Goal: Information Seeking & Learning: Learn about a topic

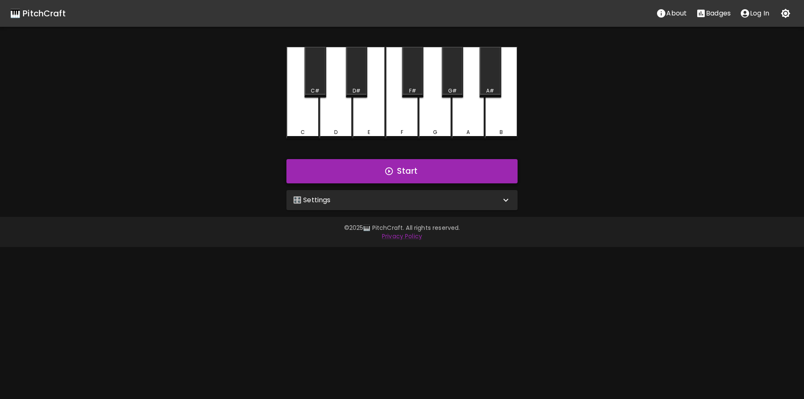
click at [362, 170] on button "Start" at bounding box center [401, 171] width 231 height 24
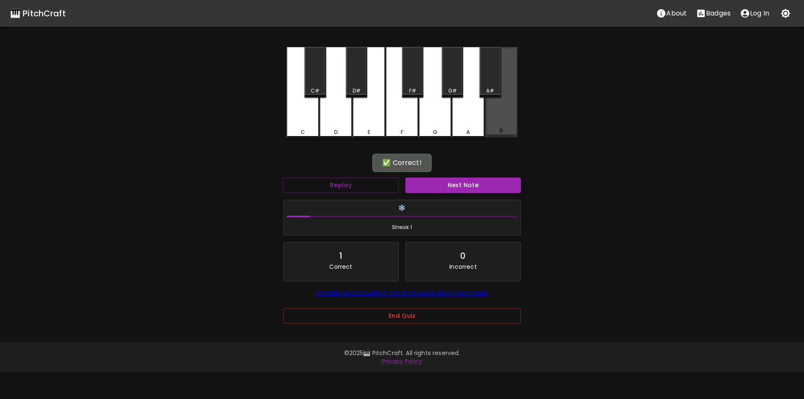
click at [514, 130] on div "B" at bounding box center [500, 131] width 31 height 8
click at [454, 193] on div "Next Note" at bounding box center [463, 185] width 122 height 22
click at [458, 186] on button "Next Note" at bounding box center [463, 184] width 116 height 15
click at [358, 75] on div "D#" at bounding box center [356, 72] width 21 height 51
click at [443, 185] on button "Next Note" at bounding box center [463, 184] width 116 height 15
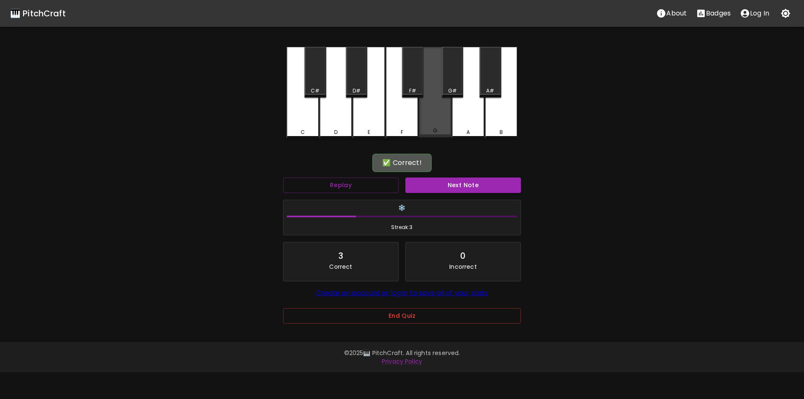
click at [432, 116] on div "G" at bounding box center [435, 92] width 33 height 90
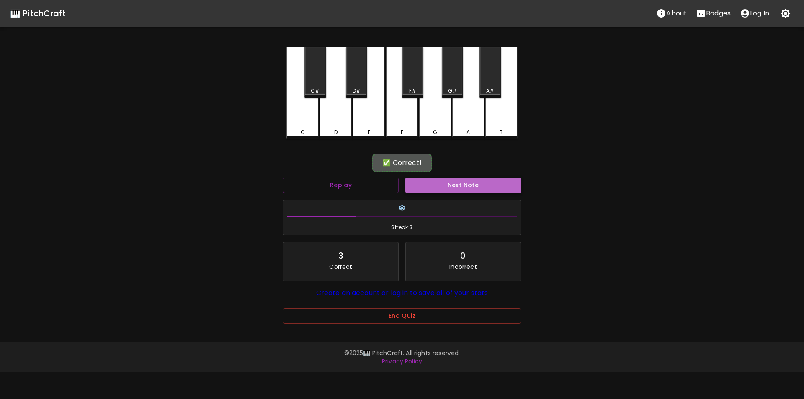
click at [443, 185] on button "Next Note" at bounding box center [463, 184] width 116 height 15
click at [330, 119] on div "D" at bounding box center [335, 93] width 33 height 92
click at [446, 186] on button "Next Note" at bounding box center [463, 184] width 116 height 15
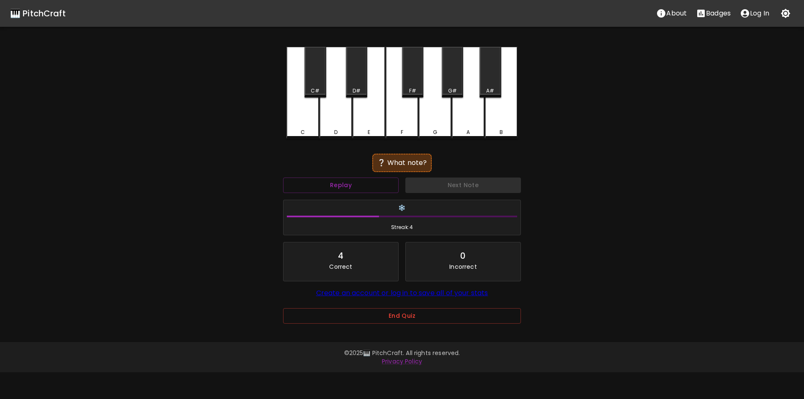
click at [508, 124] on div "B" at bounding box center [501, 93] width 33 height 92
click at [462, 183] on button "Next Note" at bounding box center [463, 184] width 116 height 15
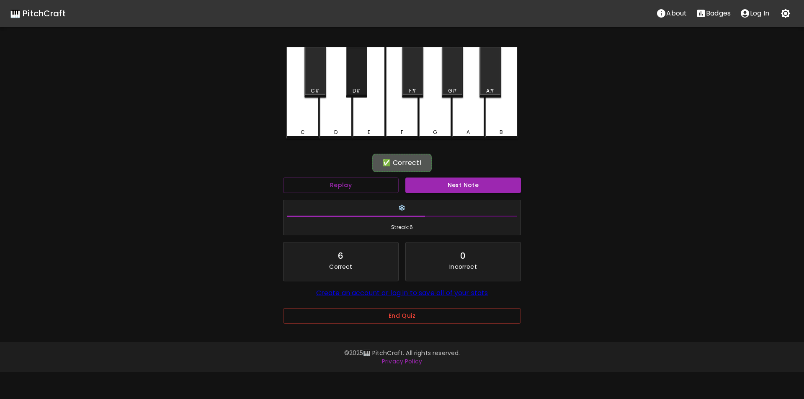
click at [355, 89] on div "D#" at bounding box center [356, 91] width 8 height 8
click at [473, 185] on button "Next Note" at bounding box center [463, 184] width 116 height 15
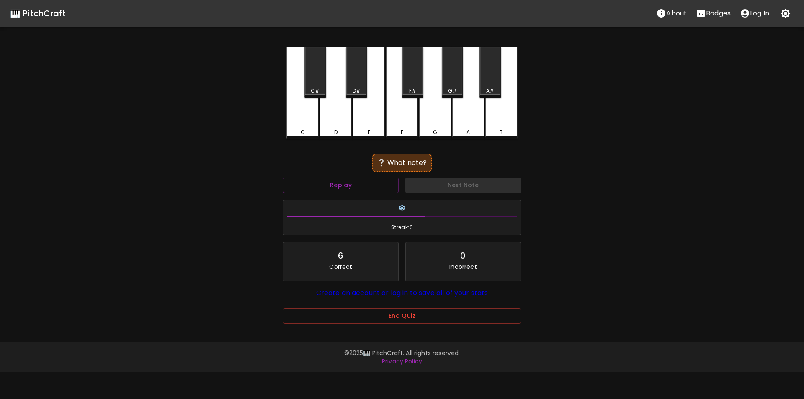
click at [462, 103] on div "A" at bounding box center [468, 93] width 33 height 92
click at [448, 86] on div "G#" at bounding box center [452, 72] width 21 height 51
click at [492, 85] on div "A#" at bounding box center [489, 72] width 21 height 51
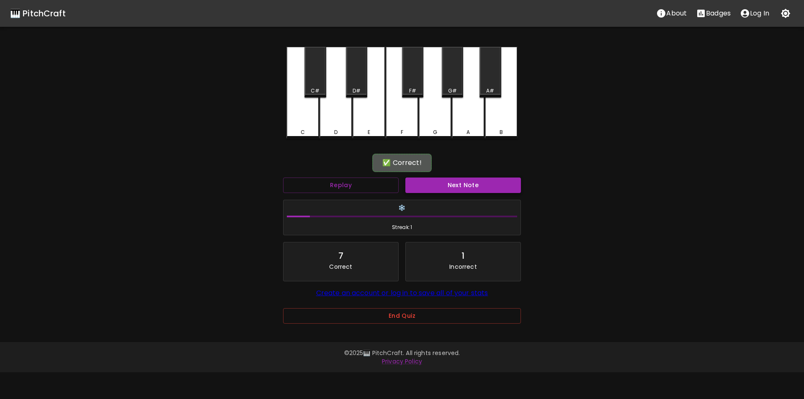
click at [477, 185] on button "Next Note" at bounding box center [463, 184] width 116 height 15
drag, startPoint x: 356, startPoint y: 78, endPoint x: 362, endPoint y: 87, distance: 10.3
click at [357, 78] on div "D#" at bounding box center [356, 72] width 21 height 51
drag, startPoint x: 460, startPoint y: 182, endPoint x: 464, endPoint y: 185, distance: 4.9
click at [464, 185] on button "Next Note" at bounding box center [463, 184] width 116 height 15
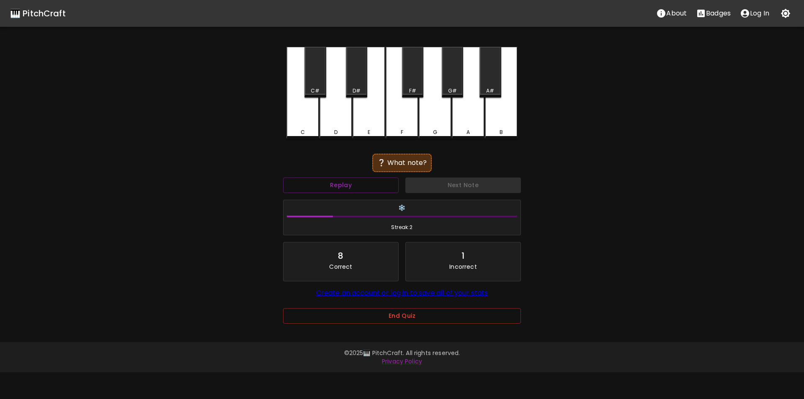
drag, startPoint x: 506, startPoint y: 125, endPoint x: 501, endPoint y: 128, distance: 5.4
click at [506, 125] on div "B" at bounding box center [501, 93] width 33 height 92
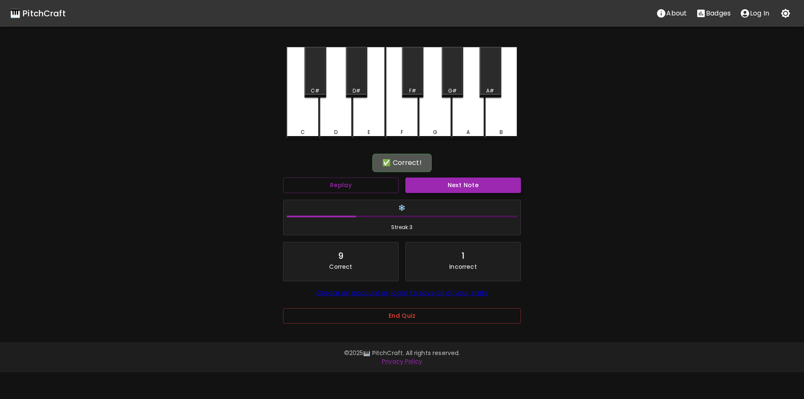
click at [464, 182] on button "Next Note" at bounding box center [463, 184] width 116 height 15
click at [505, 126] on div "B" at bounding box center [501, 93] width 33 height 92
click at [488, 178] on button "Next Note" at bounding box center [463, 184] width 116 height 15
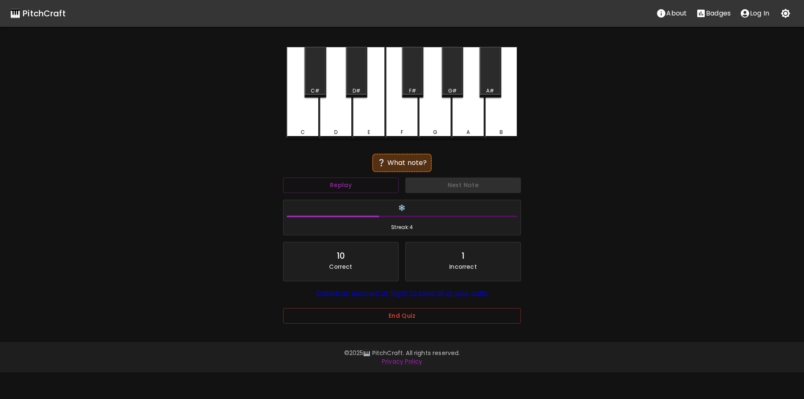
click at [463, 69] on div "C C# D D# E F F# G G# A A# B" at bounding box center [401, 93] width 231 height 92
click at [468, 188] on button "Next Note" at bounding box center [463, 184] width 116 height 15
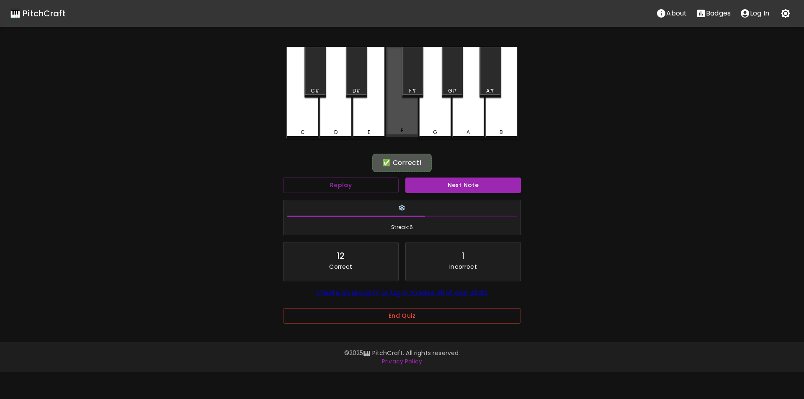
click at [399, 116] on div "F" at bounding box center [401, 92] width 33 height 90
click at [439, 183] on button "Next Note" at bounding box center [463, 184] width 116 height 15
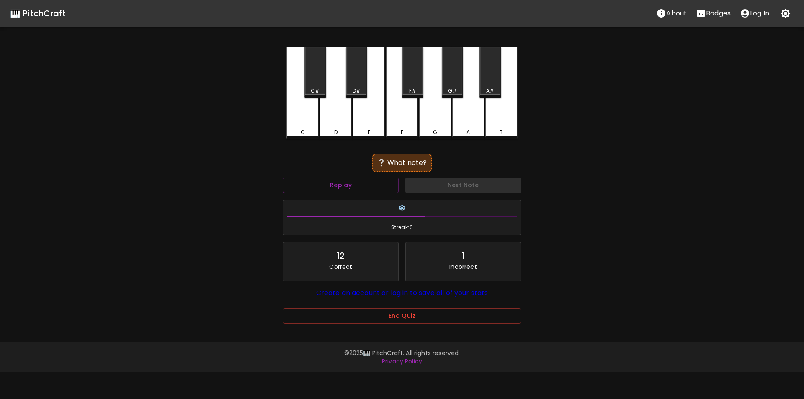
click at [338, 119] on div "D" at bounding box center [335, 93] width 33 height 92
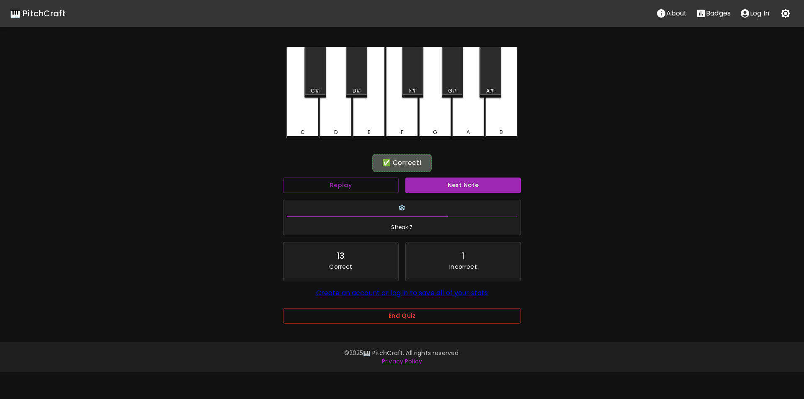
click at [441, 182] on button "Next Note" at bounding box center [463, 184] width 116 height 15
click at [410, 123] on div "F" at bounding box center [401, 93] width 33 height 92
click at [442, 180] on button "Next Note" at bounding box center [463, 184] width 116 height 15
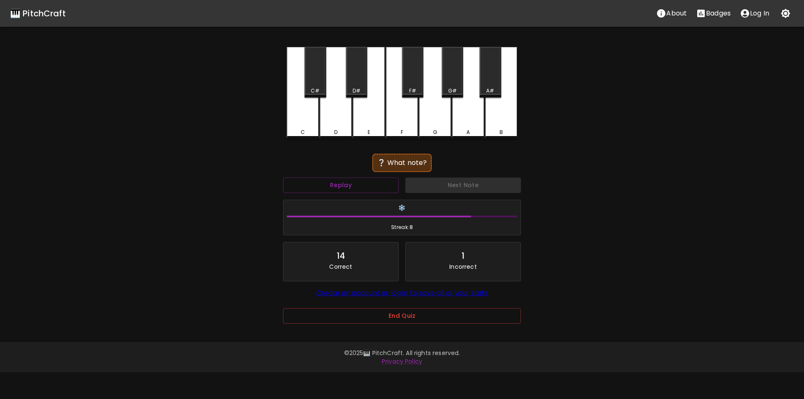
click at [490, 89] on div "A#" at bounding box center [490, 91] width 8 height 8
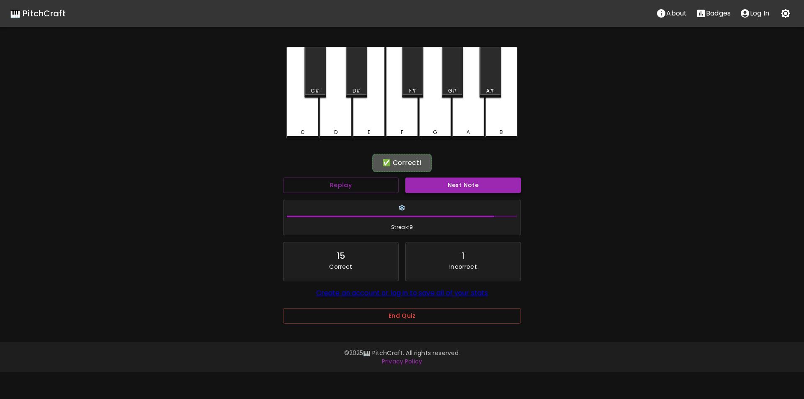
click at [472, 184] on button "Next Note" at bounding box center [463, 184] width 116 height 15
click at [514, 131] on div "B" at bounding box center [500, 132] width 31 height 8
click at [470, 177] on div "Next Note" at bounding box center [463, 185] width 122 height 22
click at [466, 188] on button "Next Note" at bounding box center [463, 184] width 116 height 15
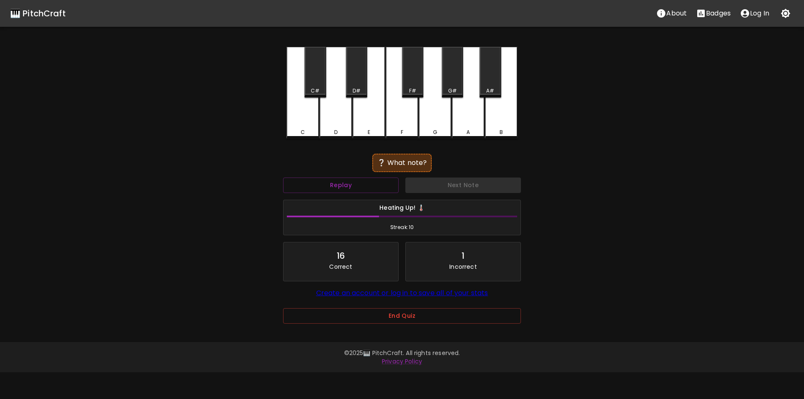
click at [448, 85] on div "G#" at bounding box center [452, 72] width 21 height 51
click at [442, 186] on button "Next Note" at bounding box center [463, 184] width 116 height 15
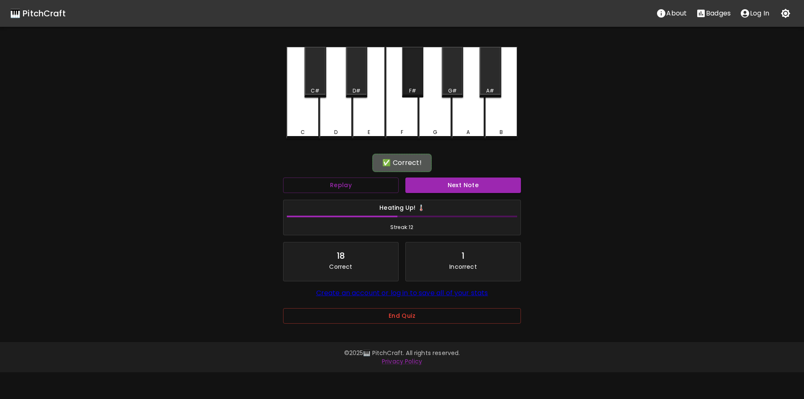
click at [410, 88] on div "F#" at bounding box center [412, 91] width 7 height 8
click at [427, 192] on button "Next Note" at bounding box center [463, 184] width 116 height 15
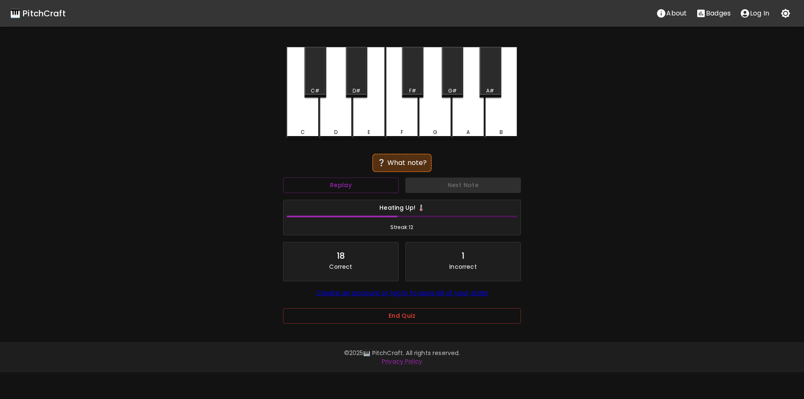
click at [331, 87] on div "D" at bounding box center [335, 93] width 33 height 92
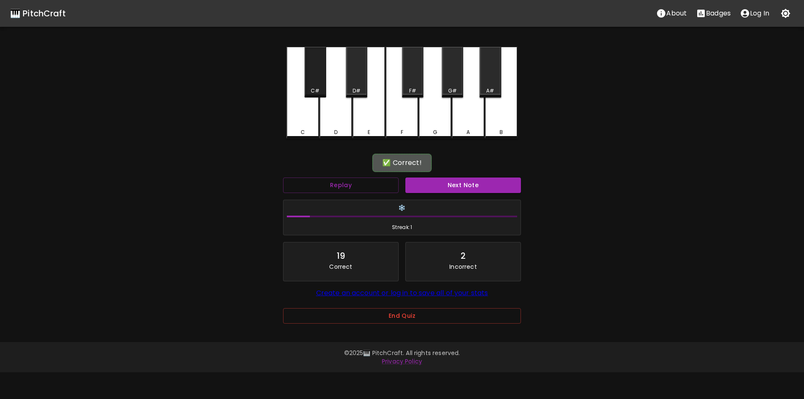
click at [318, 83] on div "C#" at bounding box center [314, 72] width 21 height 51
click at [368, 187] on button "Replay" at bounding box center [341, 184] width 116 height 15
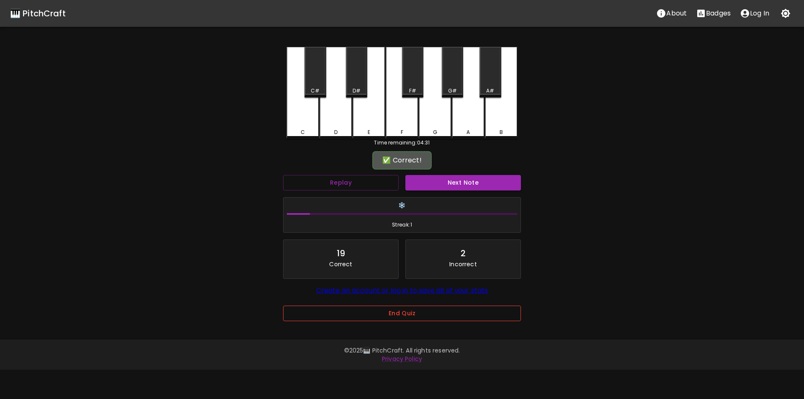
click at [379, 310] on button "End Quiz" at bounding box center [402, 313] width 238 height 15
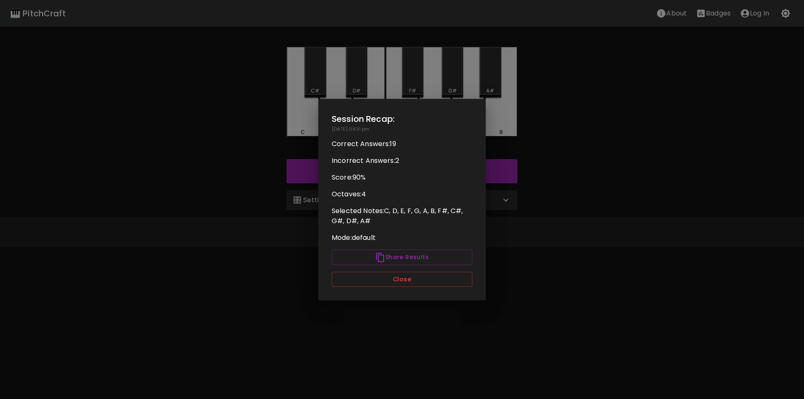
click at [404, 282] on button "Close" at bounding box center [401, 279] width 141 height 15
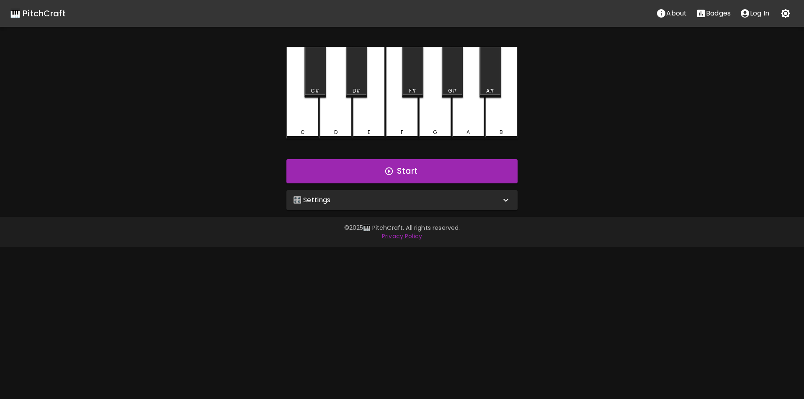
click at [372, 204] on div "🎛️ Settings" at bounding box center [397, 200] width 208 height 10
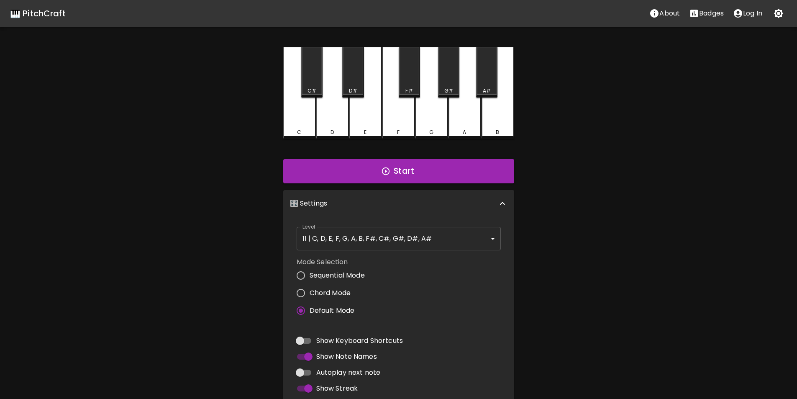
click at [303, 275] on input "Sequential Mode" at bounding box center [301, 276] width 18 height 18
radio input "true"
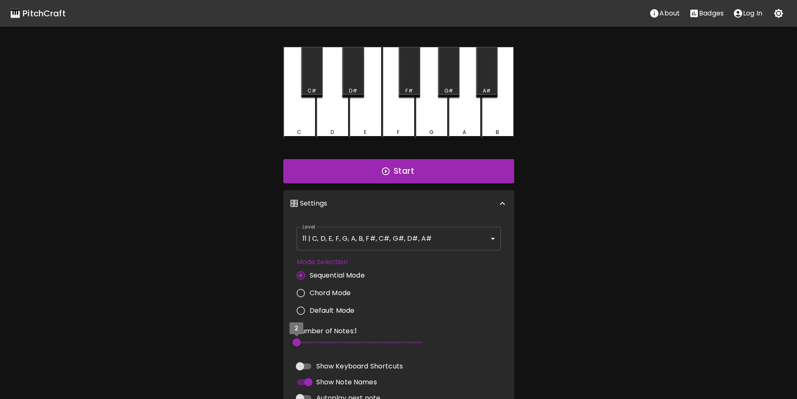
type input "3"
drag, startPoint x: 303, startPoint y: 342, endPoint x: 312, endPoint y: 343, distance: 9.2
click at [312, 343] on span "3" at bounding box center [309, 342] width 8 height 8
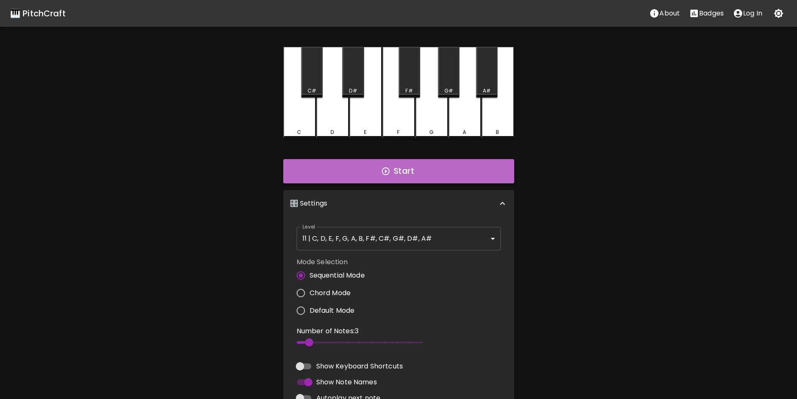
click at [380, 177] on button "Start" at bounding box center [398, 171] width 231 height 24
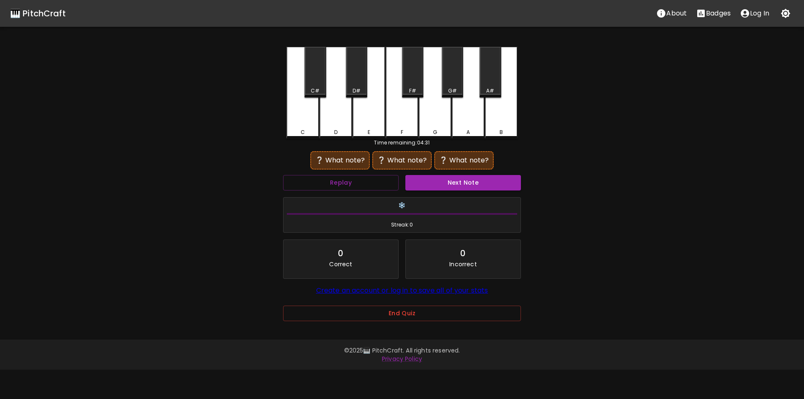
drag, startPoint x: 313, startPoint y: 82, endPoint x: 318, endPoint y: 83, distance: 5.5
click at [314, 82] on div "C#" at bounding box center [314, 72] width 21 height 51
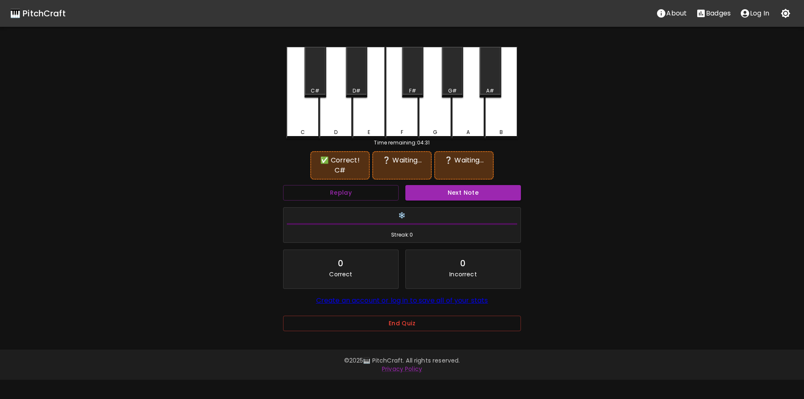
click at [492, 84] on div "A#" at bounding box center [489, 72] width 21 height 51
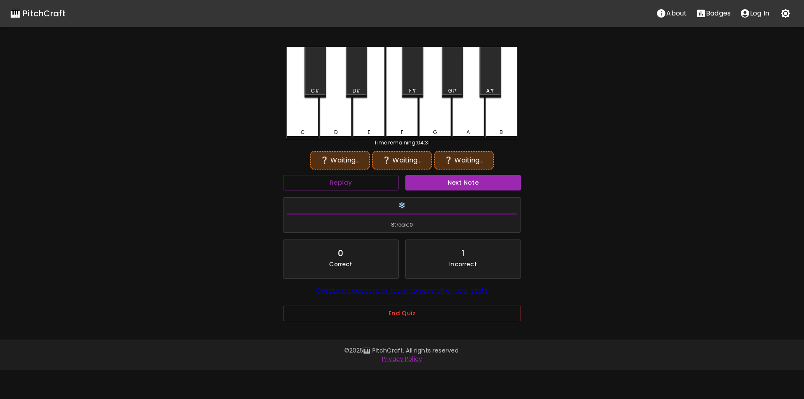
click at [320, 87] on div "C#" at bounding box center [315, 91] width 20 height 8
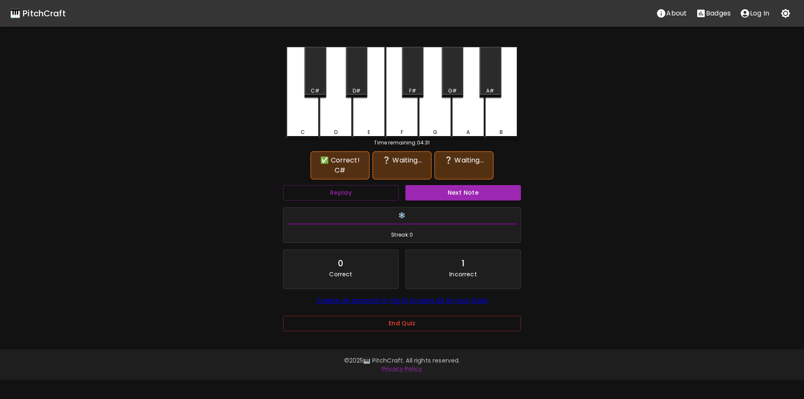
click at [462, 85] on div "G#" at bounding box center [452, 72] width 21 height 51
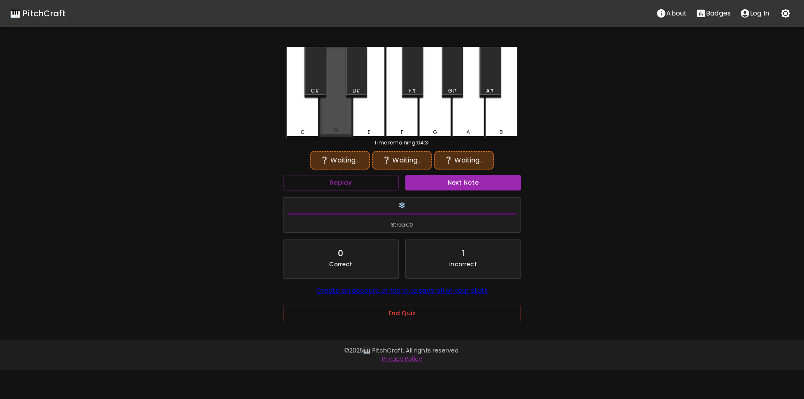
click at [342, 118] on div "D" at bounding box center [335, 92] width 33 height 90
click at [379, 185] on button "Replay" at bounding box center [341, 182] width 116 height 15
click at [320, 88] on div "C#" at bounding box center [315, 91] width 20 height 8
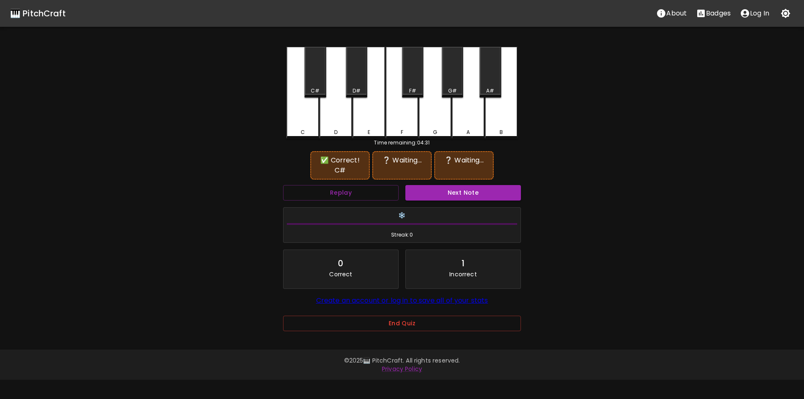
click at [449, 84] on div "G#" at bounding box center [452, 72] width 21 height 51
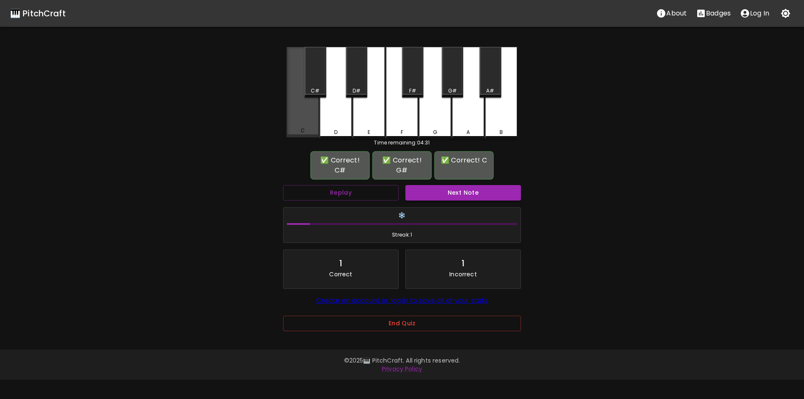
drag, startPoint x: 298, startPoint y: 126, endPoint x: 307, endPoint y: 127, distance: 9.2
click at [298, 126] on div "C" at bounding box center [302, 92] width 33 height 90
click at [437, 192] on button "Next Note" at bounding box center [463, 192] width 116 height 15
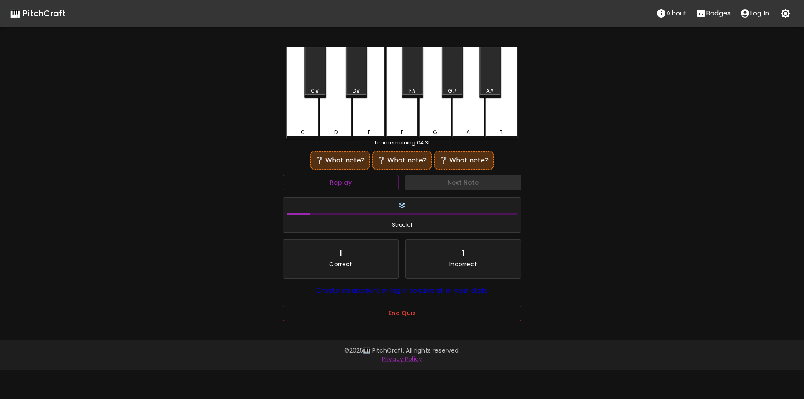
drag, startPoint x: 334, startPoint y: 122, endPoint x: 339, endPoint y: 121, distance: 5.6
click at [335, 122] on div "D" at bounding box center [335, 93] width 33 height 92
click at [460, 88] on div "G#" at bounding box center [452, 91] width 20 height 8
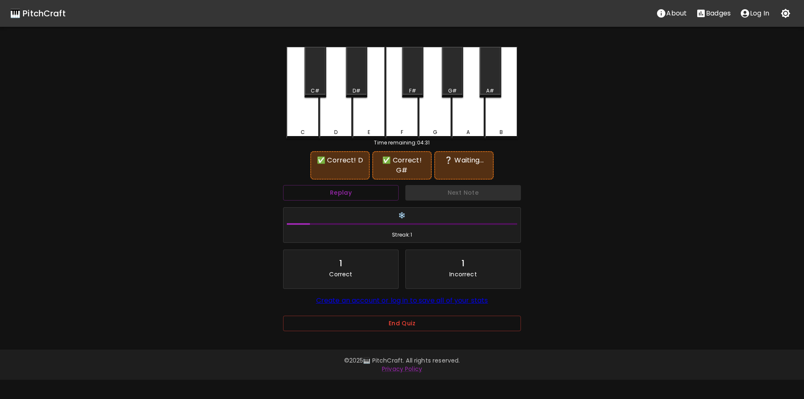
drag, startPoint x: 443, startPoint y: 115, endPoint x: 443, endPoint y: 122, distance: 7.5
click at [442, 115] on div "G" at bounding box center [435, 93] width 33 height 92
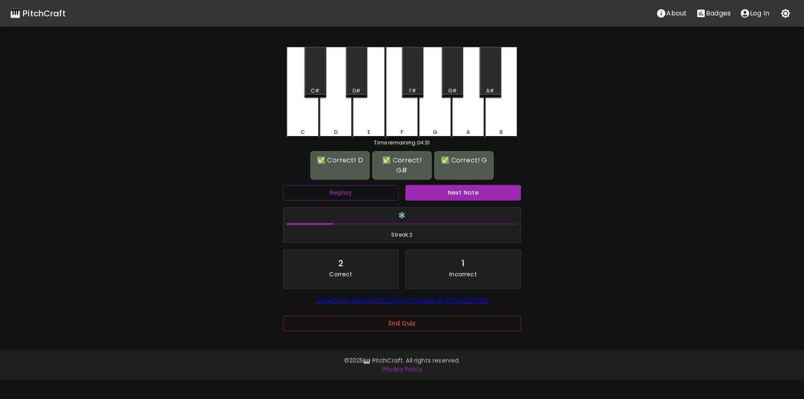
click at [443, 190] on button "Next Note" at bounding box center [463, 192] width 116 height 15
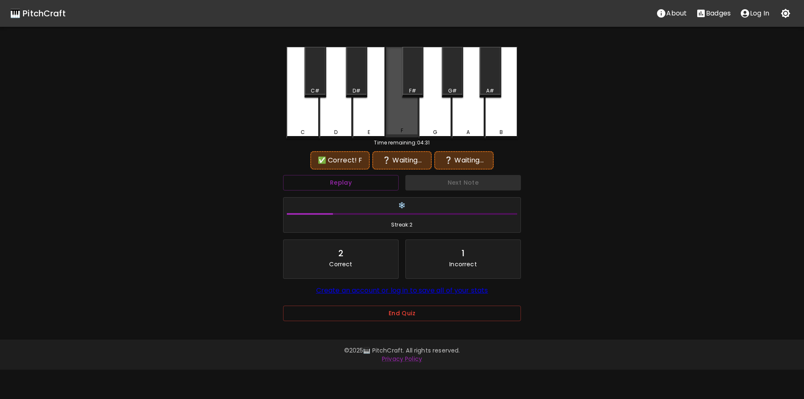
click at [394, 126] on div "F" at bounding box center [401, 92] width 33 height 90
drag, startPoint x: 498, startPoint y: 117, endPoint x: 470, endPoint y: 119, distance: 28.5
click at [498, 117] on div "B" at bounding box center [501, 93] width 33 height 92
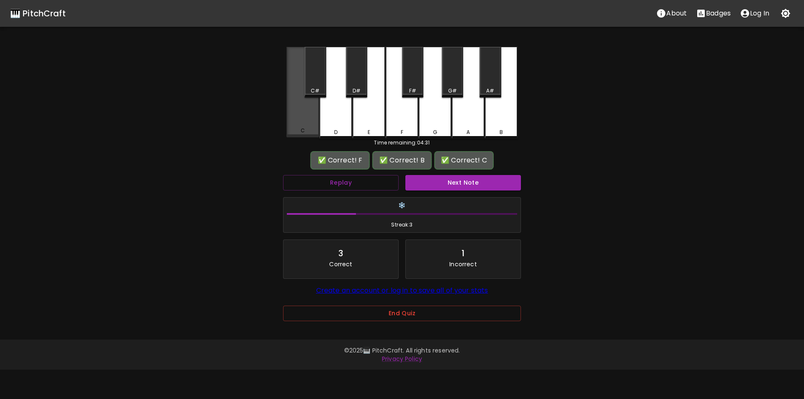
click at [296, 121] on div "C" at bounding box center [302, 92] width 33 height 90
click at [444, 181] on button "Next Note" at bounding box center [463, 182] width 116 height 15
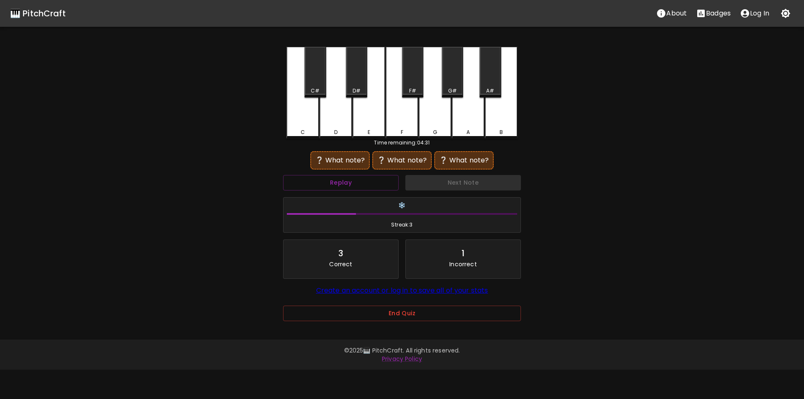
click at [300, 127] on div "C" at bounding box center [302, 93] width 33 height 92
drag, startPoint x: 361, startPoint y: 118, endPoint x: 367, endPoint y: 118, distance: 5.5
click at [362, 118] on div "E" at bounding box center [368, 93] width 33 height 92
click at [360, 86] on div "D#" at bounding box center [356, 72] width 21 height 51
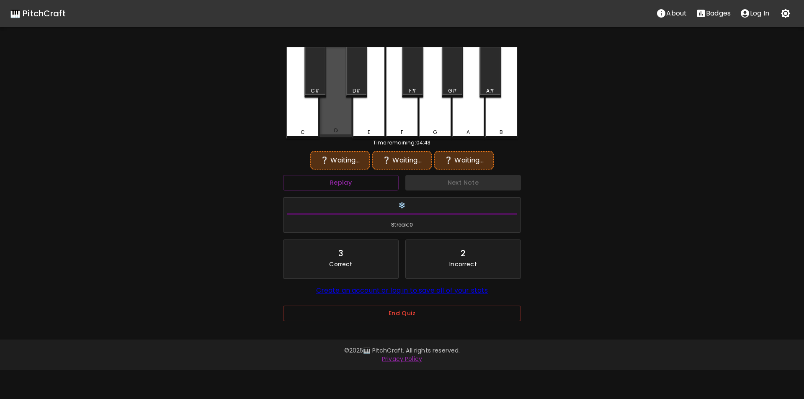
click at [344, 118] on div "D" at bounding box center [335, 92] width 33 height 90
click at [315, 89] on div "C#" at bounding box center [315, 91] width 9 height 8
click at [312, 119] on div "C" at bounding box center [302, 93] width 33 height 92
drag, startPoint x: 365, startPoint y: 118, endPoint x: 344, endPoint y: 103, distance: 26.1
click at [369, 118] on div "E" at bounding box center [368, 93] width 33 height 92
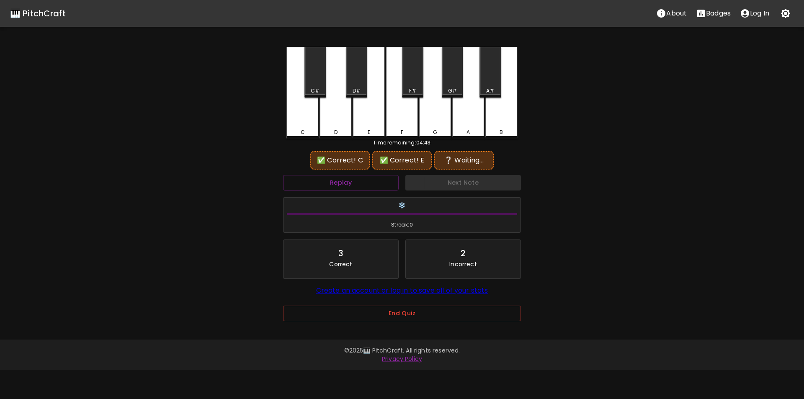
click at [313, 85] on div "C#" at bounding box center [314, 72] width 21 height 51
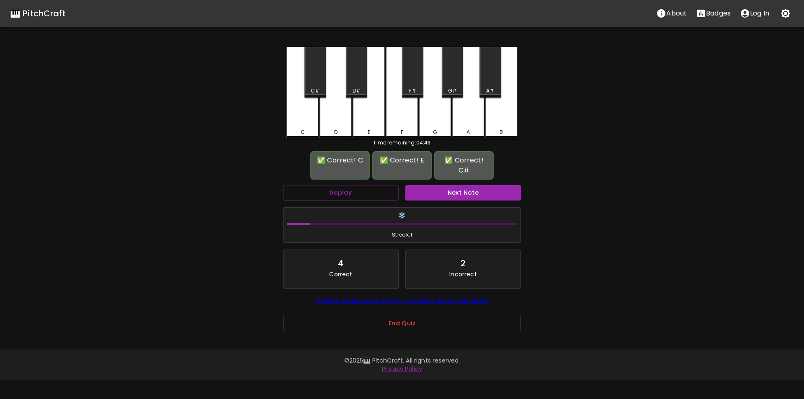
click at [438, 189] on button "Next Note" at bounding box center [463, 192] width 116 height 15
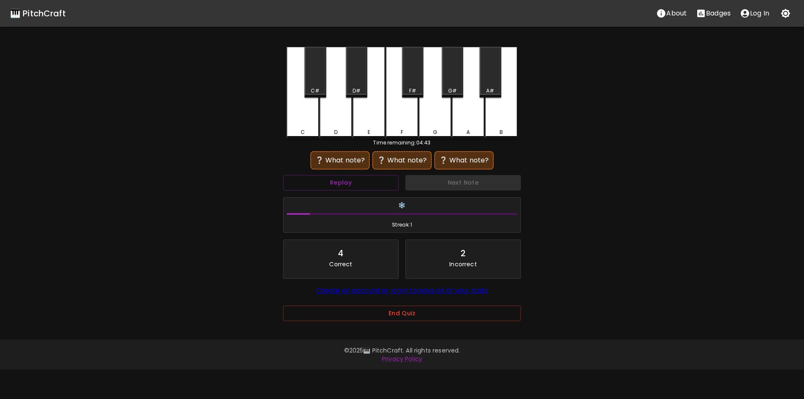
click at [432, 124] on div "G" at bounding box center [435, 93] width 33 height 92
drag, startPoint x: 355, startPoint y: 87, endPoint x: 371, endPoint y: 116, distance: 32.6
click at [355, 88] on div "D#" at bounding box center [356, 91] width 8 height 8
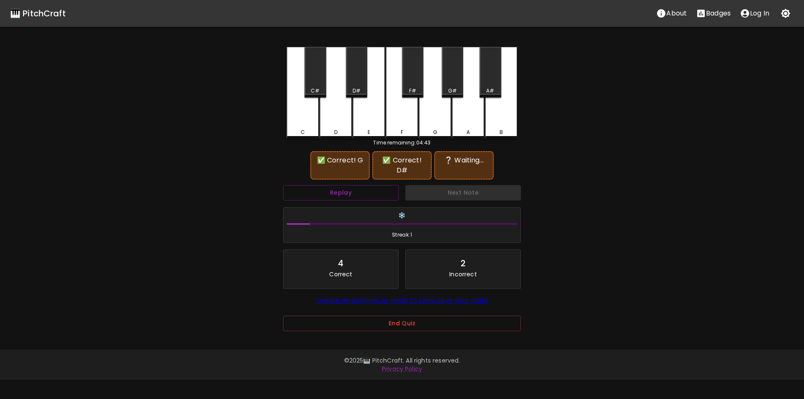
click at [376, 121] on div "E" at bounding box center [368, 93] width 33 height 92
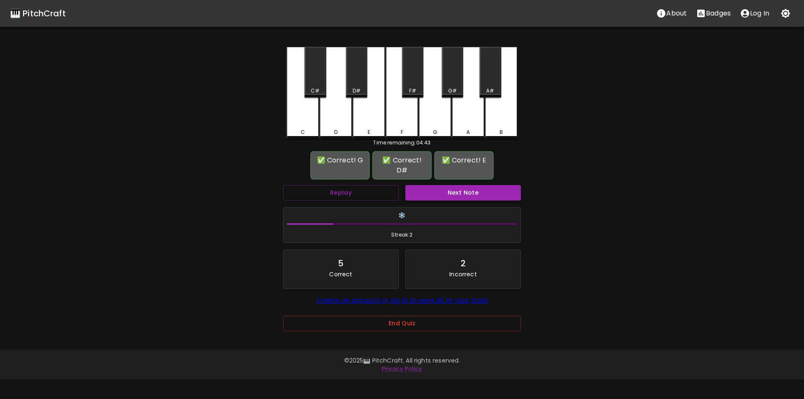
click at [449, 191] on div "Next Note" at bounding box center [463, 193] width 122 height 22
click at [442, 185] on button "Next Note" at bounding box center [463, 192] width 116 height 15
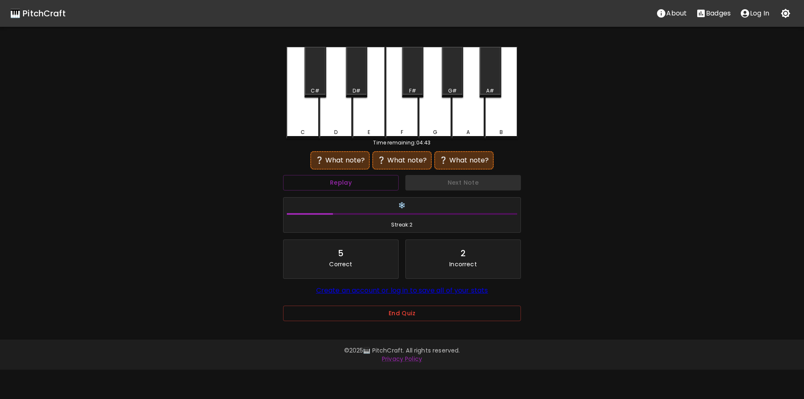
click at [499, 119] on div "B" at bounding box center [501, 93] width 33 height 92
drag, startPoint x: 477, startPoint y: 121, endPoint x: 460, endPoint y: 119, distance: 17.2
click at [473, 121] on div "A" at bounding box center [468, 92] width 33 height 90
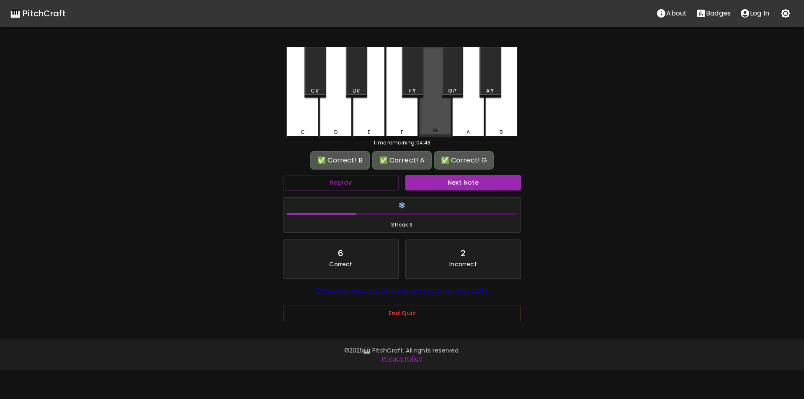
drag, startPoint x: 437, startPoint y: 116, endPoint x: 440, endPoint y: 121, distance: 6.0
click at [437, 117] on div "G" at bounding box center [435, 92] width 33 height 90
click at [456, 184] on button "Next Note" at bounding box center [463, 182] width 116 height 15
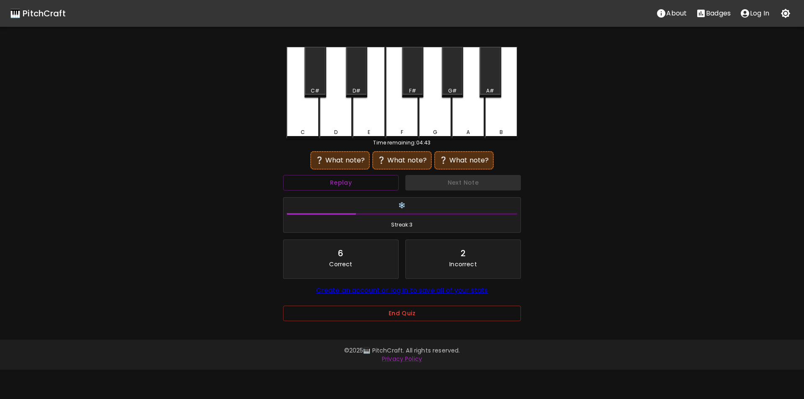
click at [497, 123] on div "B" at bounding box center [501, 93] width 33 height 92
drag, startPoint x: 473, startPoint y: 123, endPoint x: 431, endPoint y: 115, distance: 42.3
click at [469, 123] on div "A" at bounding box center [468, 93] width 33 height 92
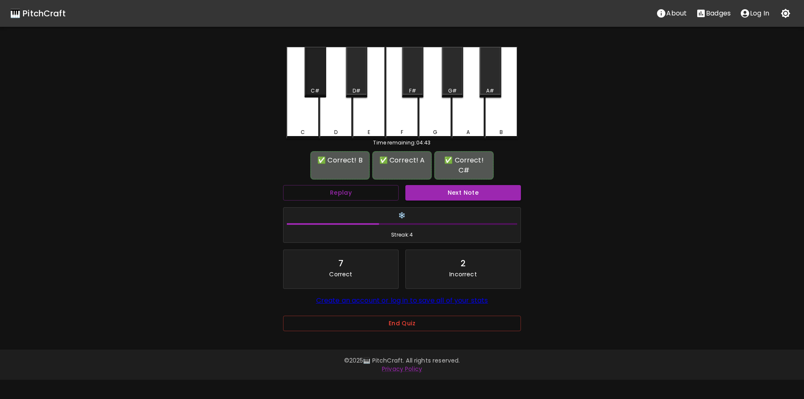
click at [314, 85] on div "C#" at bounding box center [314, 72] width 21 height 51
click at [452, 188] on button "Next Note" at bounding box center [463, 192] width 116 height 15
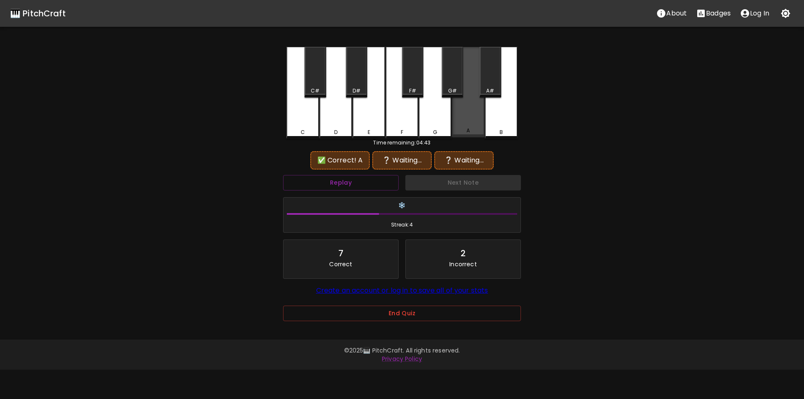
drag, startPoint x: 459, startPoint y: 127, endPoint x: 392, endPoint y: 125, distance: 67.4
click at [458, 127] on div "A" at bounding box center [468, 92] width 33 height 90
click at [311, 132] on div "C" at bounding box center [302, 132] width 31 height 8
click at [492, 87] on div "A#" at bounding box center [489, 72] width 21 height 51
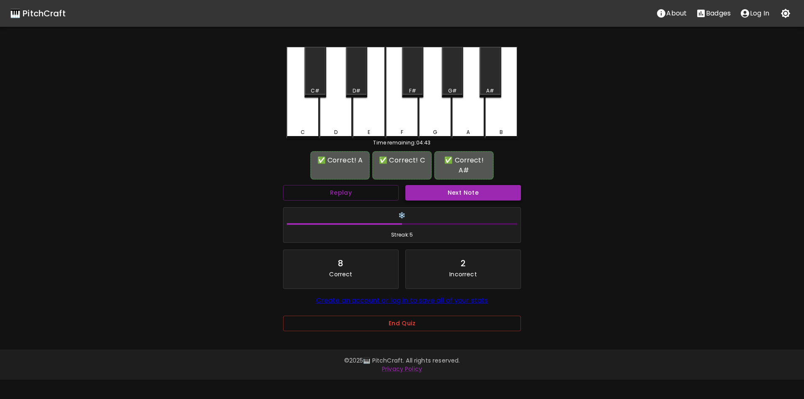
click at [456, 185] on button "Next Note" at bounding box center [463, 192] width 116 height 15
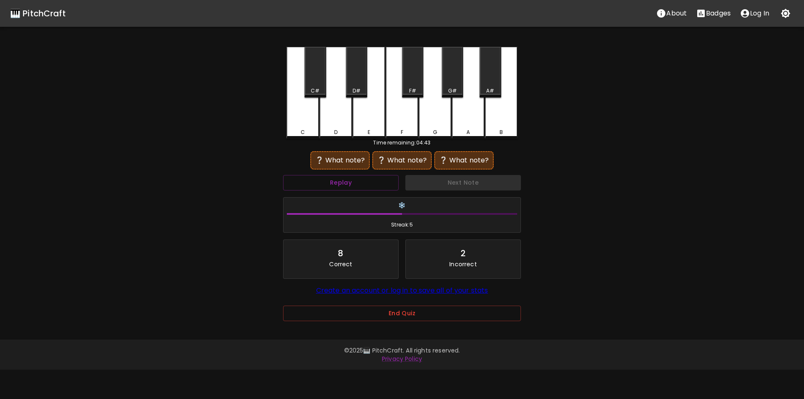
drag, startPoint x: 336, startPoint y: 124, endPoint x: 329, endPoint y: 114, distance: 12.1
click at [335, 124] on div "D" at bounding box center [335, 93] width 33 height 92
click at [308, 83] on div "C#" at bounding box center [314, 72] width 21 height 51
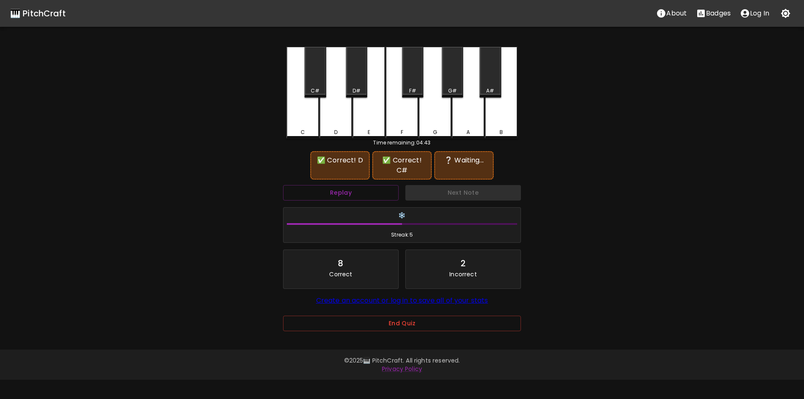
click at [505, 126] on div "B" at bounding box center [501, 93] width 33 height 92
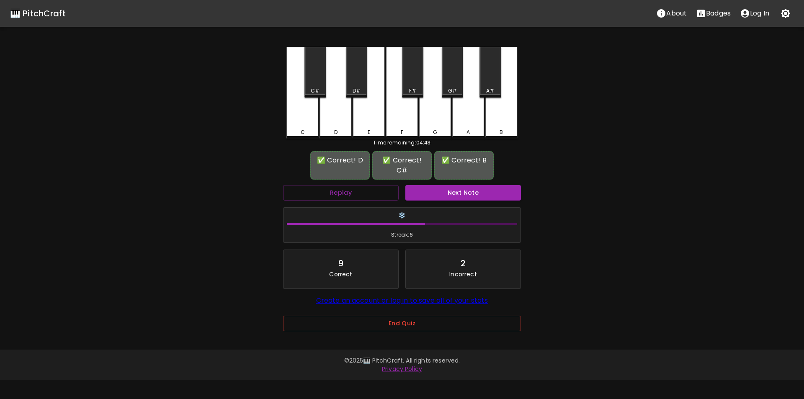
click at [448, 189] on button "Next Note" at bounding box center [463, 192] width 116 height 15
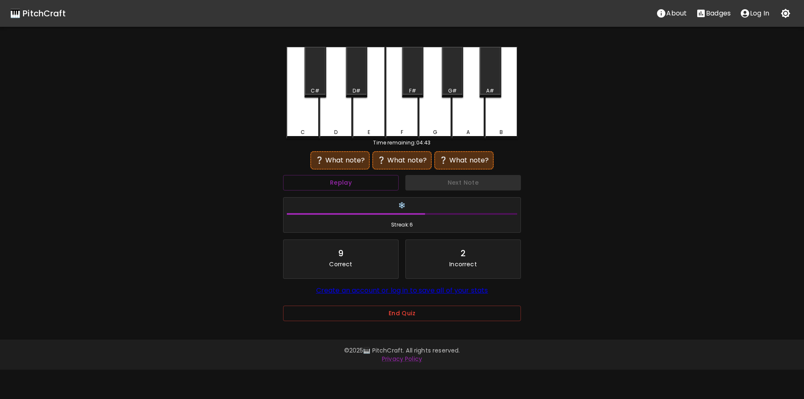
click at [432, 124] on div "G" at bounding box center [435, 93] width 33 height 92
click at [492, 87] on div "A#" at bounding box center [489, 72] width 21 height 51
click at [415, 123] on div "F" at bounding box center [401, 93] width 33 height 92
click at [417, 87] on div "F#" at bounding box center [413, 91] width 20 height 8
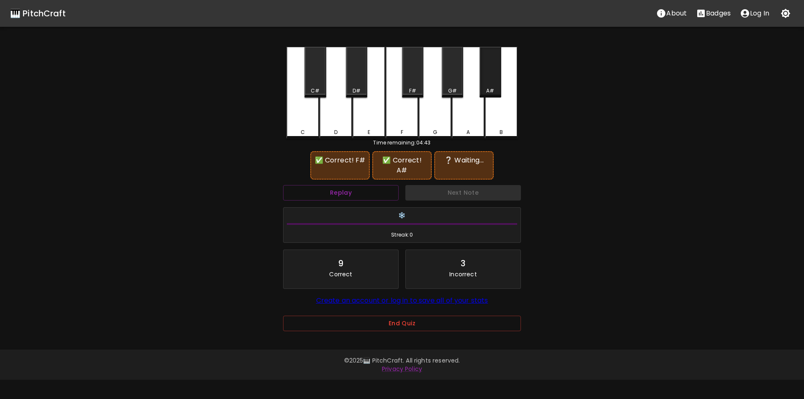
click at [492, 85] on div "A#" at bounding box center [489, 72] width 21 height 51
click at [448, 82] on div "G#" at bounding box center [452, 72] width 21 height 51
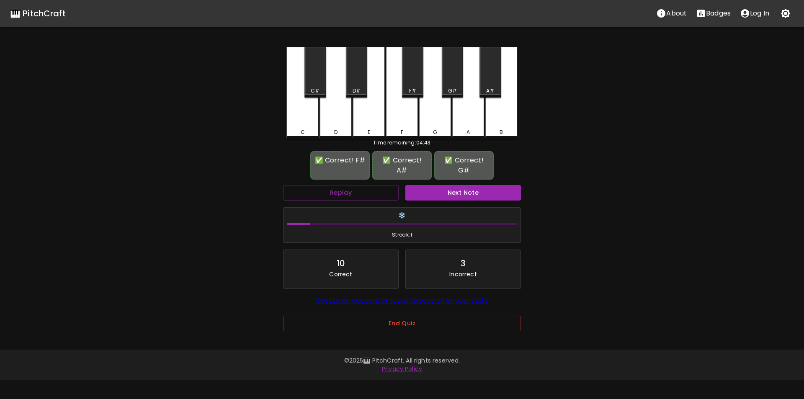
click at [465, 189] on button "Next Note" at bounding box center [463, 192] width 116 height 15
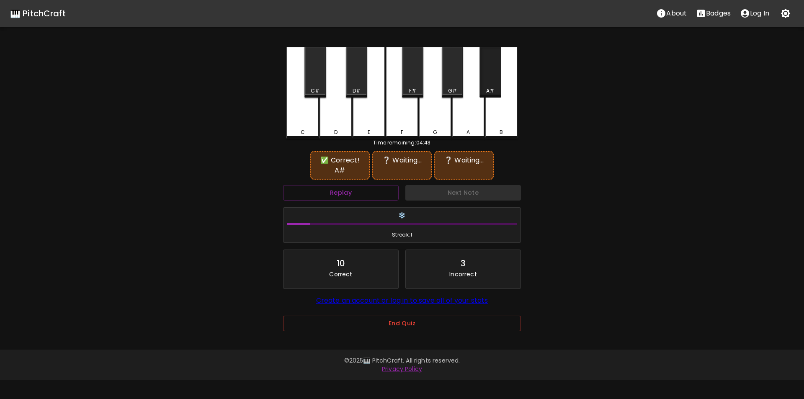
click at [483, 86] on div "A#" at bounding box center [489, 72] width 21 height 51
click at [360, 85] on div "D#" at bounding box center [356, 72] width 21 height 51
click at [407, 123] on div "F" at bounding box center [401, 93] width 33 height 92
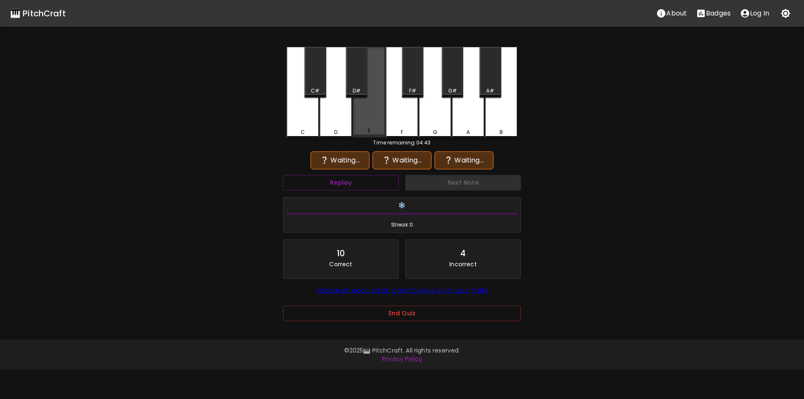
click at [375, 122] on div "E" at bounding box center [368, 92] width 33 height 90
drag, startPoint x: 502, startPoint y: 86, endPoint x: 498, endPoint y: 87, distance: 4.2
click at [501, 86] on div "B" at bounding box center [501, 93] width 33 height 92
drag, startPoint x: 352, startPoint y: 90, endPoint x: 357, endPoint y: 94, distance: 6.5
click at [352, 90] on div "D#" at bounding box center [357, 91] width 20 height 8
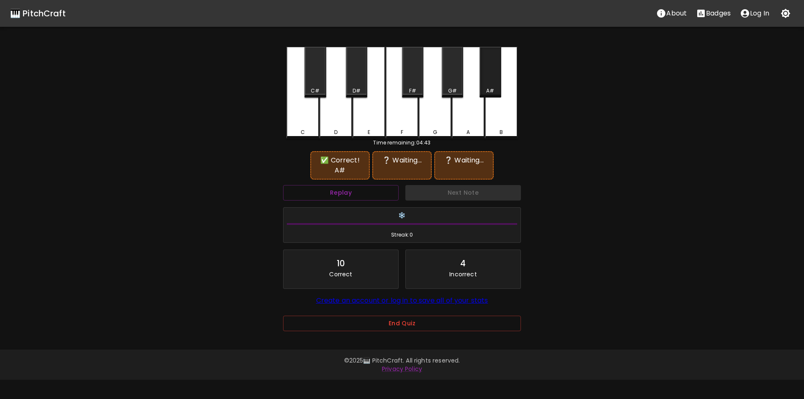
click at [481, 90] on div "C C# D D# E F F# G G# A A# B" at bounding box center [401, 93] width 231 height 92
click at [492, 86] on div "A#" at bounding box center [489, 72] width 21 height 51
click at [456, 85] on div "G#" at bounding box center [452, 72] width 21 height 51
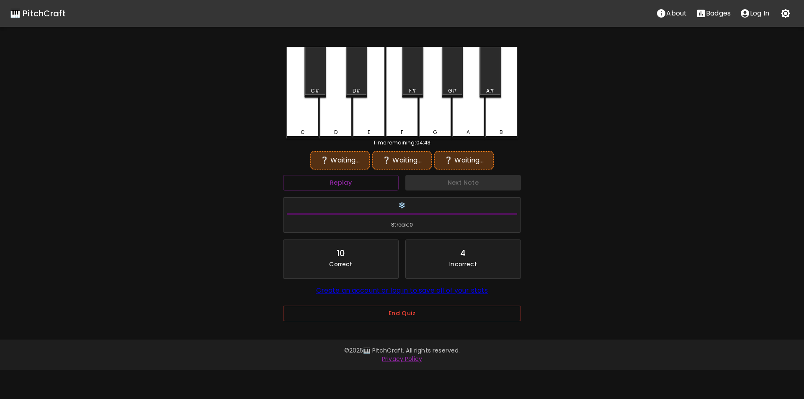
click at [473, 121] on div "A" at bounding box center [468, 93] width 33 height 92
click at [452, 79] on div "G#" at bounding box center [452, 72] width 21 height 51
click at [441, 116] on div "G" at bounding box center [435, 93] width 33 height 92
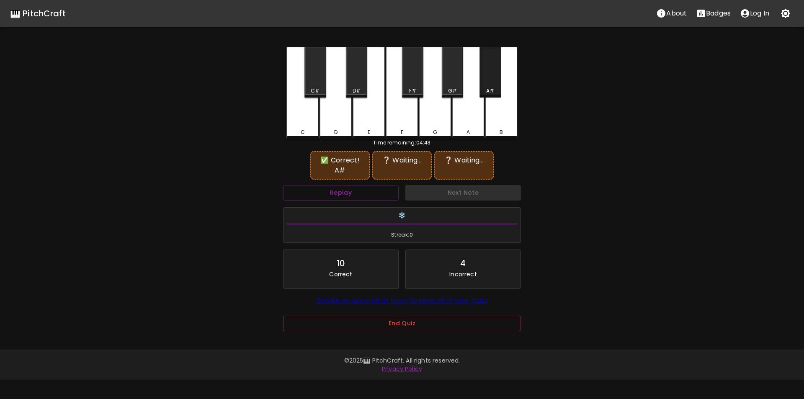
click at [498, 86] on div "A#" at bounding box center [489, 72] width 21 height 51
click at [352, 82] on div "D#" at bounding box center [356, 72] width 21 height 51
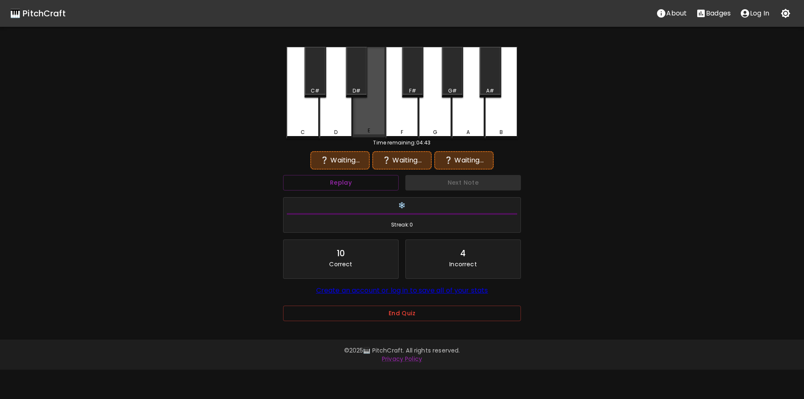
click at [385, 120] on div "E" at bounding box center [368, 92] width 33 height 90
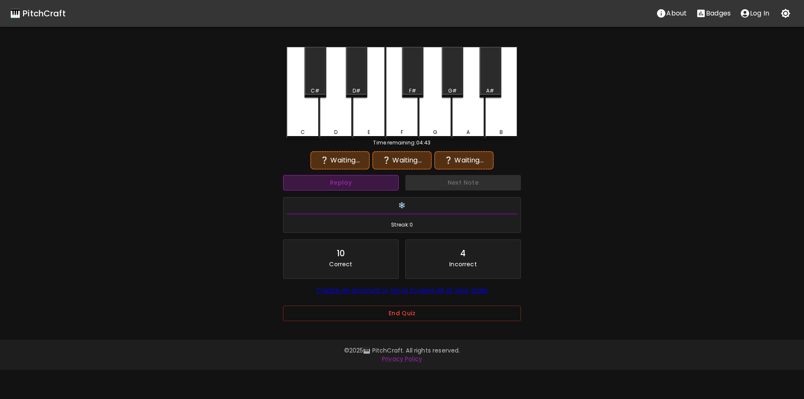
click at [365, 189] on button "Replay" at bounding box center [341, 182] width 116 height 15
click at [490, 86] on div "A#" at bounding box center [489, 72] width 21 height 51
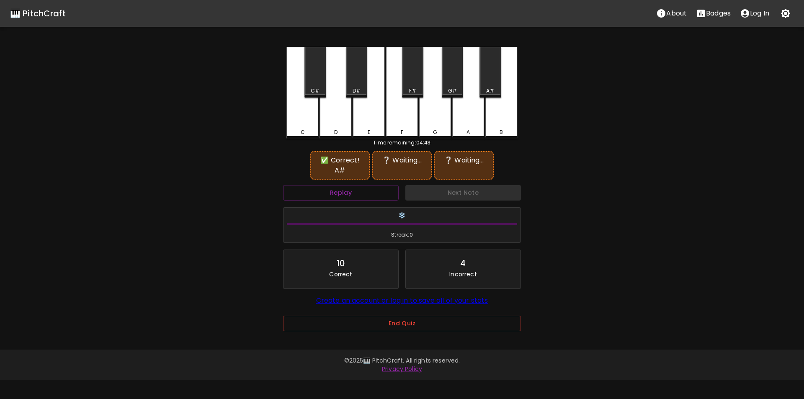
drag, startPoint x: 352, startPoint y: 80, endPoint x: 386, endPoint y: 102, distance: 39.7
click at [355, 81] on div "D#" at bounding box center [356, 72] width 21 height 51
drag, startPoint x: 406, startPoint y: 121, endPoint x: 411, endPoint y: 131, distance: 11.4
click at [406, 121] on div "F" at bounding box center [401, 93] width 33 height 92
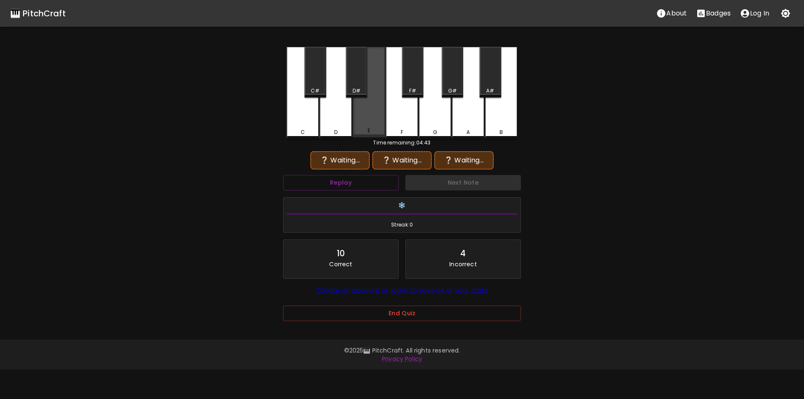
click at [377, 124] on div "E" at bounding box center [368, 92] width 33 height 90
click at [411, 85] on div "F#" at bounding box center [412, 72] width 21 height 51
drag, startPoint x: 487, startPoint y: 88, endPoint x: 439, endPoint y: 87, distance: 48.2
click at [487, 88] on div "A#" at bounding box center [490, 91] width 8 height 8
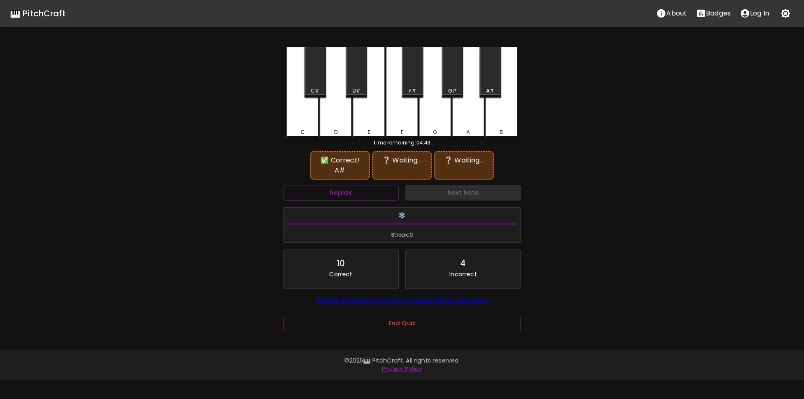
click at [358, 85] on div "D#" at bounding box center [356, 72] width 21 height 51
click at [418, 87] on div "F#" at bounding box center [412, 72] width 21 height 51
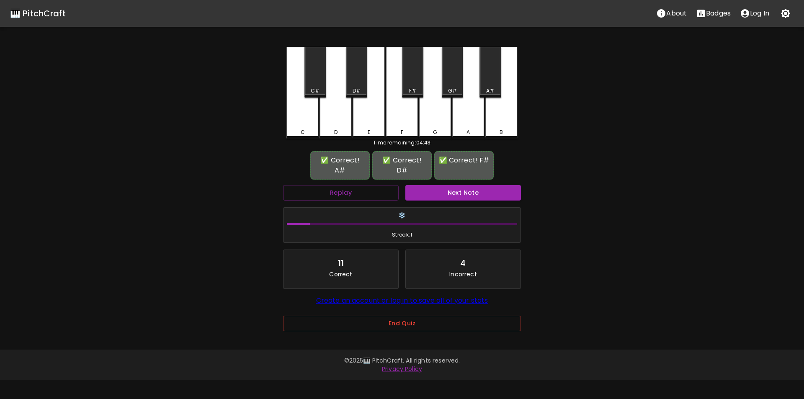
click at [427, 191] on div "Next Note" at bounding box center [463, 193] width 122 height 22
click at [427, 185] on button "Next Note" at bounding box center [463, 192] width 116 height 15
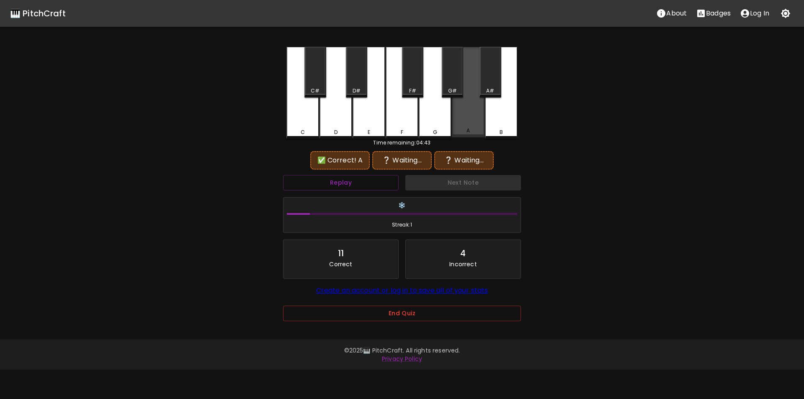
click at [467, 120] on div "A" at bounding box center [468, 92] width 33 height 90
click at [360, 85] on div "D#" at bounding box center [356, 72] width 21 height 51
click at [317, 89] on div "C#" at bounding box center [315, 91] width 9 height 8
click at [465, 130] on div "A" at bounding box center [467, 132] width 31 height 8
click at [489, 85] on div "A#" at bounding box center [489, 72] width 21 height 51
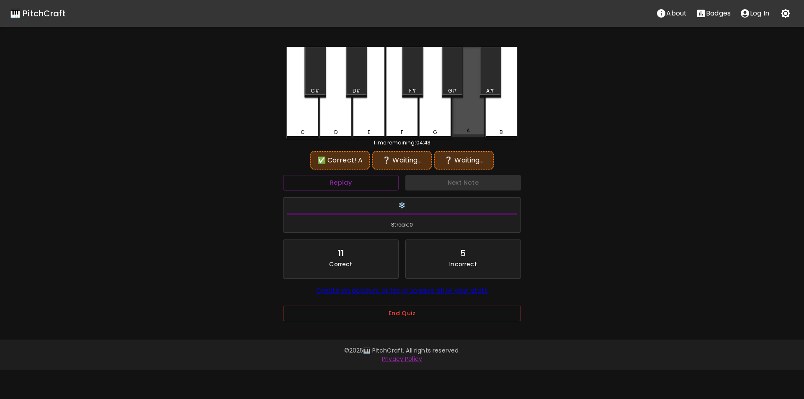
click at [468, 120] on div "A" at bounding box center [468, 92] width 33 height 90
click at [444, 90] on div "G#" at bounding box center [452, 91] width 20 height 8
click at [465, 123] on div "A" at bounding box center [468, 93] width 33 height 92
drag, startPoint x: 435, startPoint y: 118, endPoint x: 416, endPoint y: 112, distance: 19.5
click at [433, 118] on div "G" at bounding box center [435, 93] width 33 height 92
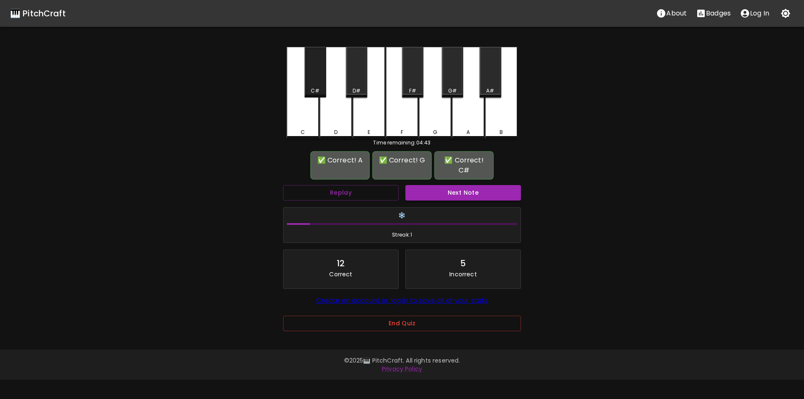
click at [317, 87] on div "C#" at bounding box center [314, 72] width 21 height 51
click at [429, 190] on button "Next Note" at bounding box center [463, 192] width 116 height 15
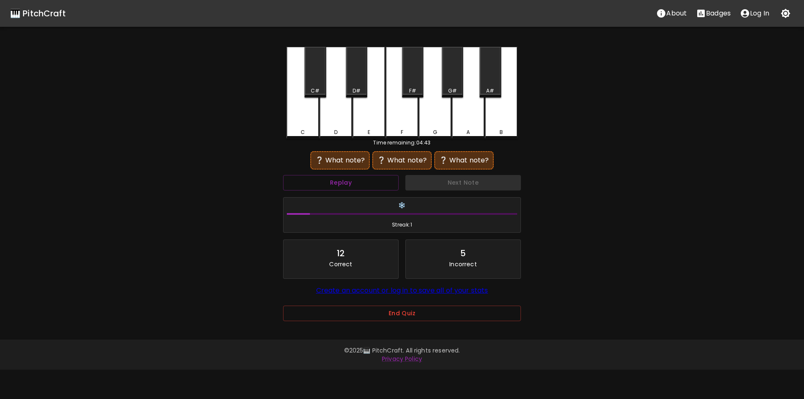
click at [304, 123] on div "C" at bounding box center [302, 93] width 33 height 92
click at [363, 83] on div "D#" at bounding box center [356, 72] width 21 height 51
drag, startPoint x: 298, startPoint y: 123, endPoint x: 361, endPoint y: 106, distance: 65.8
click at [298, 123] on div "C" at bounding box center [302, 92] width 33 height 90
click at [466, 85] on div "A" at bounding box center [468, 93] width 33 height 92
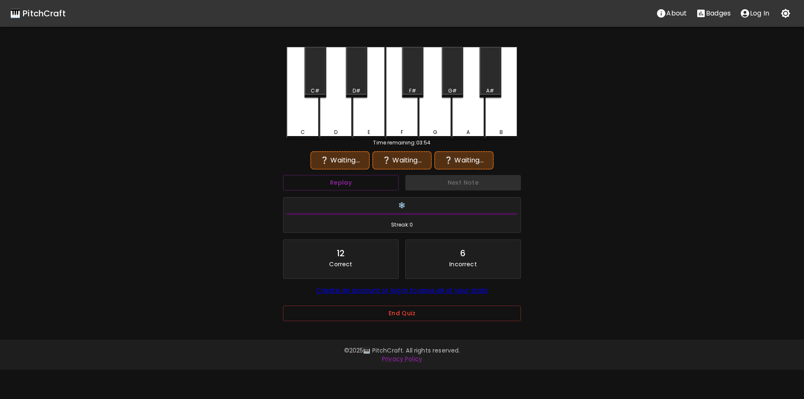
click at [459, 85] on div "G#" at bounding box center [452, 72] width 21 height 51
click at [304, 122] on div "C" at bounding box center [302, 93] width 33 height 92
click at [455, 88] on div "G#" at bounding box center [452, 91] width 9 height 8
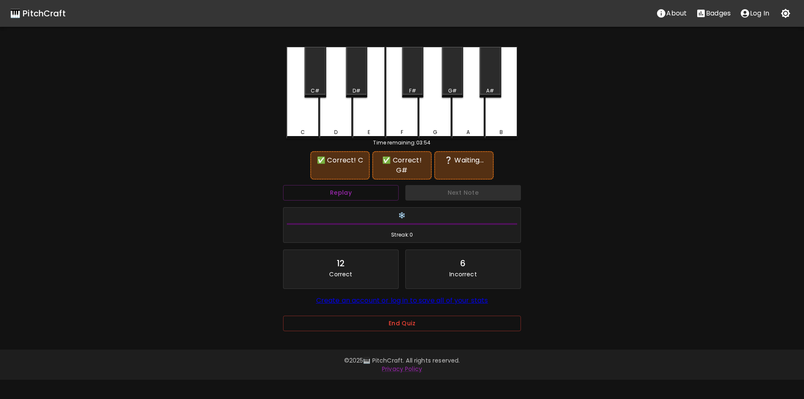
drag, startPoint x: 315, startPoint y: 87, endPoint x: 326, endPoint y: 91, distance: 11.8
click at [316, 87] on div "C#" at bounding box center [315, 91] width 9 height 8
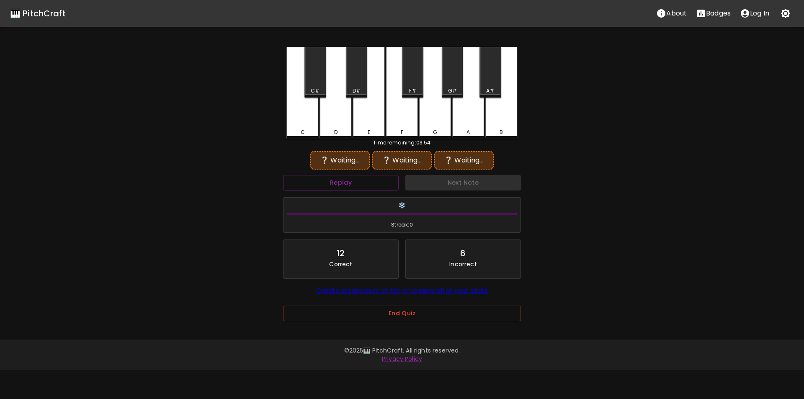
click at [302, 131] on div "C" at bounding box center [302, 132] width 4 height 8
drag, startPoint x: 443, startPoint y: 86, endPoint x: 440, endPoint y: 100, distance: 13.7
click at [444, 86] on div "G#" at bounding box center [452, 72] width 21 height 51
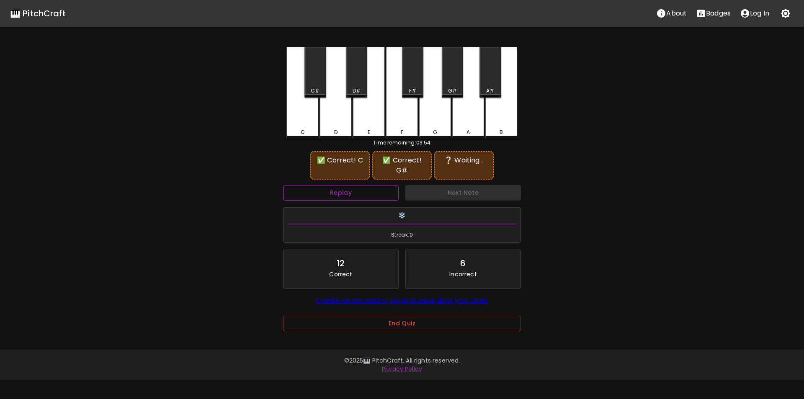
click at [375, 194] on button "Replay" at bounding box center [341, 192] width 116 height 15
click at [370, 124] on div "E" at bounding box center [368, 93] width 33 height 92
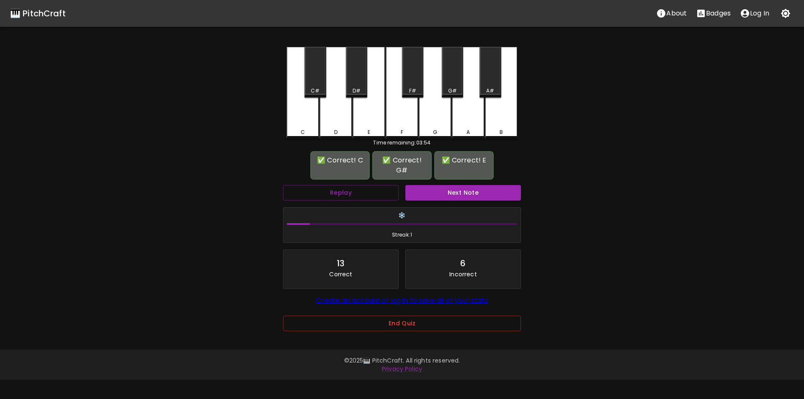
click at [445, 190] on button "Next Note" at bounding box center [463, 192] width 116 height 15
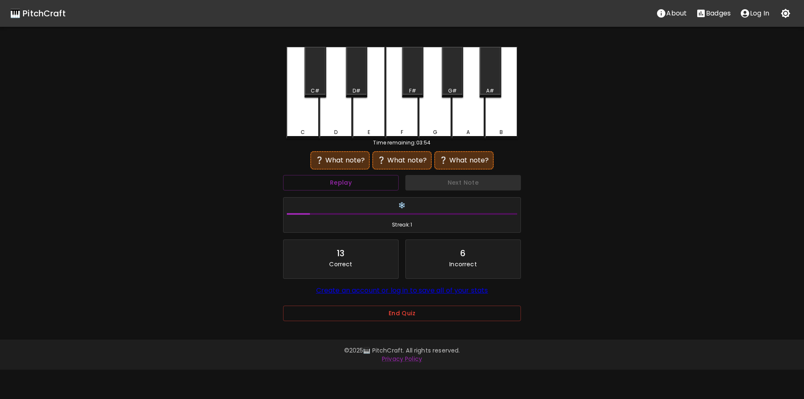
drag, startPoint x: 433, startPoint y: 123, endPoint x: 442, endPoint y: 122, distance: 9.3
click at [433, 123] on div "G" at bounding box center [435, 93] width 33 height 92
click at [467, 118] on div "A" at bounding box center [468, 93] width 33 height 92
click at [320, 90] on div "C#" at bounding box center [315, 91] width 20 height 8
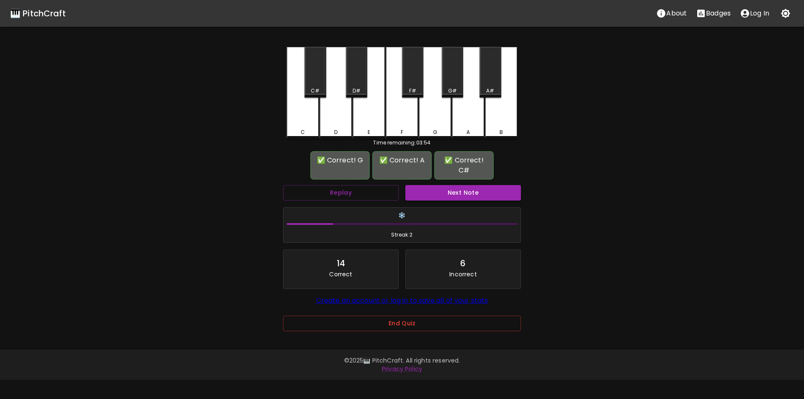
click at [447, 193] on button "Next Note" at bounding box center [463, 192] width 116 height 15
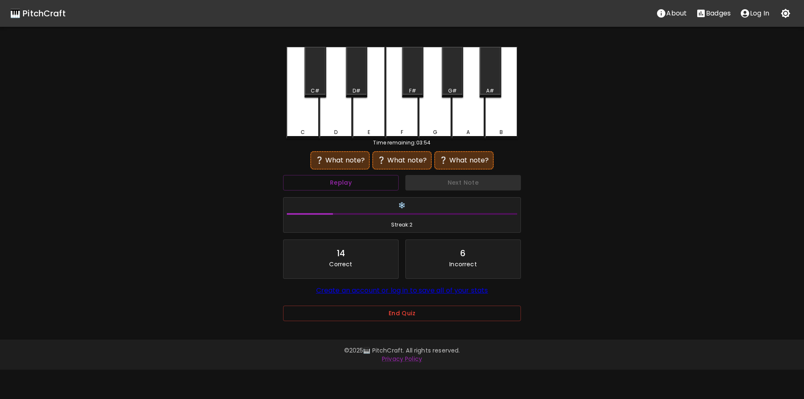
click at [343, 122] on div "D" at bounding box center [335, 93] width 33 height 92
drag, startPoint x: 318, startPoint y: 89, endPoint x: 337, endPoint y: 91, distance: 18.9
click at [318, 89] on div "C#" at bounding box center [315, 91] width 9 height 8
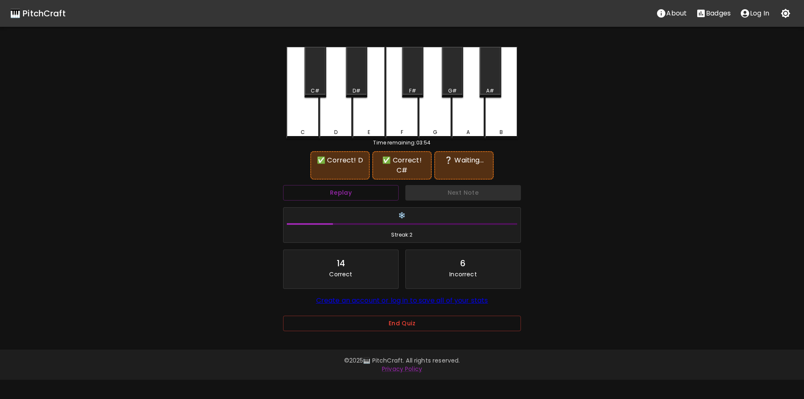
click at [461, 122] on div "A" at bounding box center [468, 93] width 33 height 92
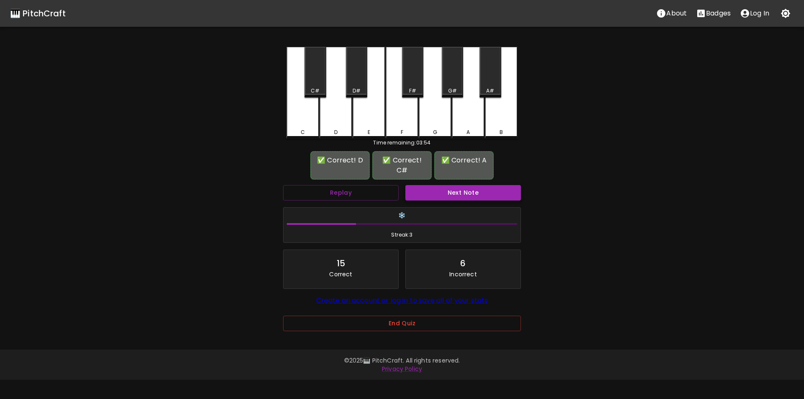
click at [458, 191] on button "Next Note" at bounding box center [463, 192] width 116 height 15
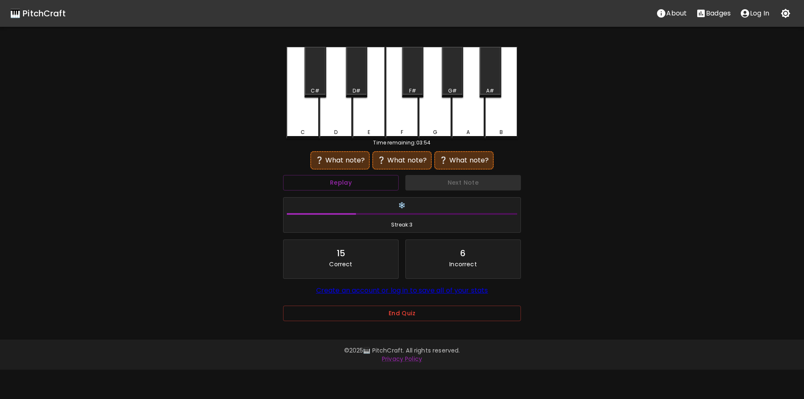
click at [411, 86] on div "F#" at bounding box center [412, 72] width 21 height 51
click at [313, 123] on div "C" at bounding box center [302, 93] width 33 height 92
click at [413, 88] on div "F#" at bounding box center [412, 91] width 7 height 8
click at [321, 84] on div "C#" at bounding box center [314, 72] width 21 height 51
click at [404, 89] on div "F#" at bounding box center [413, 91] width 20 height 8
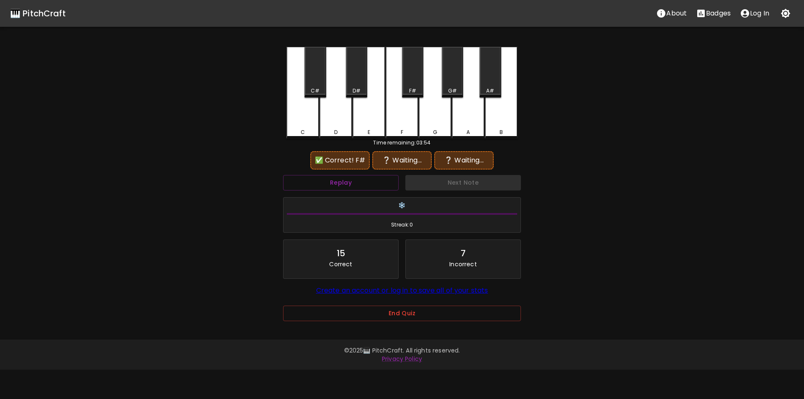
click at [507, 130] on div "B" at bounding box center [500, 132] width 31 height 8
click at [314, 128] on div "C" at bounding box center [302, 93] width 33 height 92
click at [382, 186] on button "Replay" at bounding box center [341, 182] width 116 height 15
click at [411, 84] on div "F#" at bounding box center [412, 72] width 21 height 51
drag, startPoint x: 510, startPoint y: 124, endPoint x: 485, endPoint y: 117, distance: 26.5
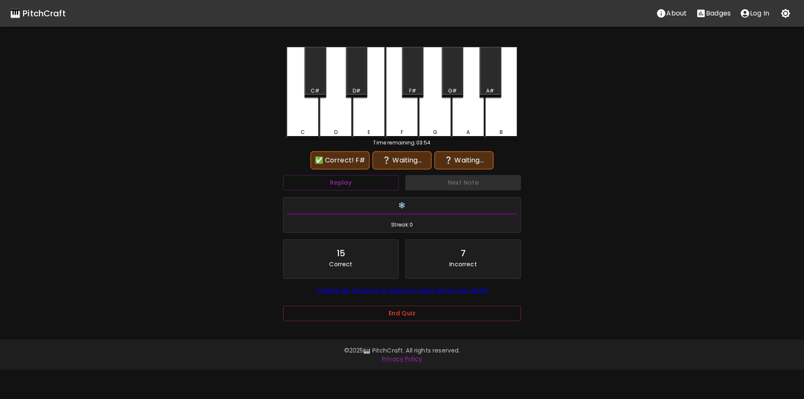
click at [511, 124] on div "B" at bounding box center [501, 93] width 33 height 92
click at [358, 85] on div "D#" at bounding box center [356, 72] width 21 height 51
click at [340, 115] on div "D" at bounding box center [335, 93] width 33 height 92
drag, startPoint x: 413, startPoint y: 82, endPoint x: 457, endPoint y: 101, distance: 48.1
click at [413, 82] on div "F#" at bounding box center [412, 72] width 21 height 51
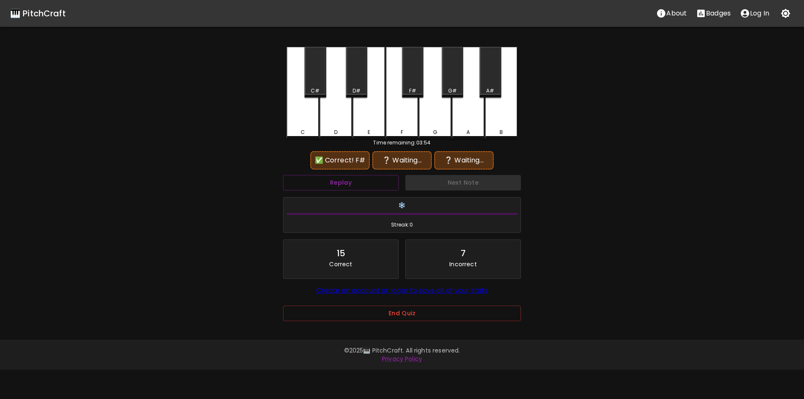
drag, startPoint x: 500, startPoint y: 121, endPoint x: 478, endPoint y: 120, distance: 22.2
click at [500, 121] on div "B" at bounding box center [501, 93] width 33 height 92
drag, startPoint x: 342, startPoint y: 124, endPoint x: 375, endPoint y: 137, distance: 35.9
click at [344, 124] on div "D" at bounding box center [335, 93] width 33 height 92
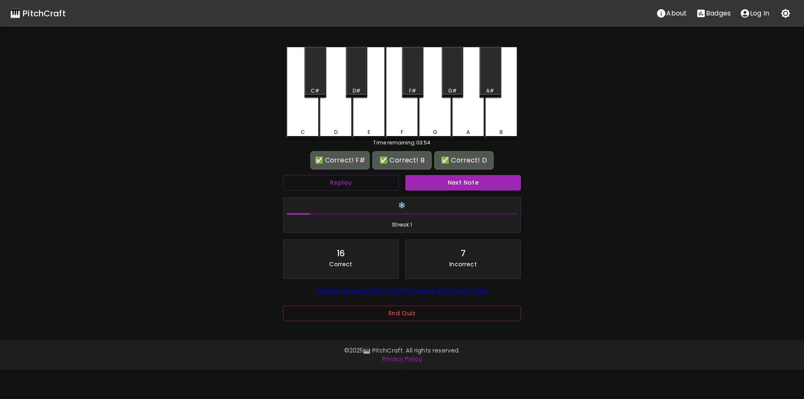
click at [432, 179] on button "Next Note" at bounding box center [463, 182] width 116 height 15
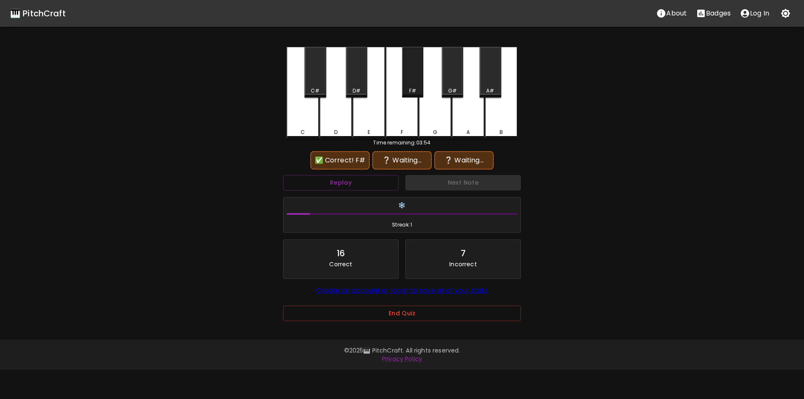
click at [411, 89] on div "F#" at bounding box center [412, 91] width 7 height 8
click at [309, 123] on div "C" at bounding box center [302, 93] width 33 height 92
click at [407, 85] on div "F#" at bounding box center [412, 72] width 21 height 51
click at [316, 84] on div "C#" at bounding box center [314, 72] width 21 height 51
click at [352, 180] on button "Replay" at bounding box center [341, 182] width 116 height 15
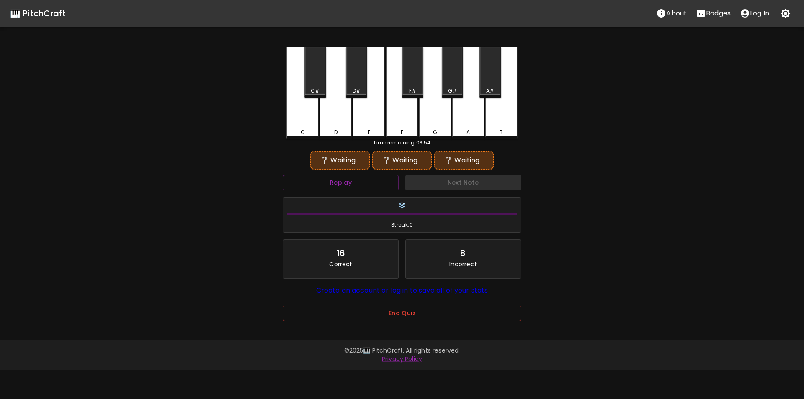
click at [411, 84] on div "F#" at bounding box center [412, 72] width 21 height 51
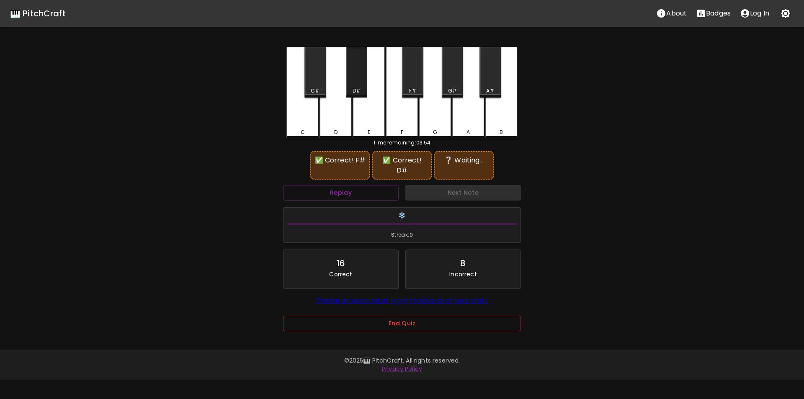
click at [360, 82] on div "D#" at bounding box center [356, 72] width 21 height 51
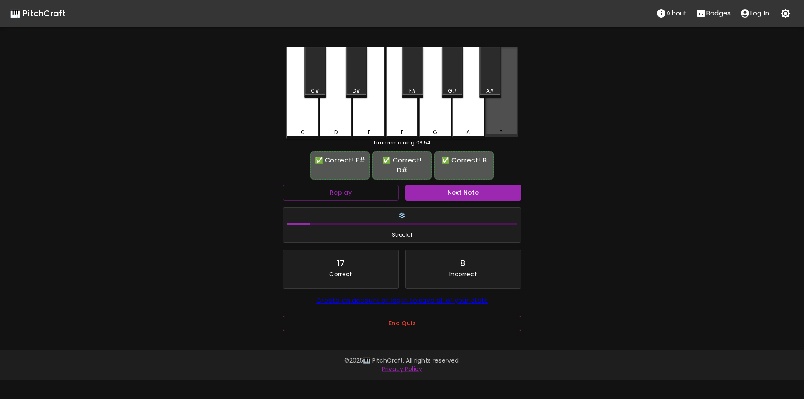
click at [508, 123] on div "B" at bounding box center [501, 92] width 33 height 90
click at [468, 185] on button "Next Note" at bounding box center [463, 192] width 116 height 15
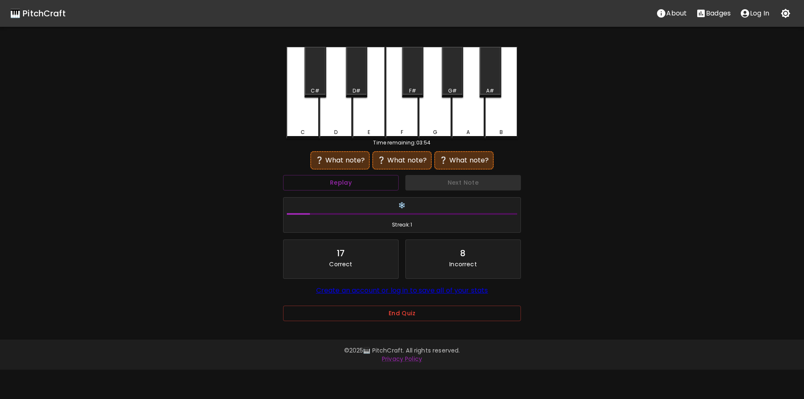
click at [307, 125] on div "C" at bounding box center [302, 93] width 33 height 92
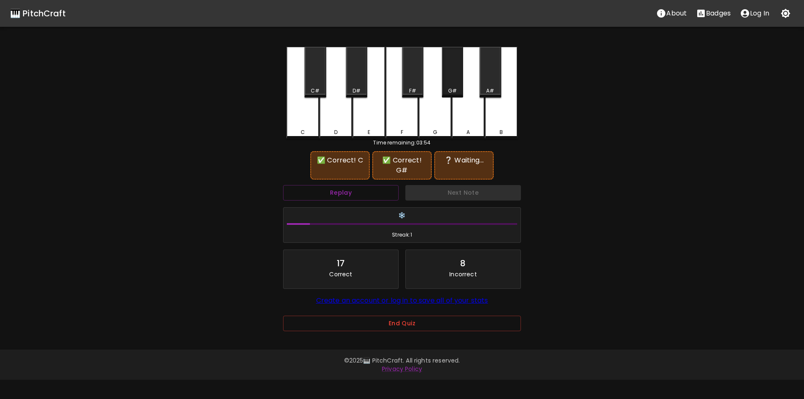
drag, startPoint x: 451, startPoint y: 81, endPoint x: 462, endPoint y: 82, distance: 11.8
click at [452, 81] on div "G#" at bounding box center [452, 72] width 21 height 51
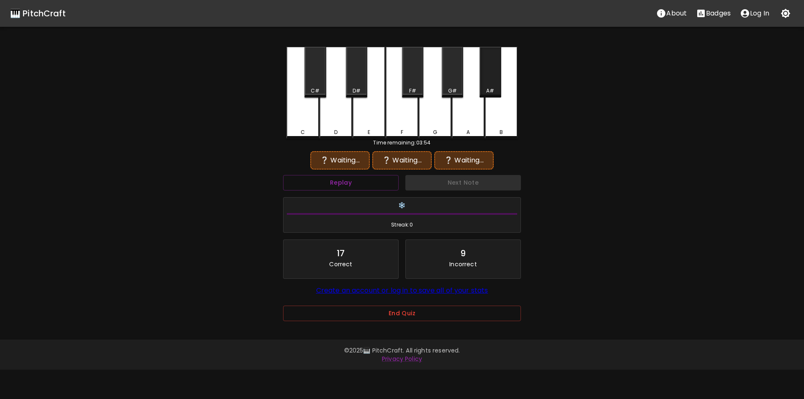
click at [488, 85] on div "A#" at bounding box center [489, 72] width 21 height 51
drag, startPoint x: 302, startPoint y: 126, endPoint x: 346, endPoint y: 113, distance: 45.7
click at [306, 125] on div "C" at bounding box center [302, 93] width 33 height 92
click at [451, 82] on div "G#" at bounding box center [452, 72] width 21 height 51
click at [434, 105] on div "G" at bounding box center [435, 92] width 33 height 90
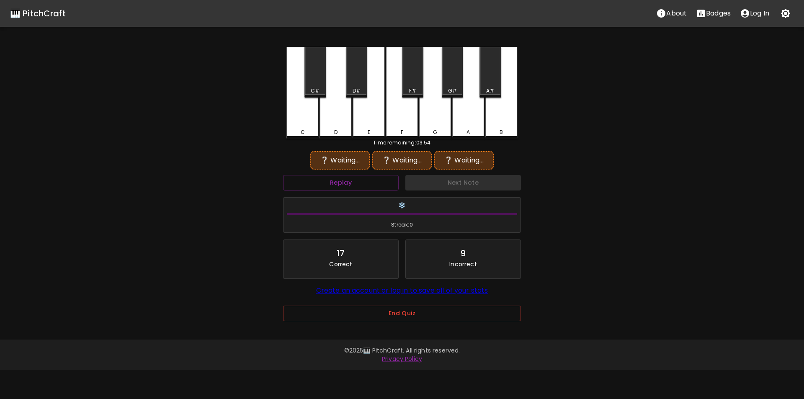
drag, startPoint x: 467, startPoint y: 112, endPoint x: 462, endPoint y: 111, distance: 4.3
click at [467, 112] on div "A" at bounding box center [468, 93] width 33 height 92
drag, startPoint x: 300, startPoint y: 118, endPoint x: 328, endPoint y: 112, distance: 28.2
click at [303, 118] on div "C" at bounding box center [302, 93] width 33 height 92
click at [452, 82] on div "G#" at bounding box center [452, 72] width 21 height 51
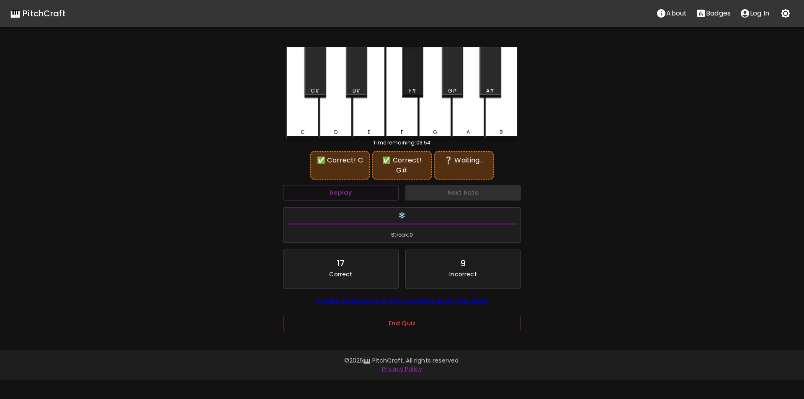
click at [411, 84] on div "F#" at bounding box center [412, 72] width 21 height 51
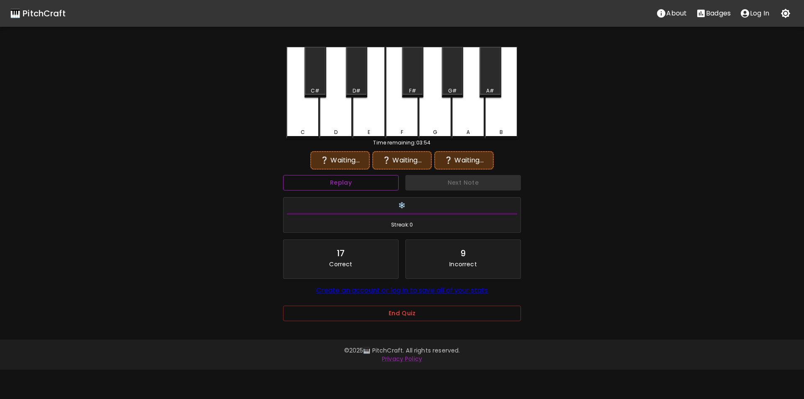
click at [365, 179] on button "Replay" at bounding box center [341, 182] width 116 height 15
click at [310, 123] on div "C" at bounding box center [302, 93] width 33 height 92
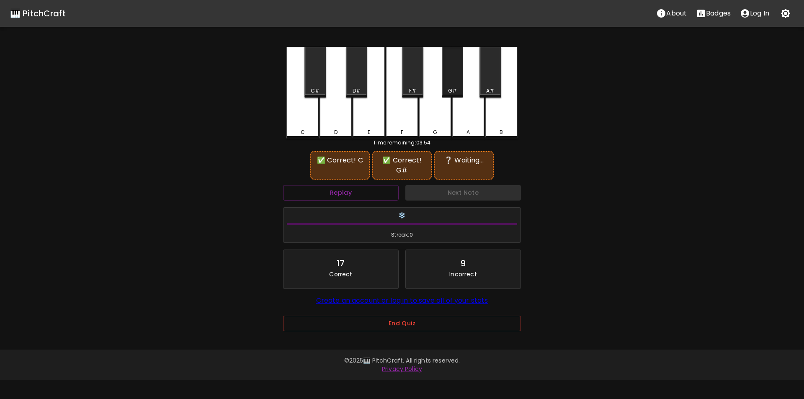
click at [459, 78] on div "G#" at bounding box center [452, 72] width 21 height 51
click at [465, 118] on div "A" at bounding box center [468, 93] width 33 height 92
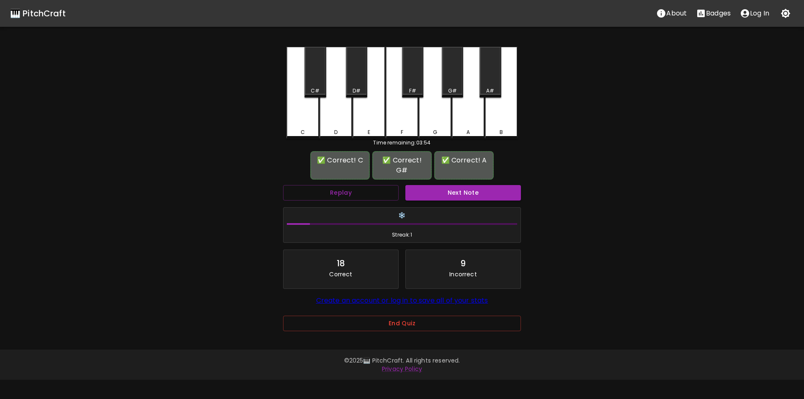
click at [460, 186] on button "Next Note" at bounding box center [463, 192] width 116 height 15
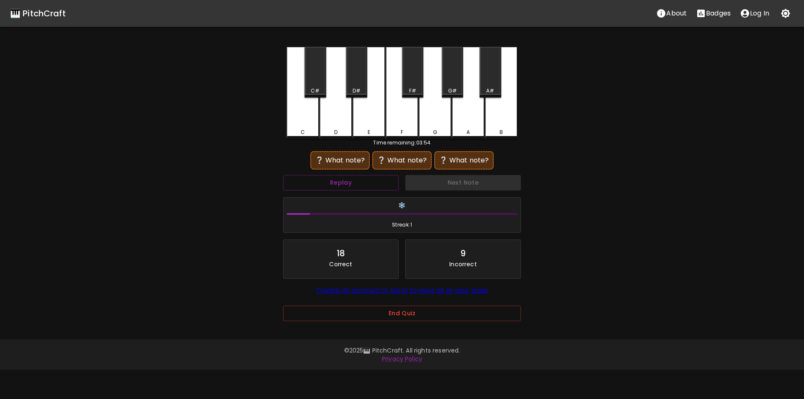
click at [300, 128] on div "C" at bounding box center [302, 93] width 33 height 92
drag, startPoint x: 463, startPoint y: 114, endPoint x: 459, endPoint y: 105, distance: 10.5
click at [463, 114] on div "A" at bounding box center [468, 93] width 33 height 92
click at [452, 87] on div "G#" at bounding box center [452, 72] width 21 height 51
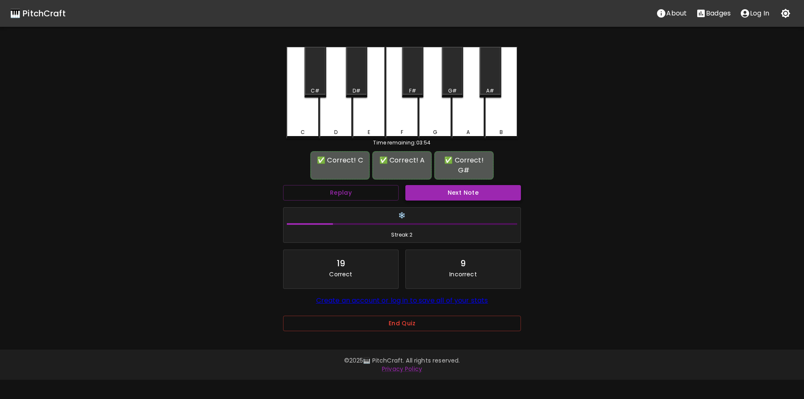
click at [467, 194] on button "Next Note" at bounding box center [463, 192] width 116 height 15
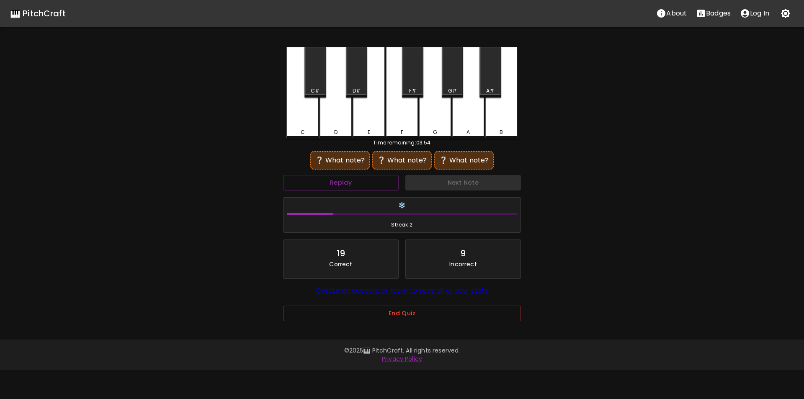
click at [357, 85] on div "D#" at bounding box center [356, 72] width 21 height 51
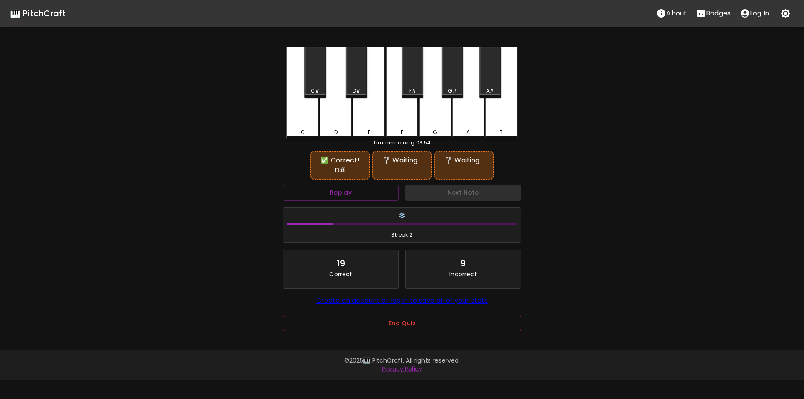
click at [437, 117] on div "G" at bounding box center [435, 93] width 33 height 92
click at [345, 127] on div "D" at bounding box center [335, 93] width 33 height 92
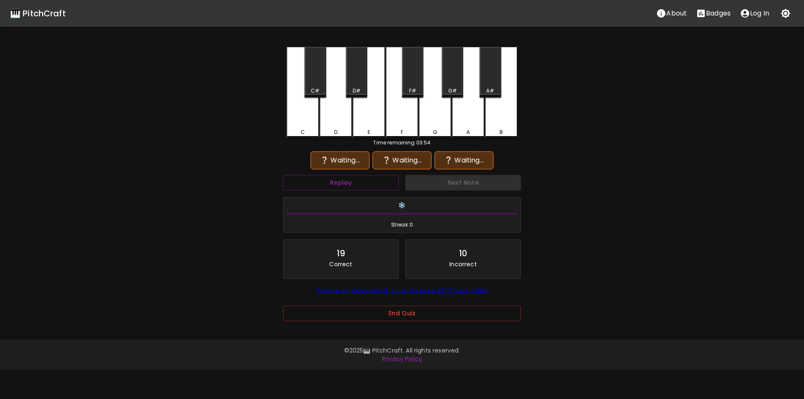
click at [370, 120] on div "E" at bounding box center [368, 93] width 33 height 92
click at [357, 85] on div "D#" at bounding box center [356, 72] width 21 height 51
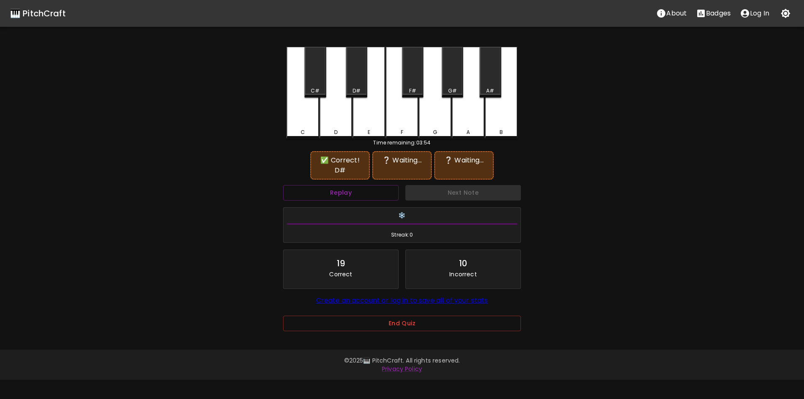
click at [432, 118] on div "G" at bounding box center [435, 93] width 33 height 92
click at [372, 126] on div "E" at bounding box center [368, 93] width 33 height 92
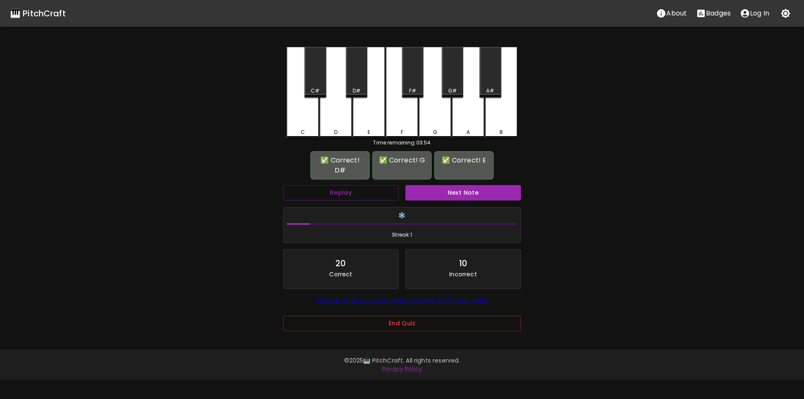
click at [438, 185] on button "Next Note" at bounding box center [463, 192] width 116 height 15
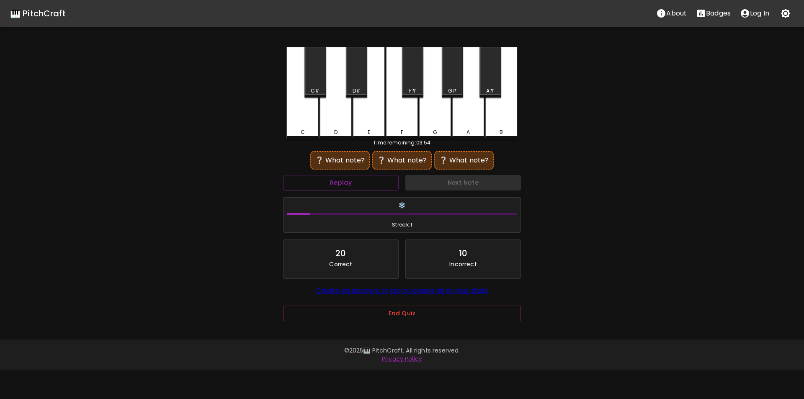
click at [494, 85] on div "A#" at bounding box center [489, 72] width 21 height 51
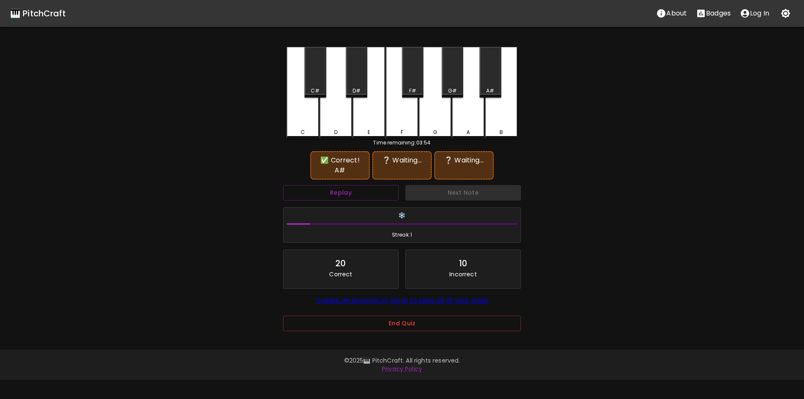
click at [338, 115] on div "D" at bounding box center [335, 93] width 33 height 92
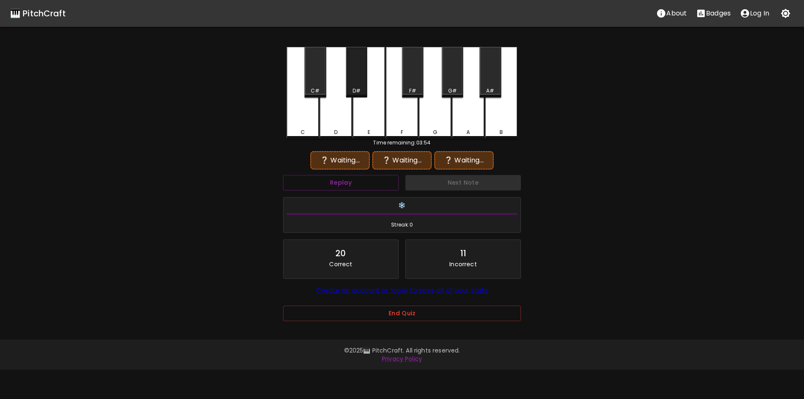
click at [364, 88] on div "D#" at bounding box center [357, 91] width 20 height 8
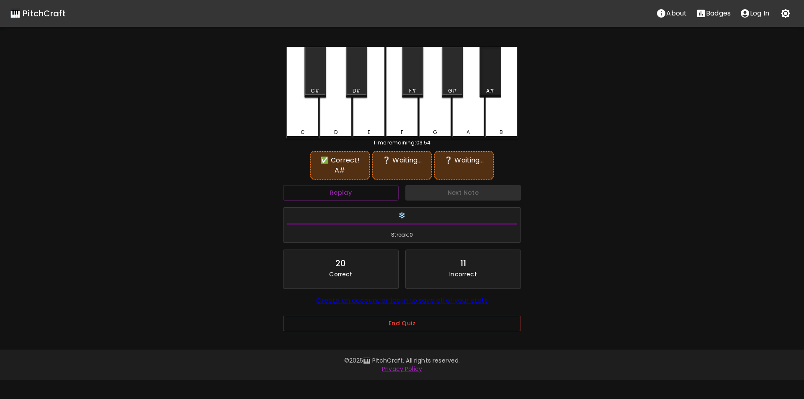
click at [501, 85] on div "C C# D D# E F F# G G# A A# B" at bounding box center [401, 93] width 231 height 92
drag, startPoint x: 488, startPoint y: 82, endPoint x: 469, endPoint y: 85, distance: 19.4
click at [487, 83] on div "A#" at bounding box center [489, 72] width 21 height 51
click at [342, 115] on div "D" at bounding box center [335, 93] width 33 height 92
click at [413, 87] on div "F#" at bounding box center [412, 91] width 7 height 8
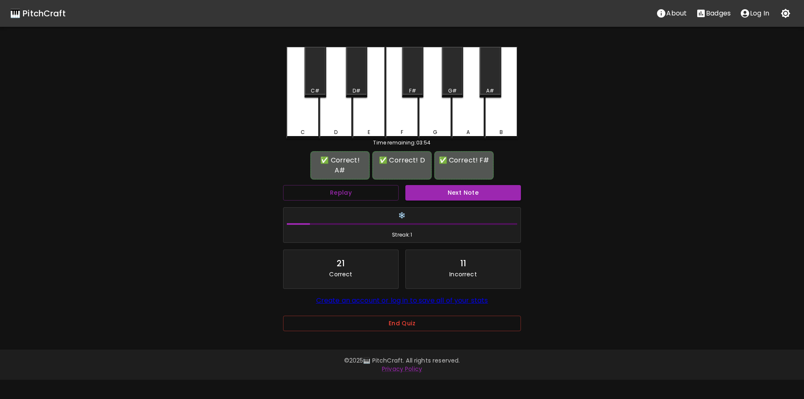
drag, startPoint x: 433, startPoint y: 175, endPoint x: 433, endPoint y: 180, distance: 4.6
click at [433, 185] on button "Next Note" at bounding box center [463, 192] width 116 height 15
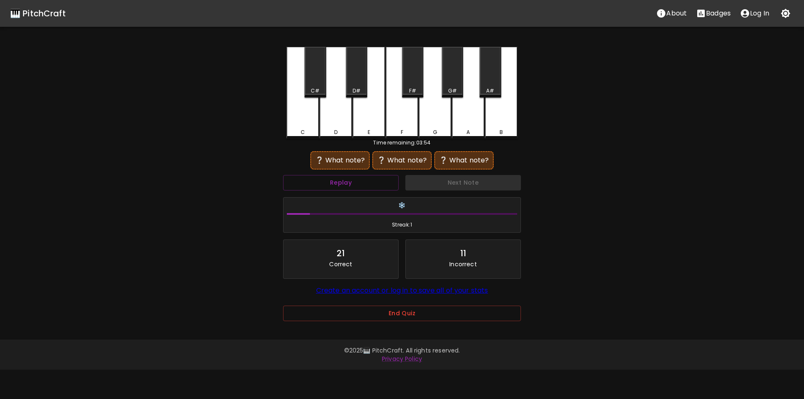
click at [462, 115] on div "A" at bounding box center [468, 93] width 33 height 92
click at [443, 117] on div "G" at bounding box center [435, 92] width 33 height 90
click at [359, 91] on div "D#" at bounding box center [356, 91] width 8 height 8
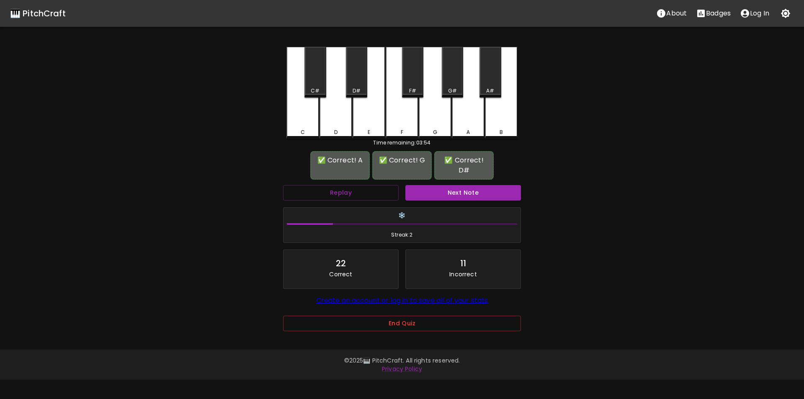
click at [443, 185] on button "Next Note" at bounding box center [463, 192] width 116 height 15
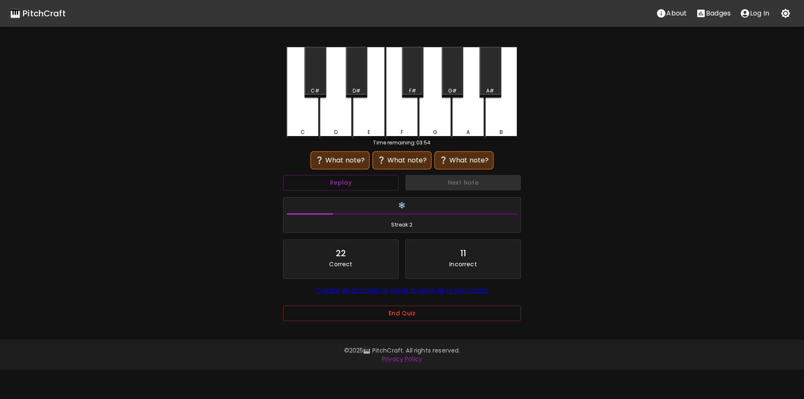
click at [306, 123] on div "C" at bounding box center [302, 93] width 33 height 92
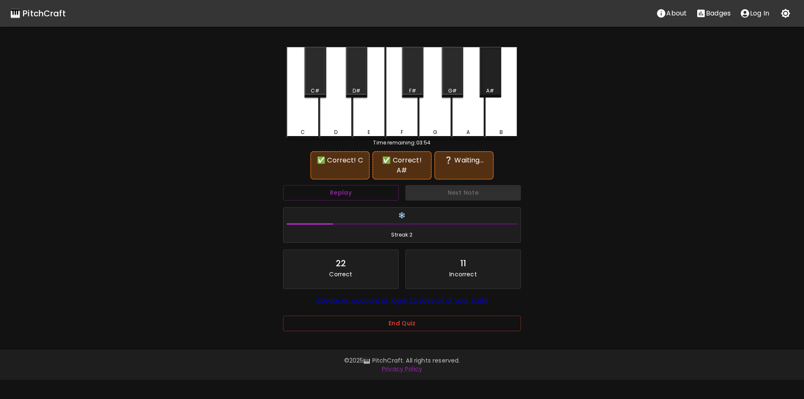
click at [485, 80] on div "A#" at bounding box center [489, 72] width 21 height 51
click at [434, 121] on div "G" at bounding box center [435, 93] width 33 height 92
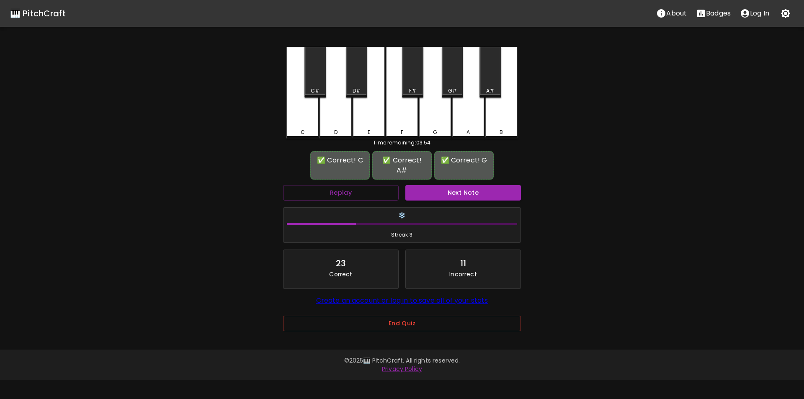
click at [449, 186] on button "Next Note" at bounding box center [463, 192] width 116 height 15
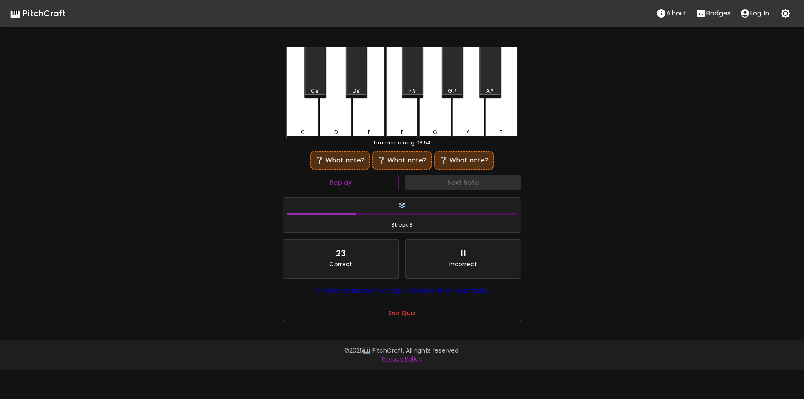
drag, startPoint x: 311, startPoint y: 87, endPoint x: 311, endPoint y: 92, distance: 5.0
click at [311, 87] on div "C#" at bounding box center [314, 72] width 21 height 51
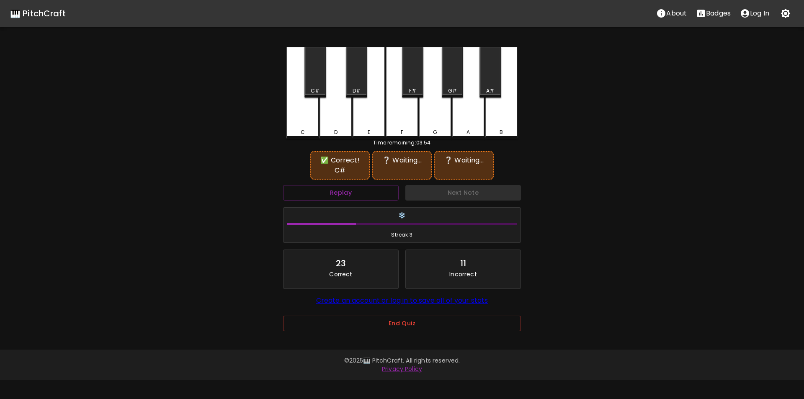
click at [306, 110] on div "C" at bounding box center [302, 93] width 33 height 92
click at [357, 84] on div "D#" at bounding box center [356, 72] width 21 height 51
click at [315, 88] on div "C#" at bounding box center [315, 91] width 9 height 8
click at [303, 124] on div "C" at bounding box center [302, 92] width 33 height 90
click at [406, 117] on div "F" at bounding box center [401, 93] width 33 height 92
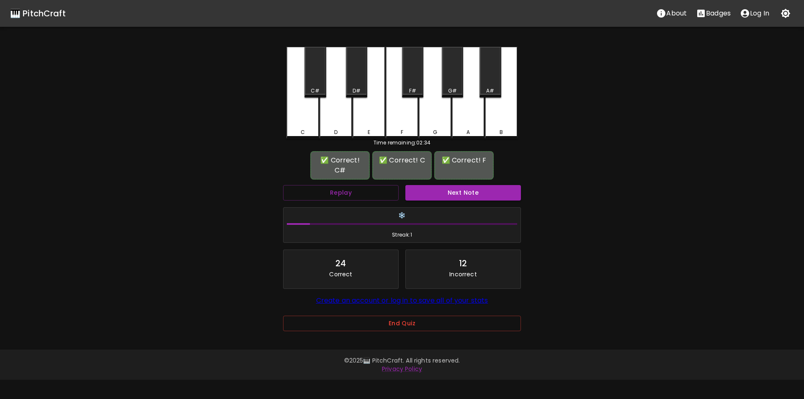
click at [444, 188] on button "Next Note" at bounding box center [463, 192] width 116 height 15
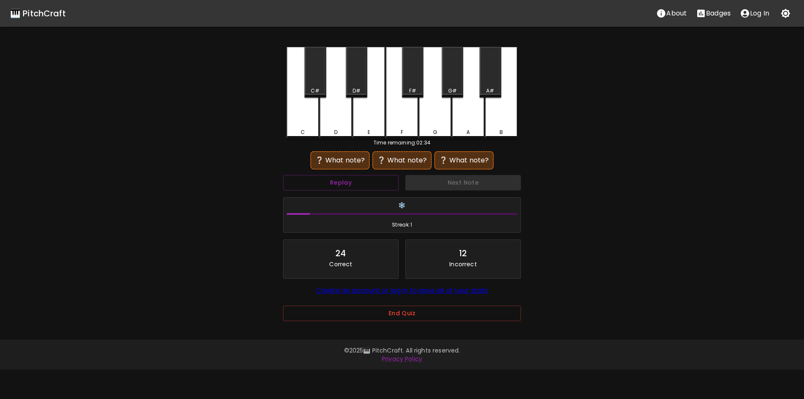
click at [501, 118] on div "B" at bounding box center [501, 93] width 33 height 92
click at [442, 123] on div "G" at bounding box center [435, 93] width 33 height 92
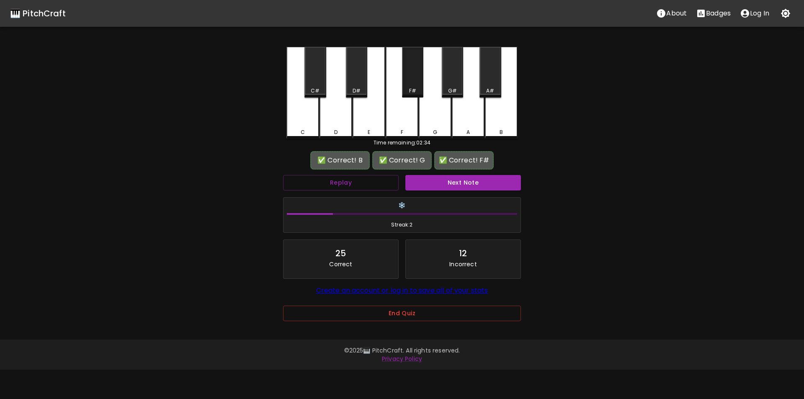
click at [414, 93] on div "F#" at bounding box center [412, 91] width 7 height 8
click at [461, 187] on button "Next Note" at bounding box center [463, 182] width 116 height 15
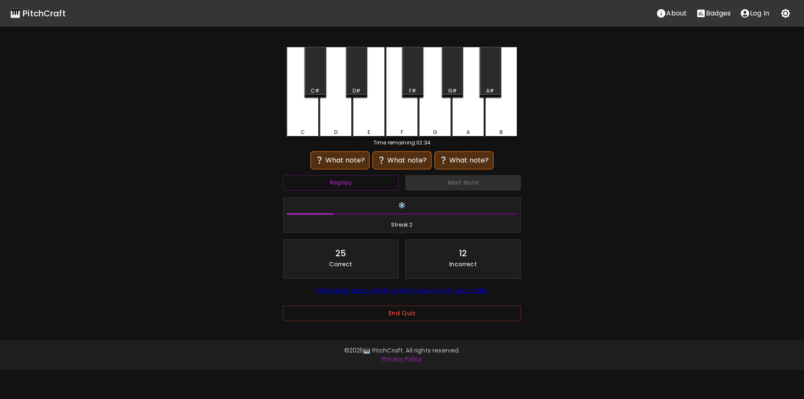
click at [451, 88] on div "G#" at bounding box center [452, 91] width 9 height 8
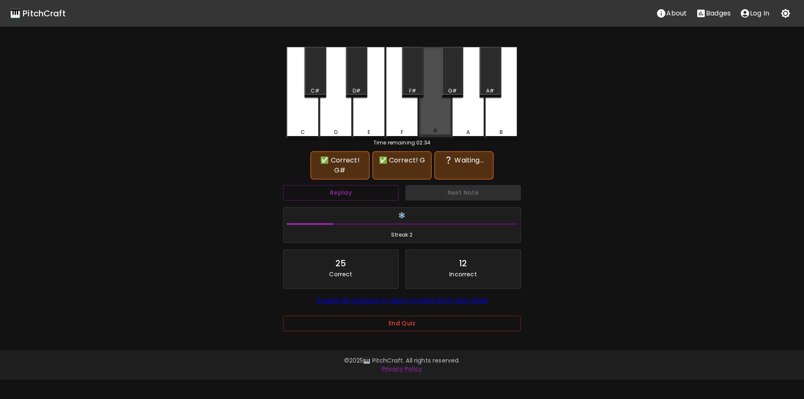
click at [435, 114] on div "G" at bounding box center [435, 92] width 33 height 90
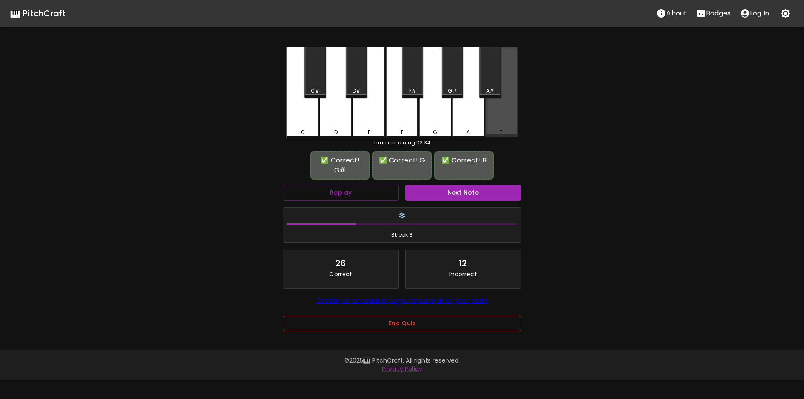
click at [501, 122] on div "B" at bounding box center [501, 92] width 33 height 90
click at [464, 198] on button "Next Note" at bounding box center [463, 192] width 116 height 15
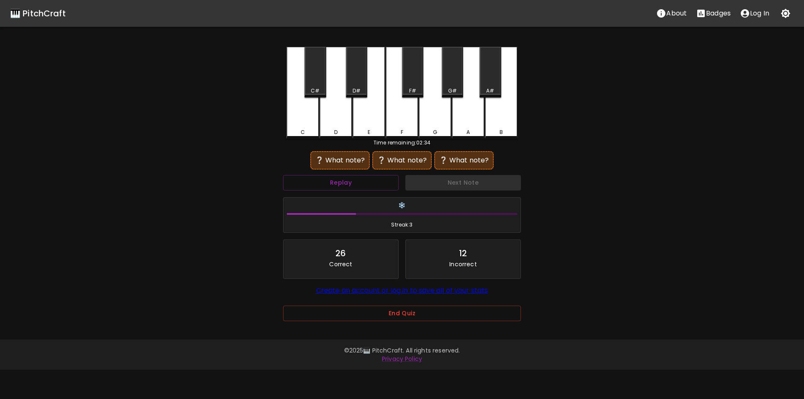
click at [432, 123] on div "G" at bounding box center [435, 93] width 33 height 92
click at [355, 91] on div "D#" at bounding box center [356, 91] width 8 height 8
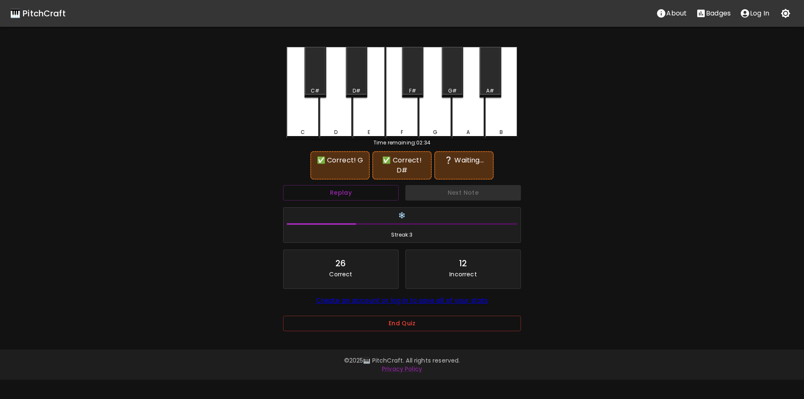
click at [365, 112] on div "E" at bounding box center [368, 93] width 33 height 92
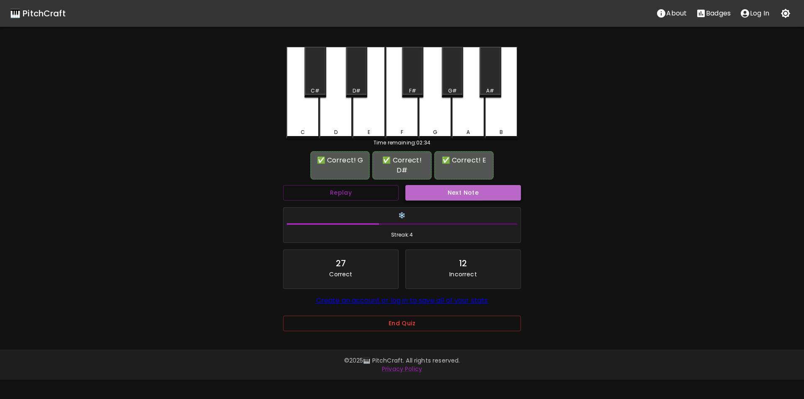
click at [452, 185] on button "Next Note" at bounding box center [463, 192] width 116 height 15
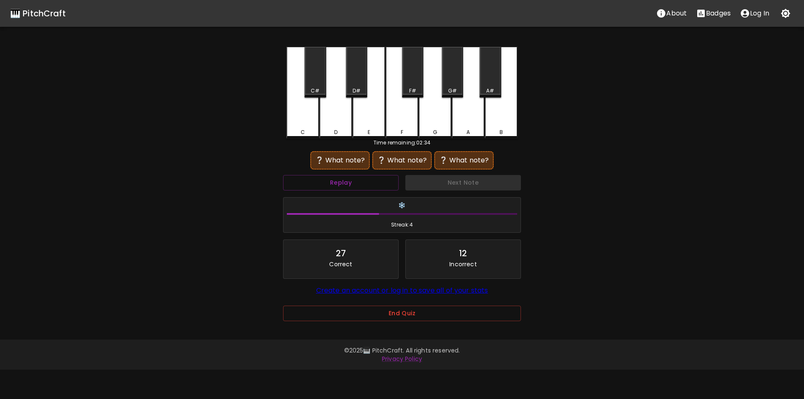
drag, startPoint x: 303, startPoint y: 123, endPoint x: 339, endPoint y: 118, distance: 35.5
click at [304, 123] on div "C" at bounding box center [302, 93] width 33 height 92
click at [467, 111] on div "A" at bounding box center [468, 93] width 33 height 92
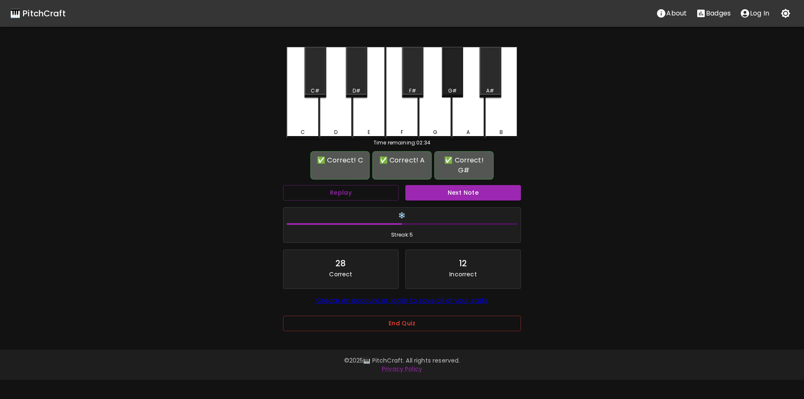
drag, startPoint x: 453, startPoint y: 86, endPoint x: 455, endPoint y: 99, distance: 12.6
click at [453, 85] on div "G#" at bounding box center [452, 72] width 21 height 51
click at [463, 182] on div "✅ Correct! C ✅ Correct! A ✅ Correct! G# Replay Next Note ❄️ Streak: 5 28 Correc…" at bounding box center [402, 249] width 238 height 193
click at [462, 191] on button "Next Note" at bounding box center [463, 192] width 116 height 15
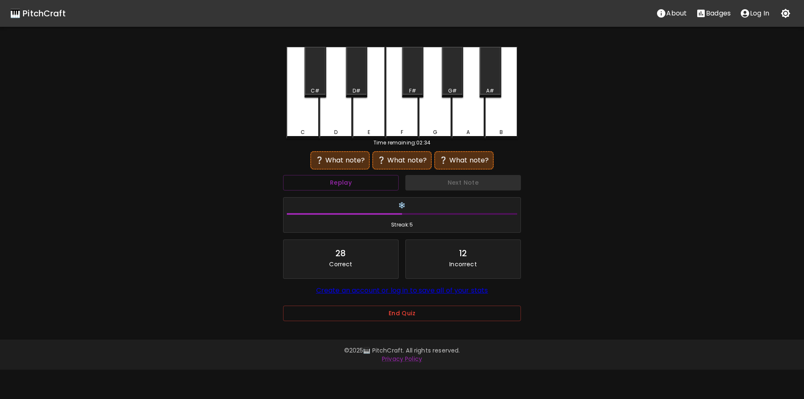
click at [400, 125] on div "F" at bounding box center [401, 93] width 33 height 92
click at [453, 87] on div "G#" at bounding box center [452, 72] width 21 height 51
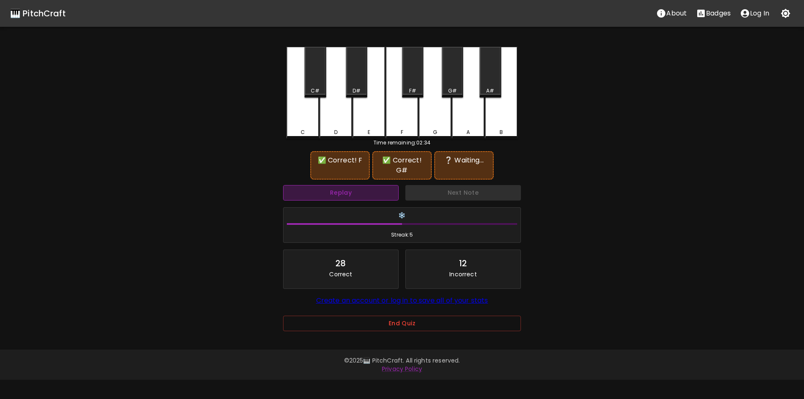
click at [377, 199] on button "Replay" at bounding box center [341, 192] width 116 height 15
click at [370, 127] on div "E" at bounding box center [368, 93] width 33 height 92
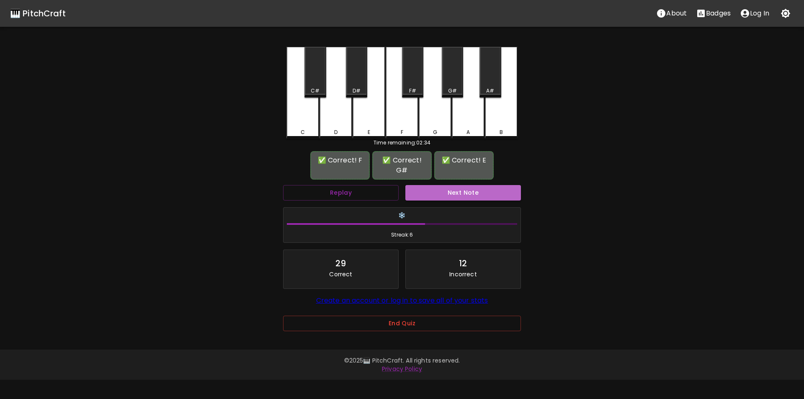
click at [437, 192] on button "Next Note" at bounding box center [463, 192] width 116 height 15
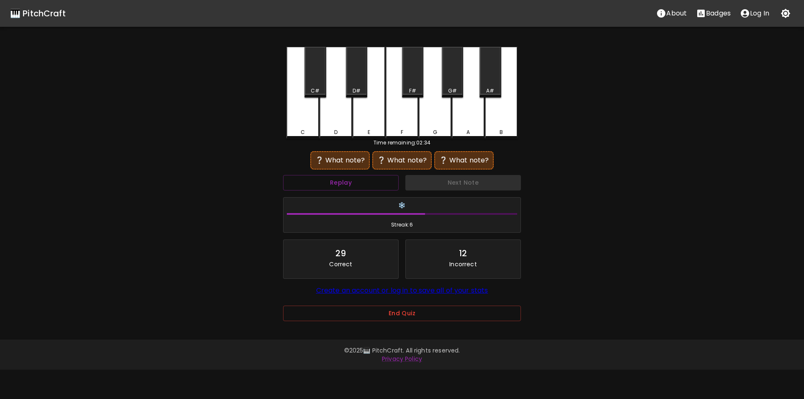
click at [356, 81] on div "D#" at bounding box center [356, 72] width 21 height 51
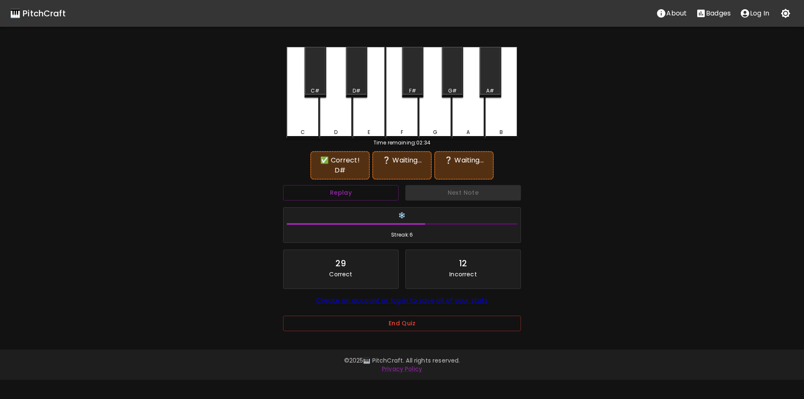
click at [318, 87] on div "C#" at bounding box center [315, 91] width 9 height 8
click at [403, 121] on div "F" at bounding box center [401, 93] width 33 height 92
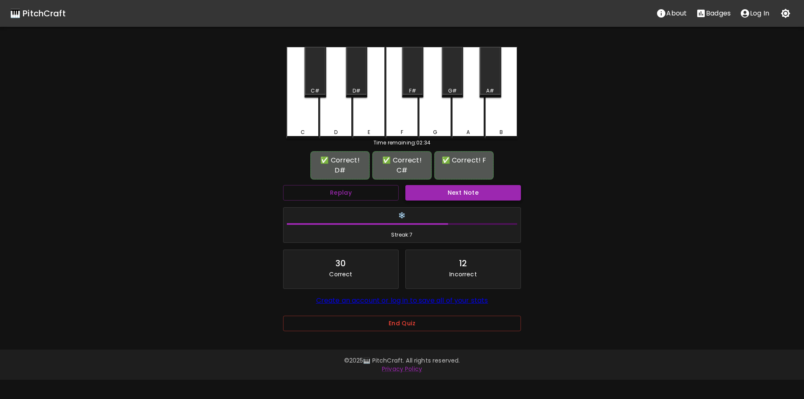
click at [453, 193] on button "Next Note" at bounding box center [463, 192] width 116 height 15
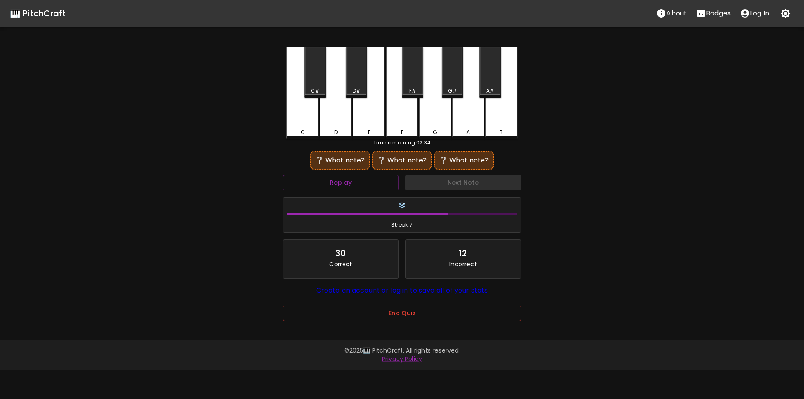
click at [404, 126] on div "F" at bounding box center [401, 93] width 33 height 92
click at [346, 124] on div "D" at bounding box center [335, 93] width 33 height 92
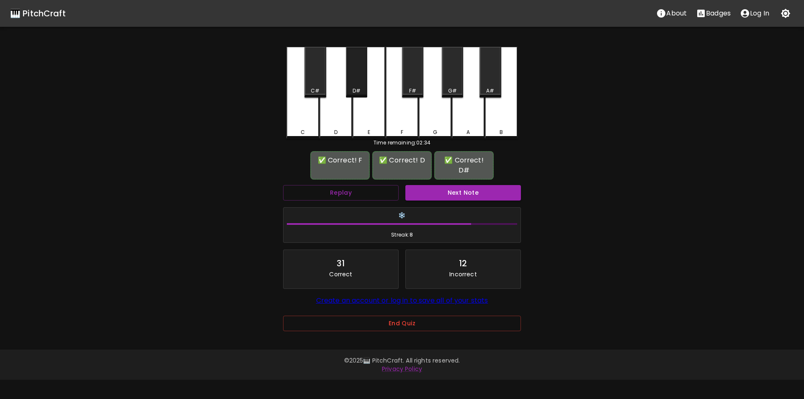
click at [358, 90] on div "D#" at bounding box center [356, 91] width 8 height 8
click at [465, 185] on button "Next Note" at bounding box center [463, 192] width 116 height 15
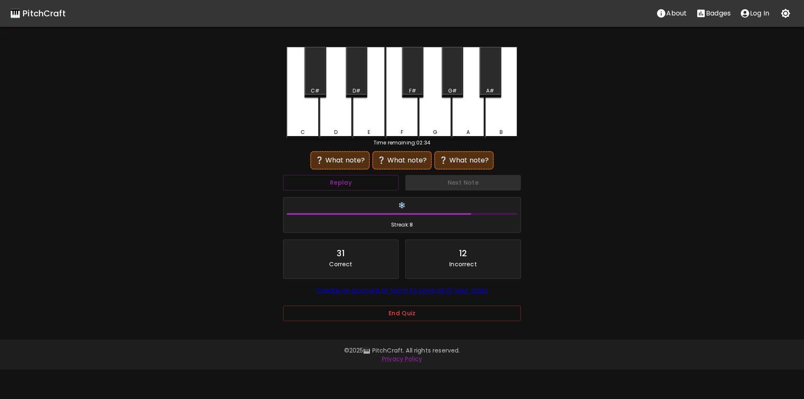
drag, startPoint x: 400, startPoint y: 124, endPoint x: 414, endPoint y: 121, distance: 14.9
click at [399, 124] on div "F" at bounding box center [401, 93] width 33 height 92
click at [431, 120] on div "G" at bounding box center [435, 93] width 33 height 92
click at [368, 120] on div "E" at bounding box center [368, 93] width 33 height 92
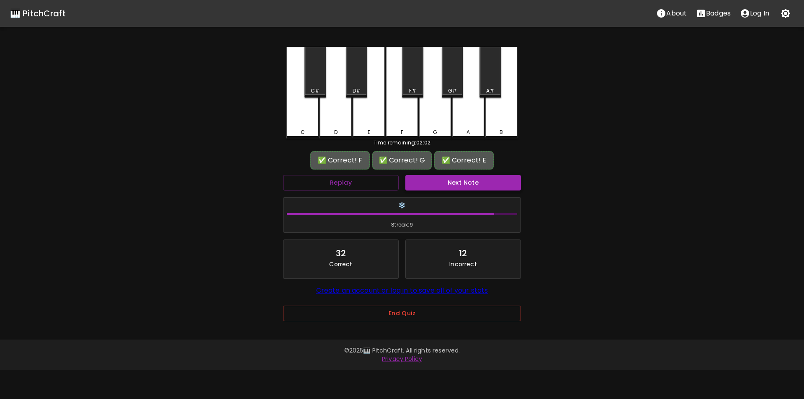
click at [446, 188] on button "Next Note" at bounding box center [463, 182] width 116 height 15
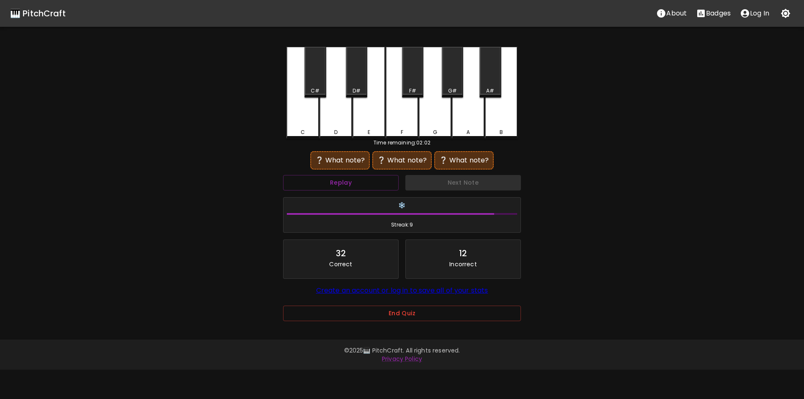
click at [337, 119] on div "D" at bounding box center [335, 93] width 33 height 92
click at [400, 115] on div "F" at bounding box center [401, 93] width 33 height 92
click at [339, 121] on div "D" at bounding box center [335, 93] width 33 height 92
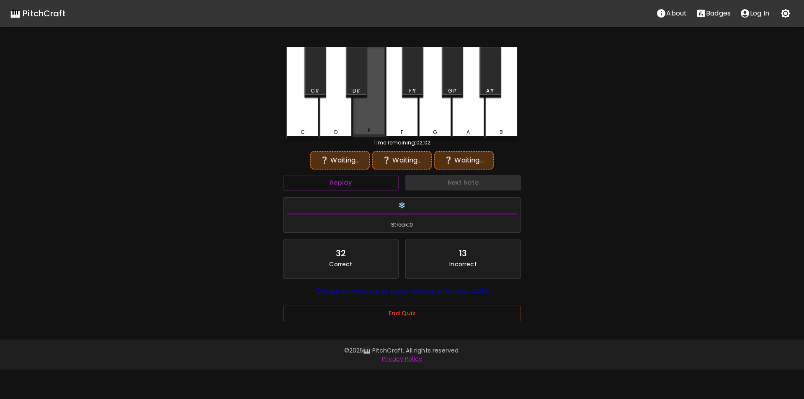
click at [370, 119] on div "E" at bounding box center [368, 92] width 33 height 90
click at [350, 121] on div "D" at bounding box center [335, 93] width 33 height 92
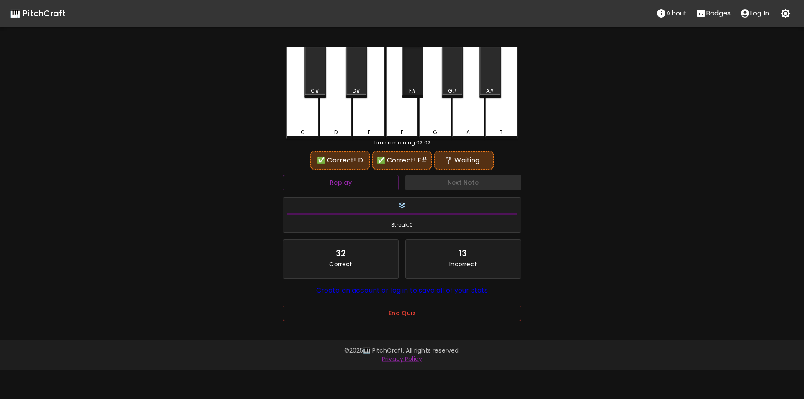
click at [411, 90] on div "F#" at bounding box center [412, 91] width 7 height 8
click at [493, 120] on div "B" at bounding box center [501, 93] width 33 height 92
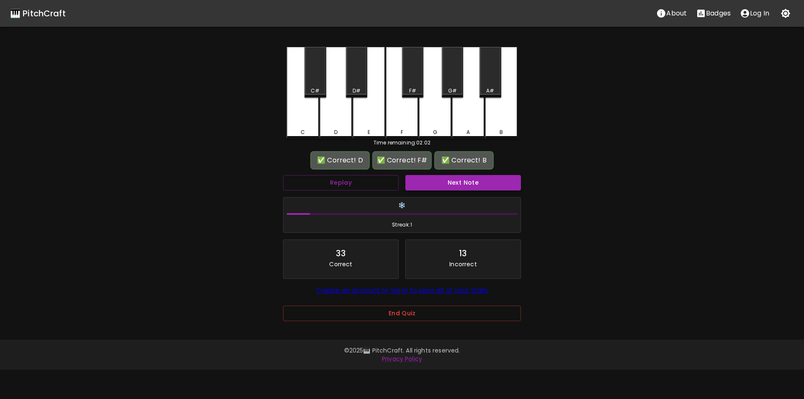
click at [453, 180] on button "Next Note" at bounding box center [463, 182] width 116 height 15
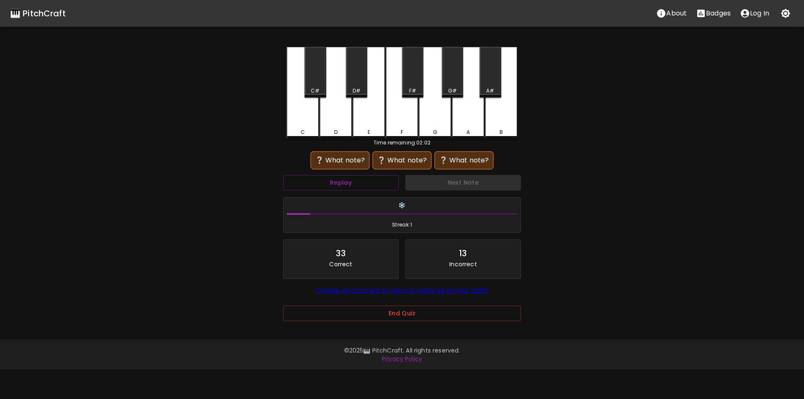
click at [403, 126] on div "F" at bounding box center [401, 93] width 33 height 92
click at [308, 112] on div "C" at bounding box center [302, 93] width 33 height 92
click at [455, 93] on div "G#" at bounding box center [452, 91] width 9 height 8
click at [438, 105] on div "G" at bounding box center [435, 92] width 33 height 90
click at [408, 118] on div "F" at bounding box center [401, 92] width 33 height 90
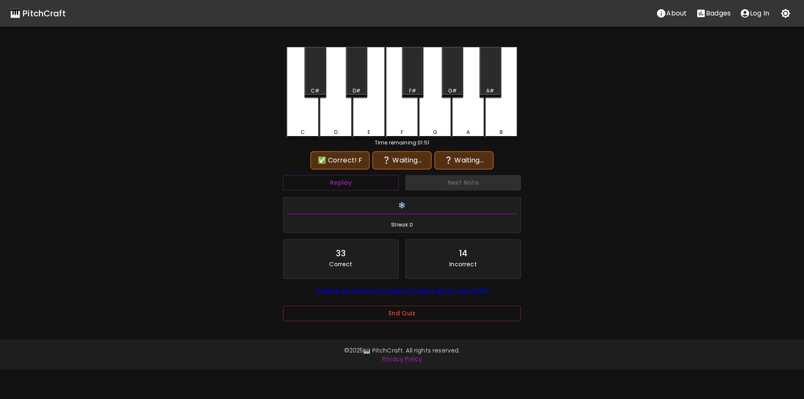
drag, startPoint x: 313, startPoint y: 126, endPoint x: 334, endPoint y: 123, distance: 22.0
click at [316, 126] on div "C" at bounding box center [302, 93] width 33 height 92
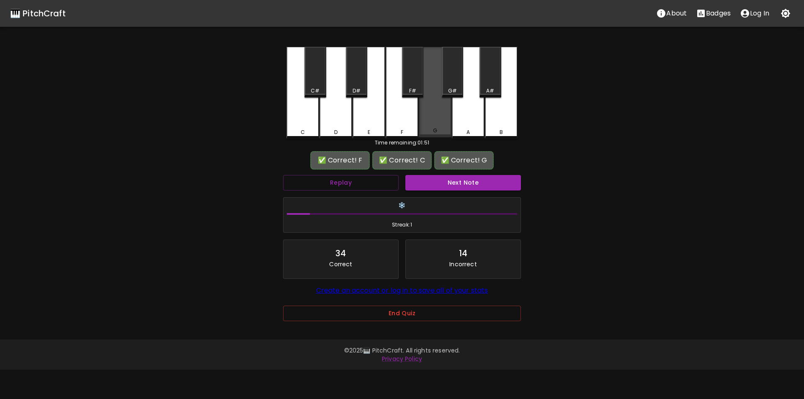
click at [447, 127] on div "G" at bounding box center [435, 92] width 33 height 90
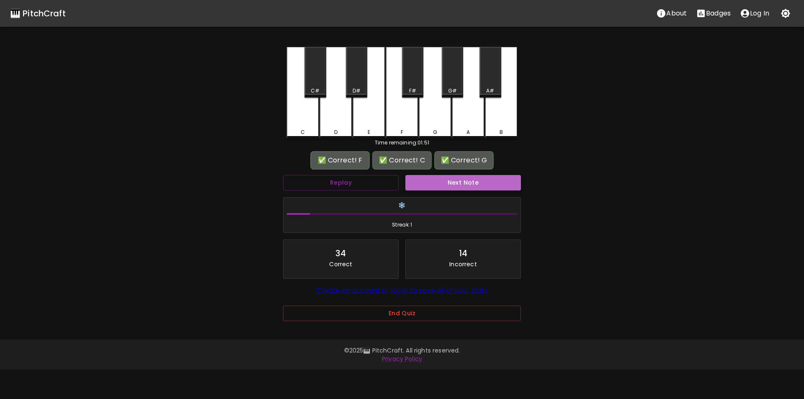
click at [464, 185] on button "Next Note" at bounding box center [463, 182] width 116 height 15
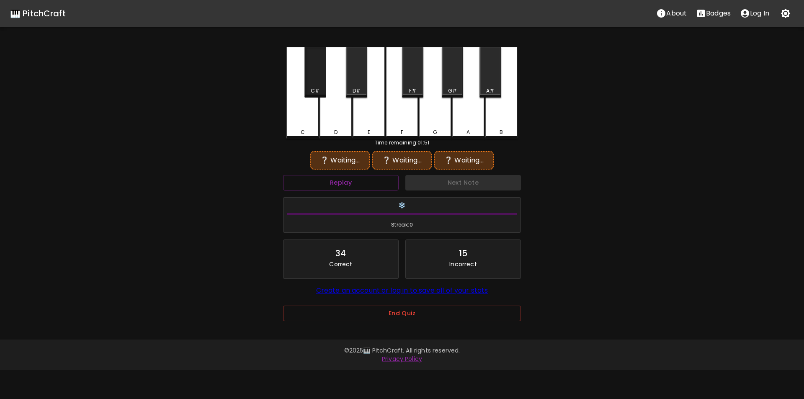
click at [321, 80] on div "C#" at bounding box center [314, 72] width 21 height 51
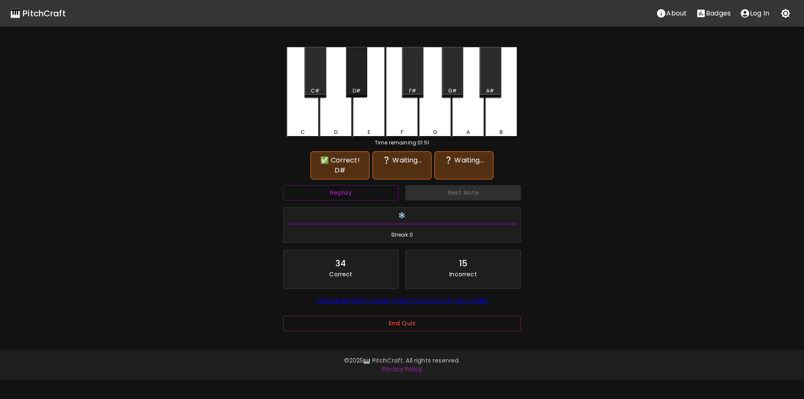
click at [358, 85] on div "D#" at bounding box center [356, 72] width 21 height 51
click at [319, 84] on div "C#" at bounding box center [314, 72] width 21 height 51
click at [408, 114] on div "F" at bounding box center [401, 93] width 33 height 92
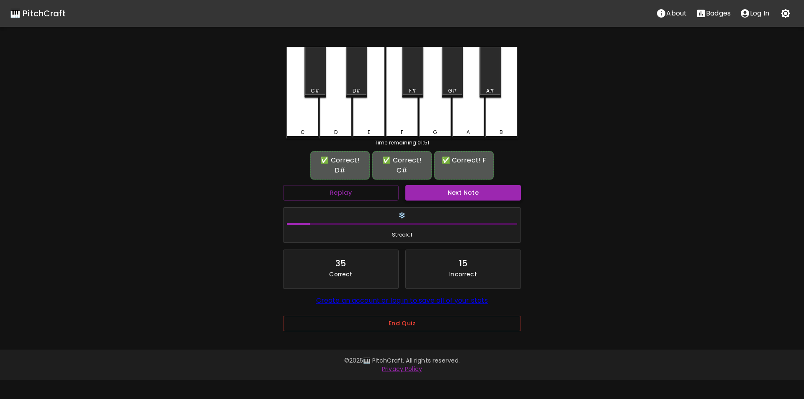
click at [453, 186] on button "Next Note" at bounding box center [463, 192] width 116 height 15
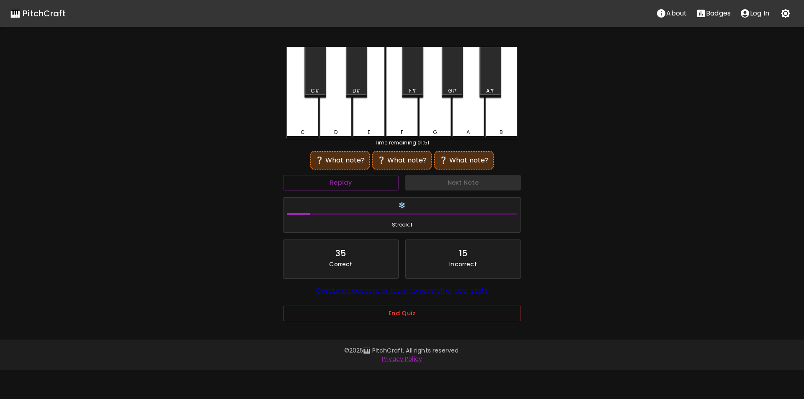
click at [431, 126] on div "G" at bounding box center [435, 93] width 33 height 92
click at [490, 85] on div "A#" at bounding box center [489, 72] width 21 height 51
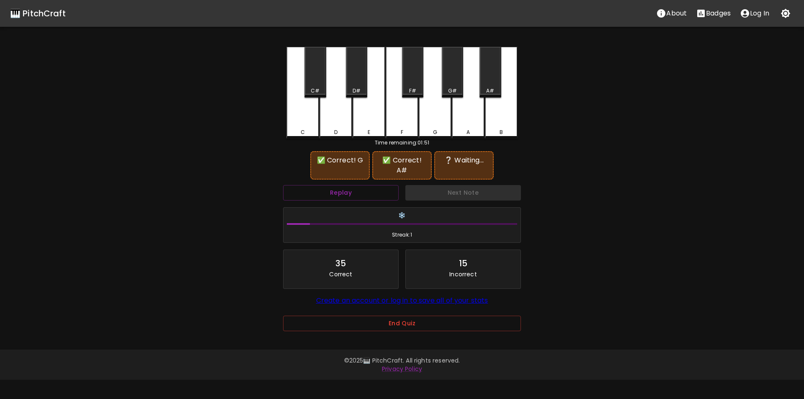
click at [415, 120] on div "F" at bounding box center [401, 93] width 33 height 92
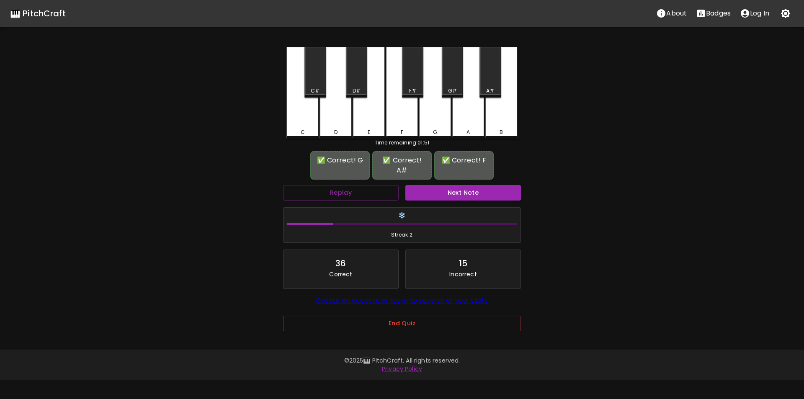
click at [456, 185] on button "Next Note" at bounding box center [463, 192] width 116 height 15
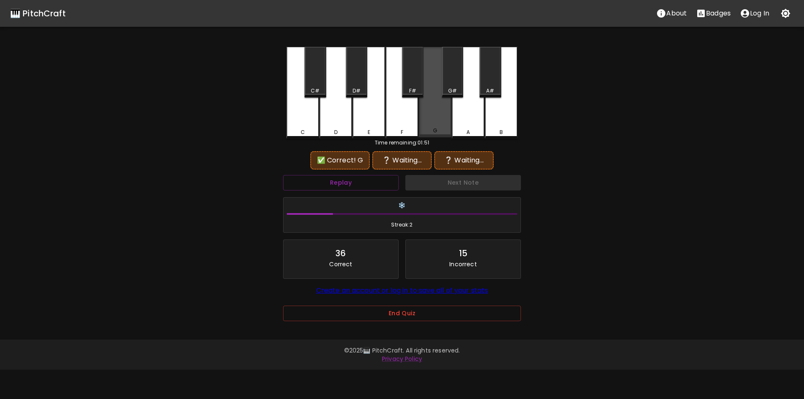
click at [431, 127] on div "G" at bounding box center [435, 92] width 33 height 90
click at [346, 85] on div "D#" at bounding box center [356, 72] width 21 height 51
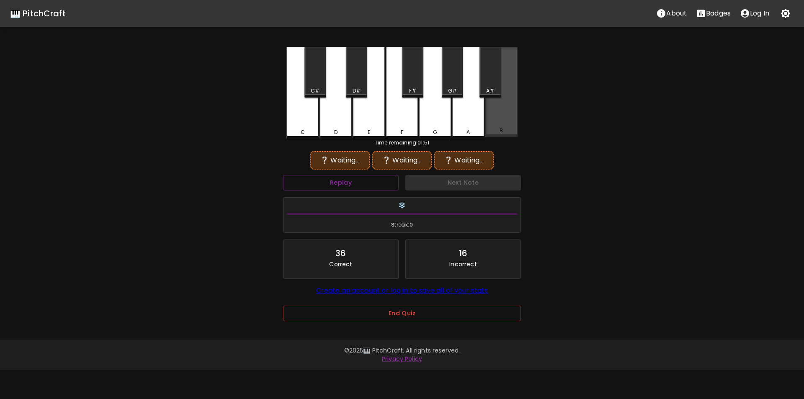
click at [498, 113] on div "B" at bounding box center [501, 92] width 33 height 90
click at [458, 83] on div "G#" at bounding box center [452, 72] width 21 height 51
click at [487, 85] on div "A#" at bounding box center [489, 72] width 21 height 51
drag, startPoint x: 434, startPoint y: 118, endPoint x: 421, endPoint y: 118, distance: 13.0
click at [432, 118] on div "G" at bounding box center [435, 93] width 33 height 92
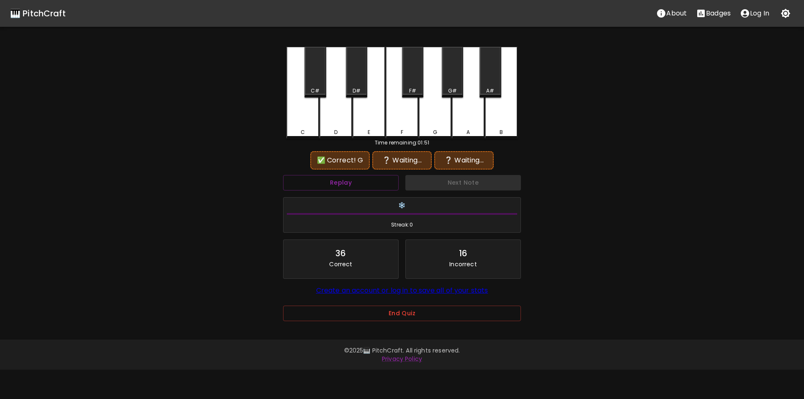
click at [367, 87] on div "E" at bounding box center [368, 93] width 33 height 92
click at [424, 119] on div "G" at bounding box center [435, 93] width 33 height 92
drag, startPoint x: 357, startPoint y: 89, endPoint x: 401, endPoint y: 91, distance: 43.2
click at [358, 88] on div "D#" at bounding box center [356, 91] width 8 height 8
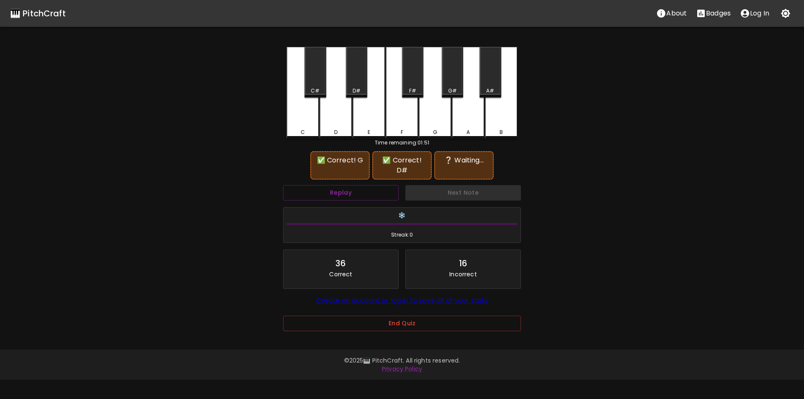
click at [501, 92] on div "B" at bounding box center [501, 93] width 33 height 92
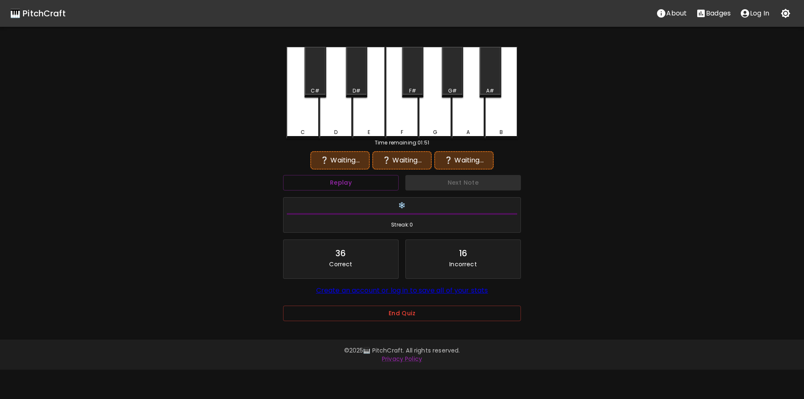
click at [493, 88] on div "A#" at bounding box center [490, 91] width 8 height 8
click at [424, 117] on div "G" at bounding box center [435, 93] width 33 height 92
drag, startPoint x: 357, startPoint y: 85, endPoint x: 372, endPoint y: 85, distance: 15.1
click at [358, 84] on div "D#" at bounding box center [356, 72] width 21 height 51
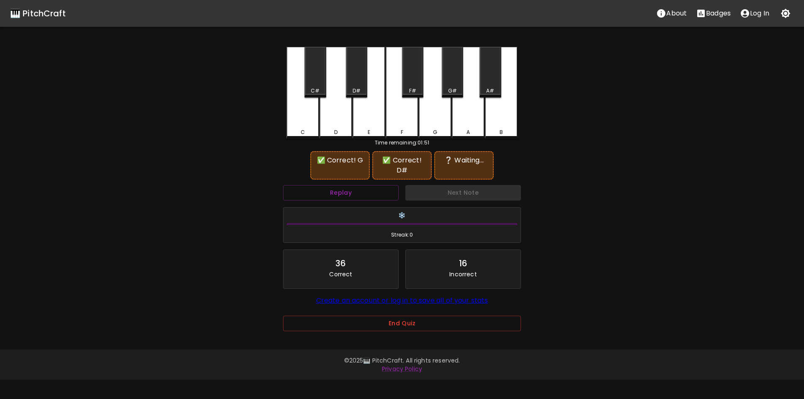
click at [489, 92] on div "A#" at bounding box center [490, 91] width 8 height 8
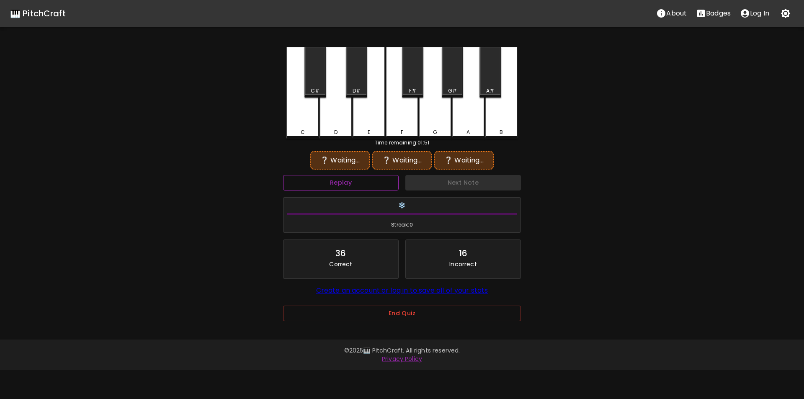
click at [379, 186] on button "Replay" at bounding box center [341, 182] width 116 height 15
drag, startPoint x: 438, startPoint y: 122, endPoint x: 405, endPoint y: 108, distance: 36.1
click at [438, 122] on div "G" at bounding box center [435, 93] width 33 height 92
click at [357, 85] on div "D#" at bounding box center [356, 72] width 21 height 51
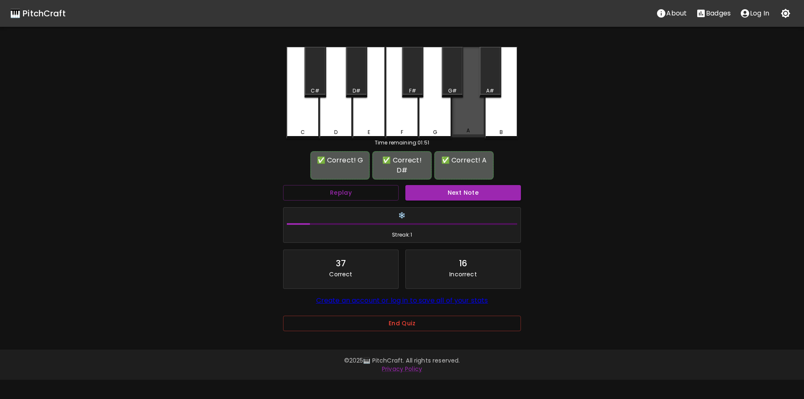
click at [465, 113] on div "A" at bounding box center [468, 92] width 33 height 90
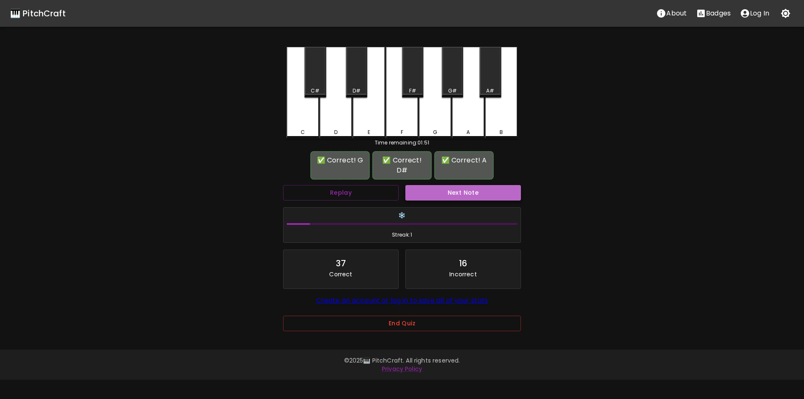
click at [467, 185] on button "Next Note" at bounding box center [463, 192] width 116 height 15
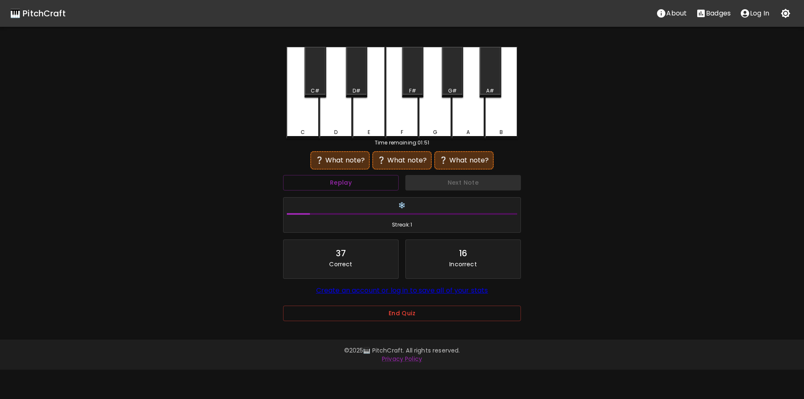
click at [488, 84] on div "A#" at bounding box center [489, 72] width 21 height 51
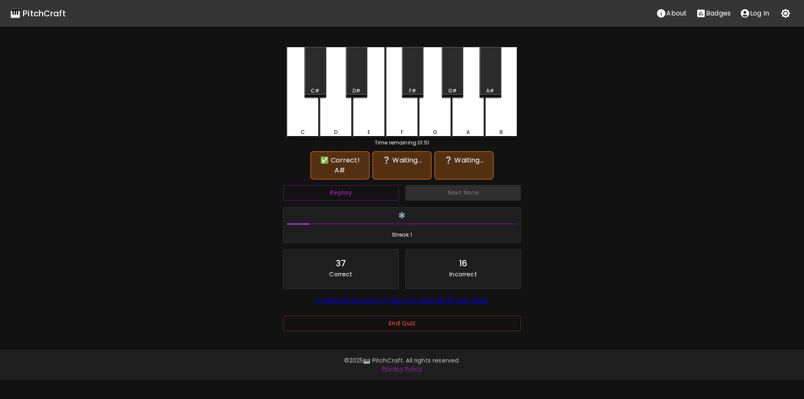
click at [471, 112] on div "A" at bounding box center [468, 93] width 33 height 92
click at [337, 110] on div "D" at bounding box center [335, 93] width 33 height 92
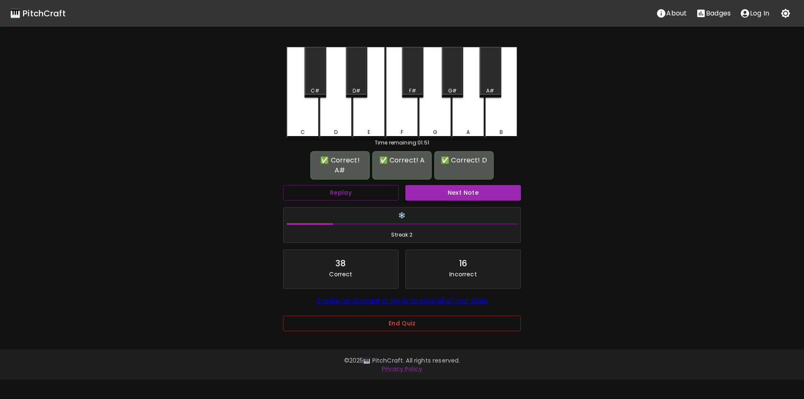
click at [440, 185] on button "Next Note" at bounding box center [463, 192] width 116 height 15
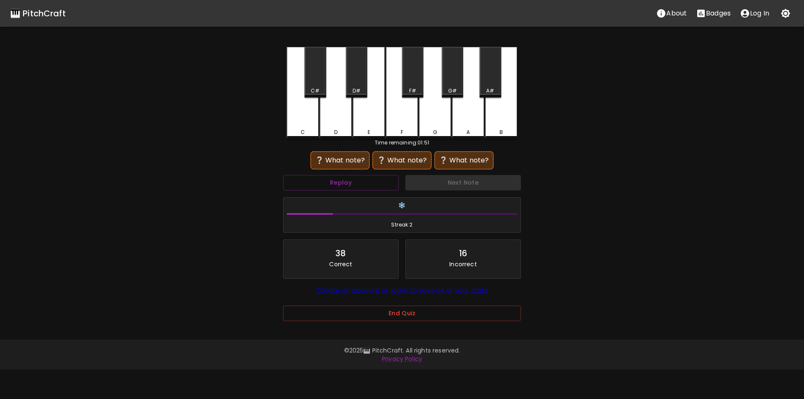
click at [337, 124] on div "D" at bounding box center [335, 93] width 33 height 92
click at [468, 127] on div "A" at bounding box center [468, 93] width 33 height 92
click at [360, 84] on div "D#" at bounding box center [356, 72] width 21 height 51
click at [342, 125] on div "D" at bounding box center [335, 93] width 33 height 92
click at [466, 130] on div "A" at bounding box center [467, 132] width 31 height 8
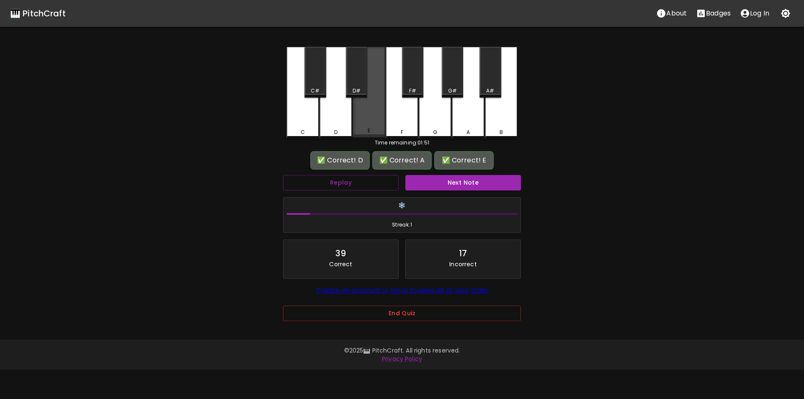
click at [371, 127] on div "E" at bounding box center [368, 92] width 33 height 90
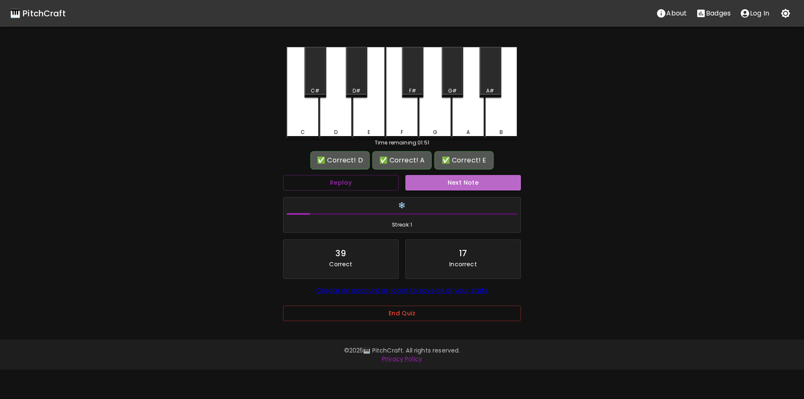
click at [441, 177] on button "Next Note" at bounding box center [463, 182] width 116 height 15
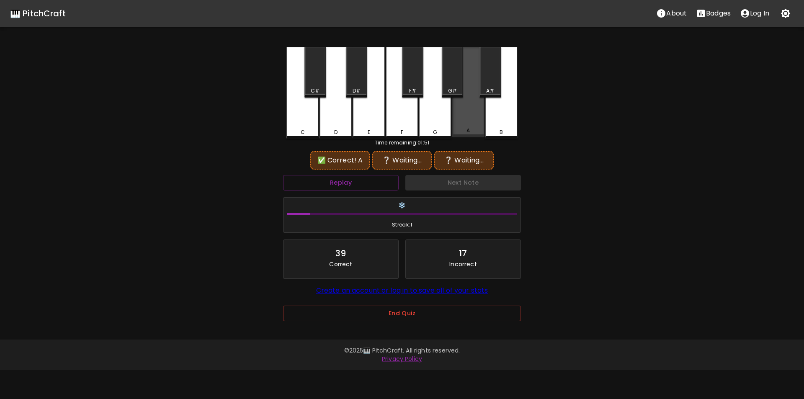
click at [465, 129] on div "A" at bounding box center [467, 131] width 31 height 8
click at [437, 126] on div "G" at bounding box center [435, 93] width 33 height 92
click at [467, 126] on div "A" at bounding box center [468, 93] width 33 height 92
drag, startPoint x: 452, startPoint y: 77, endPoint x: 450, endPoint y: 85, distance: 8.5
click at [452, 76] on div "G#" at bounding box center [452, 72] width 21 height 51
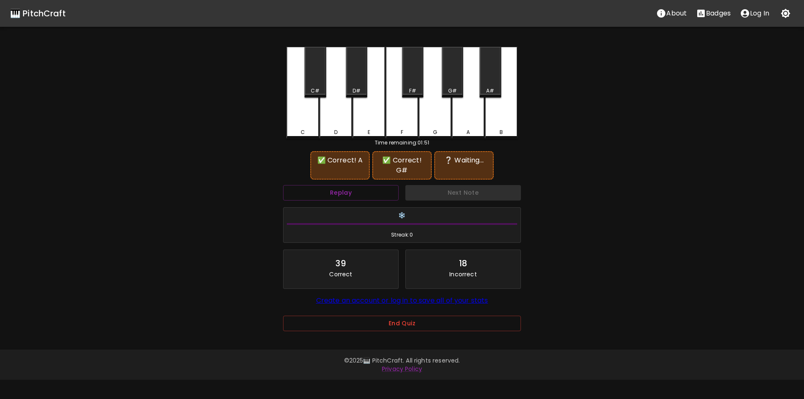
click at [406, 122] on div "F" at bounding box center [401, 93] width 33 height 92
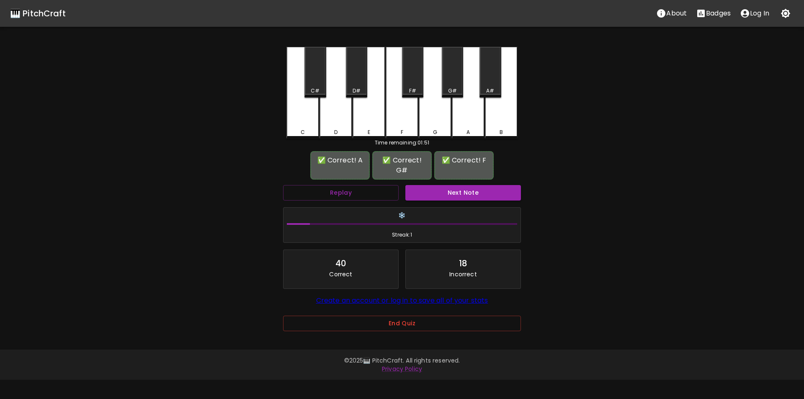
click at [447, 190] on button "Next Note" at bounding box center [463, 192] width 116 height 15
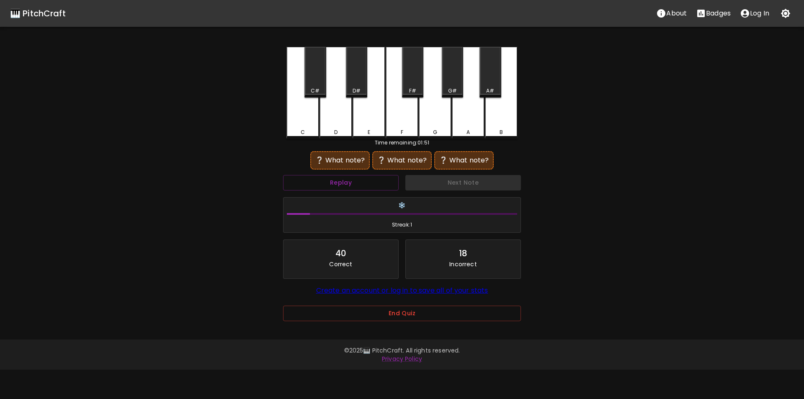
click at [318, 82] on div "C#" at bounding box center [314, 72] width 21 height 51
click at [455, 91] on div "G#" at bounding box center [452, 91] width 9 height 8
click at [469, 108] on div "A" at bounding box center [468, 93] width 33 height 92
click at [317, 83] on div "C#" at bounding box center [314, 72] width 21 height 51
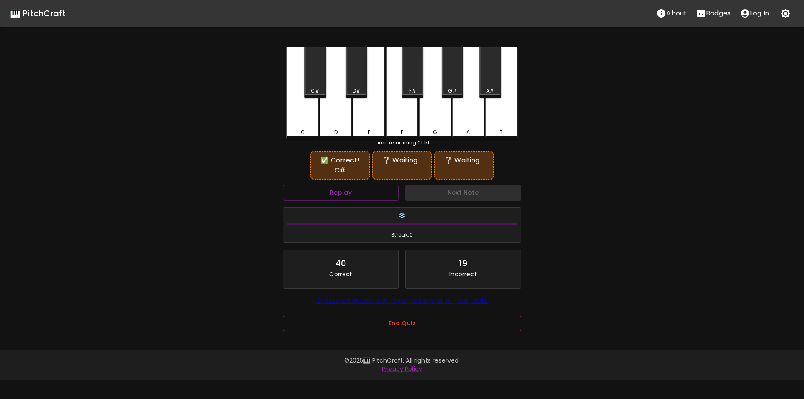
click at [464, 119] on div "A" at bounding box center [468, 93] width 33 height 92
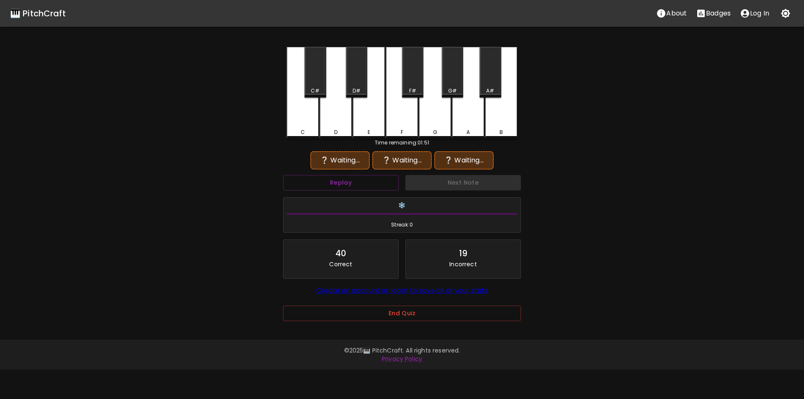
drag, startPoint x: 316, startPoint y: 91, endPoint x: 384, endPoint y: 91, distance: 67.8
click at [317, 91] on div "C#" at bounding box center [315, 91] width 9 height 8
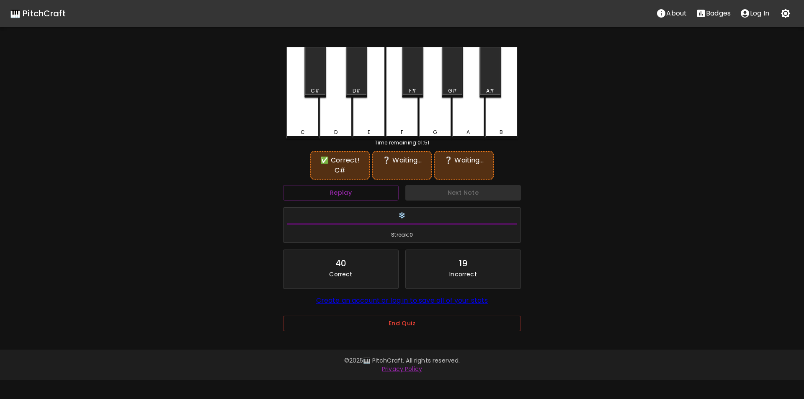
click at [487, 88] on div "A#" at bounding box center [490, 91] width 8 height 8
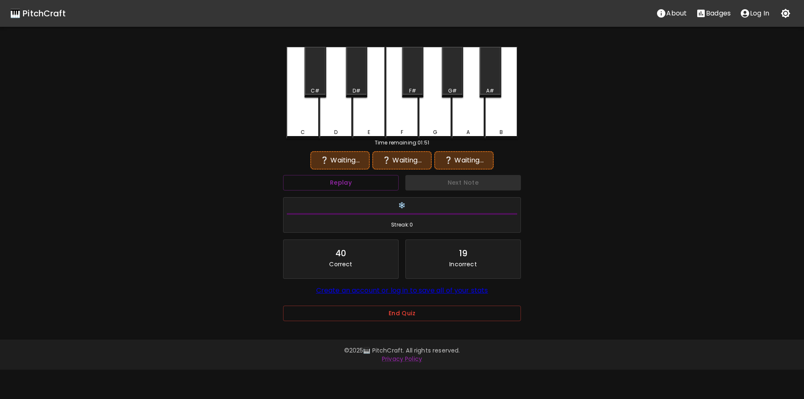
click at [453, 85] on div "G#" at bounding box center [452, 72] width 21 height 51
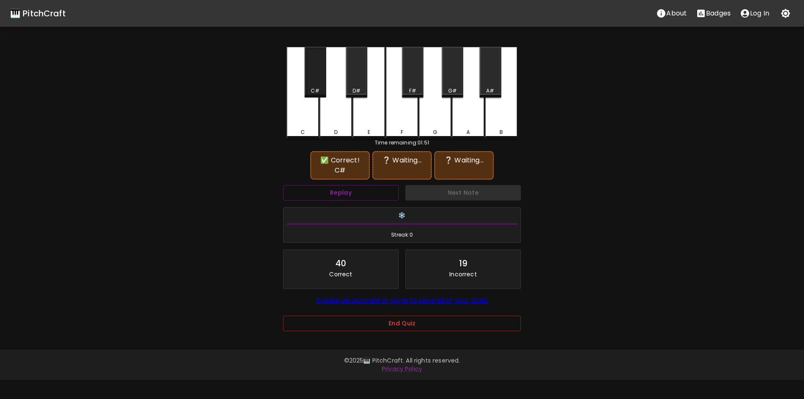
click at [307, 73] on div "C#" at bounding box center [314, 72] width 21 height 51
click at [377, 197] on button "Replay" at bounding box center [341, 192] width 116 height 15
click at [504, 119] on div "B" at bounding box center [501, 93] width 33 height 92
click at [468, 112] on div "A" at bounding box center [468, 93] width 33 height 92
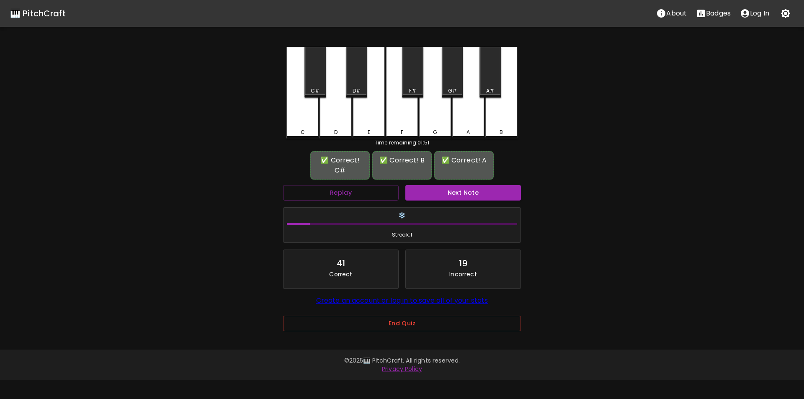
click at [464, 195] on button "Next Note" at bounding box center [463, 192] width 116 height 15
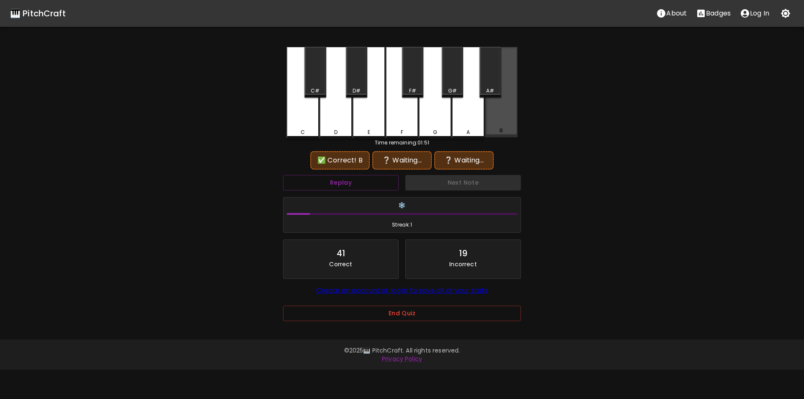
click at [495, 124] on div "B" at bounding box center [501, 92] width 33 height 90
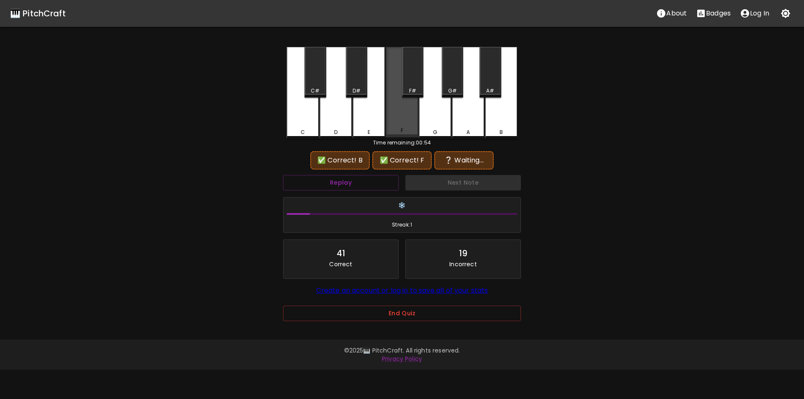
click at [396, 128] on div "F" at bounding box center [401, 131] width 31 height 8
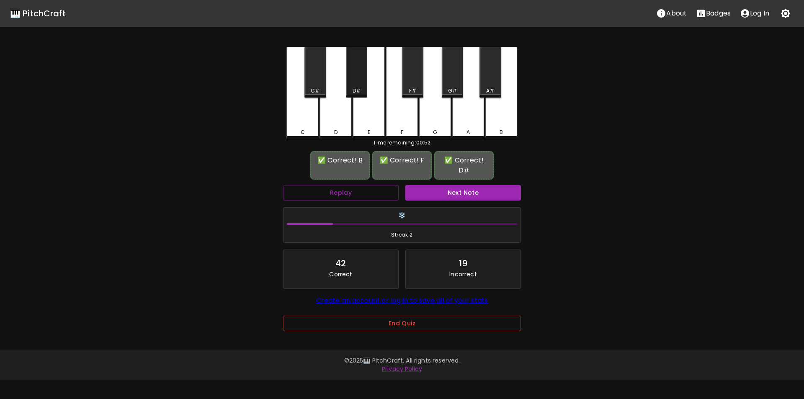
click at [358, 90] on div "D#" at bounding box center [356, 91] width 8 height 8
click at [457, 182] on div "Next Note" at bounding box center [463, 193] width 122 height 22
click at [461, 185] on button "Next Note" at bounding box center [463, 192] width 116 height 15
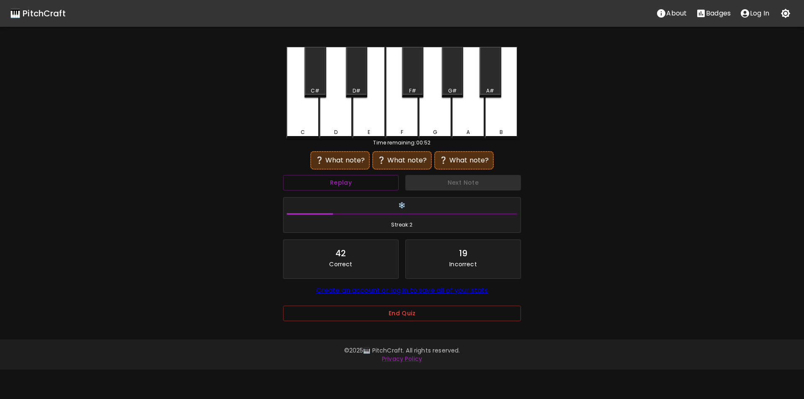
click at [332, 120] on div "D" at bounding box center [335, 93] width 33 height 92
click at [314, 88] on div "C#" at bounding box center [315, 91] width 9 height 8
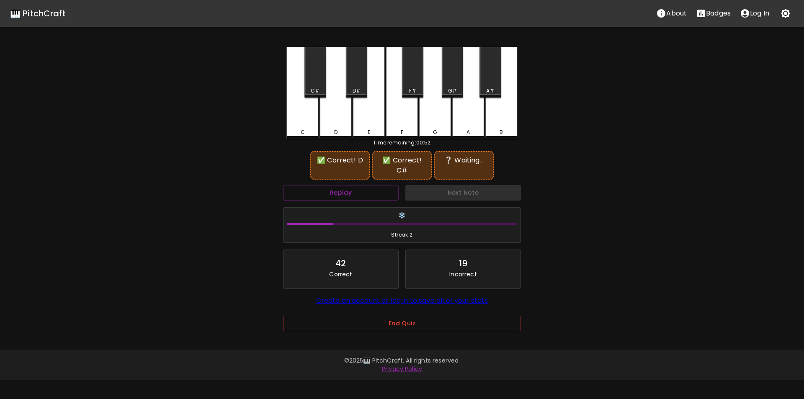
click at [486, 89] on div "A#" at bounding box center [490, 91] width 8 height 8
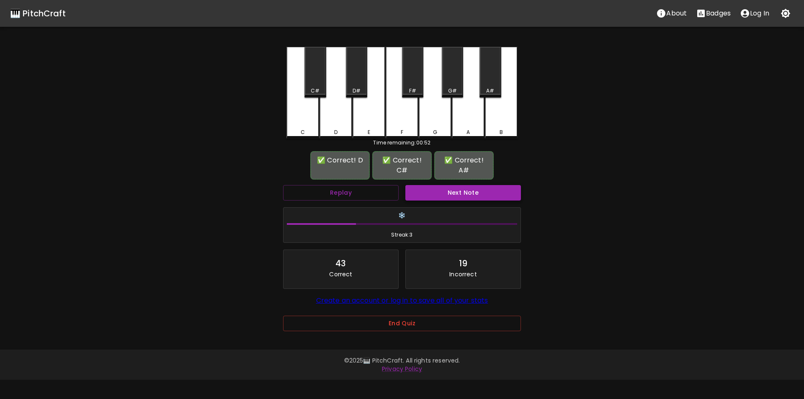
click at [467, 191] on button "Next Note" at bounding box center [463, 192] width 116 height 15
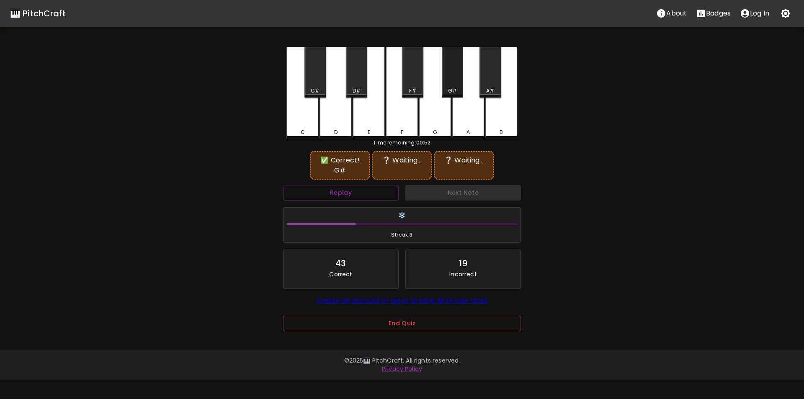
click at [453, 87] on div "G#" at bounding box center [452, 91] width 9 height 8
click at [491, 88] on div "A#" at bounding box center [490, 91] width 8 height 8
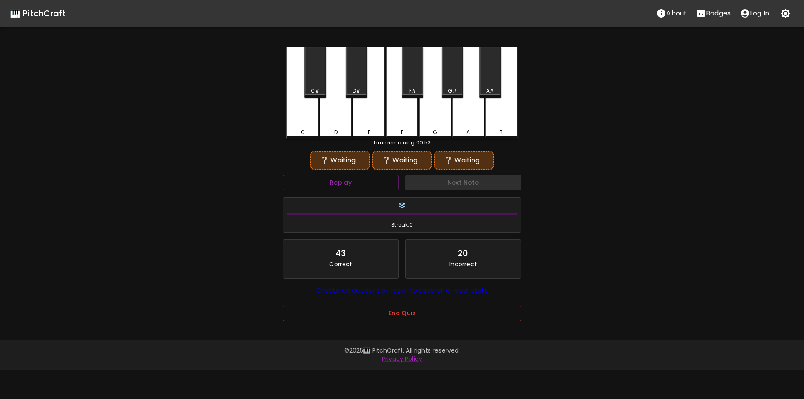
click at [453, 85] on div "G#" at bounding box center [452, 72] width 21 height 51
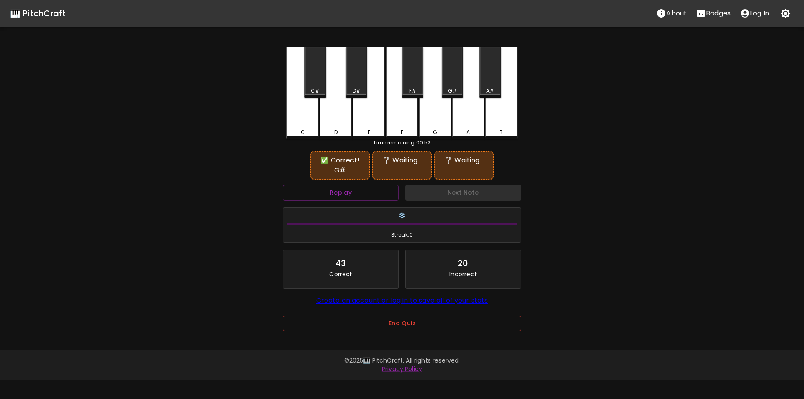
click at [506, 119] on div "B" at bounding box center [501, 93] width 33 height 92
drag, startPoint x: 461, startPoint y: 91, endPoint x: 458, endPoint y: 97, distance: 7.1
click at [461, 91] on div "G#" at bounding box center [452, 72] width 21 height 51
click at [319, 79] on div "C#" at bounding box center [314, 72] width 21 height 51
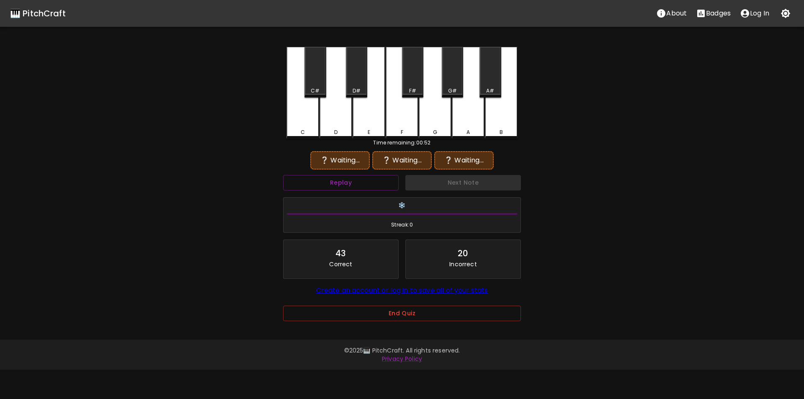
click at [457, 88] on div "G#" at bounding box center [452, 91] width 20 height 8
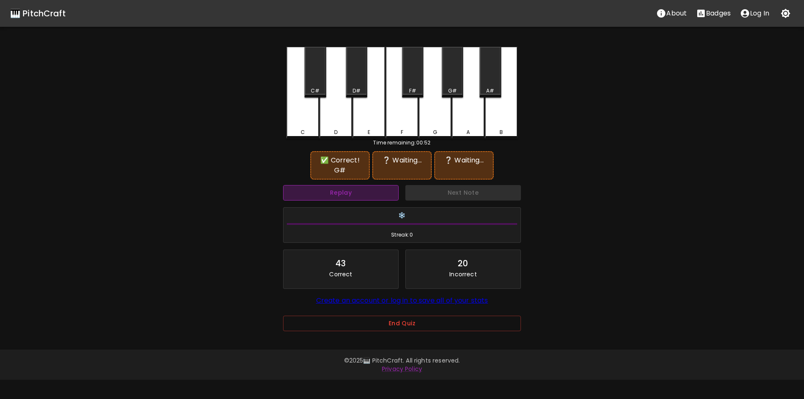
click at [362, 197] on button "Replay" at bounding box center [341, 192] width 116 height 15
click at [414, 90] on div "F#" at bounding box center [412, 91] width 7 height 8
click at [440, 113] on div "G" at bounding box center [435, 93] width 33 height 92
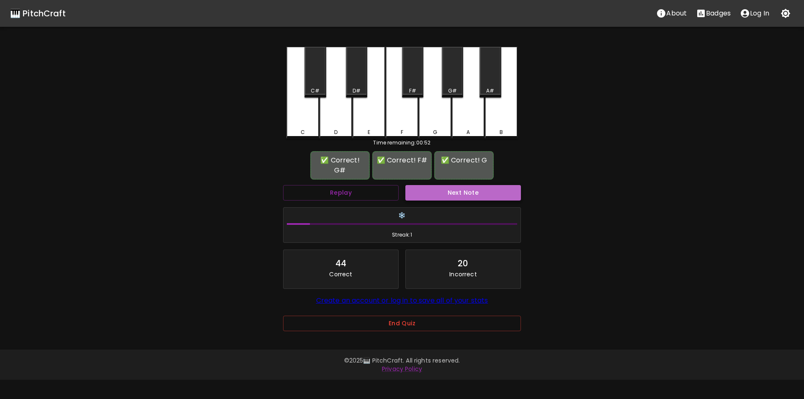
click at [452, 191] on button "Next Note" at bounding box center [463, 192] width 116 height 15
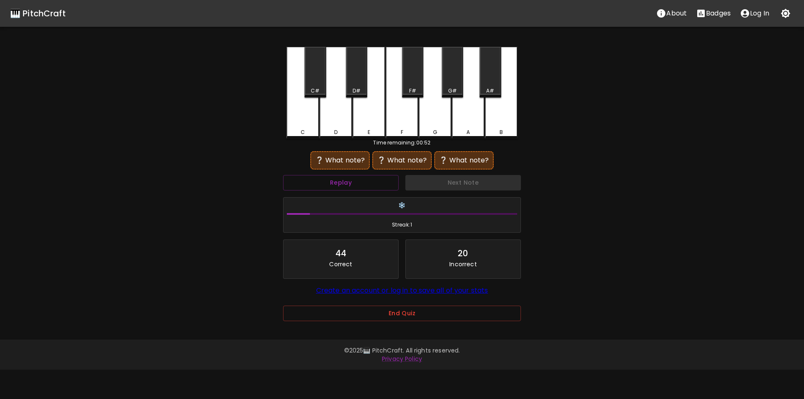
click at [491, 87] on div "A#" at bounding box center [489, 72] width 21 height 51
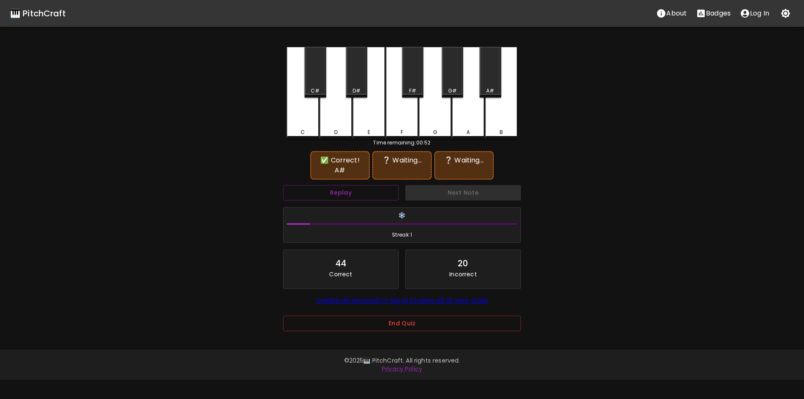
click at [411, 118] on div "F" at bounding box center [401, 93] width 33 height 92
click at [492, 89] on div "A#" at bounding box center [490, 91] width 8 height 8
click at [459, 87] on div "G#" at bounding box center [452, 91] width 20 height 8
click at [493, 89] on div "A#" at bounding box center [490, 91] width 8 height 8
click at [474, 119] on div "A" at bounding box center [468, 92] width 33 height 90
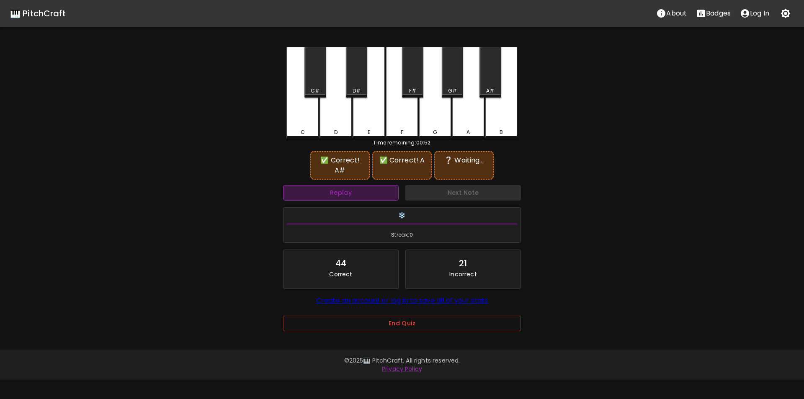
click at [382, 185] on button "Replay" at bounding box center [341, 192] width 116 height 15
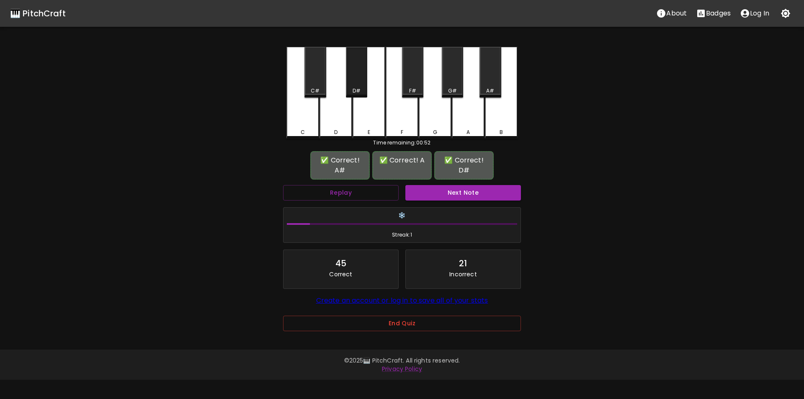
click at [362, 88] on div "D#" at bounding box center [357, 91] width 20 height 8
click at [457, 185] on button "Next Note" at bounding box center [463, 192] width 116 height 15
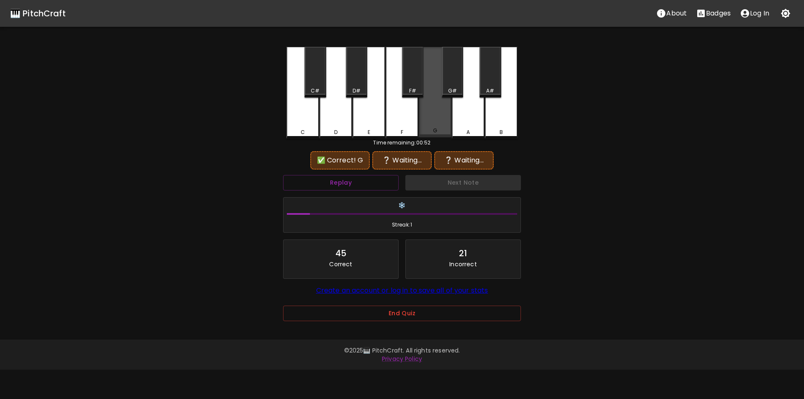
click at [436, 124] on div "G" at bounding box center [435, 92] width 33 height 90
click at [323, 95] on div "C#" at bounding box center [314, 72] width 21 height 51
click at [430, 117] on div "G" at bounding box center [435, 93] width 33 height 92
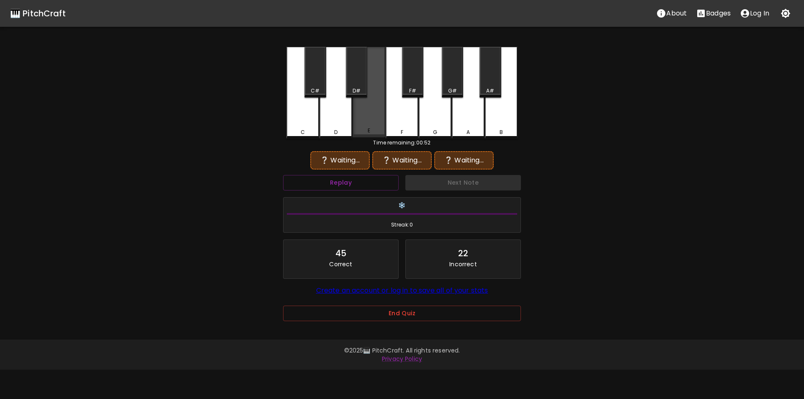
click at [372, 123] on div "E" at bounding box center [368, 92] width 33 height 90
click at [351, 90] on div "D#" at bounding box center [357, 91] width 20 height 8
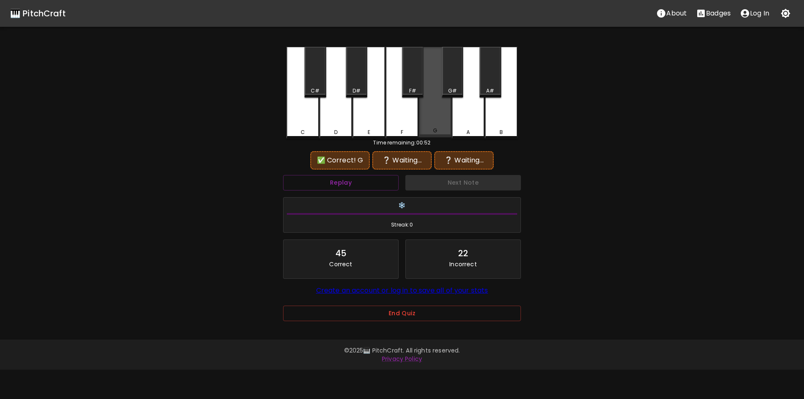
click at [437, 120] on div "G" at bounding box center [435, 92] width 33 height 90
click at [411, 129] on div "F" at bounding box center [401, 132] width 31 height 8
click at [438, 117] on div "G" at bounding box center [435, 92] width 33 height 90
click at [408, 88] on div "F#" at bounding box center [413, 91] width 20 height 8
click at [377, 179] on button "Replay" at bounding box center [341, 182] width 116 height 15
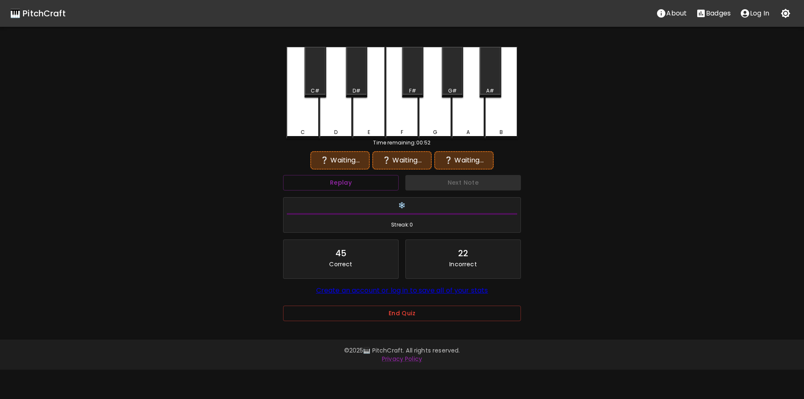
click at [439, 118] on div "G" at bounding box center [435, 93] width 33 height 92
click at [311, 116] on div "C" at bounding box center [302, 93] width 33 height 92
click at [384, 183] on button "Replay" at bounding box center [341, 182] width 116 height 15
click at [452, 82] on div "G#" at bounding box center [452, 72] width 21 height 51
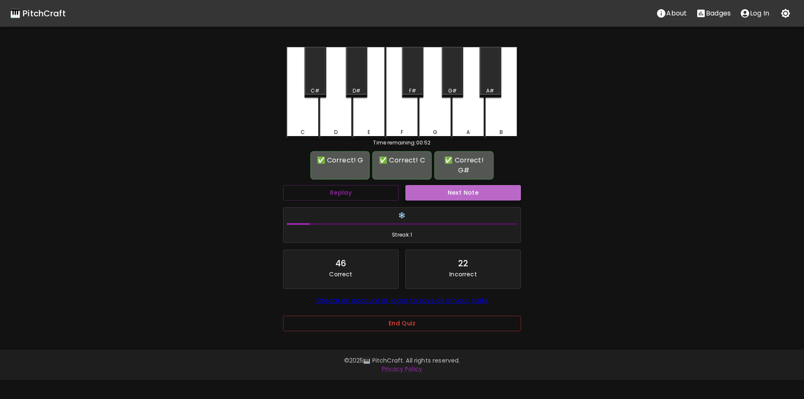
click at [439, 191] on button "Next Note" at bounding box center [463, 192] width 116 height 15
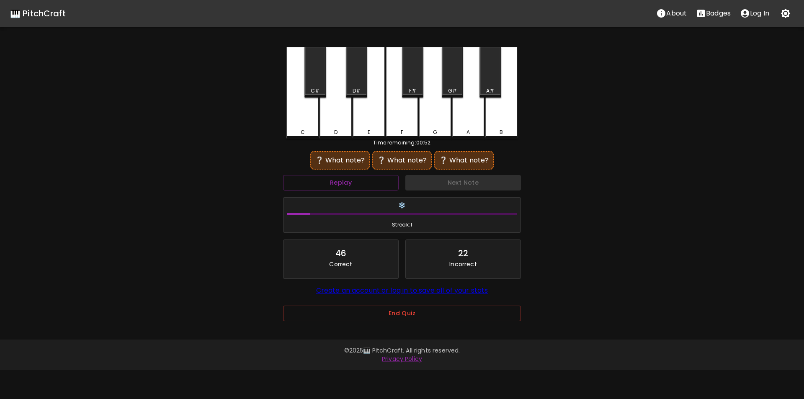
click at [448, 89] on div "G#" at bounding box center [452, 91] width 9 height 8
click at [301, 129] on div "C" at bounding box center [302, 132] width 4 height 8
click at [482, 88] on div "A#" at bounding box center [490, 91] width 20 height 8
click at [467, 104] on div "A" at bounding box center [468, 93] width 33 height 92
drag, startPoint x: 294, startPoint y: 120, endPoint x: 339, endPoint y: 118, distance: 45.6
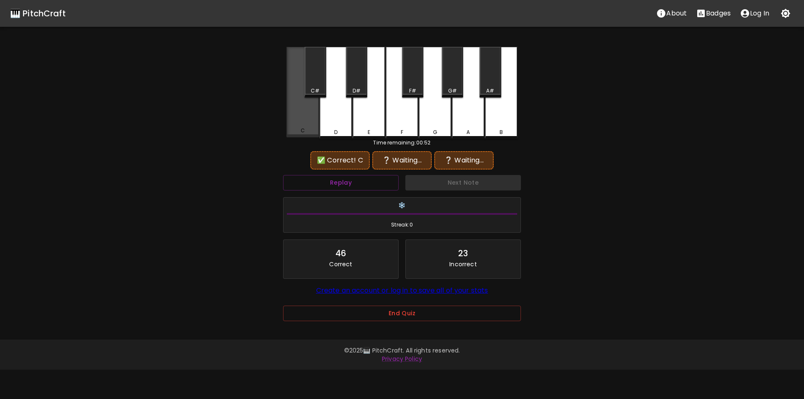
click at [298, 120] on div "C" at bounding box center [302, 92] width 33 height 90
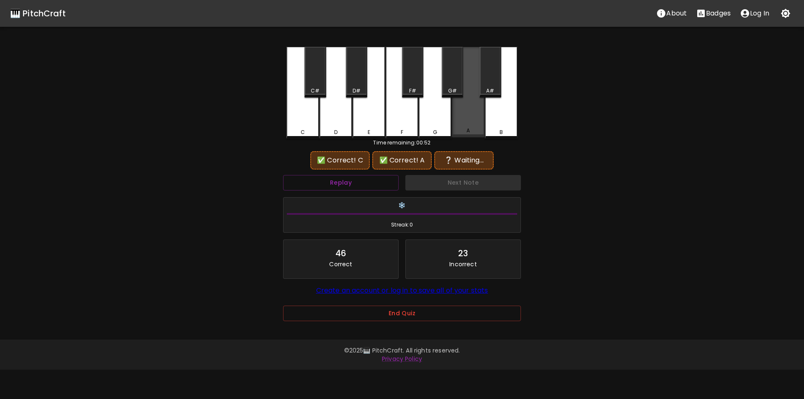
click at [465, 127] on div "A" at bounding box center [468, 92] width 33 height 90
click at [437, 126] on div "G" at bounding box center [435, 93] width 33 height 92
click at [309, 128] on div "C" at bounding box center [302, 132] width 31 height 8
click at [467, 121] on div "A" at bounding box center [468, 93] width 33 height 92
click at [382, 187] on button "Replay" at bounding box center [341, 182] width 116 height 15
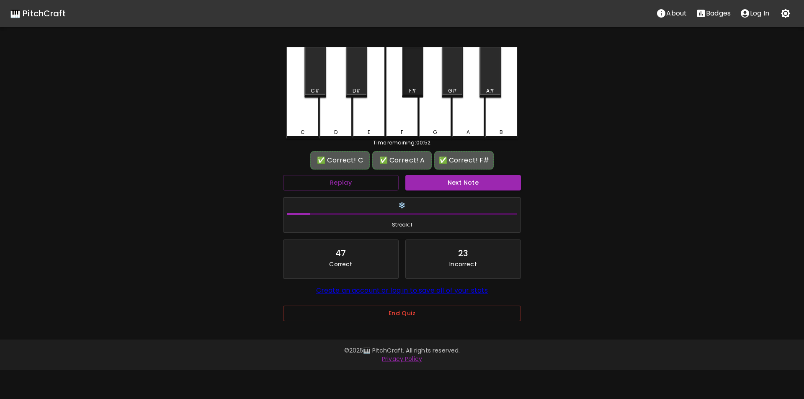
click at [411, 87] on div "F#" at bounding box center [412, 72] width 21 height 51
click at [417, 180] on button "Next Note" at bounding box center [463, 182] width 116 height 15
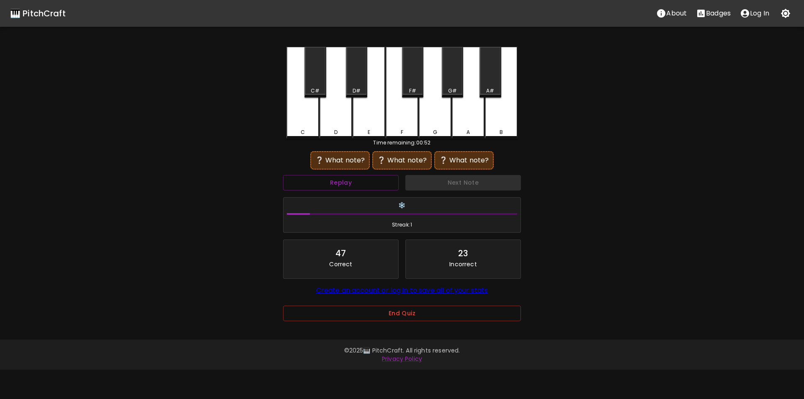
click at [342, 121] on div "D" at bounding box center [335, 93] width 33 height 92
click at [358, 92] on div "D#" at bounding box center [356, 91] width 8 height 8
drag, startPoint x: 344, startPoint y: 119, endPoint x: 359, endPoint y: 118, distance: 15.1
click at [344, 119] on div "D" at bounding box center [335, 93] width 33 height 92
click at [375, 119] on div "E" at bounding box center [368, 93] width 33 height 92
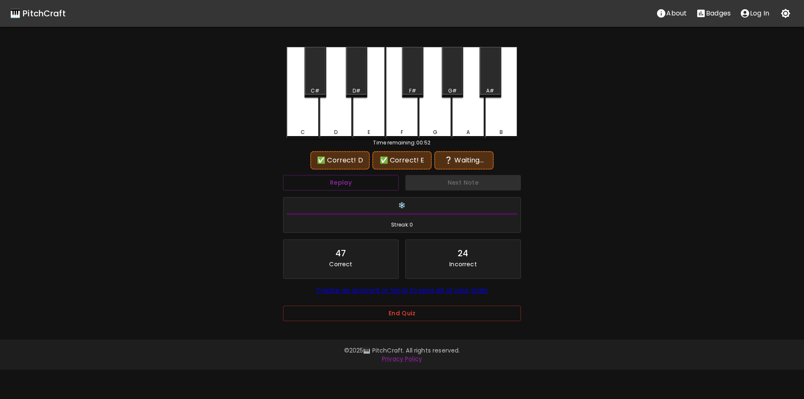
click at [488, 118] on div "B" at bounding box center [501, 93] width 33 height 92
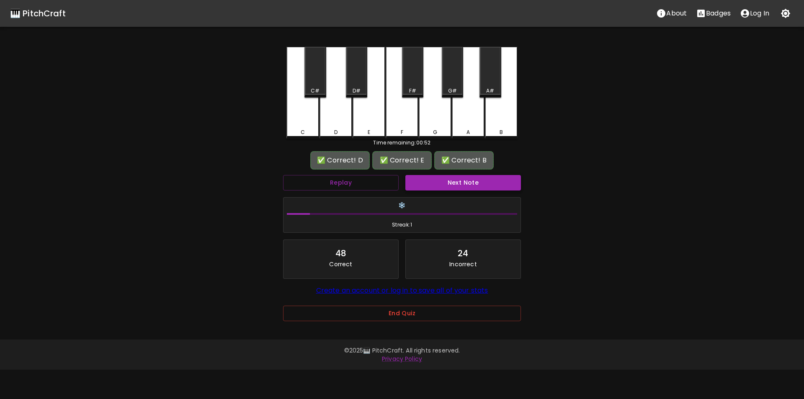
click at [457, 185] on button "Next Note" at bounding box center [463, 182] width 116 height 15
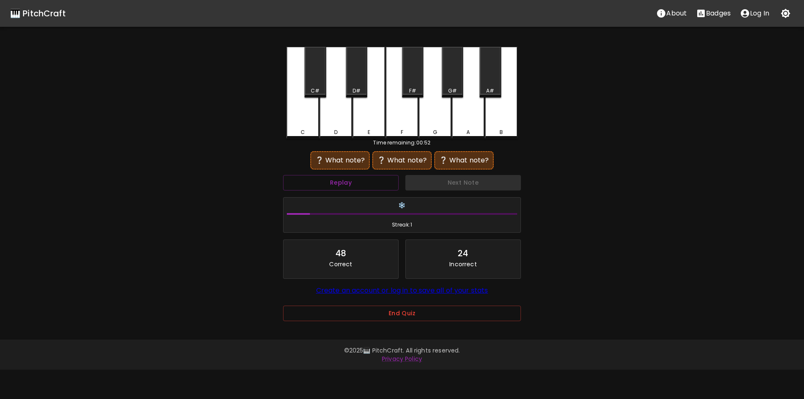
click at [490, 89] on div "A#" at bounding box center [490, 91] width 8 height 8
click at [450, 90] on div "G#" at bounding box center [452, 91] width 9 height 8
click at [465, 110] on div "A" at bounding box center [468, 93] width 33 height 92
drag, startPoint x: 442, startPoint y: 115, endPoint x: 431, endPoint y: 116, distance: 10.5
click at [438, 115] on div "G" at bounding box center [435, 92] width 33 height 90
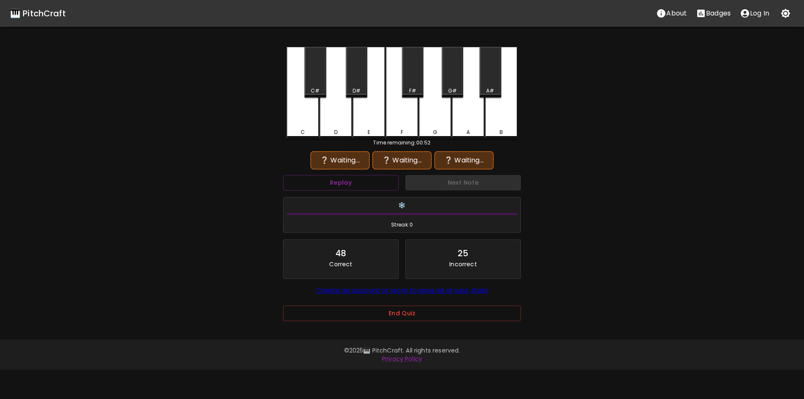
drag, startPoint x: 406, startPoint y: 116, endPoint x: 401, endPoint y: 117, distance: 5.0
click at [403, 117] on div "F" at bounding box center [401, 93] width 33 height 92
click at [352, 184] on button "Replay" at bounding box center [341, 182] width 116 height 15
click at [418, 86] on div "F#" at bounding box center [412, 72] width 21 height 51
click at [316, 82] on div "C#" at bounding box center [314, 72] width 21 height 51
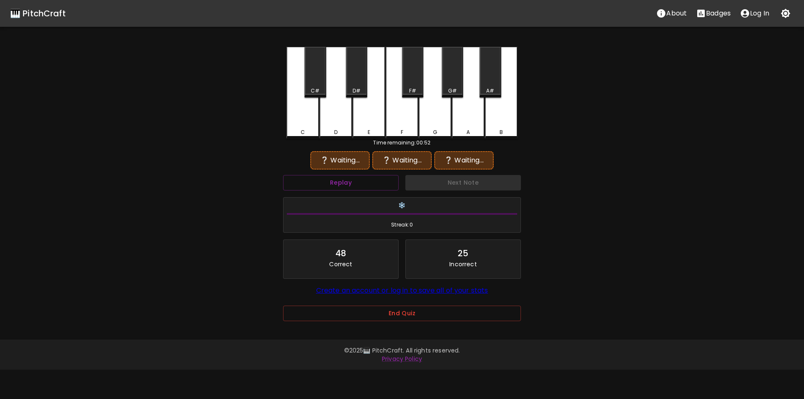
drag, startPoint x: 406, startPoint y: 84, endPoint x: 396, endPoint y: 85, distance: 9.7
click at [406, 84] on div "F#" at bounding box center [412, 72] width 21 height 51
drag, startPoint x: 352, startPoint y: 84, endPoint x: 347, endPoint y: 85, distance: 5.5
click at [349, 84] on div "D#" at bounding box center [356, 72] width 21 height 51
click at [407, 87] on div "F#" at bounding box center [412, 72] width 21 height 51
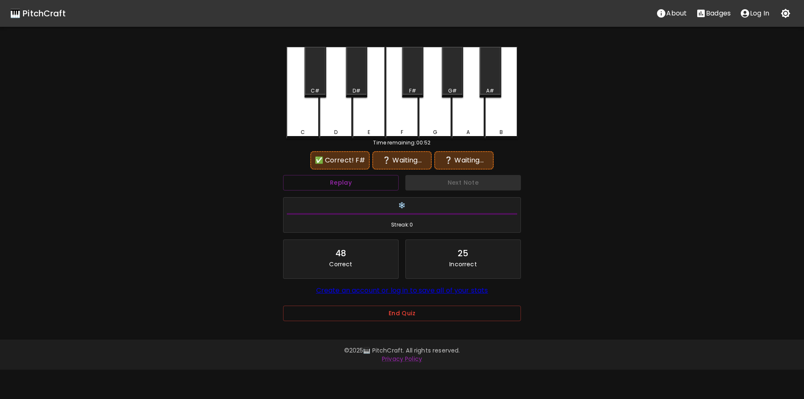
click at [387, 117] on div "F" at bounding box center [401, 93] width 33 height 92
click at [351, 179] on button "Replay" at bounding box center [341, 182] width 116 height 15
click at [411, 87] on div "F#" at bounding box center [412, 91] width 7 height 8
click at [371, 113] on div "E" at bounding box center [368, 93] width 33 height 92
click at [313, 89] on div "C#" at bounding box center [315, 91] width 9 height 8
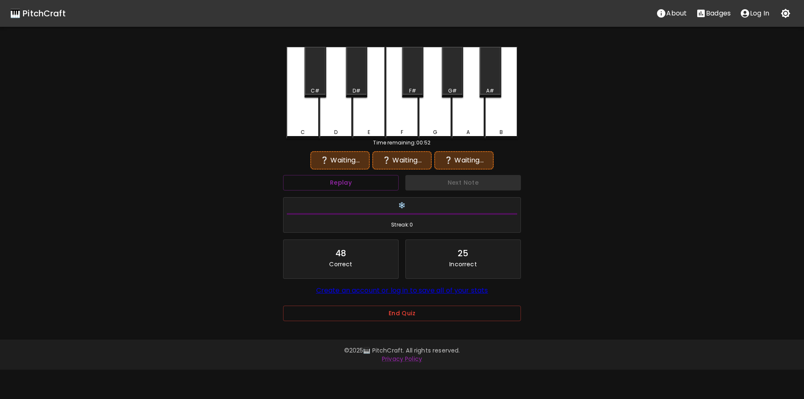
click at [403, 87] on div "F#" at bounding box center [412, 72] width 21 height 51
click at [368, 116] on div "E" at bounding box center [368, 93] width 33 height 92
click at [295, 134] on div "C" at bounding box center [302, 132] width 31 height 8
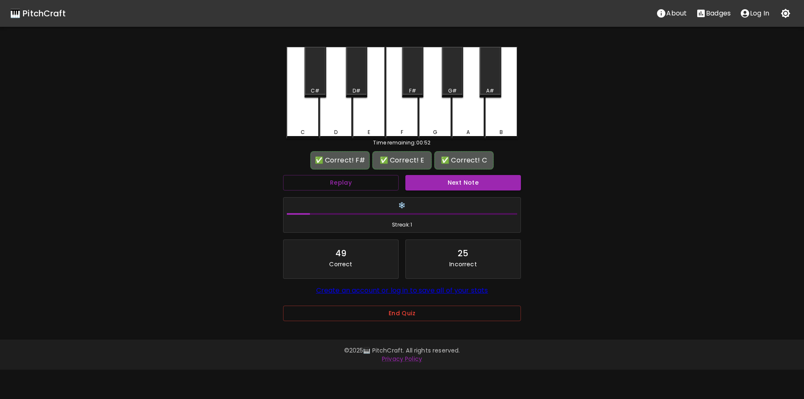
click at [420, 178] on button "Next Note" at bounding box center [463, 182] width 116 height 15
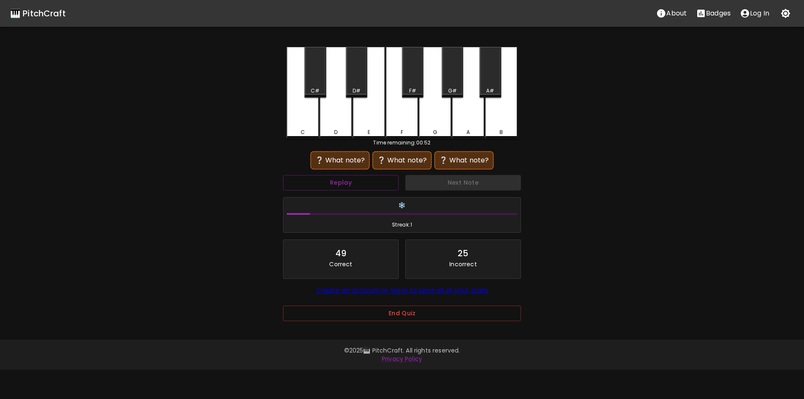
click at [498, 123] on div "B" at bounding box center [501, 93] width 33 height 92
click at [364, 85] on div "D#" at bounding box center [356, 72] width 21 height 51
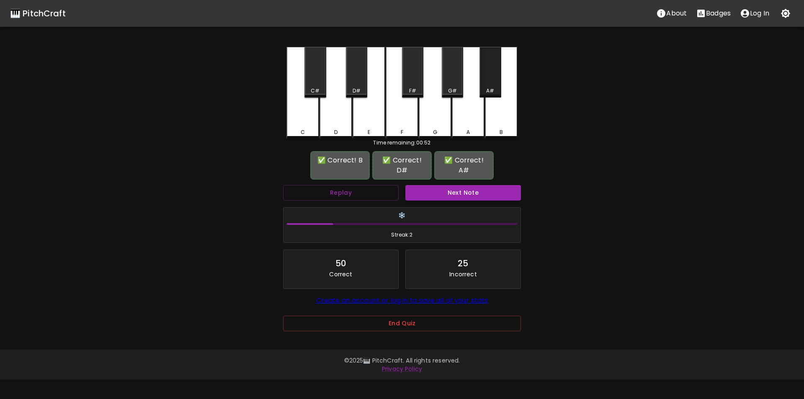
click at [487, 87] on div "A#" at bounding box center [490, 91] width 8 height 8
click at [439, 187] on button "Next Note" at bounding box center [463, 192] width 116 height 15
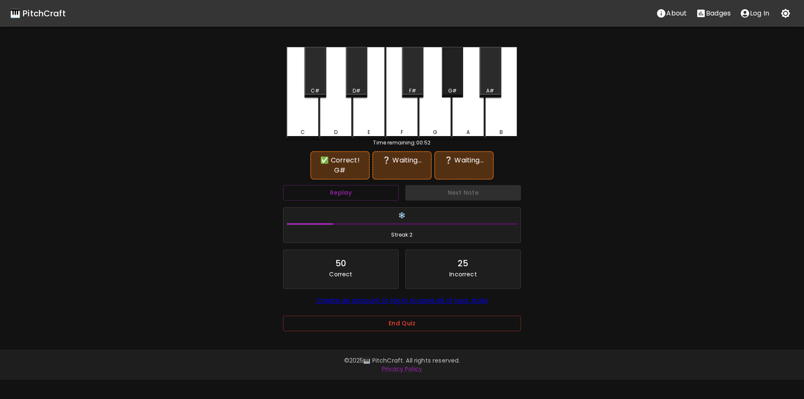
drag, startPoint x: 450, startPoint y: 89, endPoint x: 401, endPoint y: 90, distance: 49.4
click at [447, 89] on div "G#" at bounding box center [452, 91] width 20 height 8
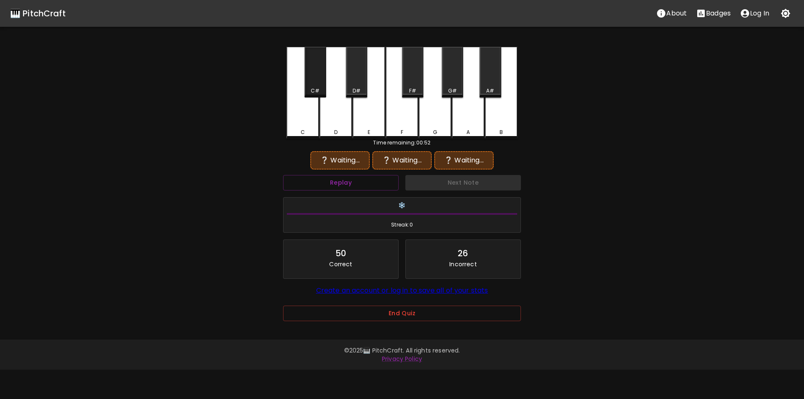
drag, startPoint x: 320, startPoint y: 82, endPoint x: 362, endPoint y: 85, distance: 42.4
click at [323, 82] on div "C#" at bounding box center [314, 72] width 21 height 51
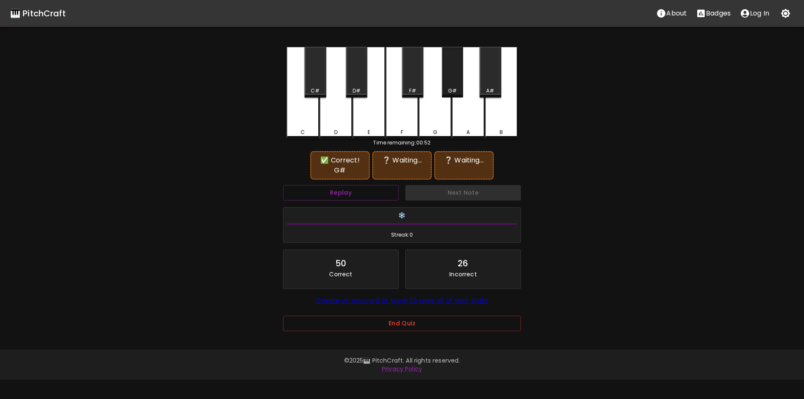
drag, startPoint x: 448, startPoint y: 87, endPoint x: 390, endPoint y: 85, distance: 58.2
click at [447, 87] on div "G#" at bounding box center [452, 72] width 21 height 51
click at [447, 89] on div "G#" at bounding box center [452, 91] width 20 height 8
click at [356, 190] on button "Replay" at bounding box center [341, 192] width 116 height 15
click at [308, 120] on div "C" at bounding box center [302, 93] width 33 height 92
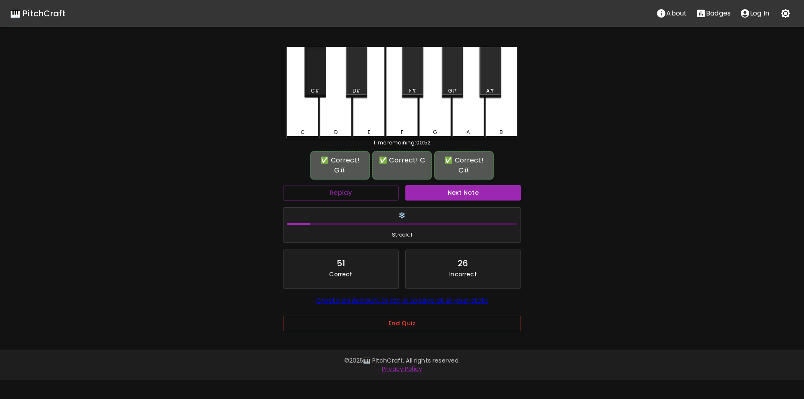
click at [320, 87] on div "C#" at bounding box center [314, 72] width 21 height 51
click at [442, 194] on button "Next Note" at bounding box center [463, 192] width 116 height 15
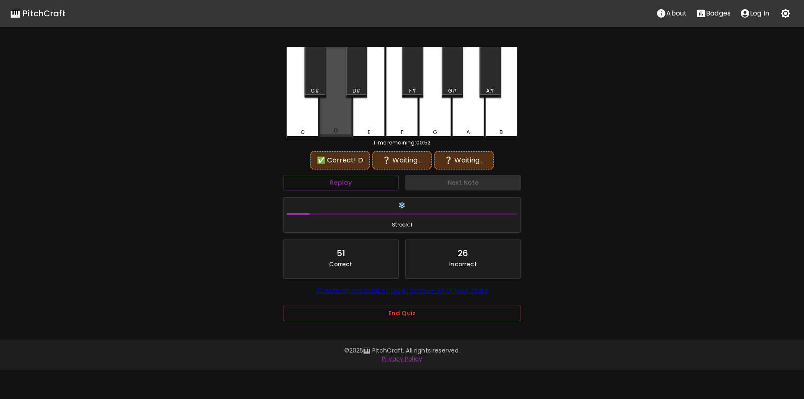
drag, startPoint x: 334, startPoint y: 120, endPoint x: 367, endPoint y: 111, distance: 35.0
click at [335, 119] on div "D" at bounding box center [335, 92] width 33 height 90
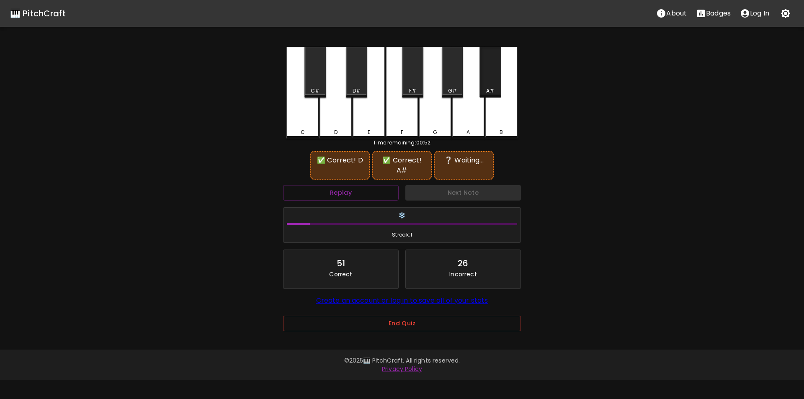
drag, startPoint x: 488, startPoint y: 82, endPoint x: 395, endPoint y: 85, distance: 93.0
click at [488, 82] on div "A#" at bounding box center [489, 72] width 21 height 51
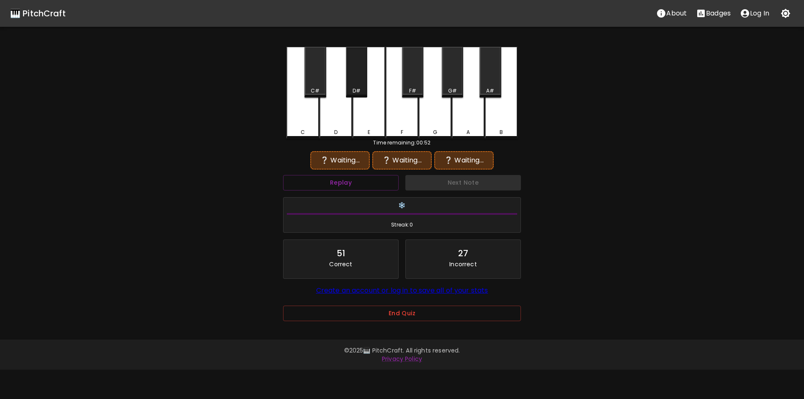
click at [360, 87] on div "D#" at bounding box center [357, 91] width 20 height 8
drag, startPoint x: 334, startPoint y: 114, endPoint x: 364, endPoint y: 108, distance: 30.5
click at [338, 114] on div "D" at bounding box center [335, 93] width 33 height 92
click at [489, 83] on div "A#" at bounding box center [489, 72] width 21 height 51
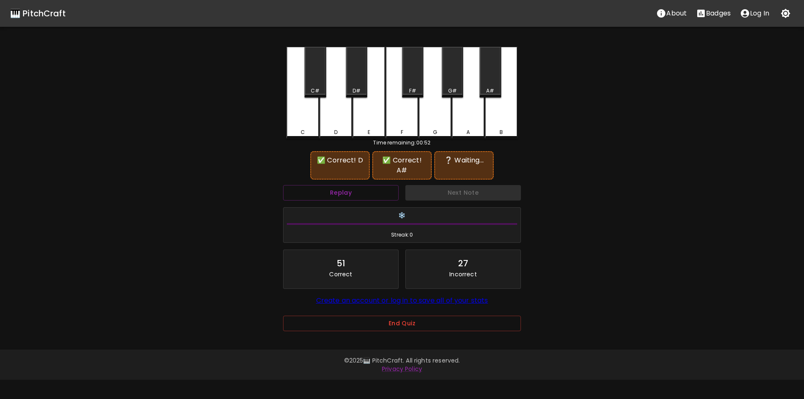
click at [360, 204] on div "❄️ Streak: 0" at bounding box center [402, 225] width 244 height 43
click at [360, 190] on button "Replay" at bounding box center [341, 192] width 116 height 15
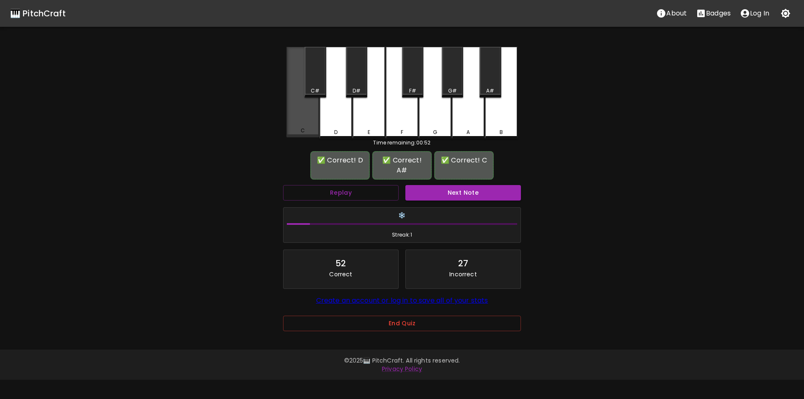
click at [302, 115] on div "C" at bounding box center [302, 92] width 33 height 90
click at [465, 192] on div "Next Note" at bounding box center [463, 193] width 122 height 22
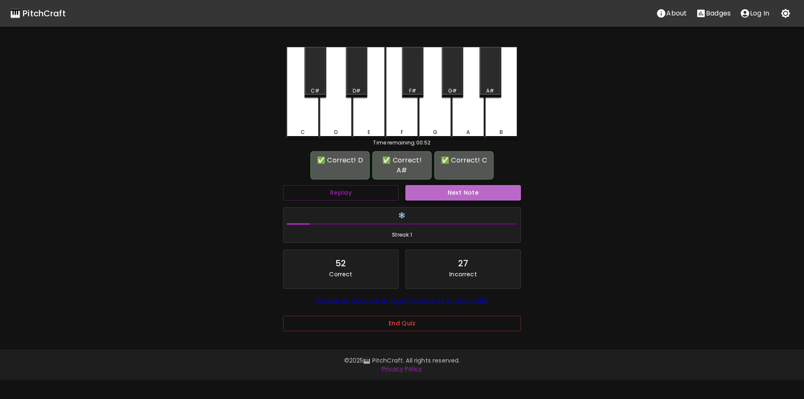
click at [462, 185] on button "Next Note" at bounding box center [463, 192] width 116 height 15
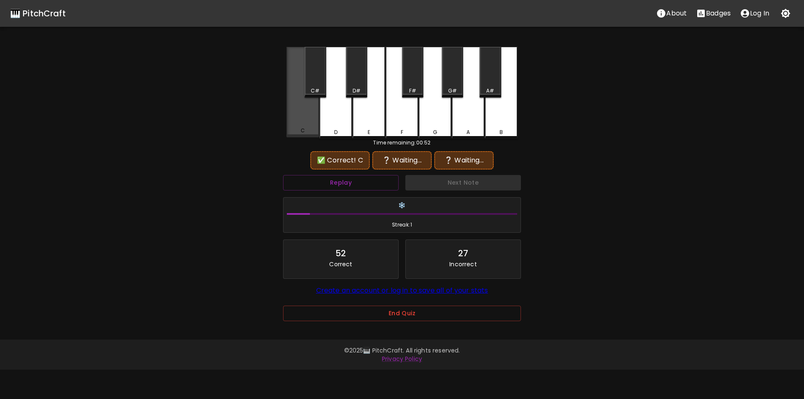
drag, startPoint x: 307, startPoint y: 126, endPoint x: 351, endPoint y: 120, distance: 44.7
click at [307, 126] on div "C" at bounding box center [302, 92] width 33 height 90
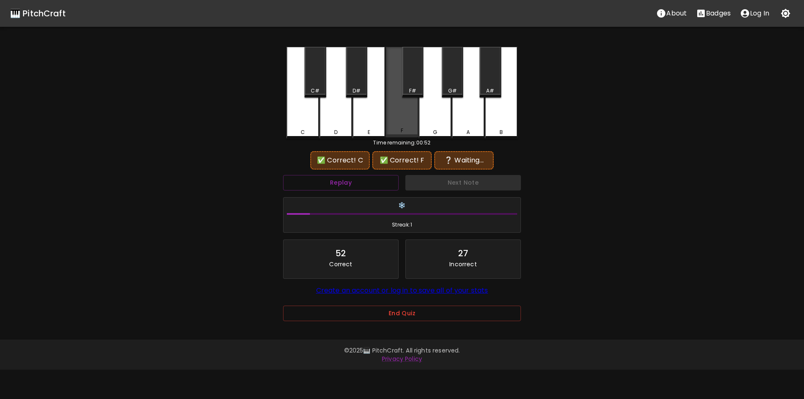
click at [399, 121] on div "F" at bounding box center [401, 92] width 33 height 90
click at [367, 120] on div "E" at bounding box center [368, 93] width 33 height 92
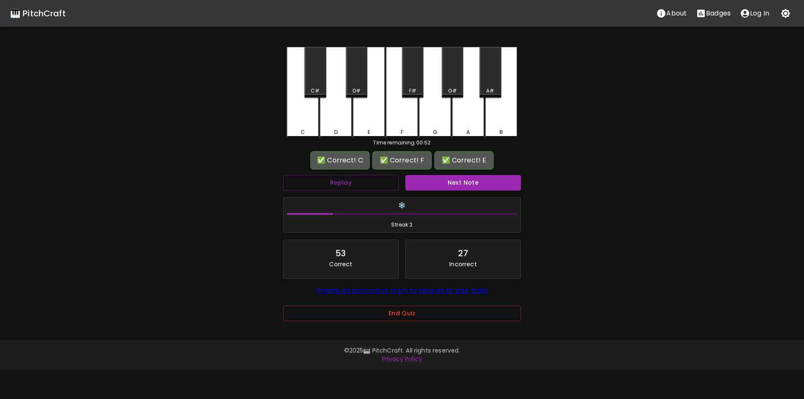
click at [443, 180] on button "Next Note" at bounding box center [463, 182] width 116 height 15
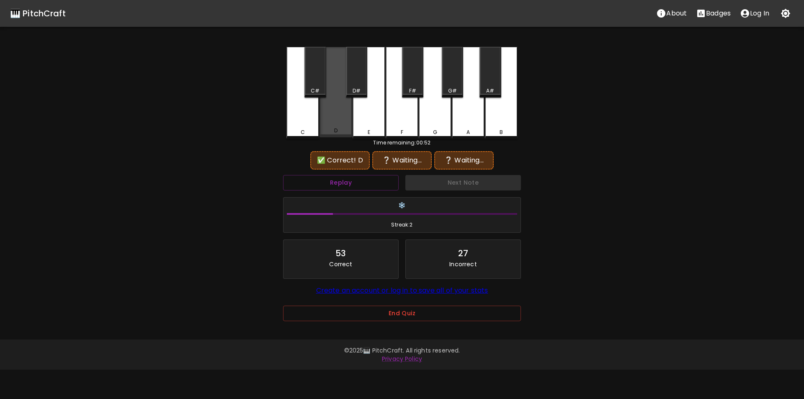
click at [338, 122] on div "D" at bounding box center [335, 92] width 33 height 90
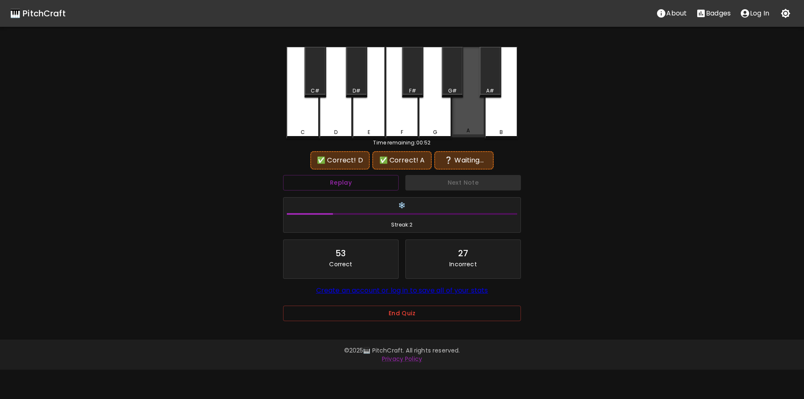
click at [464, 126] on div "A" at bounding box center [468, 92] width 33 height 90
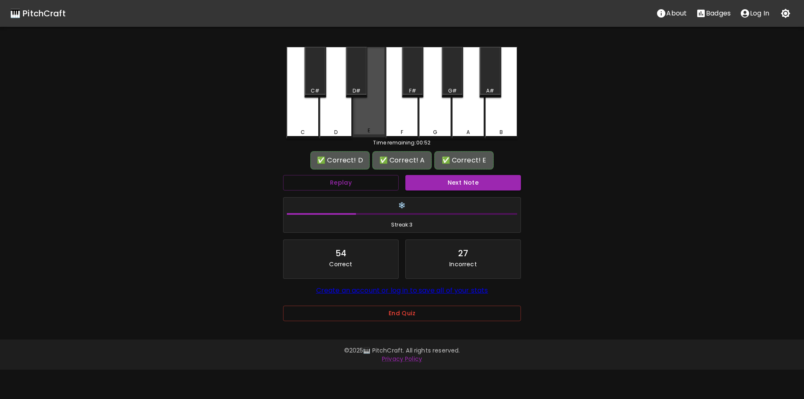
click at [368, 120] on div "E" at bounding box center [368, 92] width 33 height 90
click at [448, 177] on button "Next Note" at bounding box center [463, 182] width 116 height 15
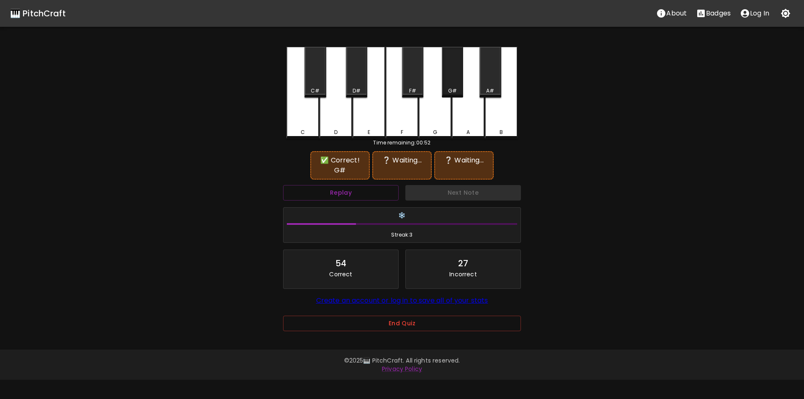
click at [449, 84] on div "G#" at bounding box center [452, 72] width 21 height 51
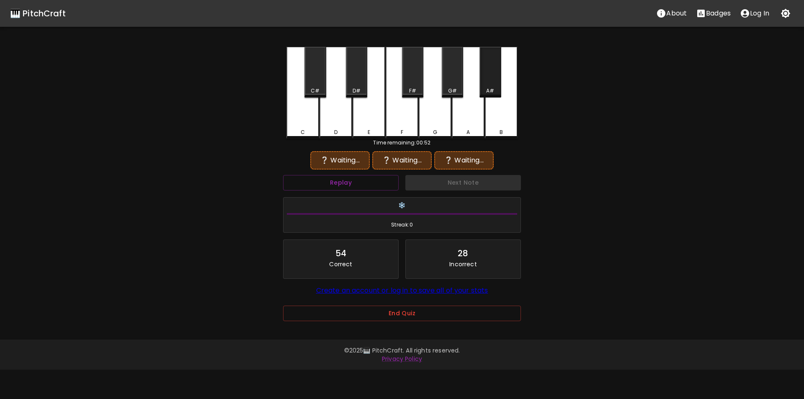
click at [489, 82] on div "A#" at bounding box center [489, 72] width 21 height 51
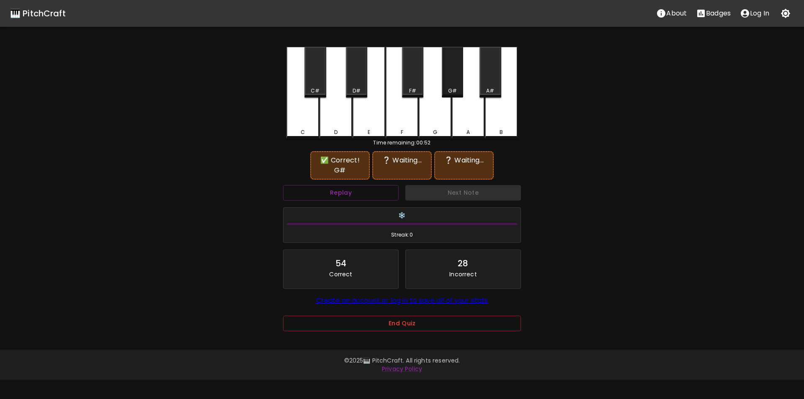
drag, startPoint x: 460, startPoint y: 83, endPoint x: 455, endPoint y: 83, distance: 5.5
click at [460, 83] on div "G#" at bounding box center [452, 72] width 21 height 51
drag, startPoint x: 416, startPoint y: 80, endPoint x: 411, endPoint y: 82, distance: 5.7
click at [413, 80] on div "F#" at bounding box center [412, 72] width 21 height 51
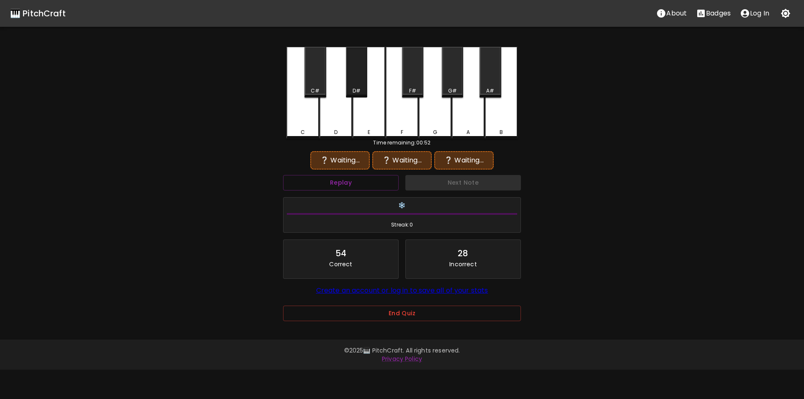
click at [355, 87] on div "D#" at bounding box center [356, 91] width 8 height 8
click at [372, 107] on div "E" at bounding box center [368, 92] width 33 height 90
click at [454, 88] on div "G#" at bounding box center [452, 91] width 9 height 8
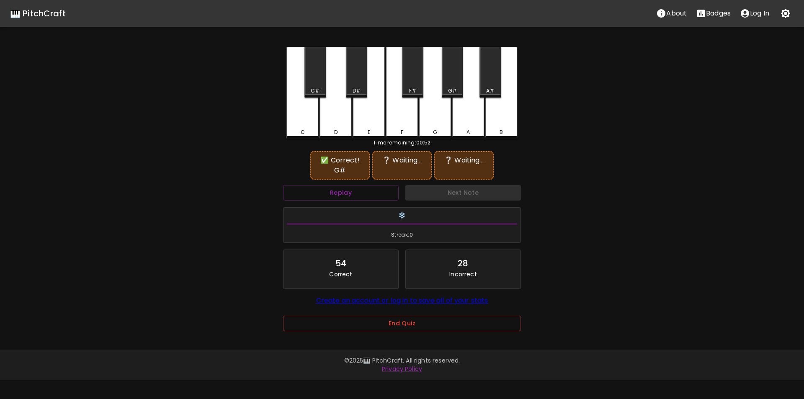
click at [408, 82] on div "F#" at bounding box center [412, 72] width 21 height 51
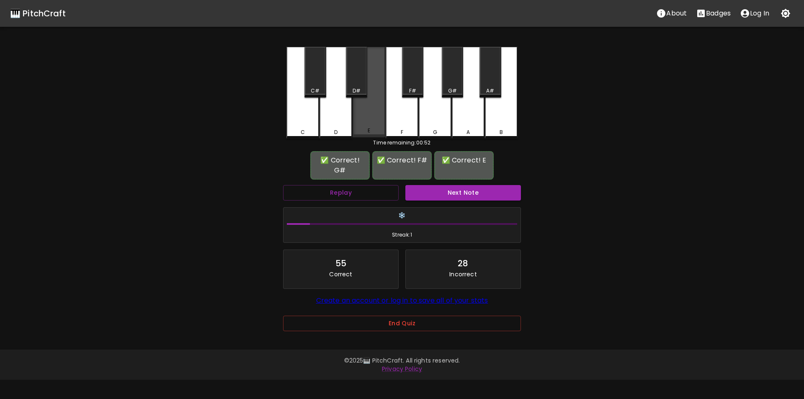
click at [377, 114] on div "E" at bounding box center [368, 92] width 33 height 90
click at [447, 191] on button "Next Note" at bounding box center [463, 192] width 116 height 15
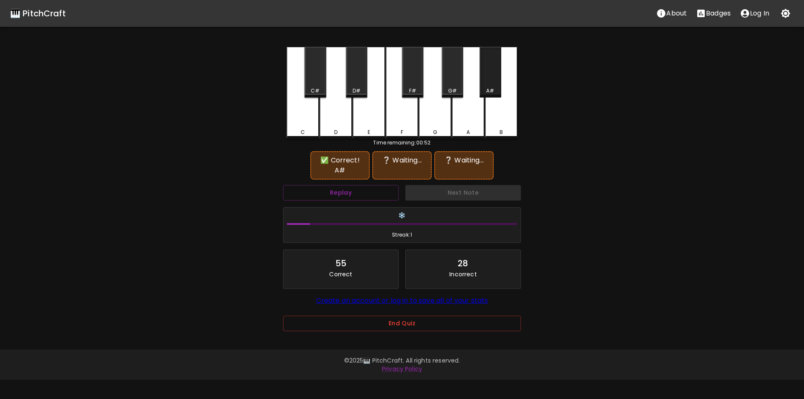
click at [488, 85] on div "A#" at bounding box center [489, 72] width 21 height 51
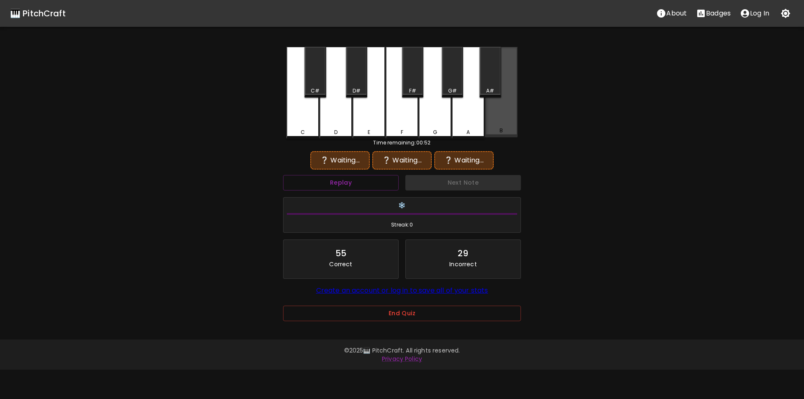
click at [504, 116] on div "B" at bounding box center [501, 92] width 33 height 90
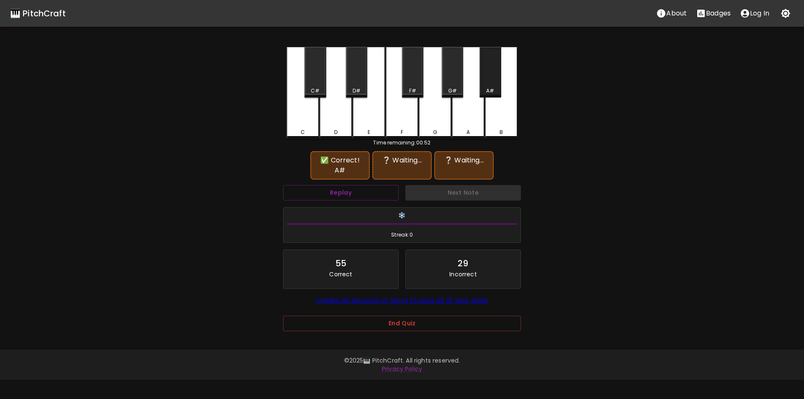
click at [489, 88] on div "A#" at bounding box center [490, 91] width 8 height 8
drag, startPoint x: 363, startPoint y: 111, endPoint x: 442, endPoint y: 108, distance: 78.3
click at [373, 111] on div "E" at bounding box center [368, 92] width 33 height 90
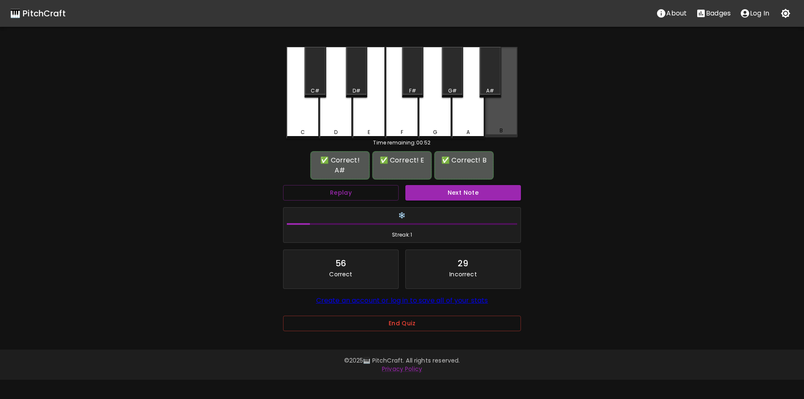
click at [503, 119] on div "B" at bounding box center [501, 92] width 33 height 90
click at [437, 182] on div "Next Note" at bounding box center [463, 193] width 122 height 22
click at [433, 185] on button "Next Note" at bounding box center [463, 192] width 116 height 15
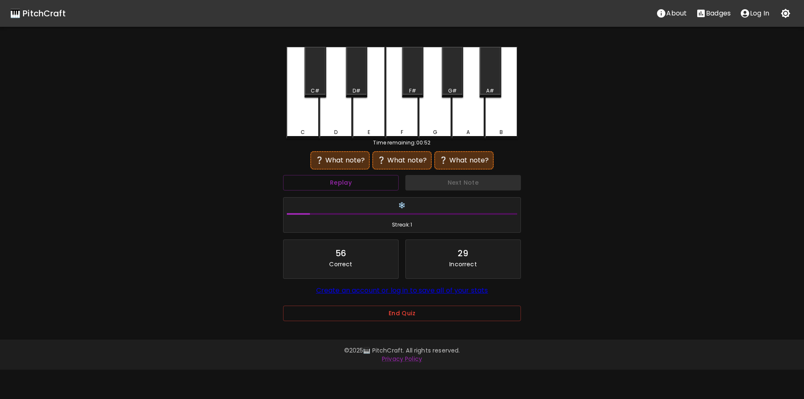
click at [502, 125] on div "B" at bounding box center [501, 93] width 33 height 92
click at [380, 127] on div "E" at bounding box center [368, 93] width 33 height 92
click at [488, 94] on div "A#" at bounding box center [490, 91] width 8 height 8
click at [489, 118] on div "B" at bounding box center [501, 93] width 33 height 92
drag, startPoint x: 370, startPoint y: 118, endPoint x: 385, endPoint y: 113, distance: 15.5
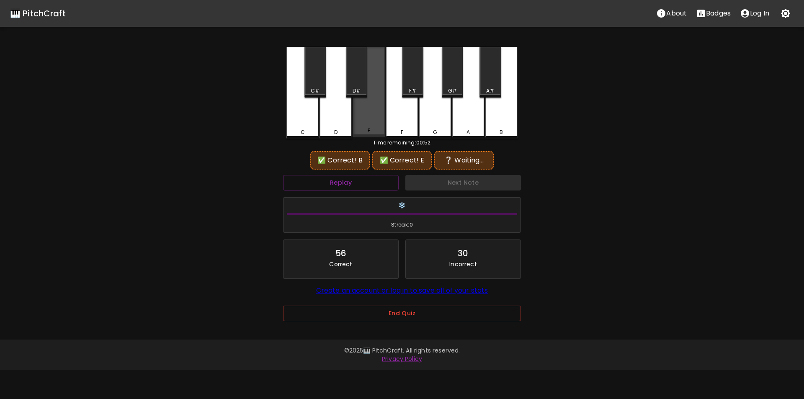
click at [372, 118] on div "E" at bounding box center [368, 92] width 33 height 90
click at [459, 87] on div "G#" at bounding box center [452, 91] width 20 height 8
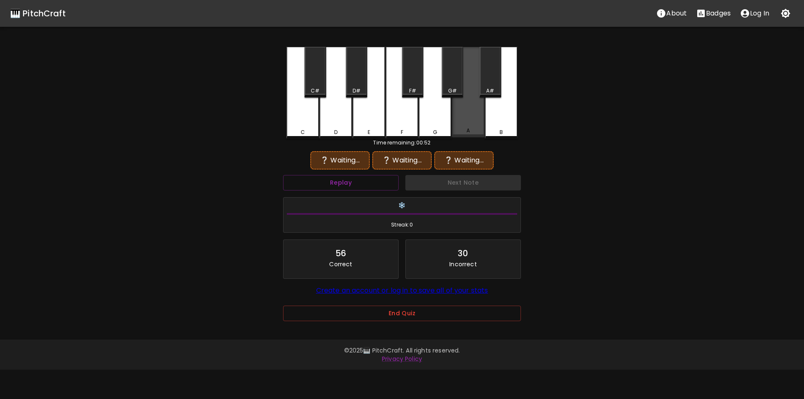
click at [465, 105] on div "A" at bounding box center [468, 92] width 33 height 90
click at [491, 116] on div "B" at bounding box center [501, 93] width 33 height 92
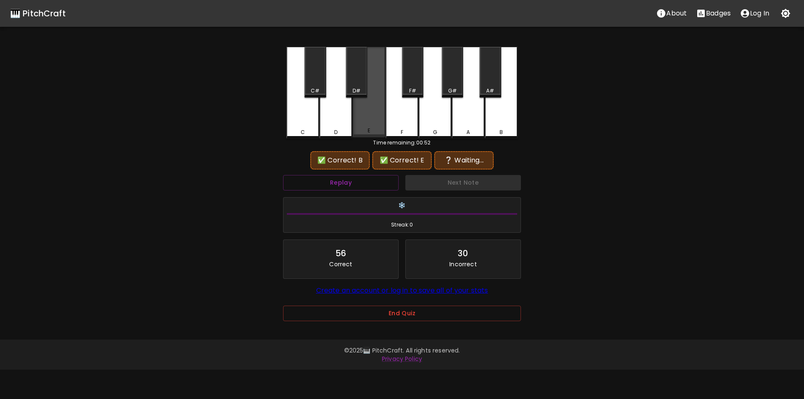
drag, startPoint x: 369, startPoint y: 120, endPoint x: 394, endPoint y: 119, distance: 25.1
click at [371, 120] on div "E" at bounding box center [368, 92] width 33 height 90
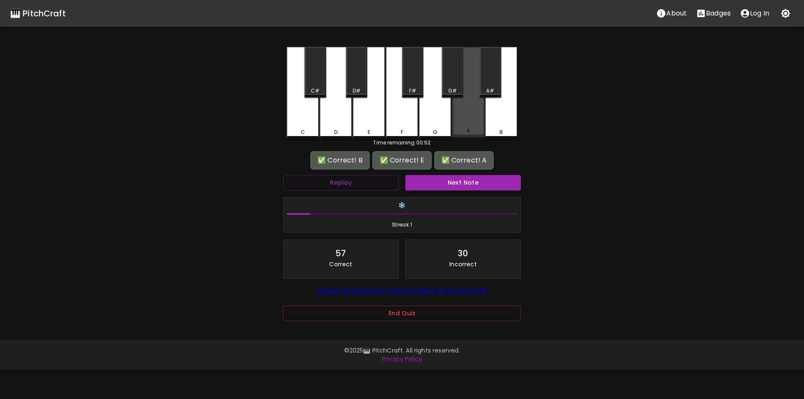
click at [468, 120] on div "A" at bounding box center [468, 92] width 33 height 90
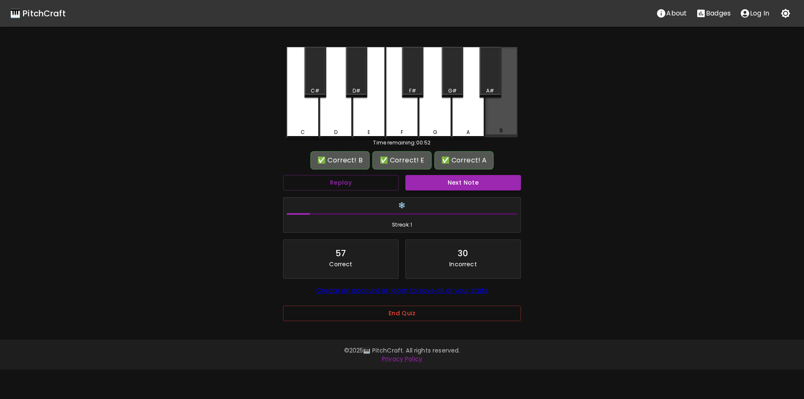
drag, startPoint x: 494, startPoint y: 118, endPoint x: 450, endPoint y: 118, distance: 44.4
click at [475, 118] on div "C C# D D# E F F# G G# A A# B" at bounding box center [401, 93] width 231 height 92
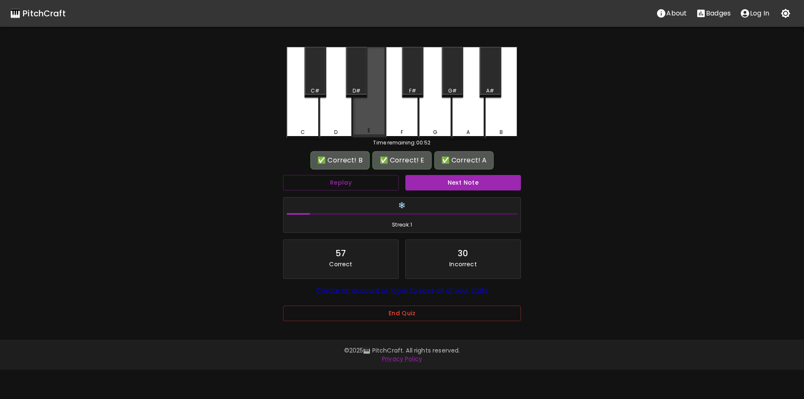
drag, startPoint x: 371, startPoint y: 115, endPoint x: 396, endPoint y: 110, distance: 25.2
click at [382, 114] on div "E" at bounding box center [368, 92] width 33 height 90
click at [454, 93] on div "G#" at bounding box center [452, 91] width 9 height 8
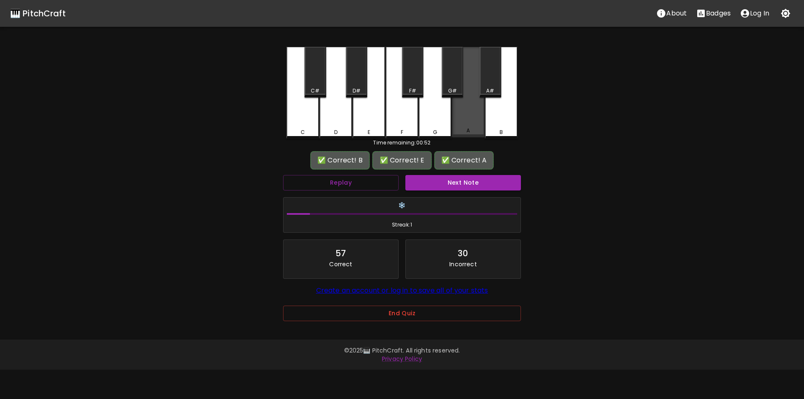
click at [464, 115] on div "A" at bounding box center [468, 92] width 33 height 90
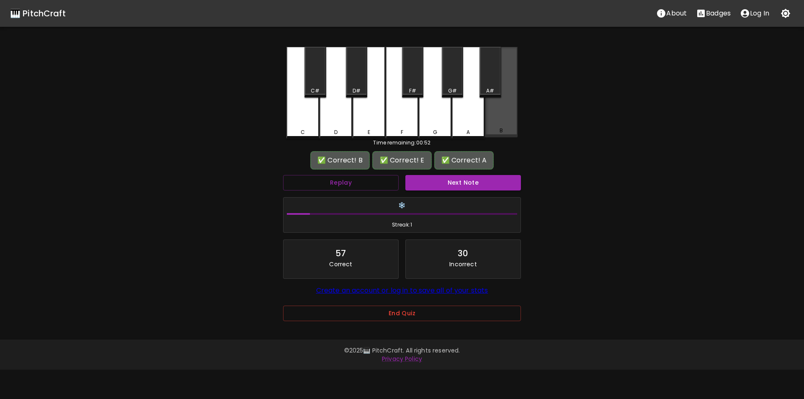
drag, startPoint x: 497, startPoint y: 115, endPoint x: 449, endPoint y: 115, distance: 48.1
click at [495, 116] on div "B" at bounding box center [501, 92] width 33 height 90
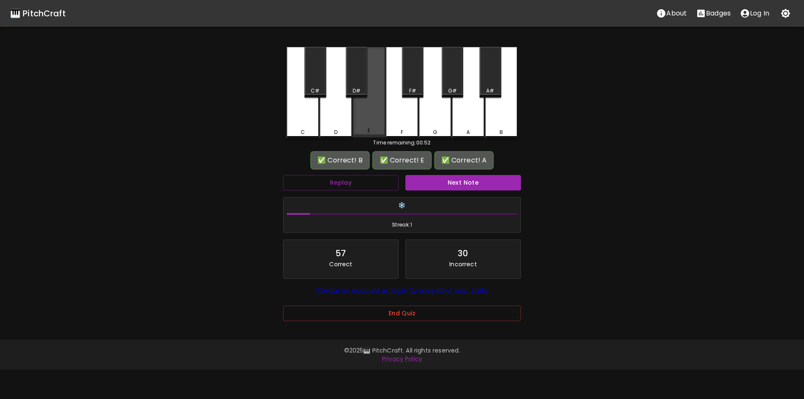
drag, startPoint x: 378, startPoint y: 117, endPoint x: 419, endPoint y: 106, distance: 41.6
click at [381, 117] on div "E" at bounding box center [368, 92] width 33 height 90
drag, startPoint x: 453, startPoint y: 92, endPoint x: 457, endPoint y: 100, distance: 8.5
click at [455, 92] on div "G#" at bounding box center [452, 91] width 9 height 8
drag, startPoint x: 462, startPoint y: 116, endPoint x: 463, endPoint y: 124, distance: 8.5
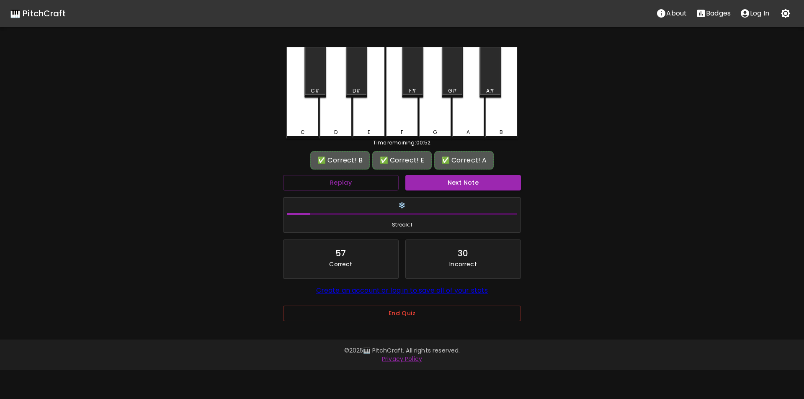
click at [463, 117] on div "A" at bounding box center [468, 93] width 33 height 92
click at [446, 181] on button "Next Note" at bounding box center [463, 182] width 116 height 15
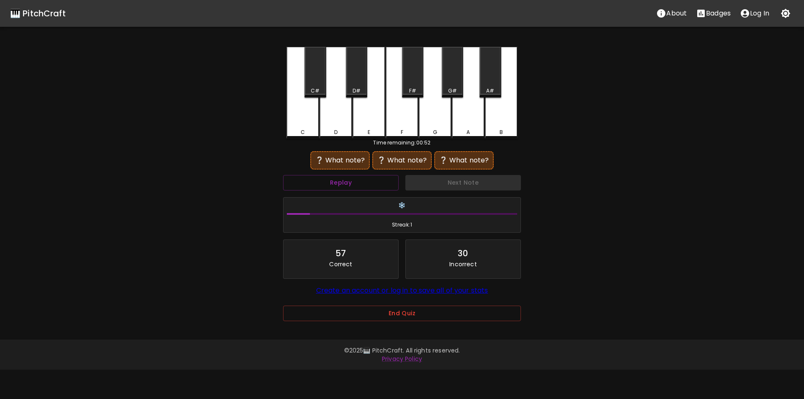
click at [369, 117] on div "E" at bounding box center [368, 93] width 33 height 92
click at [355, 89] on div "D#" at bounding box center [356, 91] width 8 height 8
click at [320, 89] on div "C#" at bounding box center [315, 91] width 20 height 8
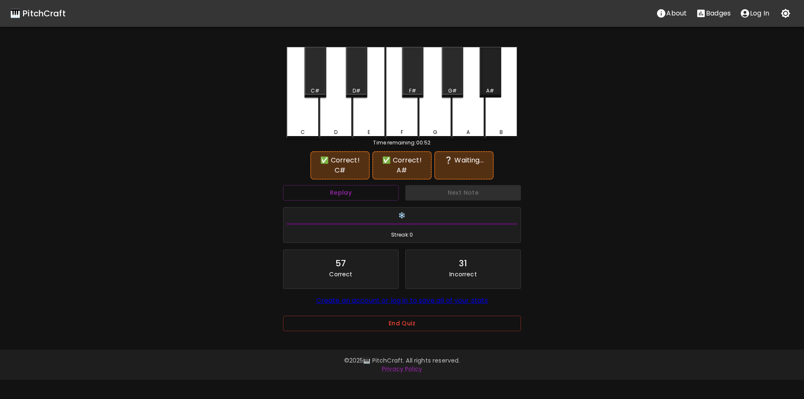
click at [483, 91] on div "A#" at bounding box center [490, 91] width 20 height 8
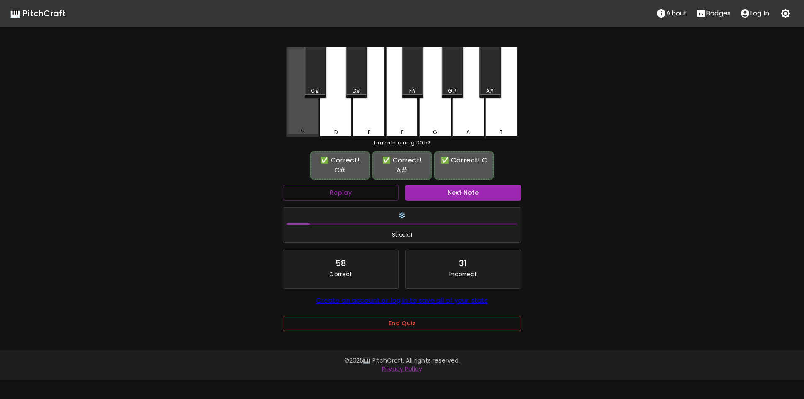
click at [315, 129] on div "C" at bounding box center [302, 131] width 31 height 8
click at [444, 195] on button "Next Note" at bounding box center [463, 192] width 116 height 15
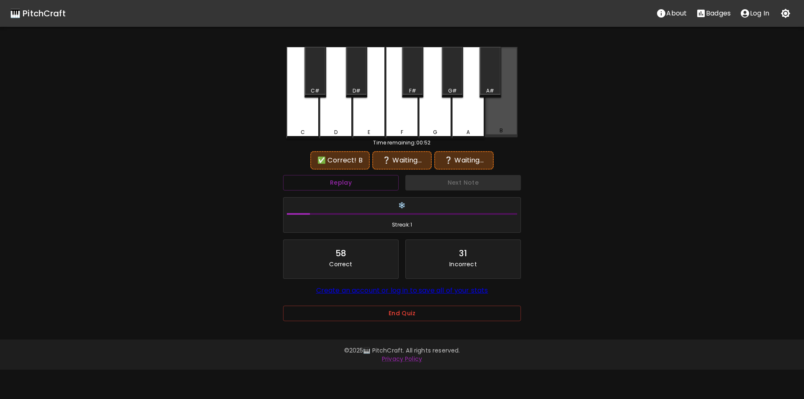
drag, startPoint x: 496, startPoint y: 123, endPoint x: 455, endPoint y: 118, distance: 40.4
click at [492, 123] on div "B" at bounding box center [501, 92] width 33 height 90
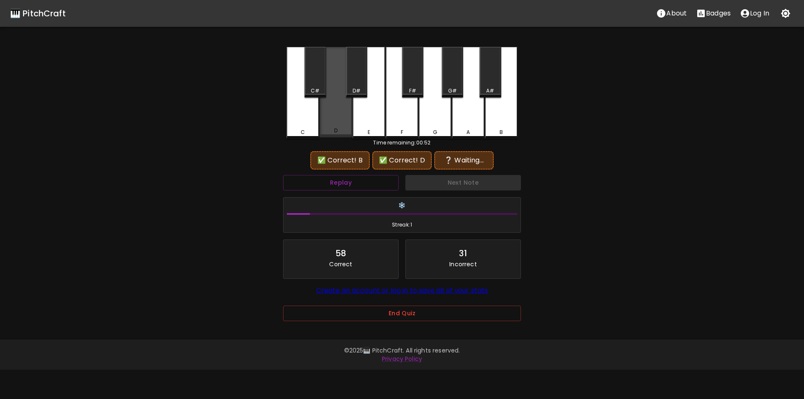
click at [340, 109] on div "D" at bounding box center [335, 92] width 33 height 90
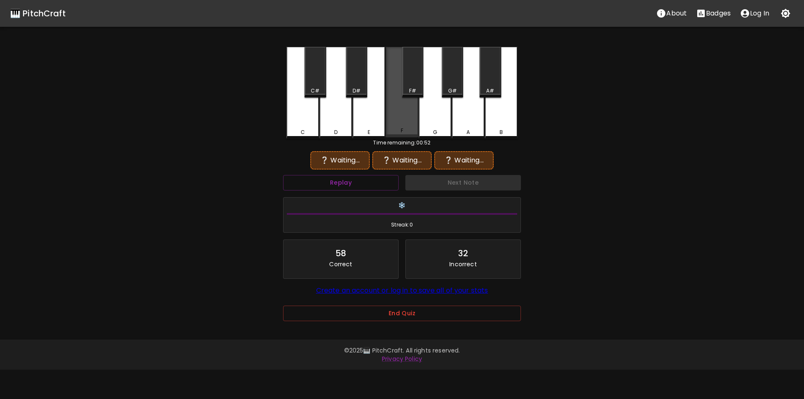
click at [406, 115] on div "F" at bounding box center [401, 92] width 33 height 90
click at [417, 78] on div "F#" at bounding box center [412, 72] width 21 height 51
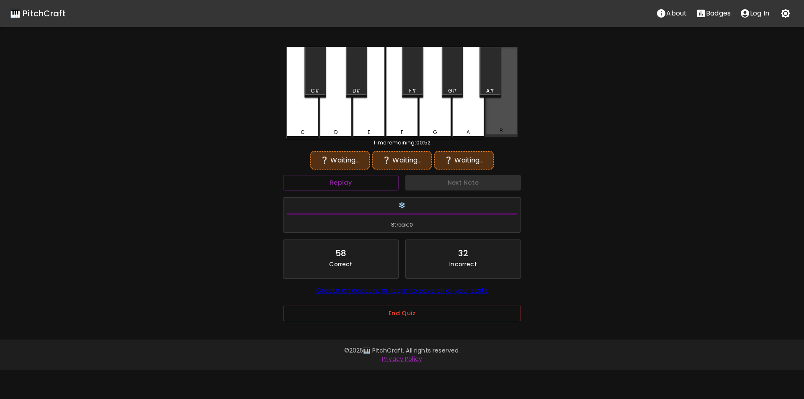
drag, startPoint x: 494, startPoint y: 122, endPoint x: 468, endPoint y: 120, distance: 25.6
click at [495, 123] on div "B" at bounding box center [501, 92] width 33 height 90
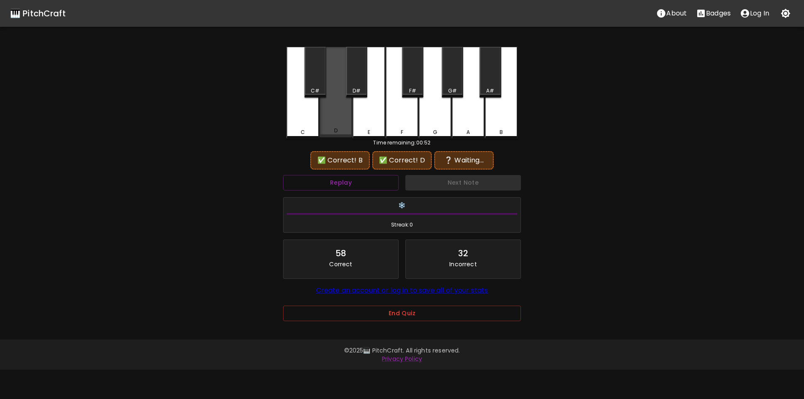
drag, startPoint x: 344, startPoint y: 118, endPoint x: 347, endPoint y: 165, distance: 46.9
click at [345, 118] on div "D" at bounding box center [335, 92] width 33 height 90
click at [344, 186] on button "Replay" at bounding box center [341, 182] width 116 height 15
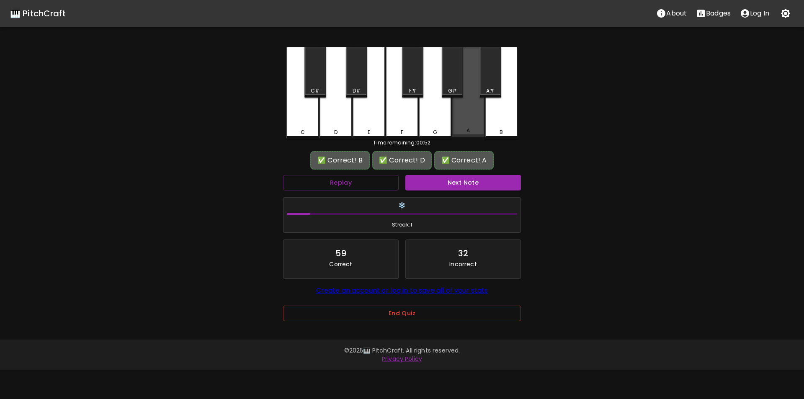
click at [468, 113] on div "A" at bounding box center [468, 92] width 33 height 90
click at [454, 181] on button "Next Note" at bounding box center [463, 182] width 116 height 15
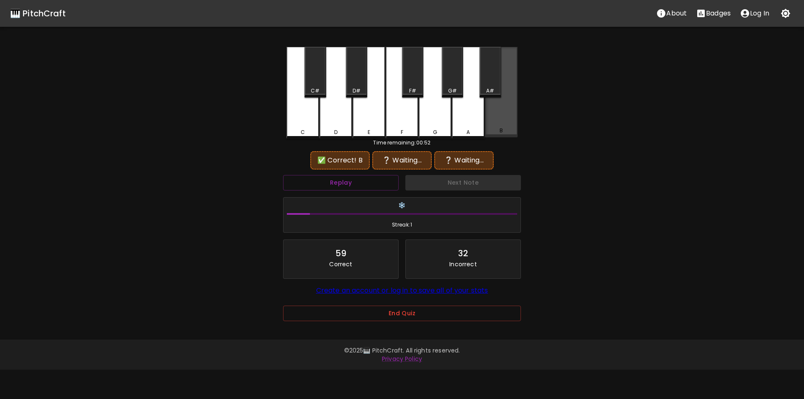
click at [498, 123] on div "B" at bounding box center [501, 92] width 33 height 90
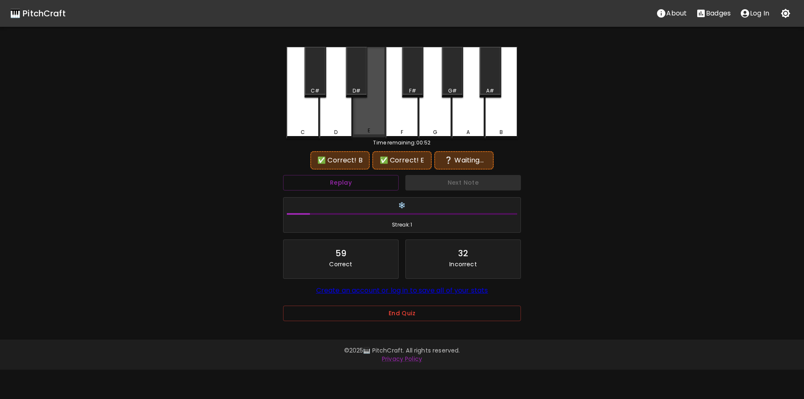
click at [379, 115] on div "E" at bounding box center [368, 92] width 33 height 90
click at [447, 90] on div "G#" at bounding box center [452, 91] width 20 height 8
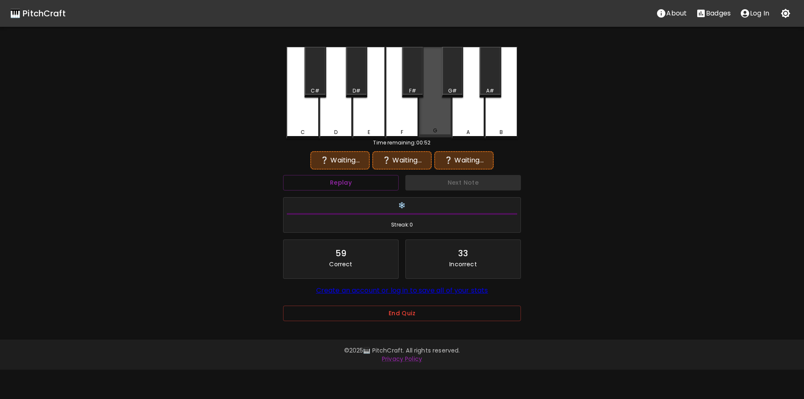
click at [440, 105] on div "G" at bounding box center [435, 92] width 33 height 90
drag, startPoint x: 491, startPoint y: 116, endPoint x: 444, endPoint y: 113, distance: 47.8
click at [489, 116] on div "B" at bounding box center [501, 93] width 33 height 92
click at [357, 118] on div "E" at bounding box center [368, 93] width 33 height 92
click at [413, 91] on div "F#" at bounding box center [412, 91] width 7 height 8
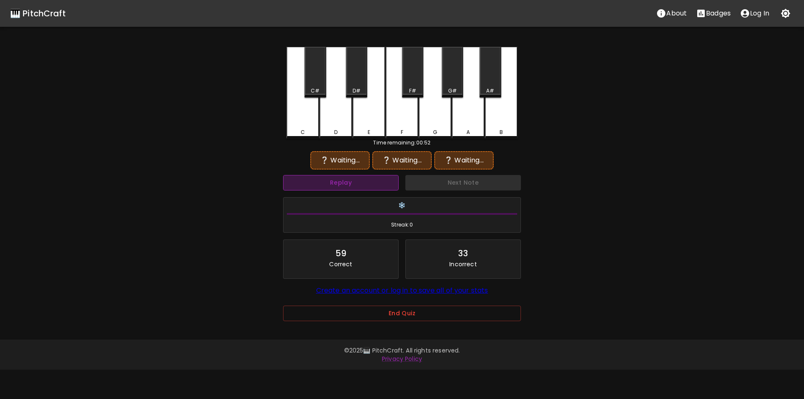
click at [362, 186] on button "Replay" at bounding box center [341, 182] width 116 height 15
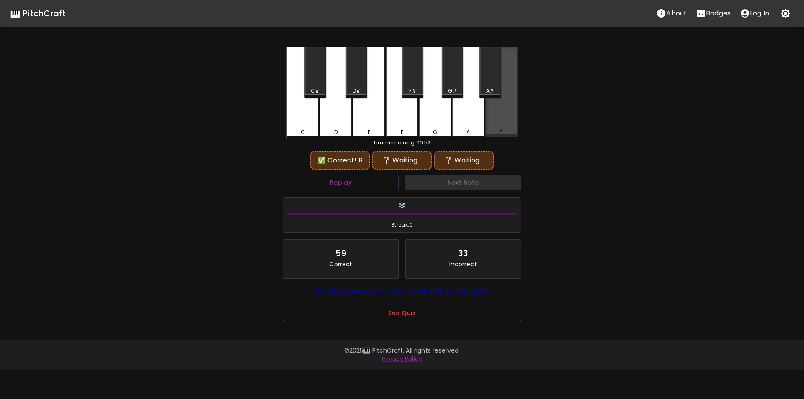
click at [496, 123] on div "B" at bounding box center [501, 92] width 33 height 90
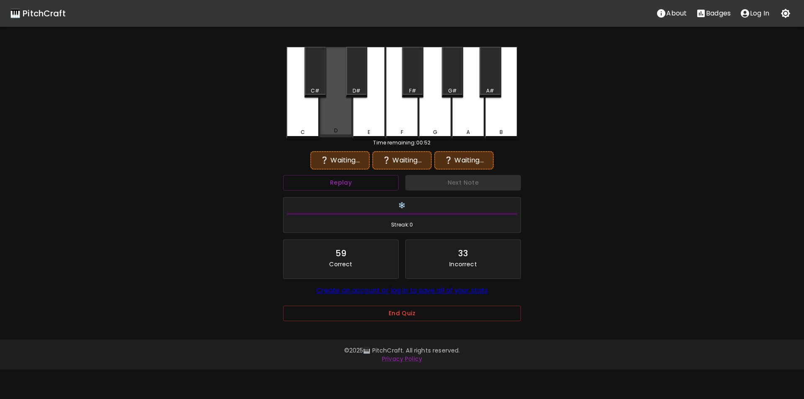
click at [348, 120] on div "D" at bounding box center [335, 92] width 33 height 90
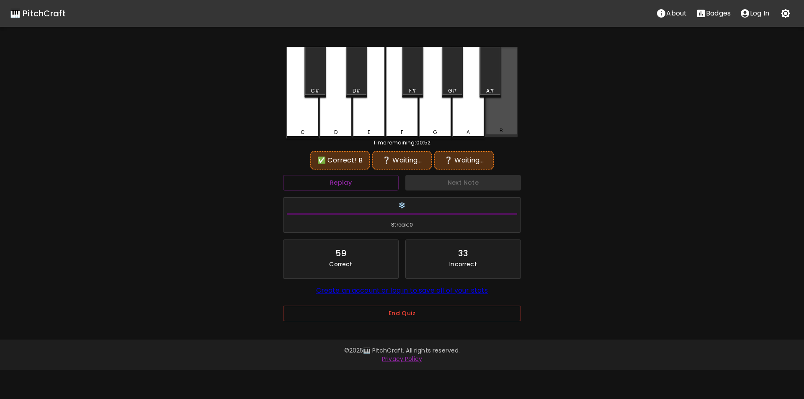
drag, startPoint x: 505, startPoint y: 118, endPoint x: 431, endPoint y: 117, distance: 73.7
click at [503, 118] on div "B" at bounding box center [501, 92] width 33 height 90
click at [377, 115] on div "E" at bounding box center [368, 93] width 33 height 92
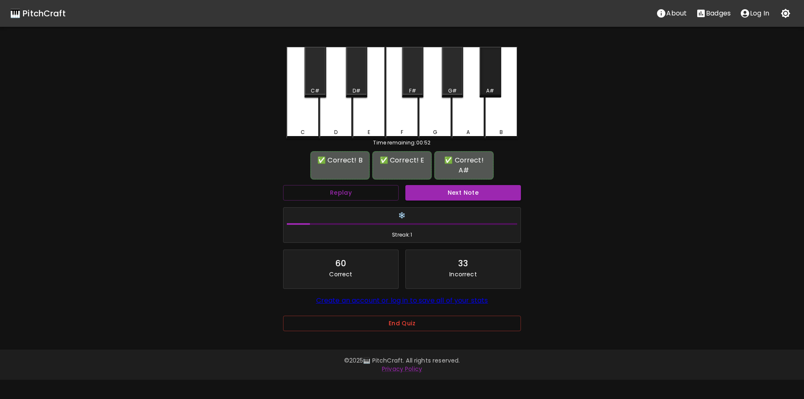
click at [485, 89] on div "A#" at bounding box center [490, 91] width 20 height 8
click at [445, 185] on button "Next Note" at bounding box center [463, 192] width 116 height 15
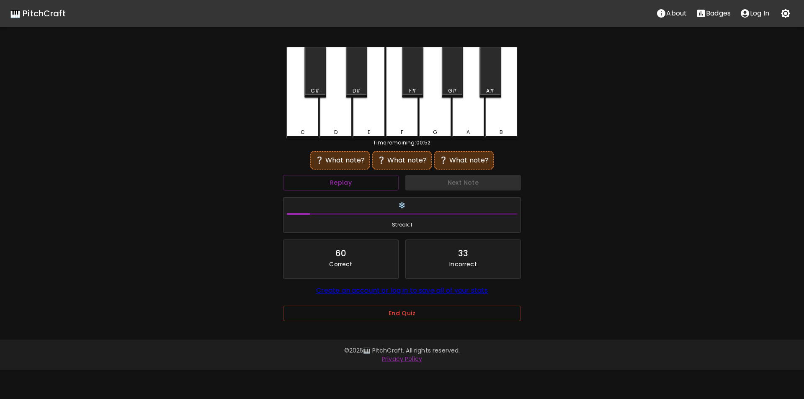
drag, startPoint x: 488, startPoint y: 86, endPoint x: 482, endPoint y: 86, distance: 5.9
click at [486, 86] on div "A#" at bounding box center [489, 72] width 21 height 51
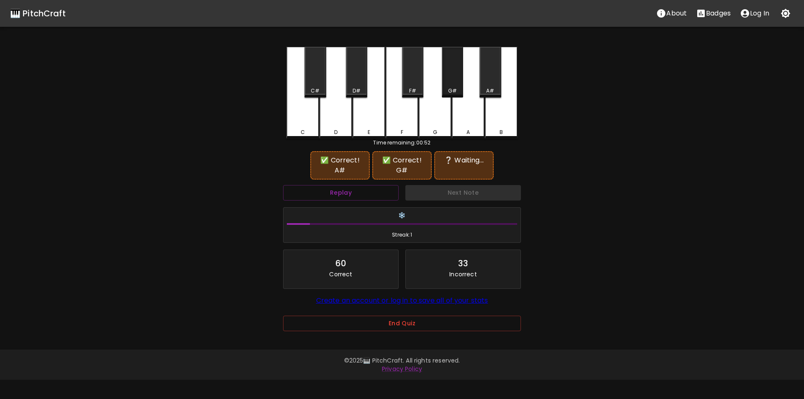
click at [454, 81] on div "G#" at bounding box center [452, 72] width 21 height 51
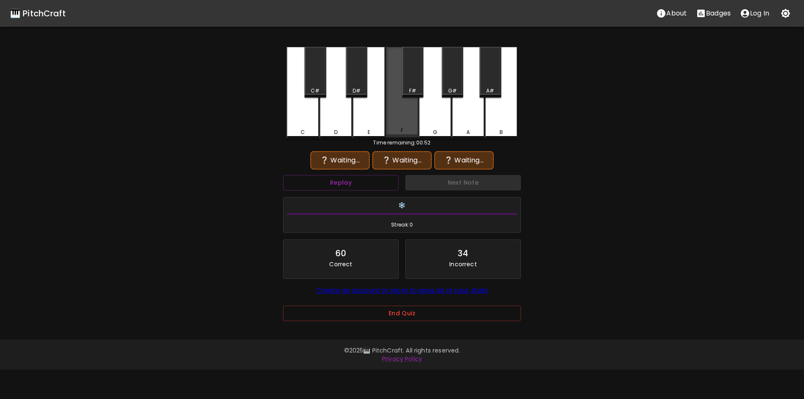
click at [416, 110] on div "F" at bounding box center [401, 92] width 33 height 90
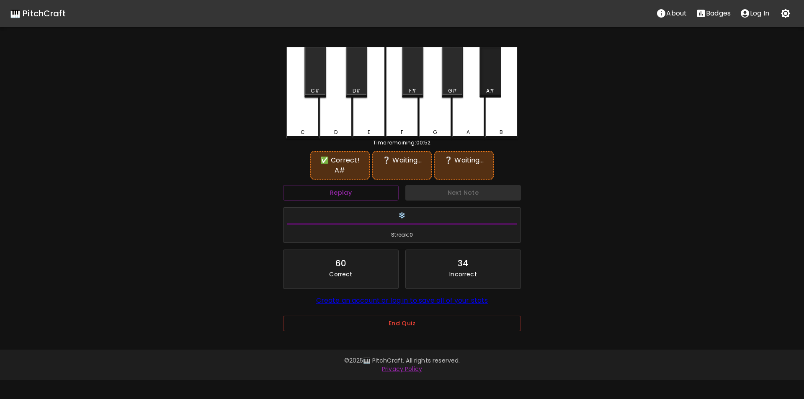
click at [488, 88] on div "A#" at bounding box center [490, 91] width 8 height 8
click at [457, 84] on div "G#" at bounding box center [452, 72] width 21 height 51
click at [371, 192] on button "Replay" at bounding box center [341, 192] width 116 height 15
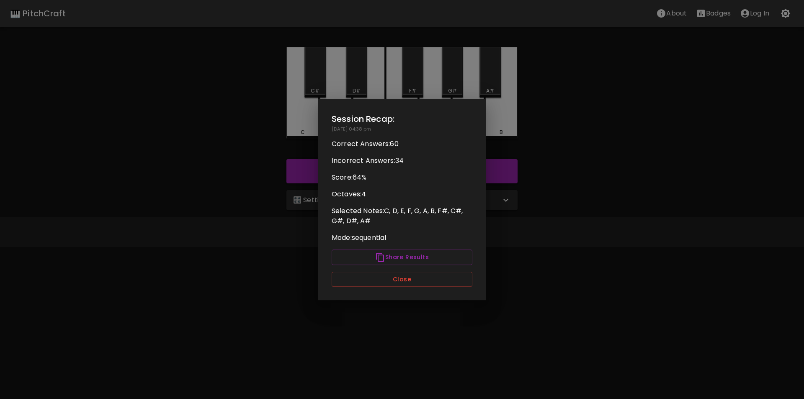
click at [500, 205] on div at bounding box center [402, 199] width 804 height 399
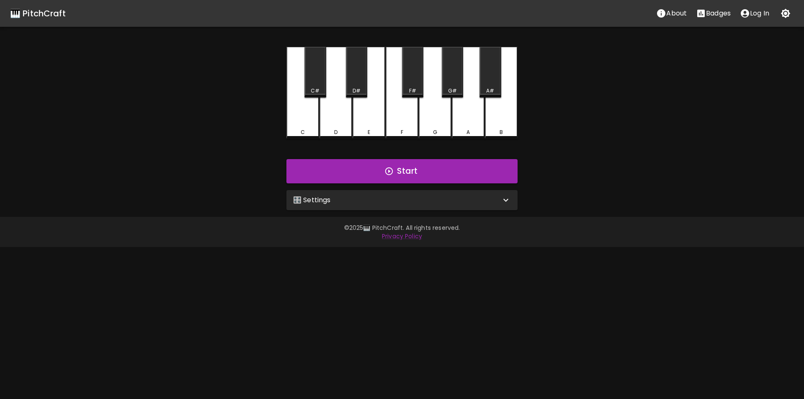
click at [349, 198] on div "🎛️ Settings" at bounding box center [397, 200] width 208 height 10
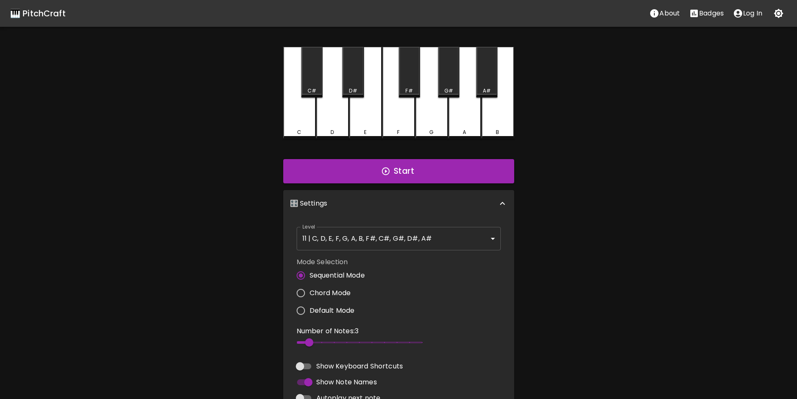
click at [302, 290] on input "Chord Mode" at bounding box center [301, 293] width 18 height 18
radio input "true"
type input "2"
drag, startPoint x: 330, startPoint y: 340, endPoint x: 292, endPoint y: 320, distance: 43.6
click at [293, 338] on span "2" at bounding box center [297, 342] width 8 height 8
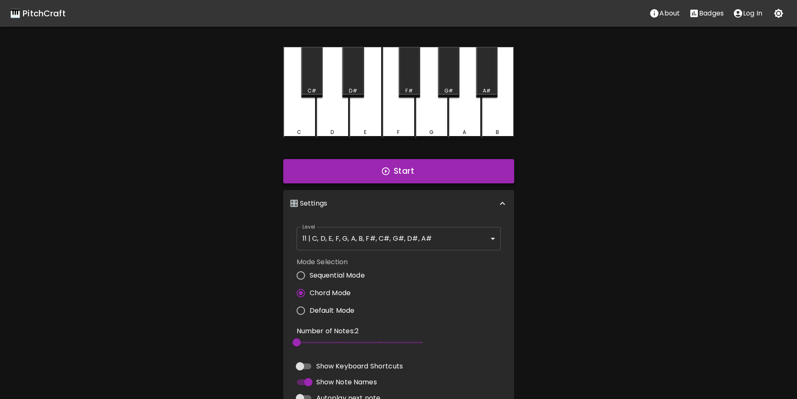
click at [334, 173] on button "Start" at bounding box center [398, 171] width 231 height 24
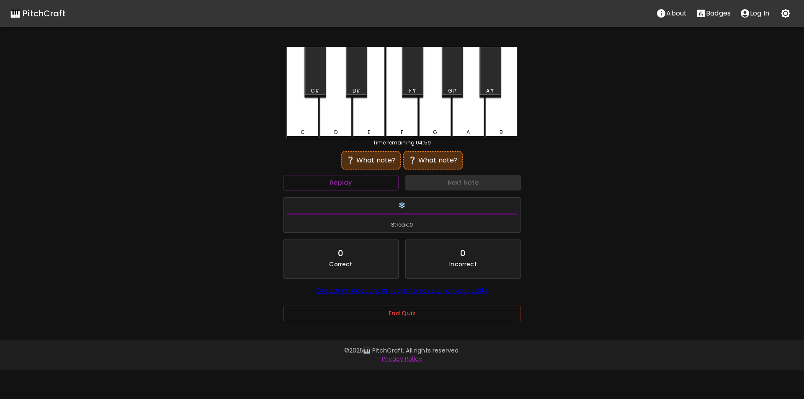
click at [401, 127] on div "F" at bounding box center [401, 93] width 33 height 92
click at [492, 92] on div "A#" at bounding box center [490, 91] width 8 height 8
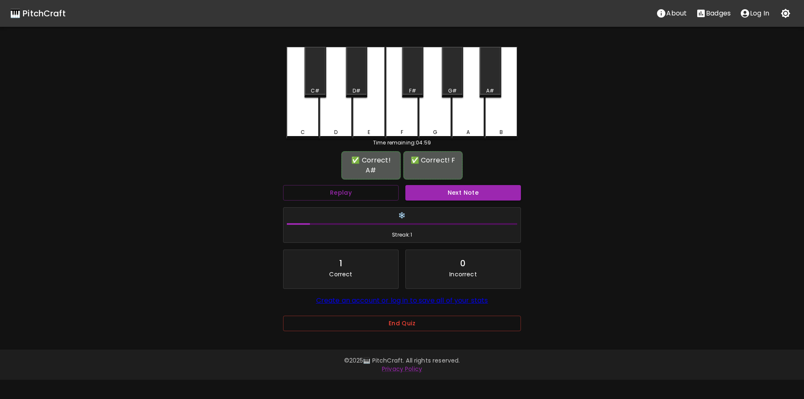
click at [456, 185] on button "Next Note" at bounding box center [463, 192] width 116 height 15
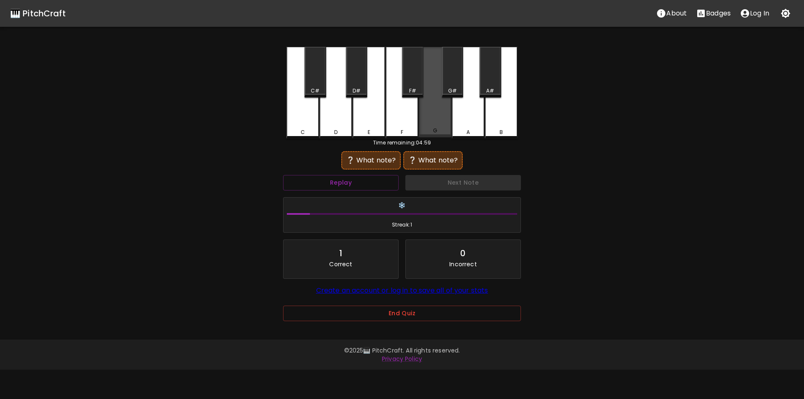
click at [435, 128] on div "G" at bounding box center [435, 131] width 4 height 8
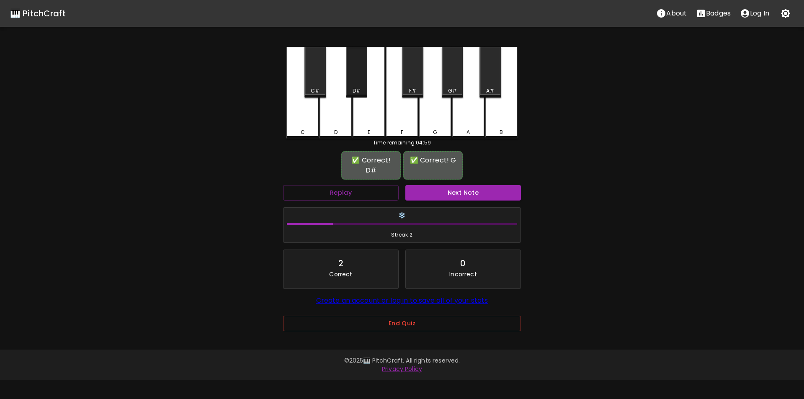
click at [354, 86] on div "D#" at bounding box center [356, 72] width 21 height 51
click at [431, 185] on button "Next Note" at bounding box center [463, 192] width 116 height 15
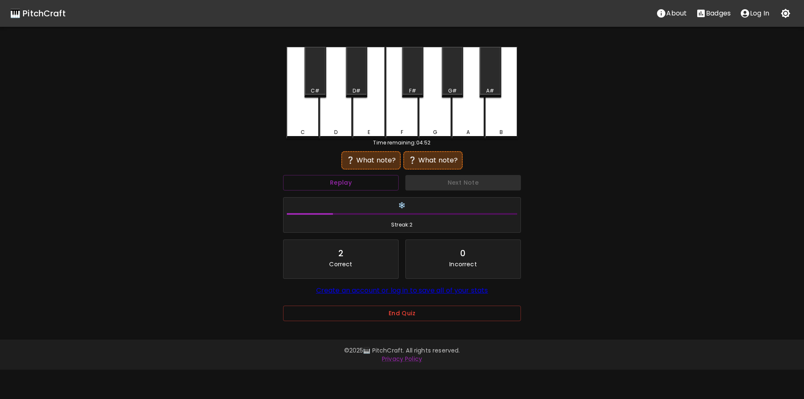
click at [336, 131] on div "D" at bounding box center [335, 132] width 3 height 8
click at [452, 86] on div "G#" at bounding box center [452, 72] width 21 height 51
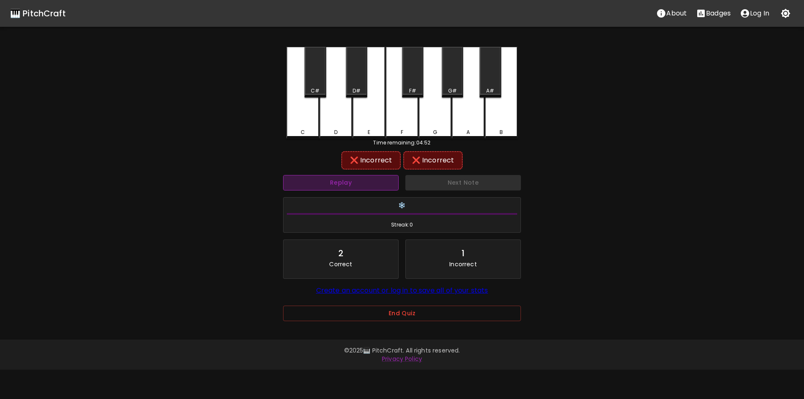
click at [366, 181] on button "Replay" at bounding box center [341, 182] width 116 height 15
drag, startPoint x: 337, startPoint y: 133, endPoint x: 406, endPoint y: 110, distance: 72.8
click at [337, 133] on div "D" at bounding box center [335, 132] width 3 height 8
click at [484, 82] on div "A#" at bounding box center [489, 72] width 21 height 51
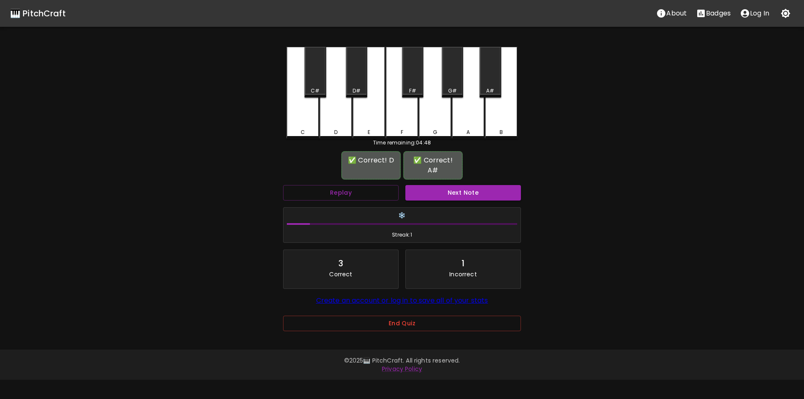
click at [447, 182] on div "Next Note" at bounding box center [463, 193] width 122 height 22
click at [447, 185] on button "Next Note" at bounding box center [463, 192] width 116 height 15
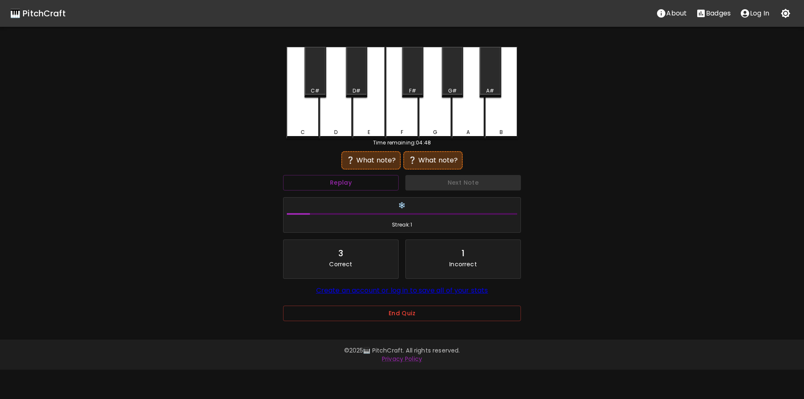
click at [316, 89] on div "C#" at bounding box center [315, 91] width 9 height 8
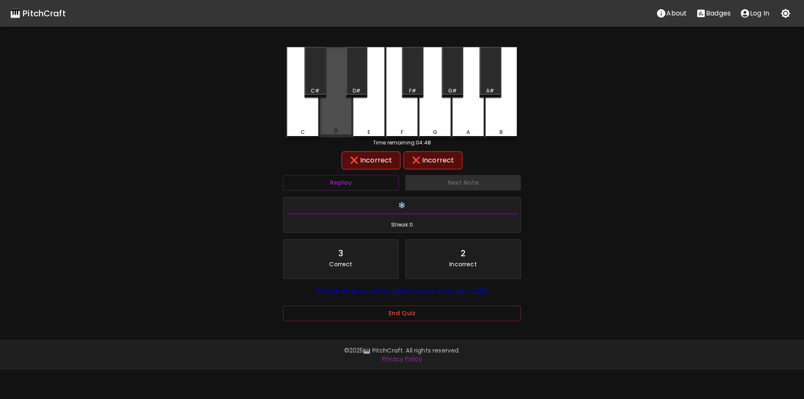
click at [331, 118] on div "D" at bounding box center [335, 92] width 33 height 90
click at [308, 98] on div "C" at bounding box center [302, 93] width 33 height 92
click at [315, 82] on div "C#" at bounding box center [314, 72] width 21 height 51
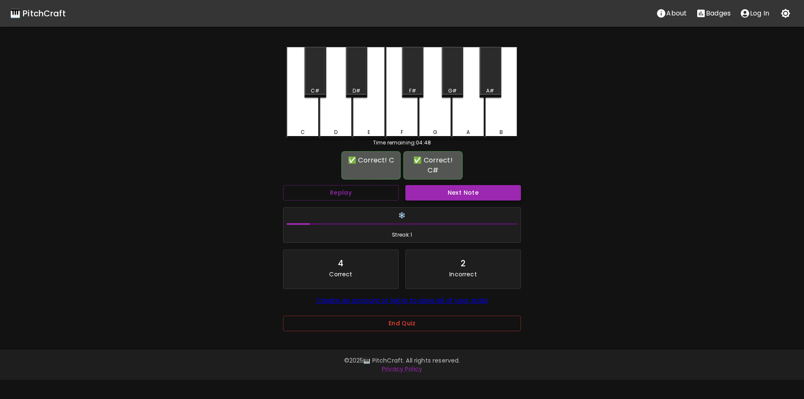
click at [432, 189] on button "Next Note" at bounding box center [463, 192] width 116 height 15
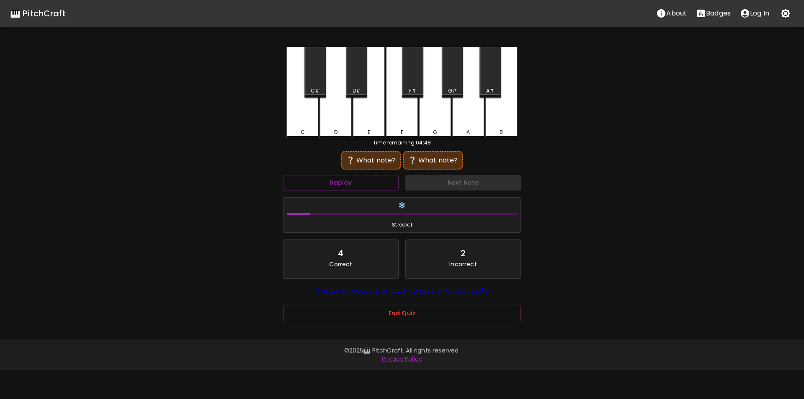
click at [318, 89] on div "C#" at bounding box center [315, 91] width 9 height 8
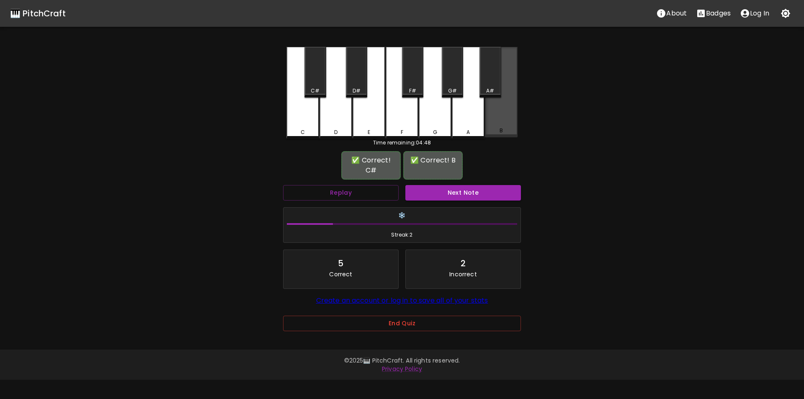
click at [493, 121] on div "B" at bounding box center [501, 92] width 33 height 90
click at [449, 195] on button "Next Note" at bounding box center [463, 192] width 116 height 15
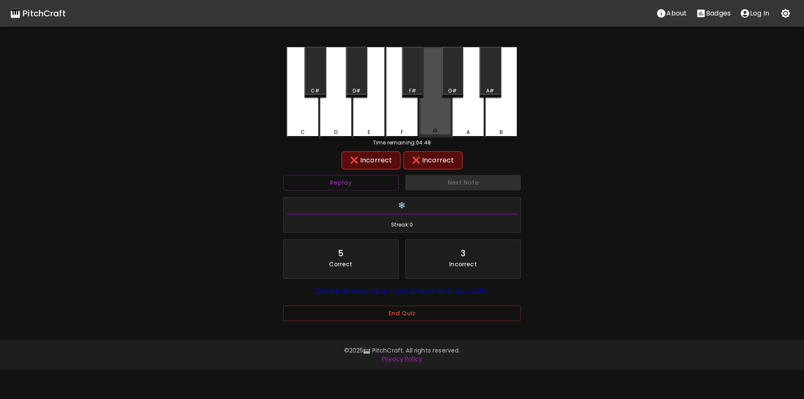
click at [430, 118] on div "G" at bounding box center [435, 92] width 33 height 90
click at [406, 117] on div "F" at bounding box center [401, 93] width 33 height 92
click at [412, 85] on div "F#" at bounding box center [412, 72] width 21 height 51
click at [458, 85] on div "G#" at bounding box center [452, 72] width 21 height 51
click at [424, 80] on div "G" at bounding box center [435, 93] width 33 height 92
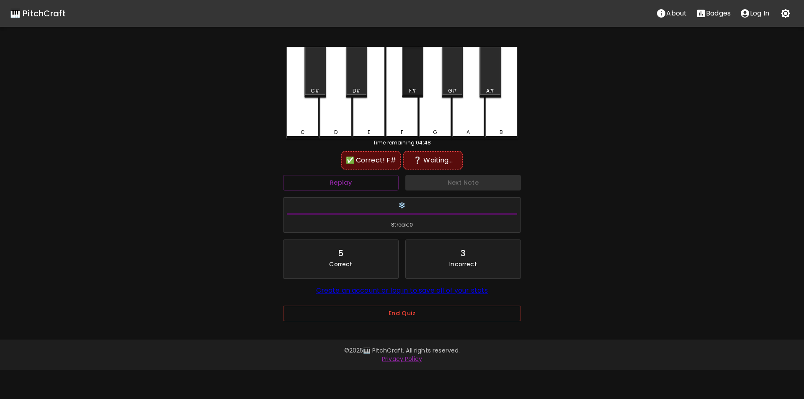
drag, startPoint x: 415, startPoint y: 85, endPoint x: 406, endPoint y: 117, distance: 33.5
click at [415, 85] on div "F#" at bounding box center [412, 72] width 21 height 51
click at [373, 178] on button "Replay" at bounding box center [341, 182] width 116 height 15
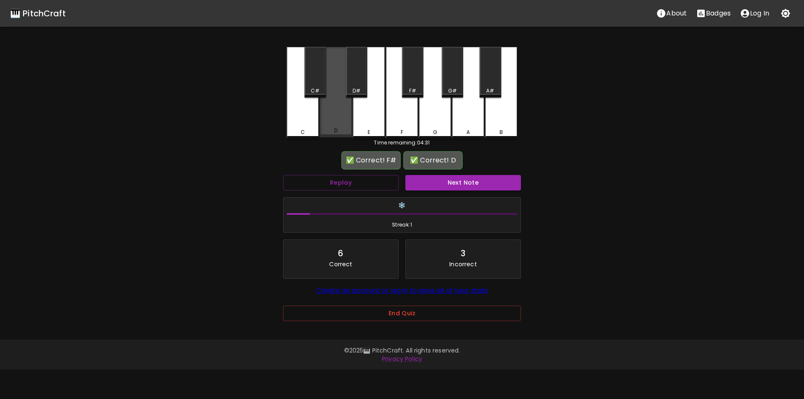
click at [335, 126] on div "D" at bounding box center [335, 92] width 33 height 90
click at [436, 180] on button "Next Note" at bounding box center [463, 182] width 116 height 15
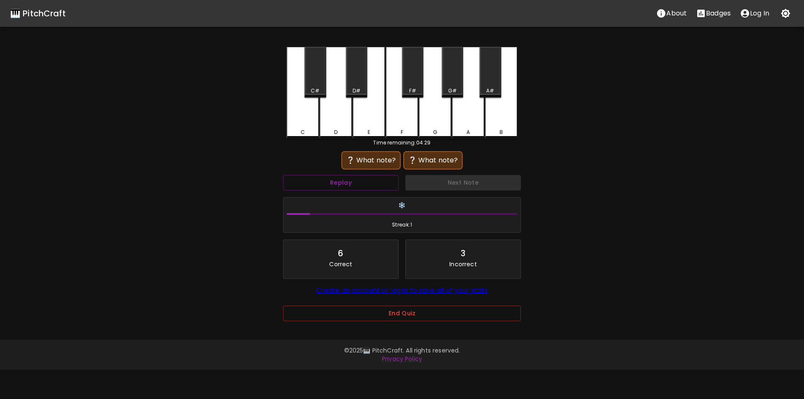
click at [371, 126] on div "E" at bounding box center [368, 93] width 33 height 92
click at [487, 91] on div "A#" at bounding box center [490, 91] width 8 height 8
click at [449, 88] on div "G#" at bounding box center [452, 91] width 9 height 8
click at [469, 114] on div "A" at bounding box center [468, 93] width 33 height 92
click at [358, 125] on div "E" at bounding box center [368, 93] width 33 height 92
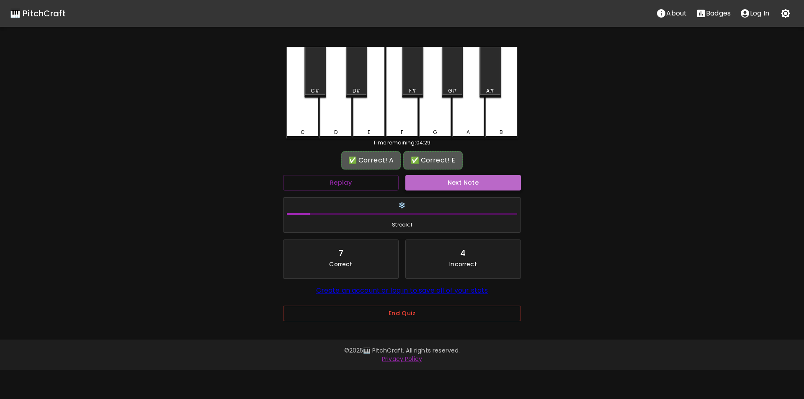
click at [453, 186] on button "Next Note" at bounding box center [463, 182] width 116 height 15
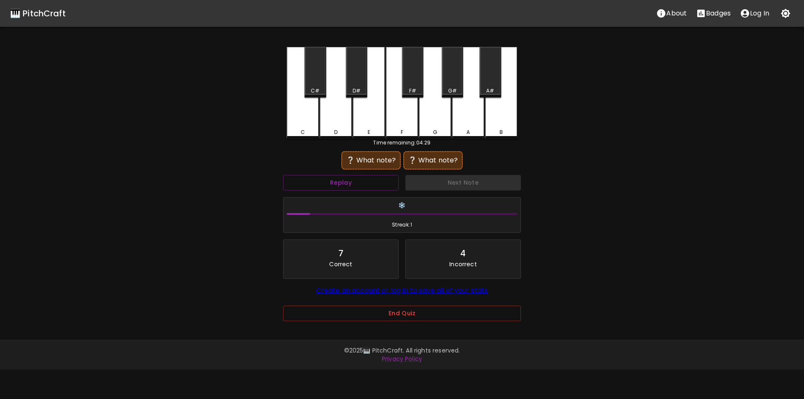
click at [310, 114] on div "C" at bounding box center [302, 93] width 33 height 92
click at [452, 90] on div "G#" at bounding box center [452, 91] width 9 height 8
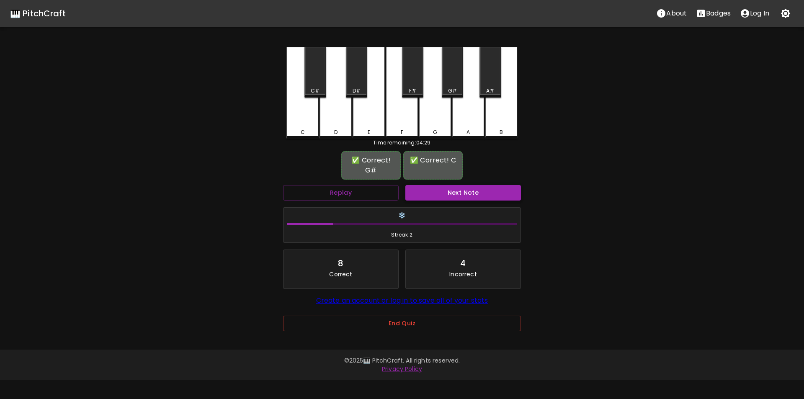
click at [455, 187] on div "Next Note" at bounding box center [463, 193] width 122 height 22
click at [455, 189] on button "Next Note" at bounding box center [463, 192] width 116 height 15
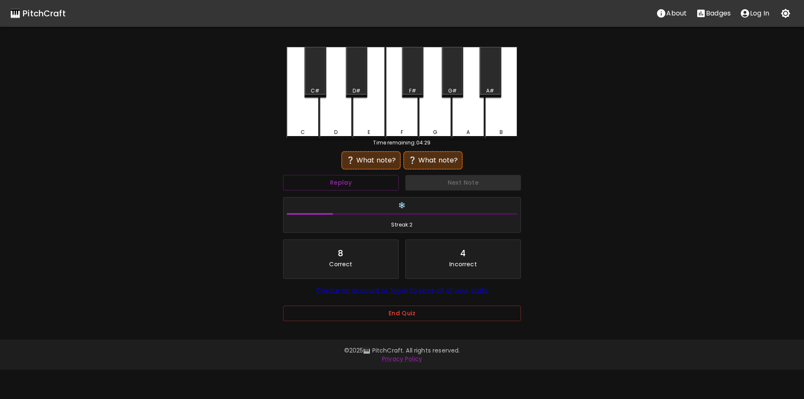
click at [312, 124] on div "C" at bounding box center [302, 93] width 33 height 92
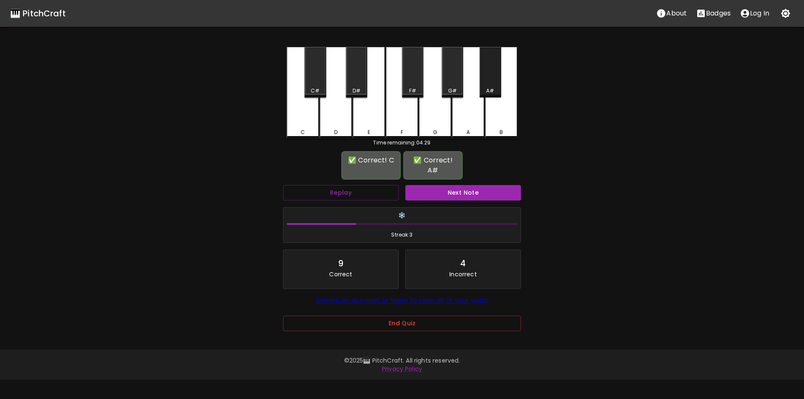
click at [484, 90] on div "A#" at bounding box center [490, 91] width 20 height 8
click at [462, 185] on button "Next Note" at bounding box center [463, 192] width 116 height 15
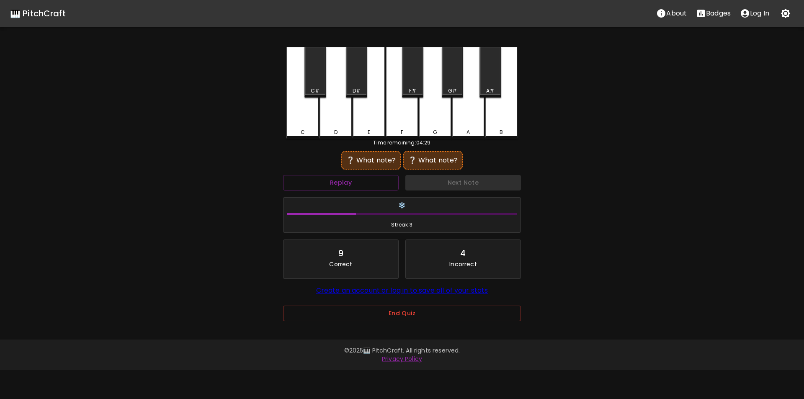
click at [412, 90] on div "F#" at bounding box center [412, 91] width 7 height 8
click at [365, 88] on div "D#" at bounding box center [357, 91] width 20 height 8
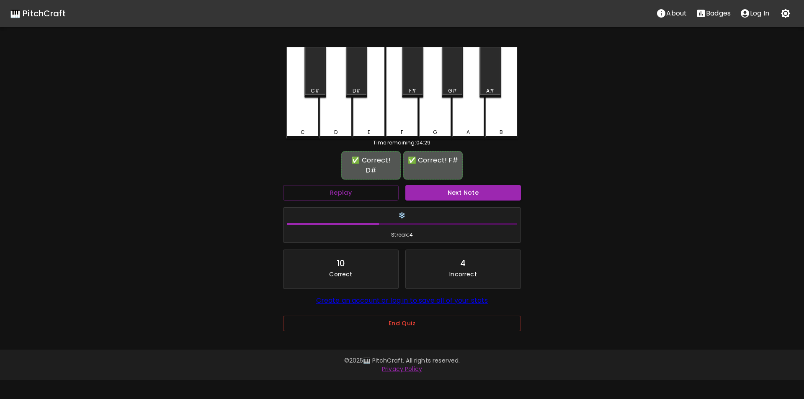
click at [448, 185] on button "Next Note" at bounding box center [463, 192] width 116 height 15
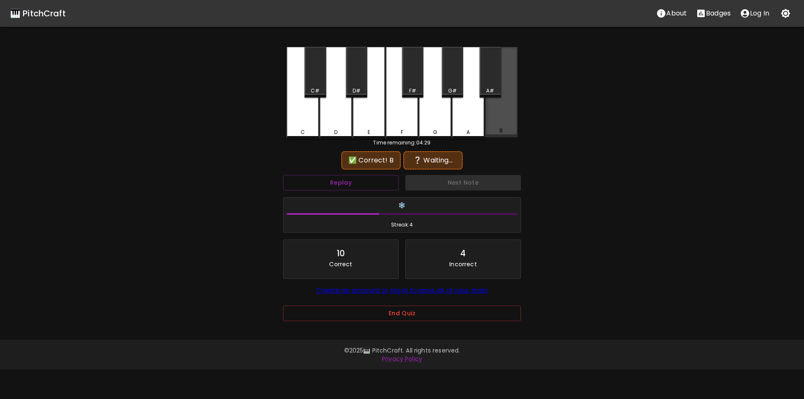
click at [498, 130] on div "B" at bounding box center [500, 131] width 31 height 8
click at [444, 127] on div "G" at bounding box center [435, 93] width 33 height 92
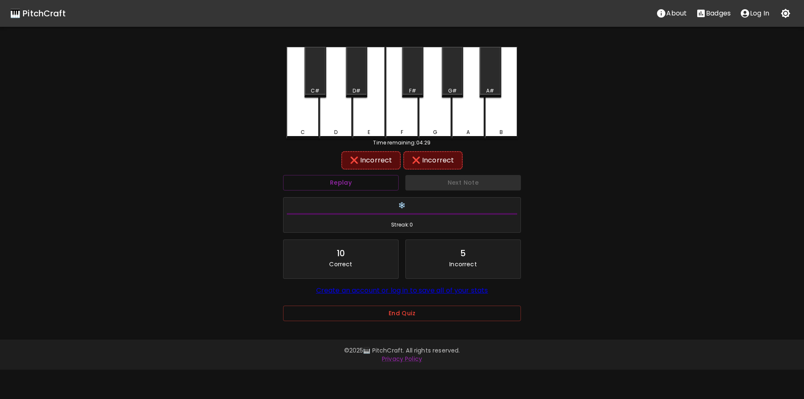
click at [457, 91] on div "G#" at bounding box center [452, 91] width 20 height 8
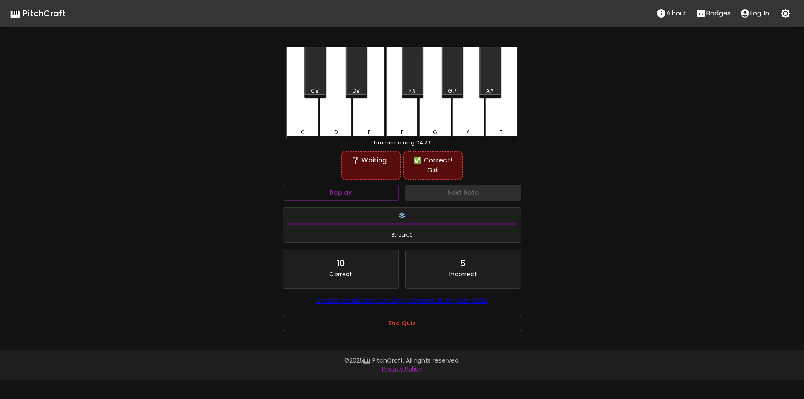
click at [505, 117] on div "B" at bounding box center [501, 93] width 33 height 92
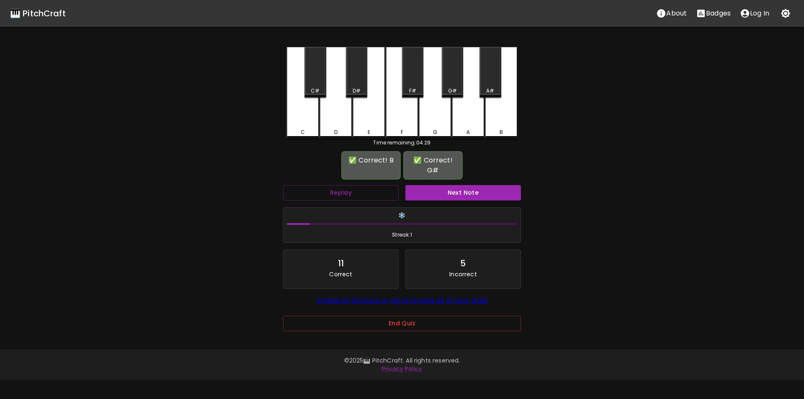
click at [462, 193] on button "Next Note" at bounding box center [463, 192] width 116 height 15
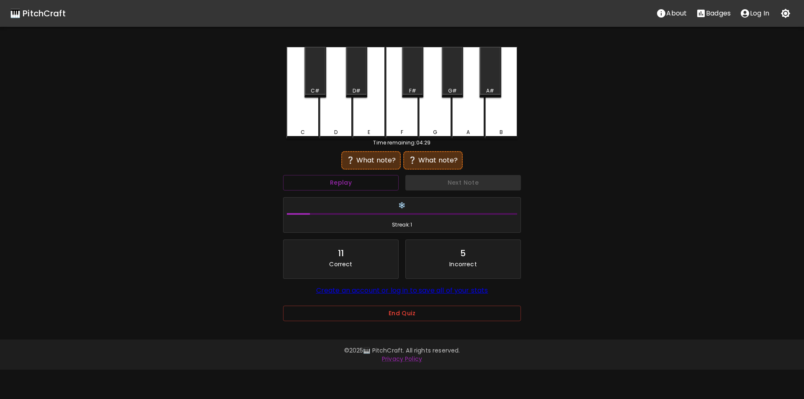
click at [340, 134] on div "D" at bounding box center [335, 132] width 31 height 8
click at [358, 94] on div "D#" at bounding box center [356, 91] width 8 height 8
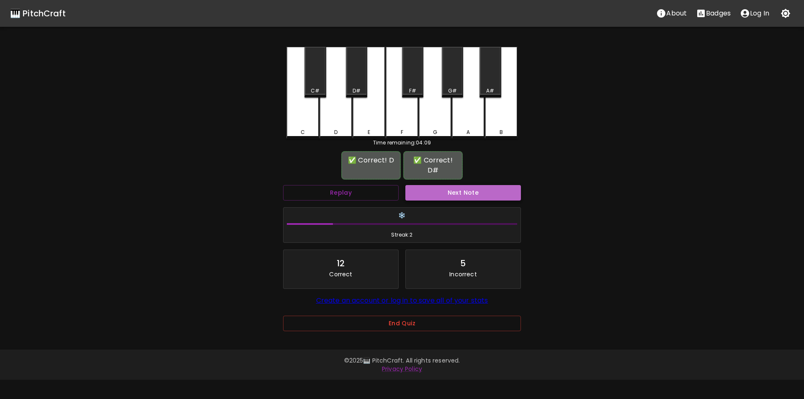
click at [444, 185] on button "Next Note" at bounding box center [463, 192] width 116 height 15
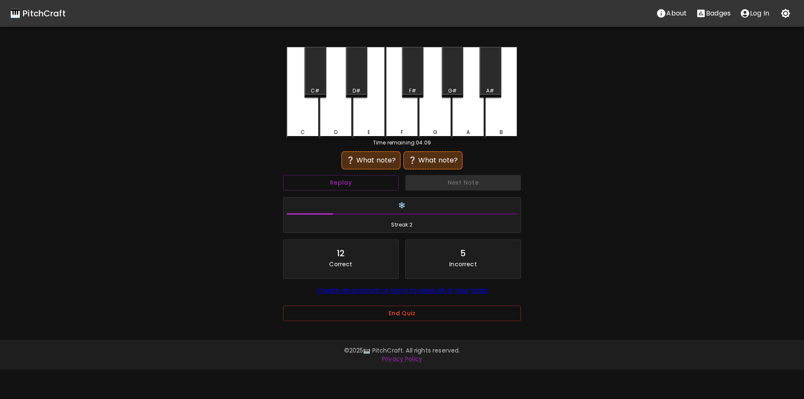
click at [502, 130] on div "B" at bounding box center [500, 132] width 3 height 8
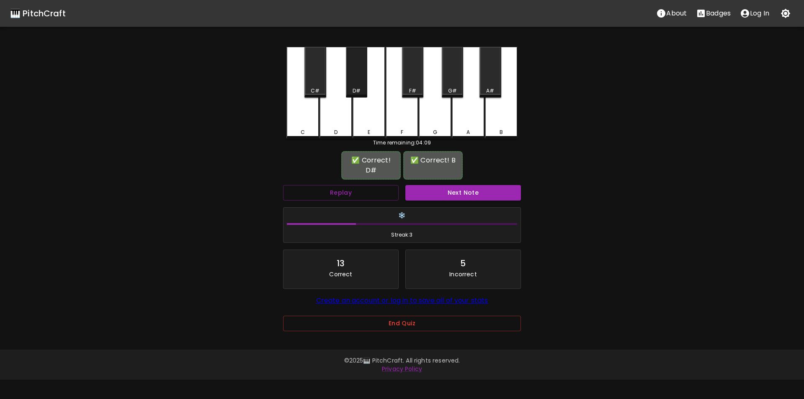
click at [356, 90] on div "D#" at bounding box center [356, 91] width 8 height 8
click at [449, 185] on button "Next Note" at bounding box center [463, 192] width 116 height 15
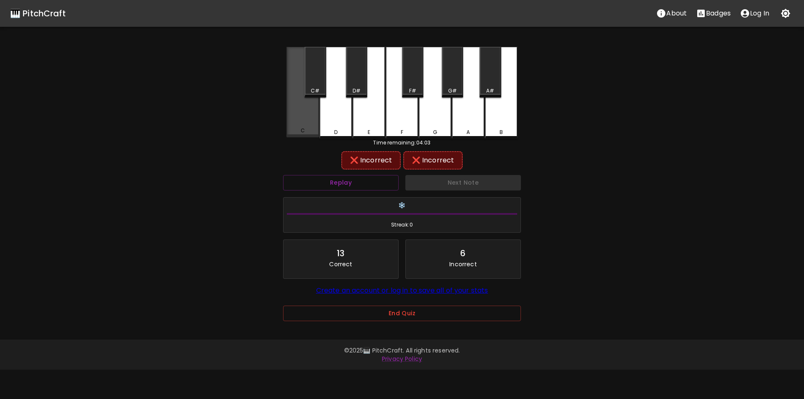
click at [312, 131] on div "C" at bounding box center [302, 131] width 31 height 8
click at [319, 92] on div "C#" at bounding box center [315, 91] width 9 height 8
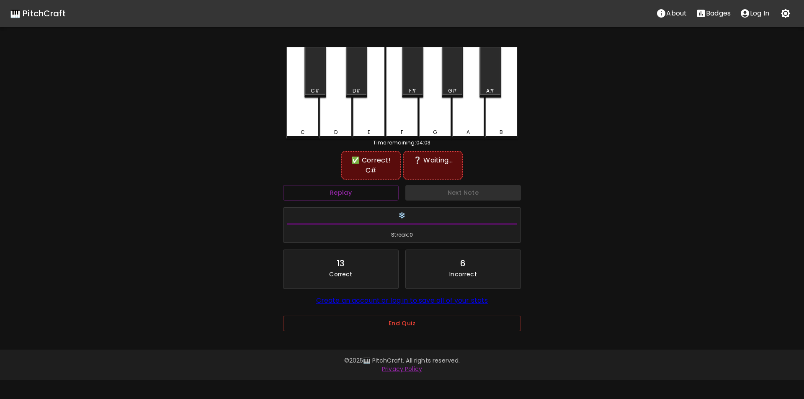
drag, startPoint x: 319, startPoint y: 92, endPoint x: 296, endPoint y: 162, distance: 73.9
click at [294, 162] on div "✅ Correct! C# ❔ Waiting..." at bounding box center [402, 165] width 238 height 31
click at [358, 194] on button "Replay" at bounding box center [341, 192] width 116 height 15
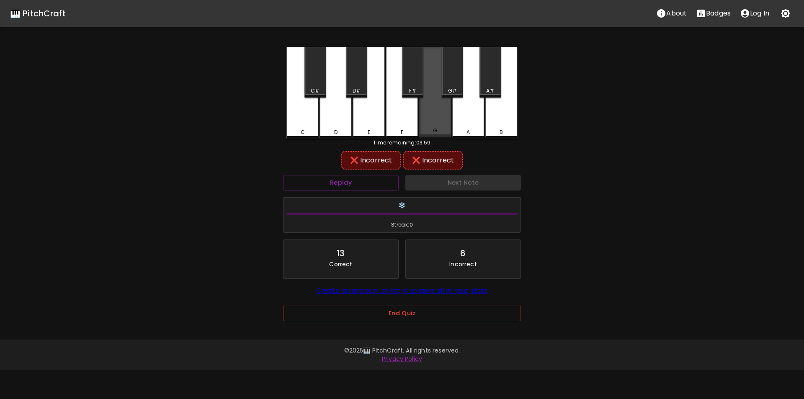
click at [429, 122] on div "G" at bounding box center [435, 92] width 33 height 90
click at [412, 85] on div "F#" at bounding box center [412, 72] width 21 height 51
click at [408, 117] on div "F" at bounding box center [401, 93] width 33 height 92
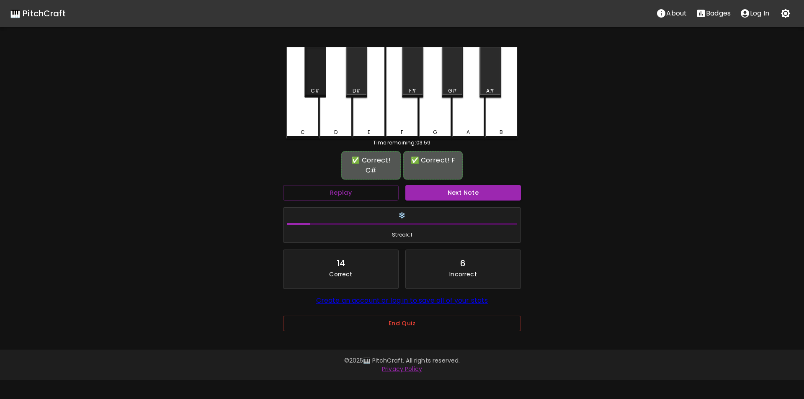
click at [318, 89] on div "C#" at bounding box center [315, 91] width 9 height 8
click at [431, 190] on button "Next Note" at bounding box center [463, 192] width 116 height 15
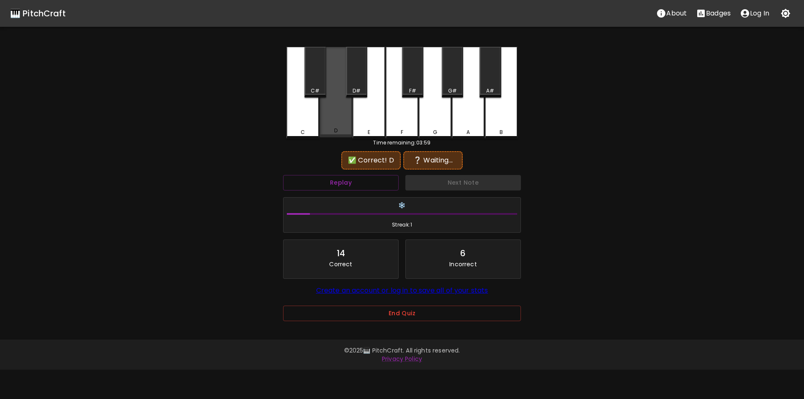
click at [340, 124] on div "D" at bounding box center [335, 92] width 33 height 90
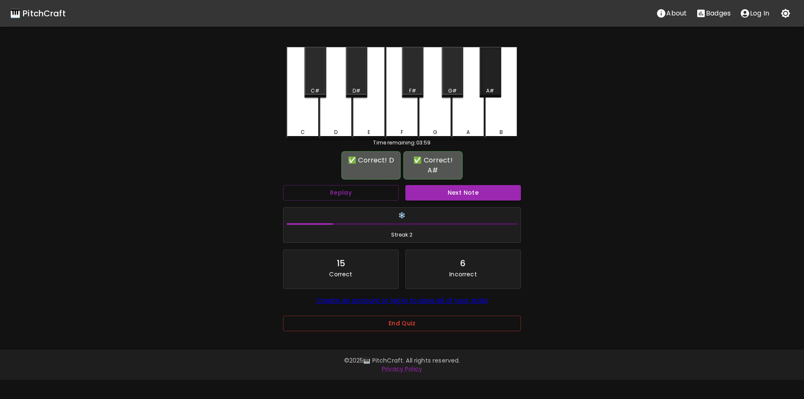
click at [491, 86] on div "A#" at bounding box center [489, 72] width 21 height 51
click at [465, 185] on button "Next Note" at bounding box center [463, 192] width 116 height 15
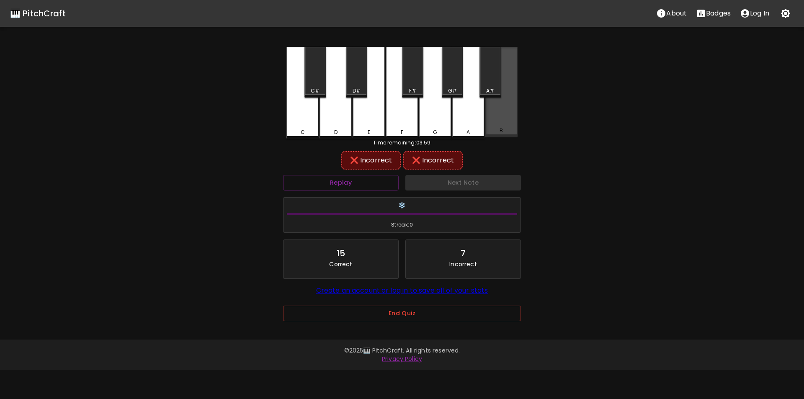
click at [497, 126] on div "B" at bounding box center [501, 92] width 33 height 90
click at [371, 192] on div "Replay" at bounding box center [341, 183] width 122 height 22
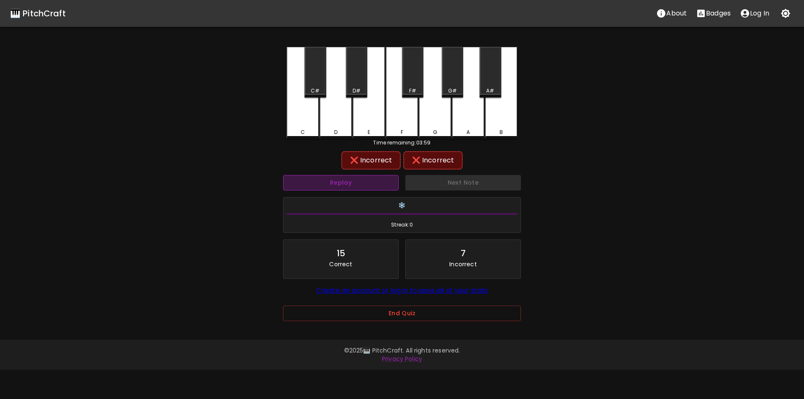
click at [369, 187] on button "Replay" at bounding box center [341, 182] width 116 height 15
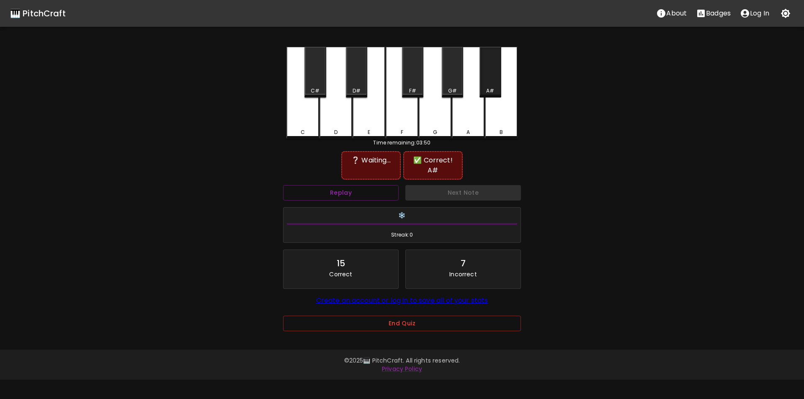
click at [491, 92] on div "A#" at bounding box center [490, 91] width 8 height 8
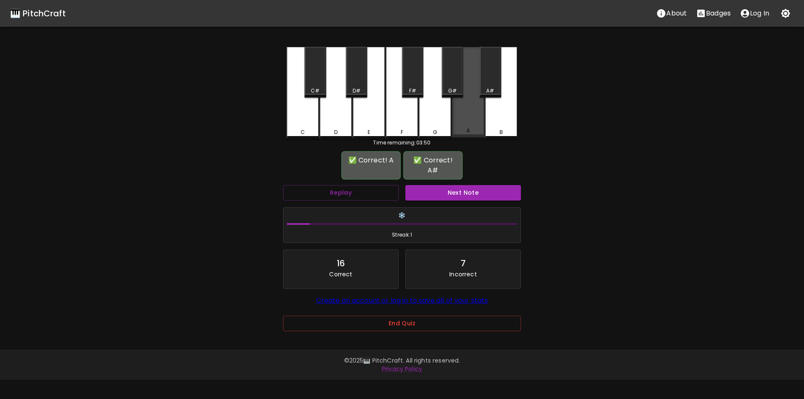
click at [467, 117] on div "A" at bounding box center [468, 92] width 33 height 90
click at [480, 185] on button "Next Note" at bounding box center [463, 192] width 116 height 15
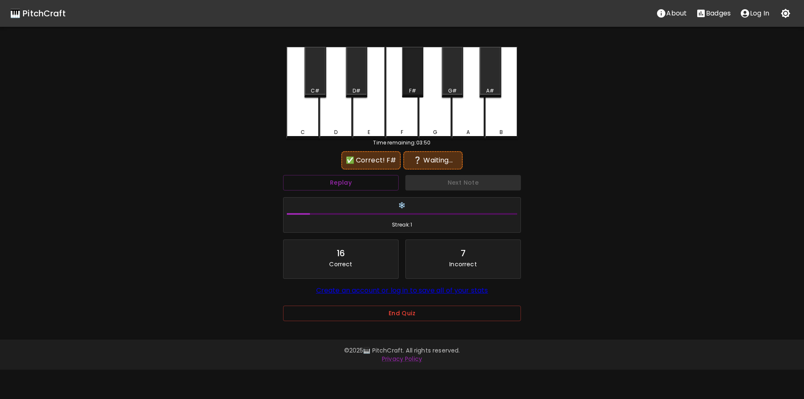
click at [408, 79] on div "F#" at bounding box center [412, 72] width 21 height 51
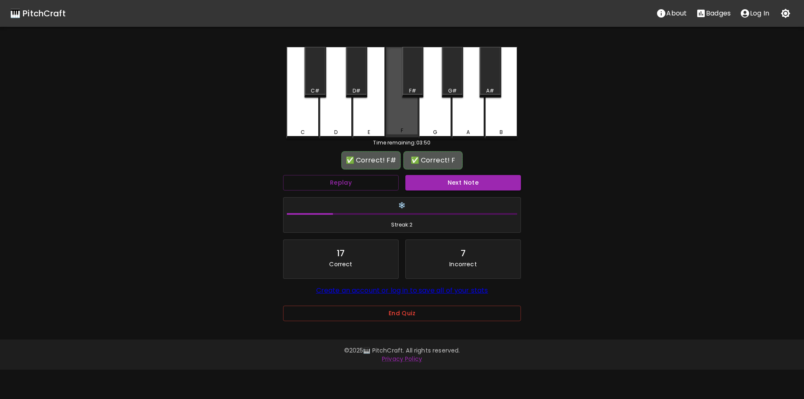
click at [401, 113] on div "F" at bounding box center [401, 92] width 33 height 90
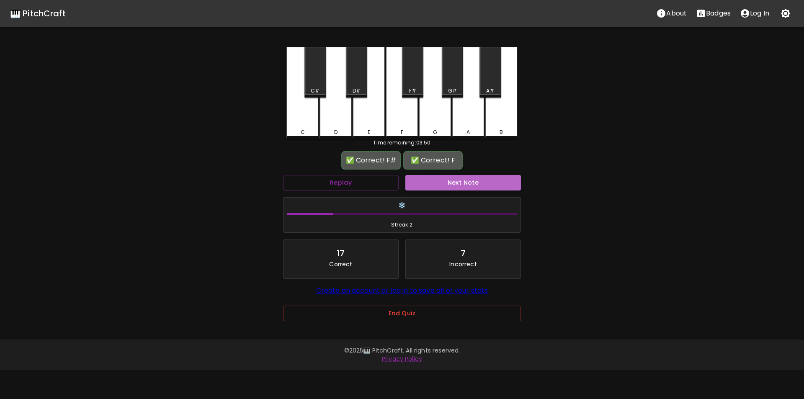
click at [444, 183] on button "Next Note" at bounding box center [463, 182] width 116 height 15
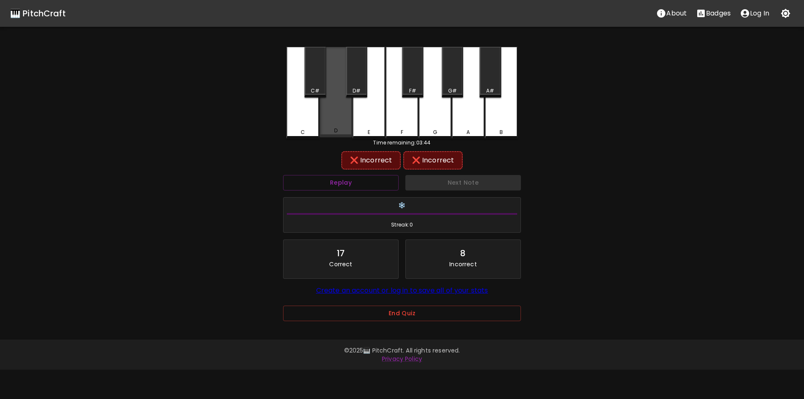
click at [335, 137] on div "D" at bounding box center [335, 92] width 33 height 90
click at [334, 131] on div "D" at bounding box center [335, 131] width 3 height 8
drag, startPoint x: 317, startPoint y: 89, endPoint x: 348, endPoint y: 81, distance: 32.4
click at [317, 88] on div "C#" at bounding box center [315, 91] width 9 height 8
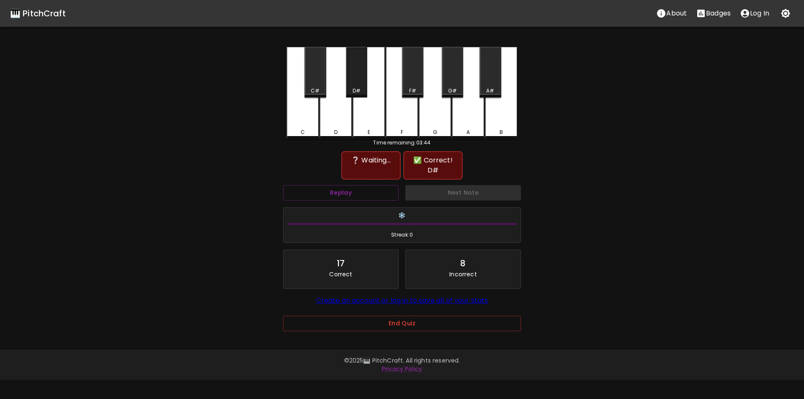
click at [355, 80] on div "D#" at bounding box center [356, 72] width 21 height 51
click at [345, 185] on button "Replay" at bounding box center [341, 192] width 116 height 15
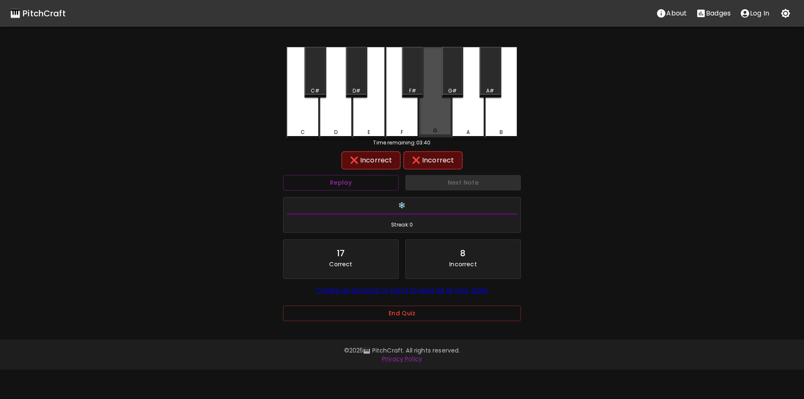
click at [435, 110] on div "G" at bounding box center [435, 92] width 33 height 90
click at [448, 90] on div "G#" at bounding box center [452, 91] width 9 height 8
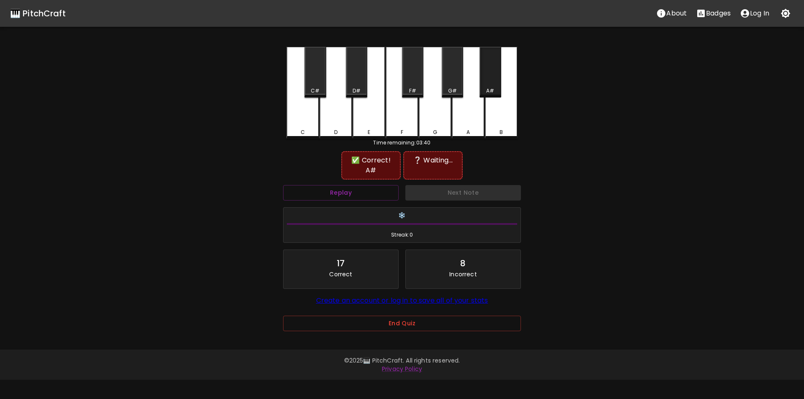
click at [488, 86] on div "A#" at bounding box center [489, 72] width 21 height 51
click at [357, 83] on div "D#" at bounding box center [356, 72] width 21 height 51
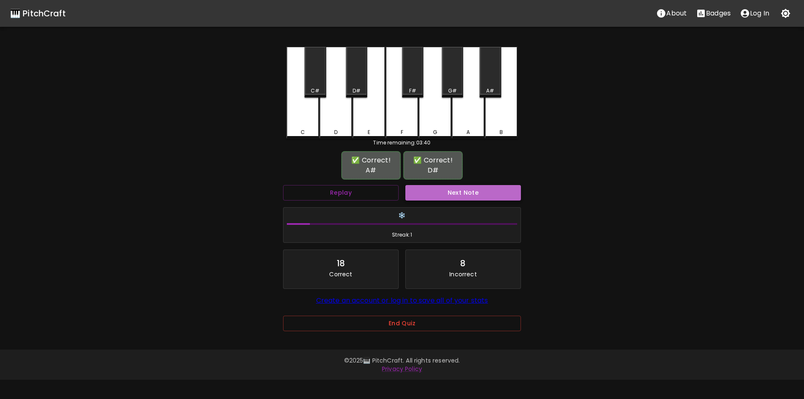
click at [439, 185] on button "Next Note" at bounding box center [463, 192] width 116 height 15
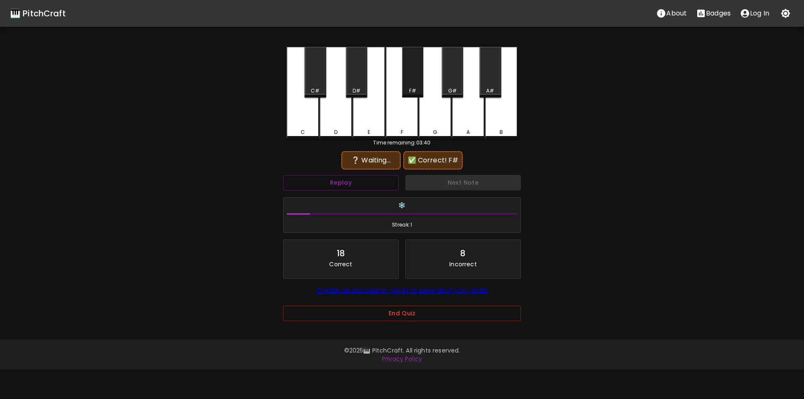
click at [408, 88] on div "F#" at bounding box center [413, 91] width 20 height 8
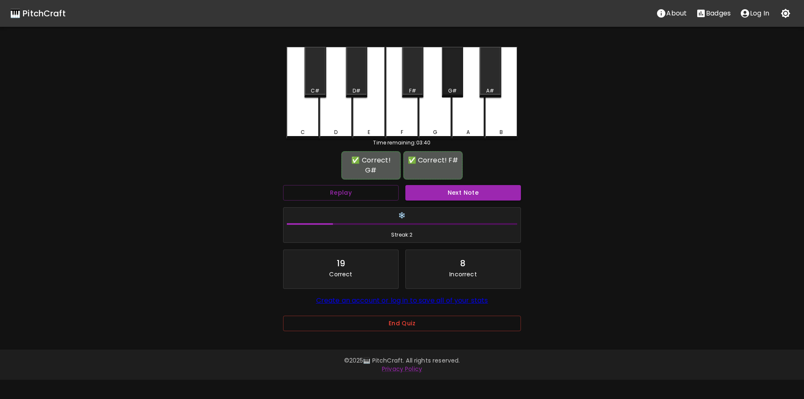
click at [448, 89] on div "G#" at bounding box center [452, 91] width 9 height 8
click at [462, 197] on button "Next Note" at bounding box center [463, 192] width 116 height 15
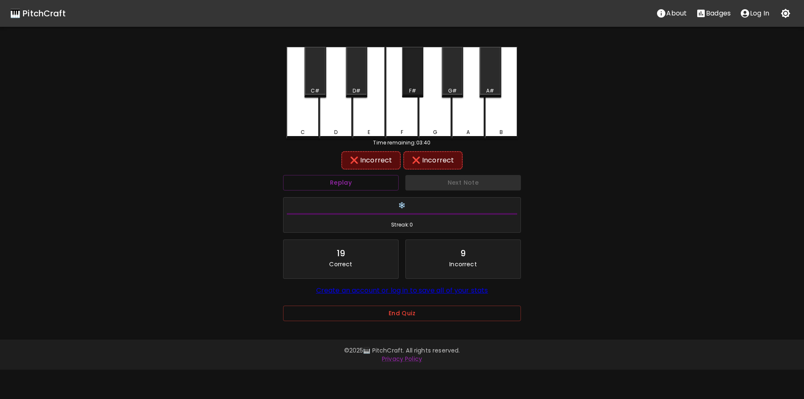
click at [409, 85] on div "F#" at bounding box center [412, 72] width 21 height 51
click at [413, 113] on div "F" at bounding box center [401, 92] width 33 height 90
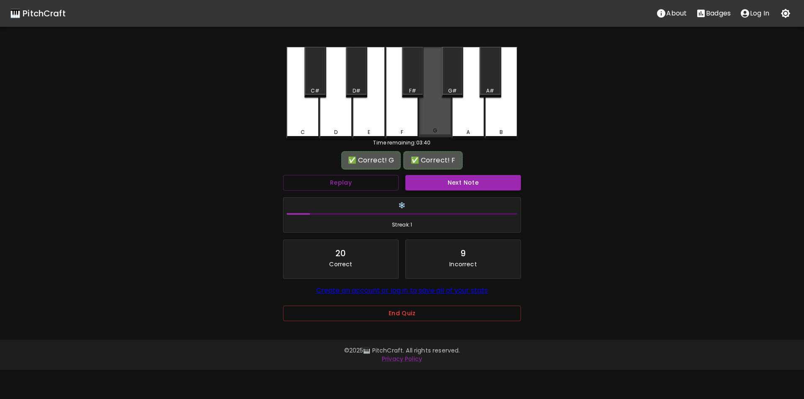
click at [432, 114] on div "G" at bounding box center [435, 92] width 33 height 90
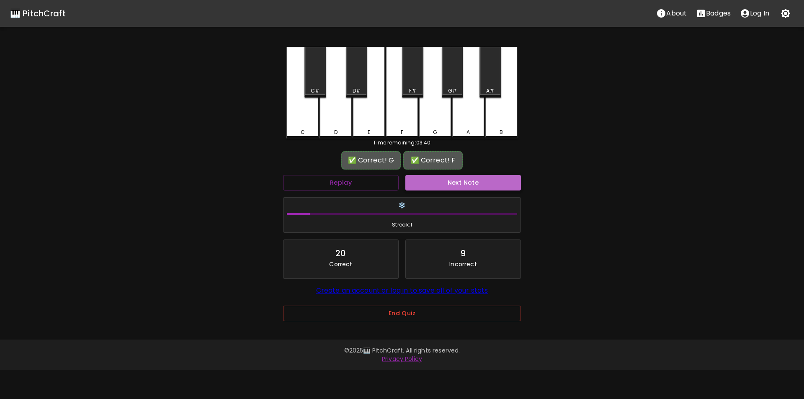
click at [459, 178] on button "Next Note" at bounding box center [463, 182] width 116 height 15
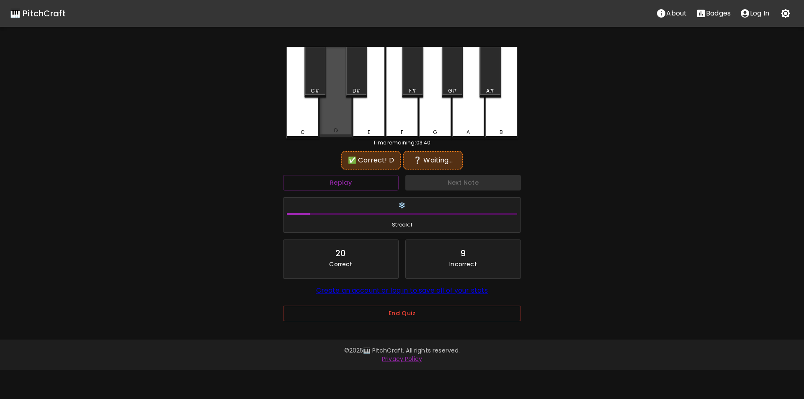
click at [334, 121] on div "D" at bounding box center [335, 92] width 33 height 90
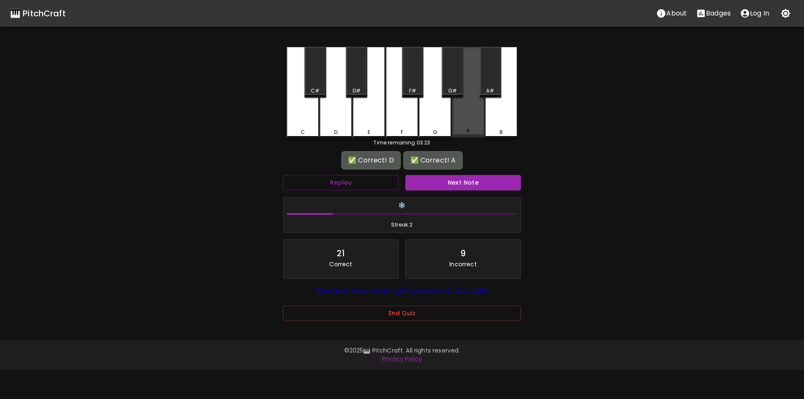
click at [462, 110] on div "A" at bounding box center [468, 92] width 33 height 90
click at [457, 184] on button "Next Note" at bounding box center [463, 182] width 116 height 15
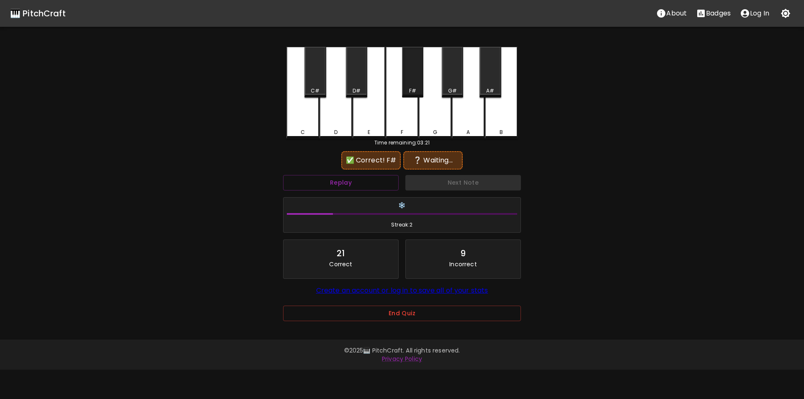
click at [416, 88] on div "F#" at bounding box center [413, 91] width 20 height 8
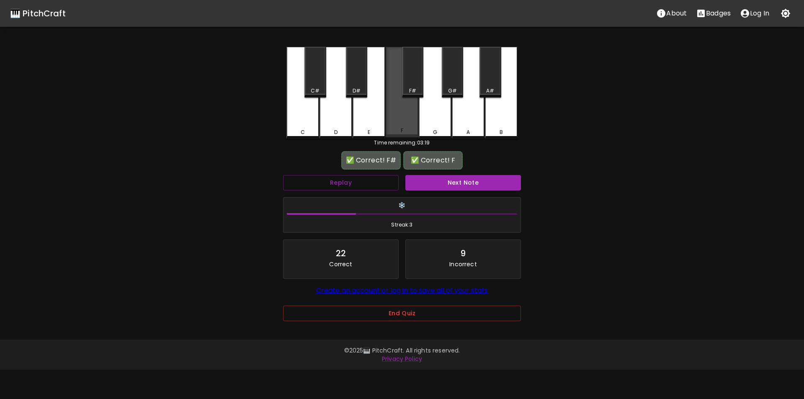
click at [414, 116] on div "F" at bounding box center [401, 92] width 33 height 90
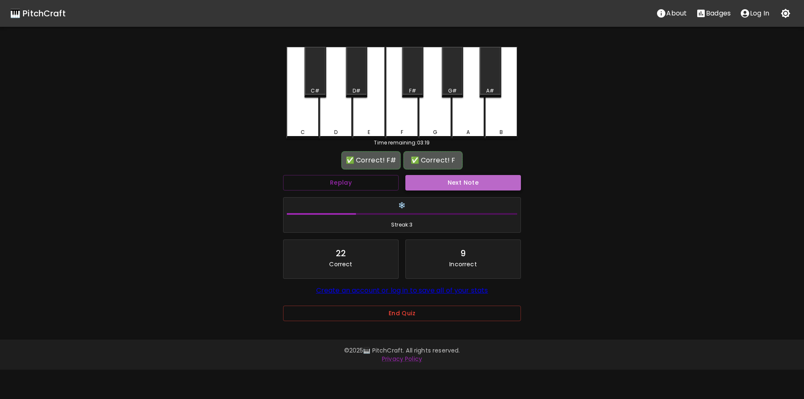
click at [449, 176] on button "Next Note" at bounding box center [463, 182] width 116 height 15
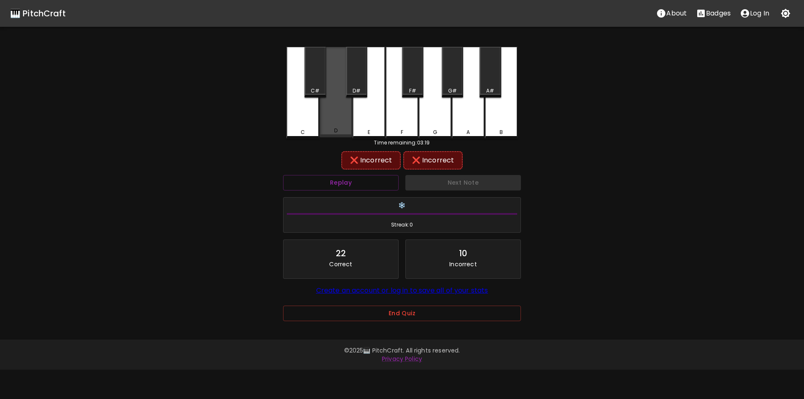
click at [335, 128] on div "D" at bounding box center [335, 131] width 3 height 8
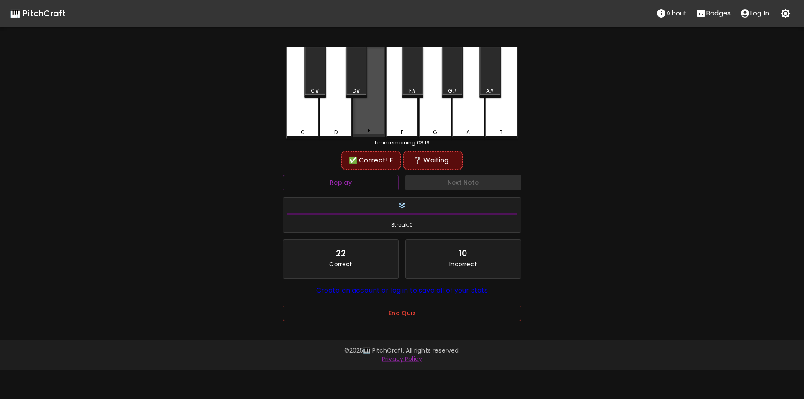
click at [361, 119] on div "E" at bounding box center [368, 92] width 33 height 90
click at [350, 87] on div "D#" at bounding box center [357, 91] width 20 height 8
click at [368, 108] on div "E" at bounding box center [368, 93] width 33 height 92
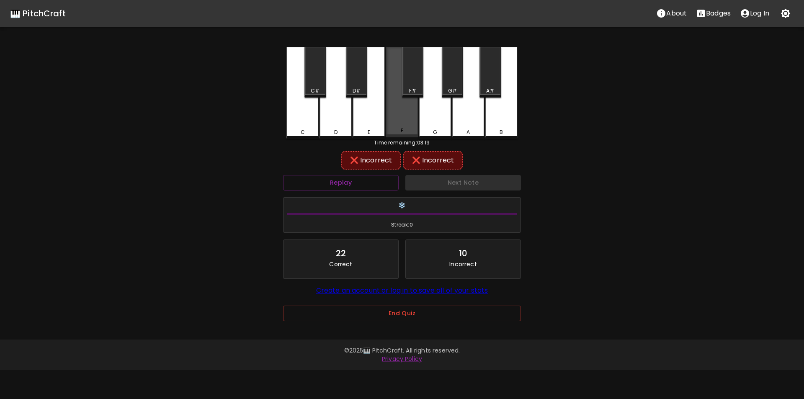
click at [395, 106] on div "F" at bounding box center [401, 92] width 33 height 90
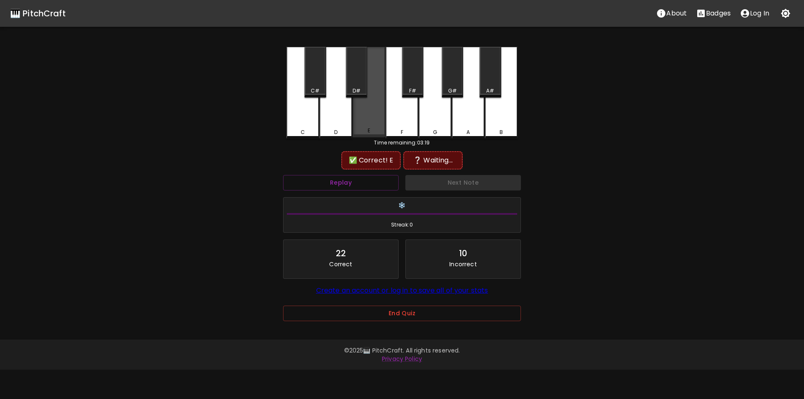
click at [370, 111] on div "E" at bounding box center [368, 92] width 33 height 90
click at [371, 178] on button "Replay" at bounding box center [341, 182] width 116 height 15
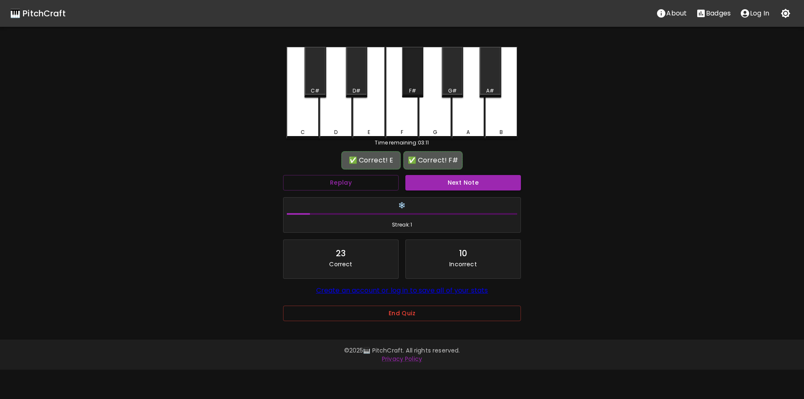
click at [416, 83] on div "F#" at bounding box center [412, 72] width 21 height 51
click at [433, 185] on button "Next Note" at bounding box center [463, 182] width 116 height 15
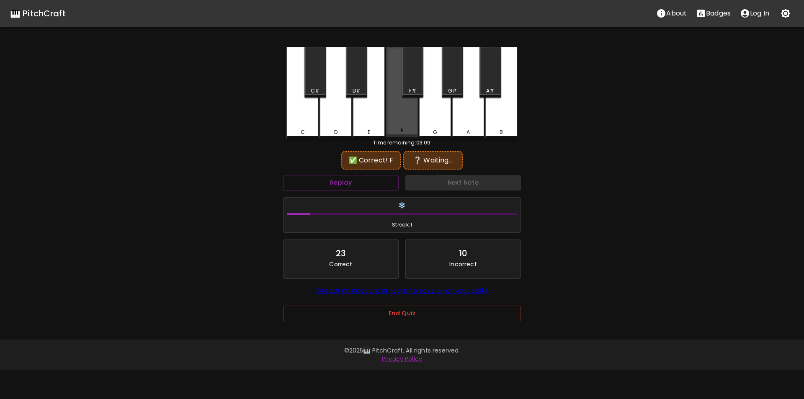
click at [401, 124] on div "F" at bounding box center [401, 92] width 33 height 90
click at [374, 188] on button "Replay" at bounding box center [341, 182] width 116 height 15
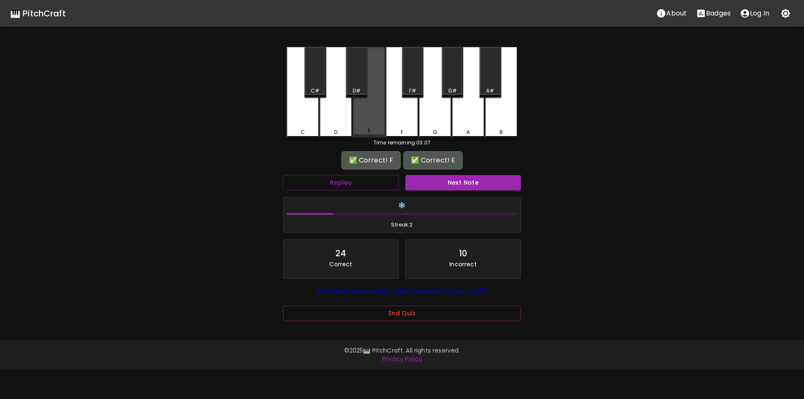
click at [371, 125] on div "E" at bounding box center [368, 92] width 33 height 90
click at [431, 180] on button "Next Note" at bounding box center [463, 182] width 116 height 15
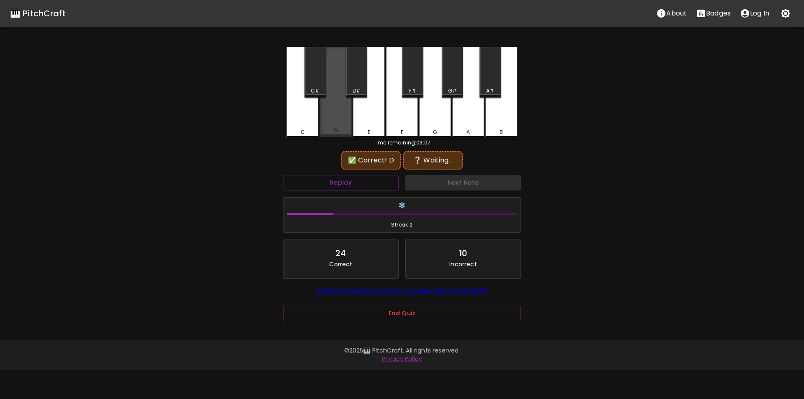
click at [331, 127] on div "D" at bounding box center [335, 92] width 33 height 90
click at [369, 195] on div "❄️ Streak: 2" at bounding box center [402, 215] width 244 height 43
click at [368, 190] on div "Replay" at bounding box center [341, 183] width 122 height 22
click at [368, 185] on button "Replay" at bounding box center [341, 182] width 116 height 15
click at [408, 130] on div "F" at bounding box center [401, 132] width 31 height 8
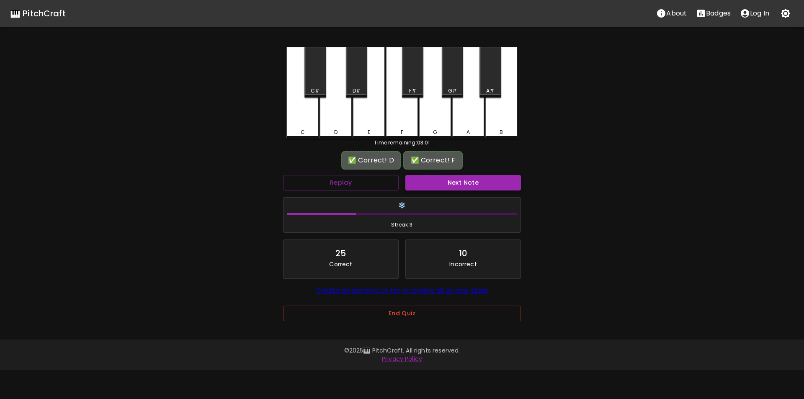
click at [421, 182] on button "Next Note" at bounding box center [463, 182] width 116 height 15
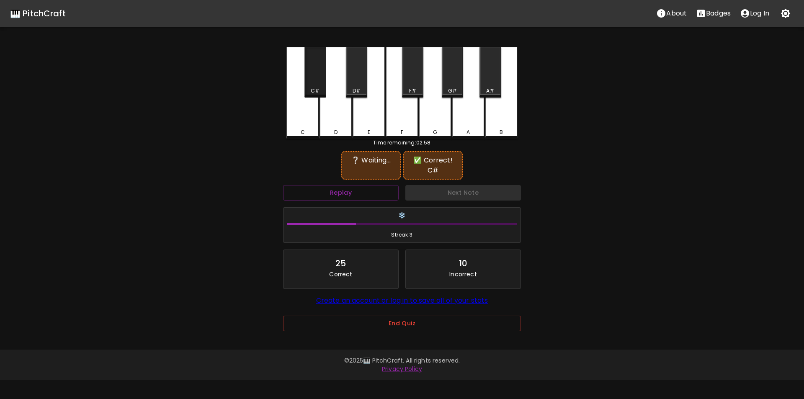
click at [311, 87] on div "C#" at bounding box center [314, 72] width 21 height 51
click at [352, 196] on button "Replay" at bounding box center [341, 192] width 116 height 15
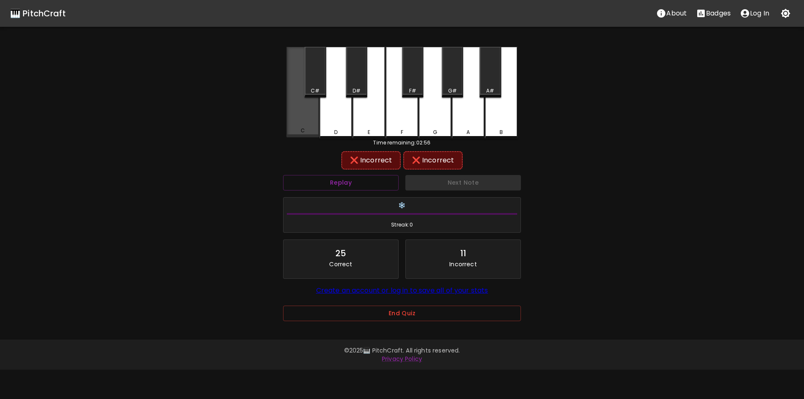
click at [316, 127] on div "C" at bounding box center [302, 92] width 33 height 90
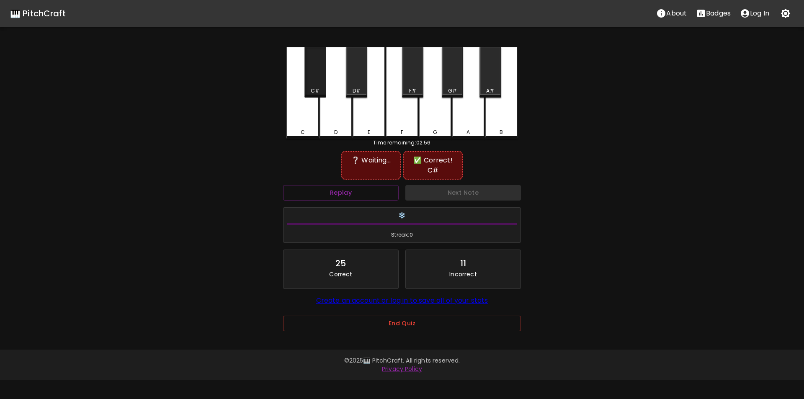
click at [314, 89] on div "C#" at bounding box center [315, 91] width 9 height 8
click at [380, 125] on div "E" at bounding box center [368, 93] width 33 height 92
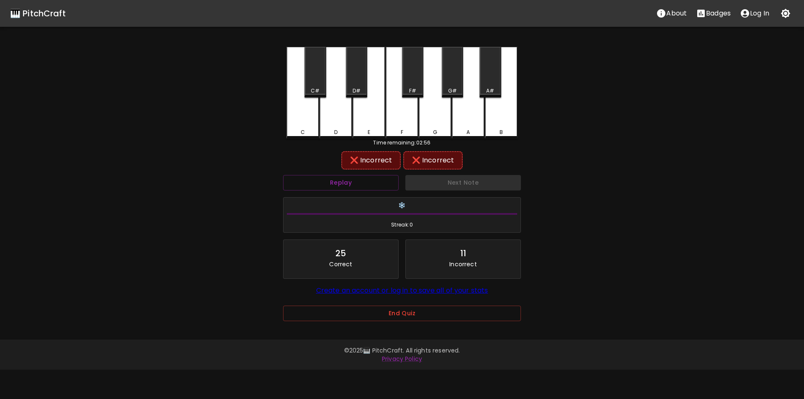
drag, startPoint x: 404, startPoint y: 125, endPoint x: 408, endPoint y: 124, distance: 4.2
click at [406, 125] on div "F" at bounding box center [401, 93] width 33 height 92
click at [311, 84] on div "C#" at bounding box center [314, 72] width 21 height 51
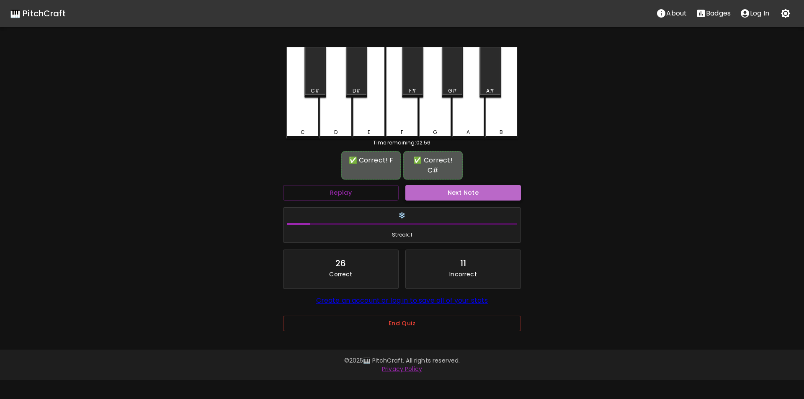
click at [424, 194] on button "Next Note" at bounding box center [463, 192] width 116 height 15
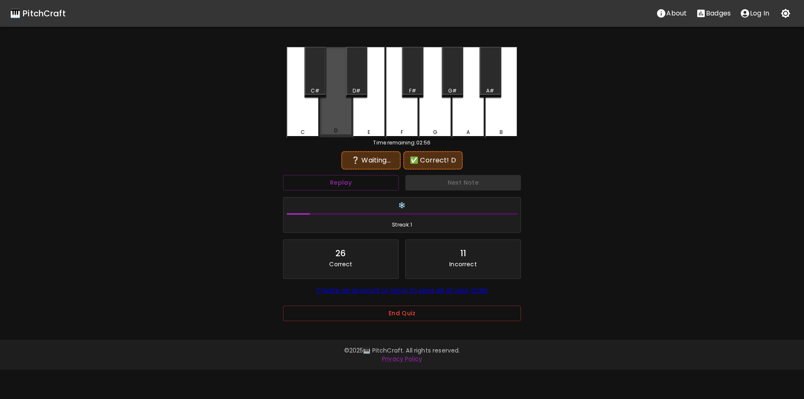
click at [336, 129] on div "D" at bounding box center [335, 131] width 3 height 8
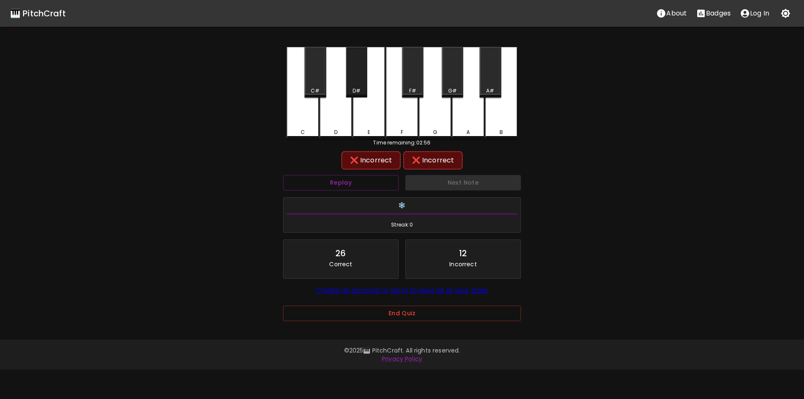
click at [352, 83] on div "D#" at bounding box center [356, 72] width 21 height 51
click at [316, 89] on div "C#" at bounding box center [315, 91] width 9 height 8
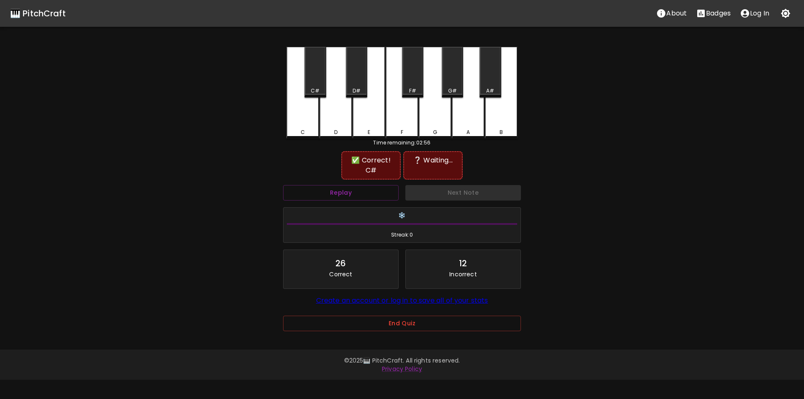
click at [336, 119] on div "D" at bounding box center [335, 93] width 33 height 92
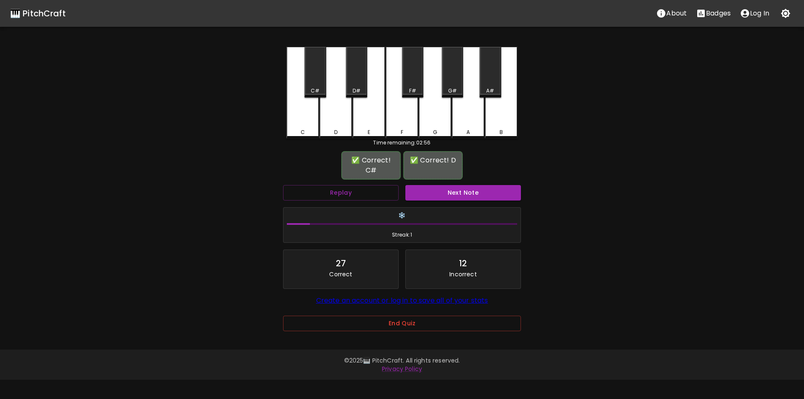
click at [433, 197] on button "Next Note" at bounding box center [463, 192] width 116 height 15
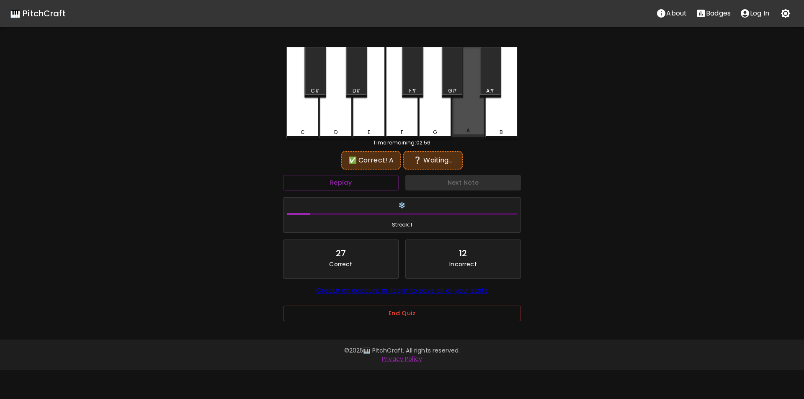
drag, startPoint x: 457, startPoint y: 126, endPoint x: 475, endPoint y: 106, distance: 26.7
click at [457, 126] on div "A" at bounding box center [468, 92] width 33 height 90
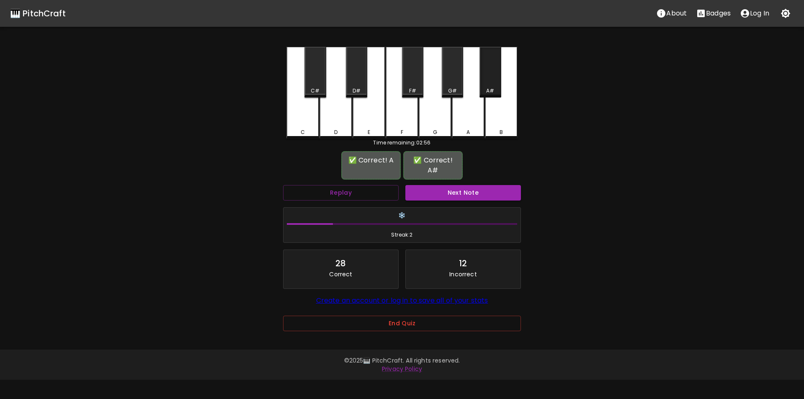
click at [486, 92] on div "A#" at bounding box center [490, 91] width 8 height 8
click at [457, 185] on button "Next Note" at bounding box center [463, 192] width 116 height 15
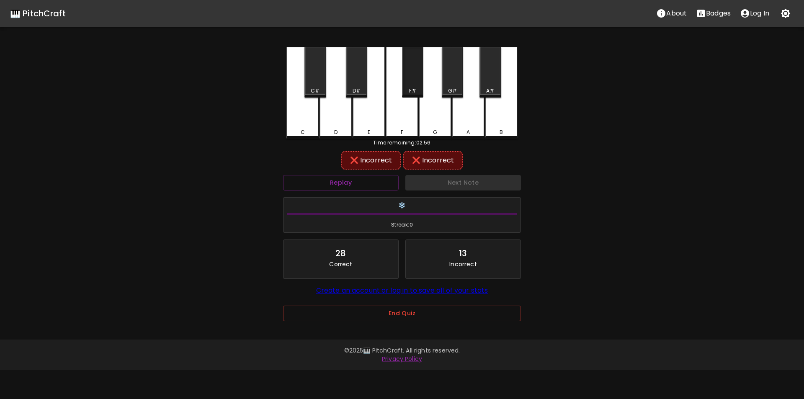
click at [409, 85] on div "F#" at bounding box center [412, 72] width 21 height 51
click at [452, 91] on div "G#" at bounding box center [452, 91] width 9 height 8
click at [441, 110] on div "G" at bounding box center [435, 92] width 33 height 90
click at [408, 115] on div "F" at bounding box center [401, 92] width 33 height 90
drag, startPoint x: 431, startPoint y: 116, endPoint x: 390, endPoint y: 118, distance: 40.3
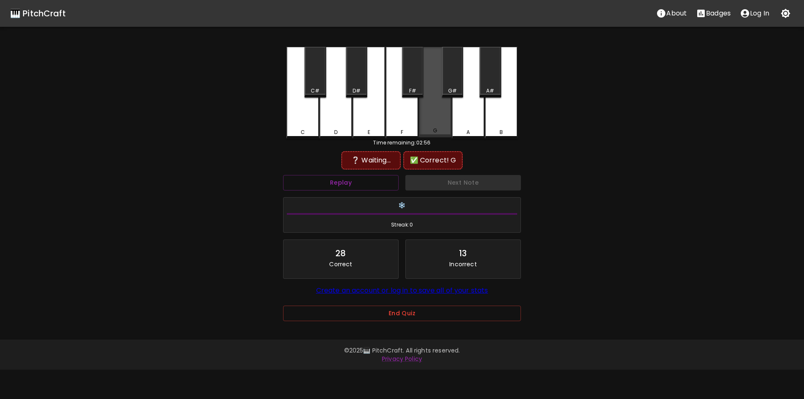
click at [430, 116] on div "G" at bounding box center [435, 92] width 33 height 90
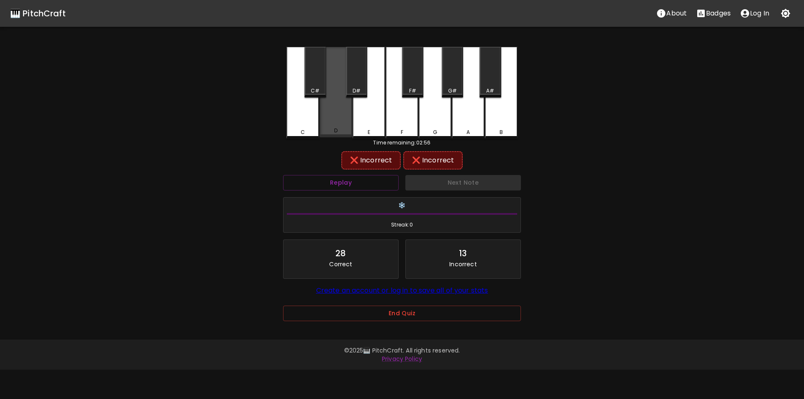
click at [342, 119] on div "D" at bounding box center [335, 92] width 33 height 90
click at [353, 84] on div "D#" at bounding box center [356, 72] width 21 height 51
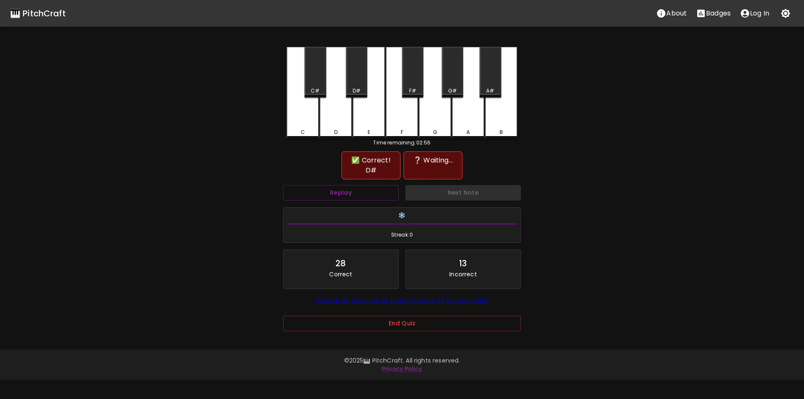
click at [431, 118] on div "G" at bounding box center [435, 93] width 33 height 92
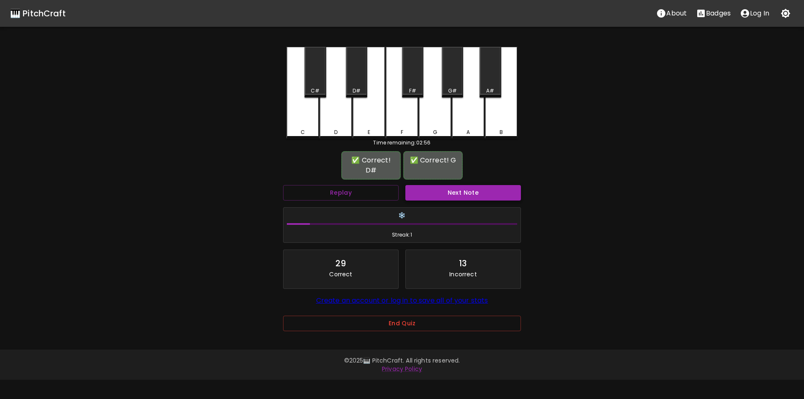
click at [431, 185] on button "Next Note" at bounding box center [463, 192] width 116 height 15
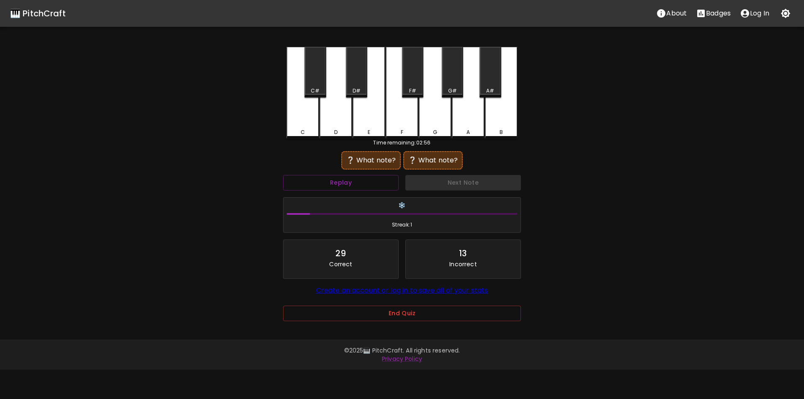
click at [453, 85] on div "G#" at bounding box center [452, 72] width 21 height 51
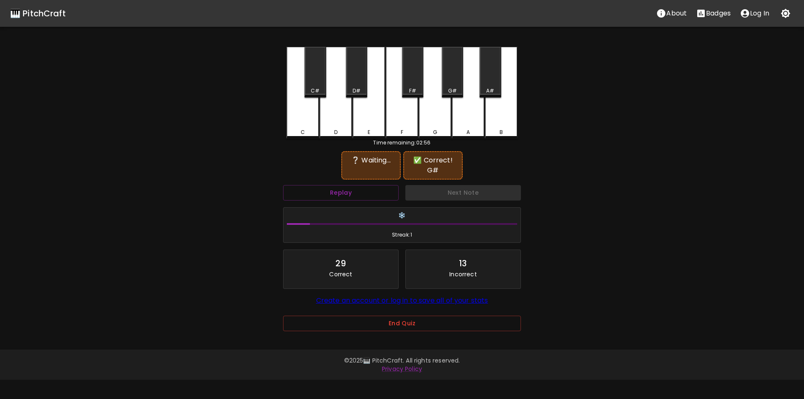
click at [361, 87] on div "D#" at bounding box center [357, 91] width 20 height 8
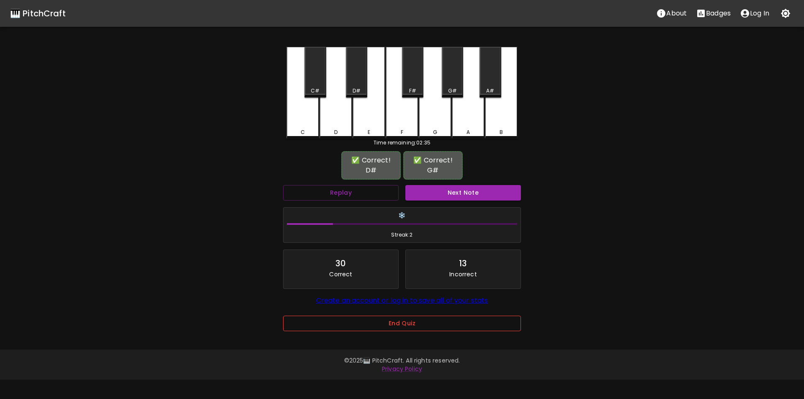
click at [387, 324] on button "End Quiz" at bounding box center [402, 323] width 238 height 15
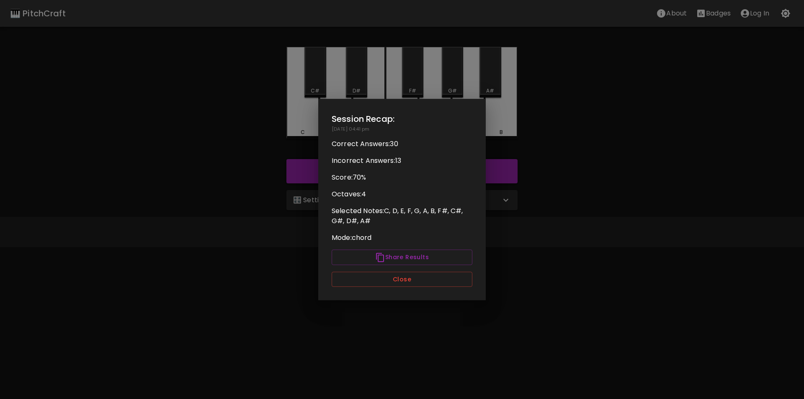
click at [544, 200] on div at bounding box center [402, 199] width 804 height 399
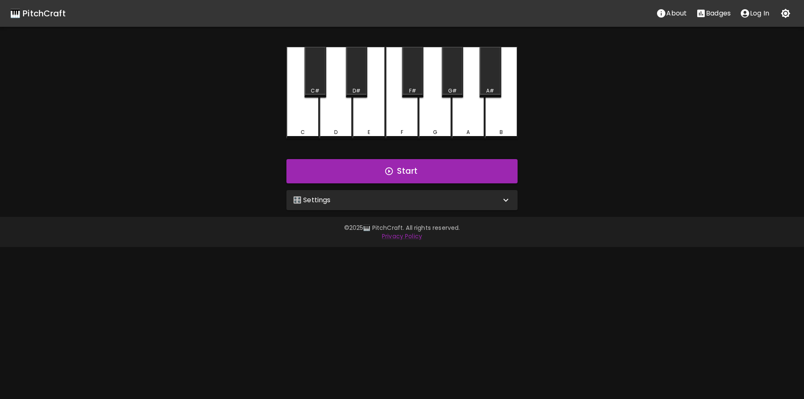
click at [367, 201] on div "🎛️ Settings" at bounding box center [397, 200] width 208 height 10
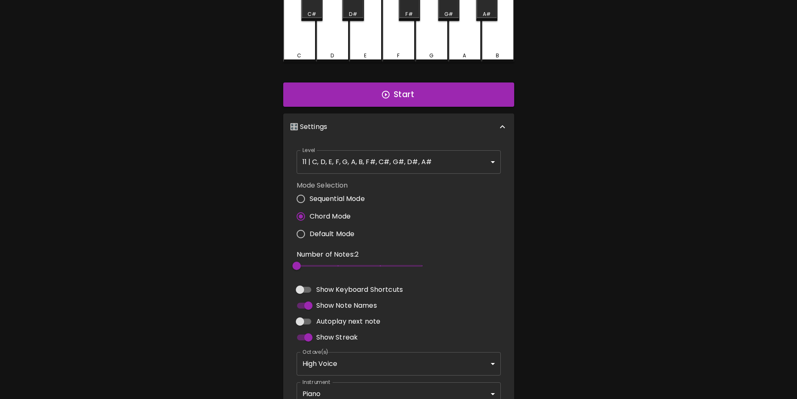
scroll to position [84, 0]
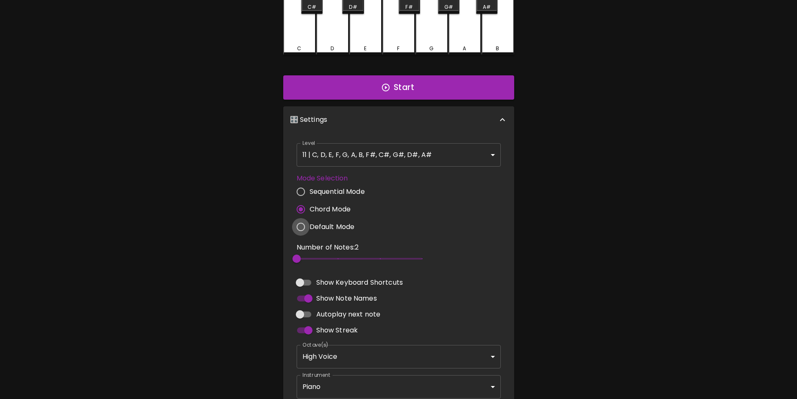
click at [303, 228] on input "Default Mode" at bounding box center [301, 227] width 18 height 18
radio input "true"
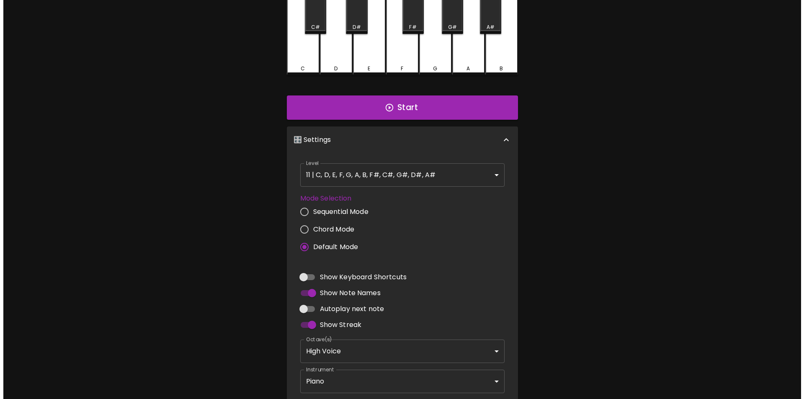
scroll to position [0, 0]
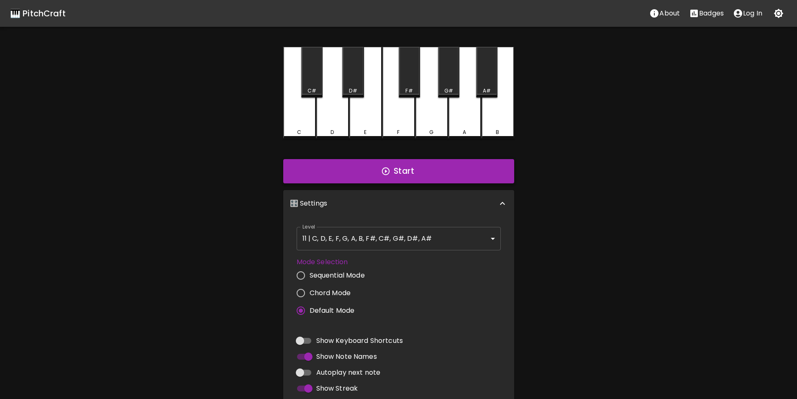
click at [329, 164] on button "Start" at bounding box center [398, 171] width 231 height 24
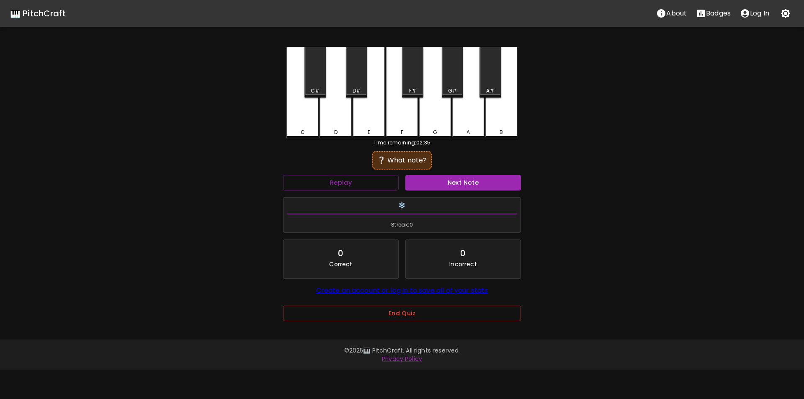
click at [430, 117] on div "G" at bounding box center [435, 93] width 33 height 92
click at [429, 184] on button "Next Note" at bounding box center [463, 182] width 116 height 15
click at [465, 112] on div "A" at bounding box center [468, 93] width 33 height 92
click at [440, 185] on button "Next Note" at bounding box center [463, 182] width 116 height 15
click at [465, 128] on div "A" at bounding box center [468, 93] width 33 height 92
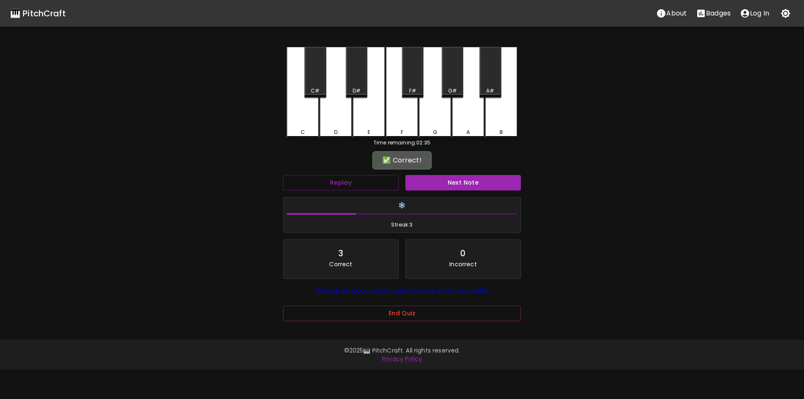
click at [454, 191] on div "Next Note" at bounding box center [463, 183] width 122 height 22
click at [453, 184] on button "Next Note" at bounding box center [463, 182] width 116 height 15
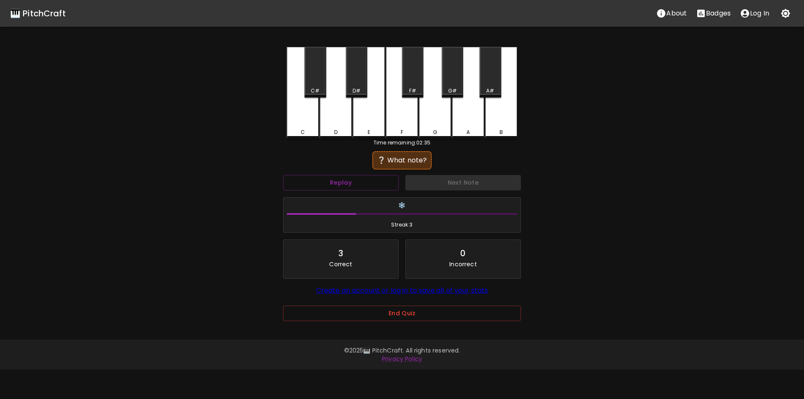
click at [451, 91] on div "G#" at bounding box center [452, 91] width 9 height 8
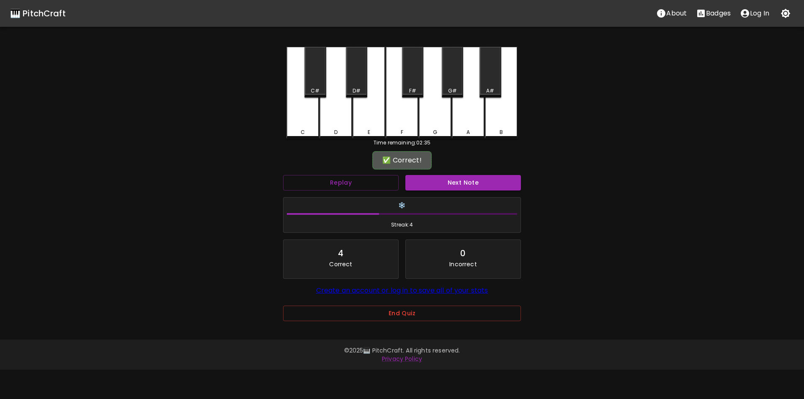
click at [439, 191] on div "Next Note" at bounding box center [463, 183] width 122 height 22
click at [439, 184] on button "Next Note" at bounding box center [463, 182] width 116 height 15
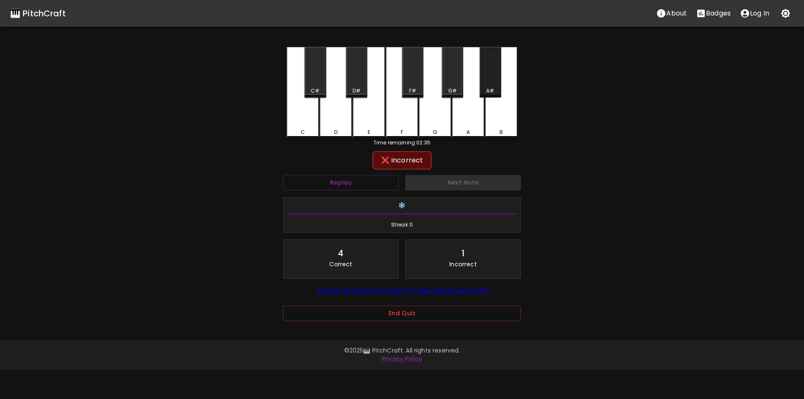
click at [493, 90] on div "A#" at bounding box center [490, 91] width 8 height 8
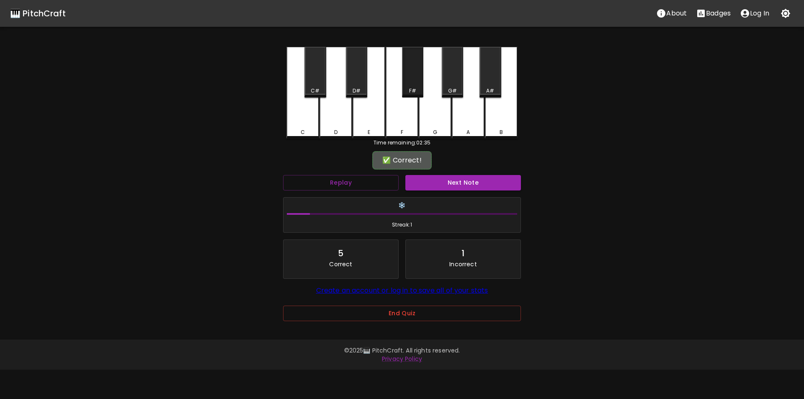
click at [409, 90] on div "F#" at bounding box center [413, 91] width 20 height 8
click at [436, 182] on button "Next Note" at bounding box center [463, 182] width 116 height 15
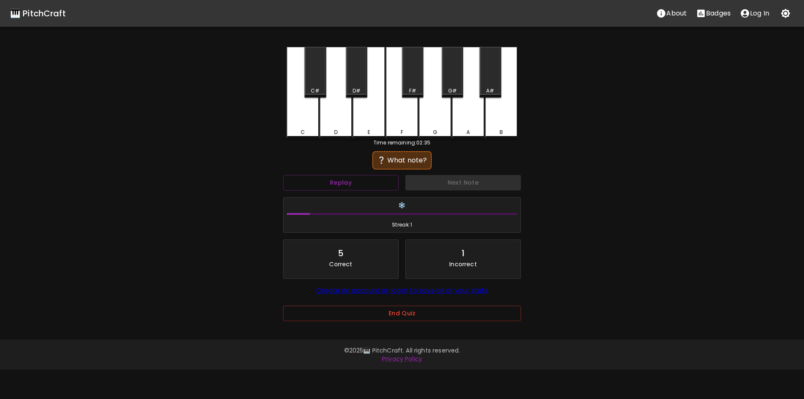
click at [396, 121] on div "F" at bounding box center [401, 93] width 33 height 92
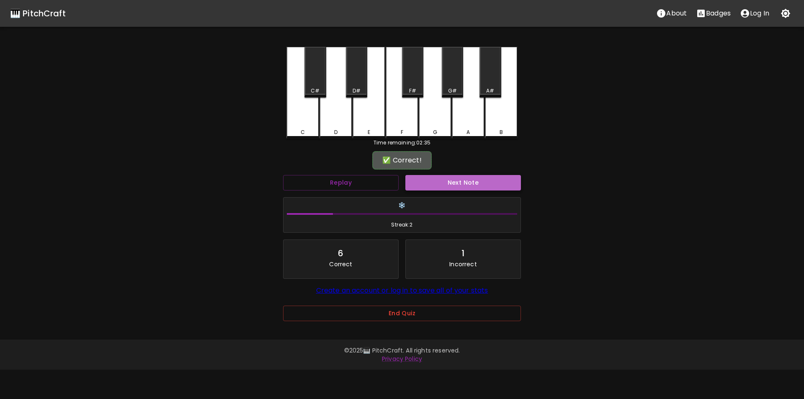
click at [407, 184] on button "Next Note" at bounding box center [463, 182] width 116 height 15
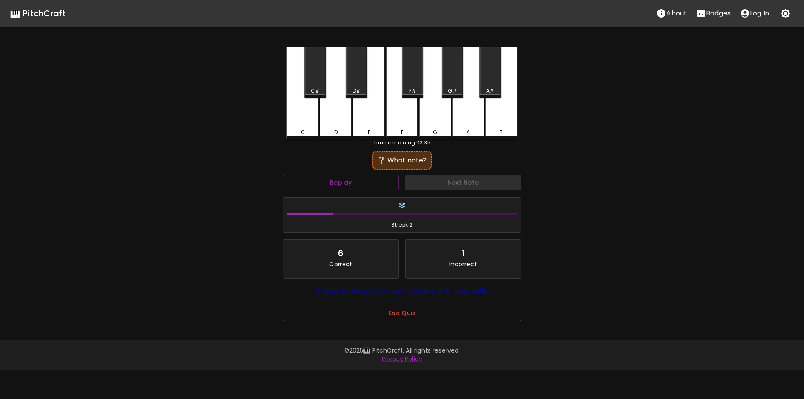
click at [302, 131] on div "C" at bounding box center [302, 132] width 4 height 8
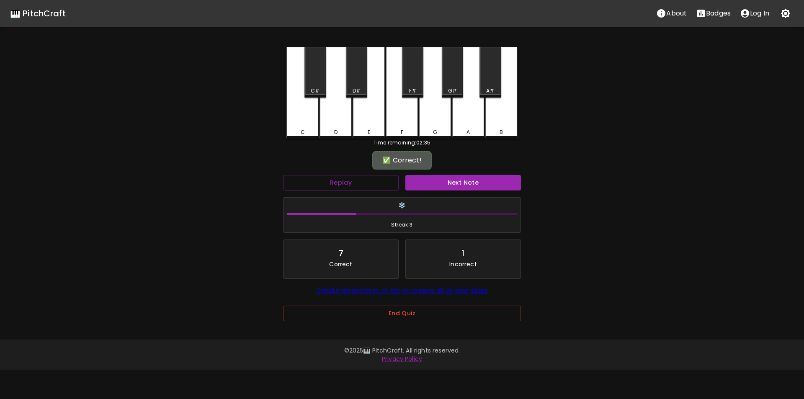
click at [419, 178] on button "Next Note" at bounding box center [463, 182] width 116 height 15
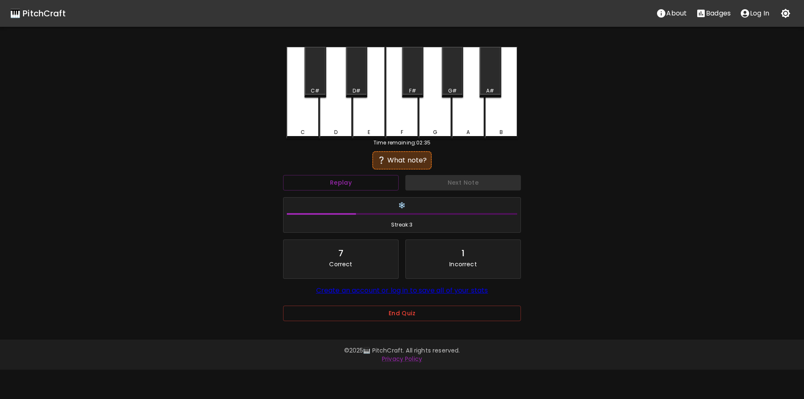
click at [303, 135] on div "C" at bounding box center [302, 93] width 33 height 92
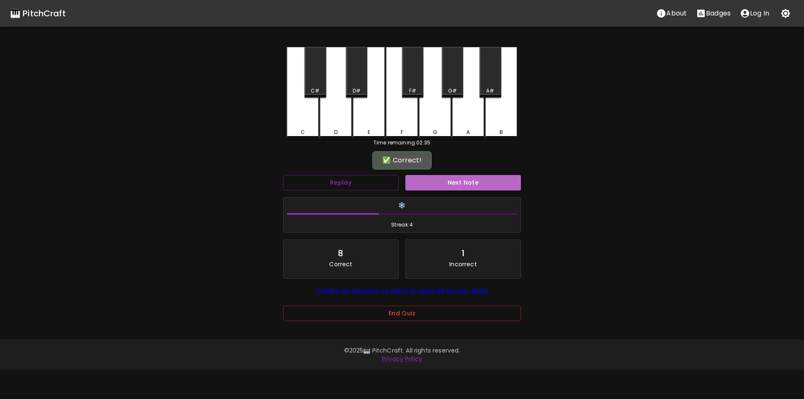
click at [429, 182] on button "Next Note" at bounding box center [463, 182] width 116 height 15
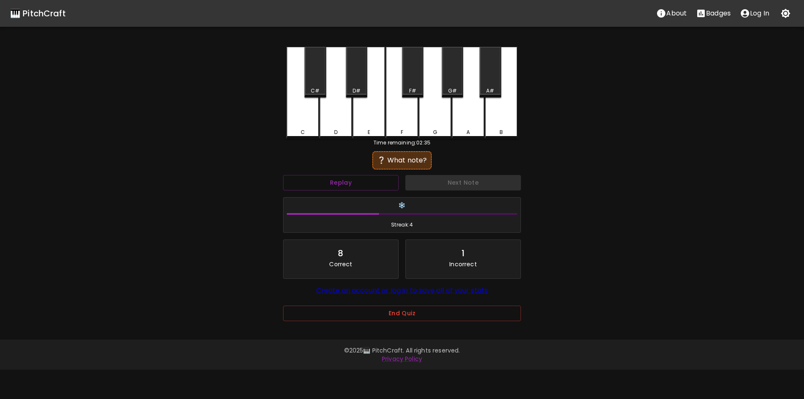
drag, startPoint x: 405, startPoint y: 131, endPoint x: 407, endPoint y: 135, distance: 4.5
click at [405, 131] on div "F" at bounding box center [401, 132] width 31 height 8
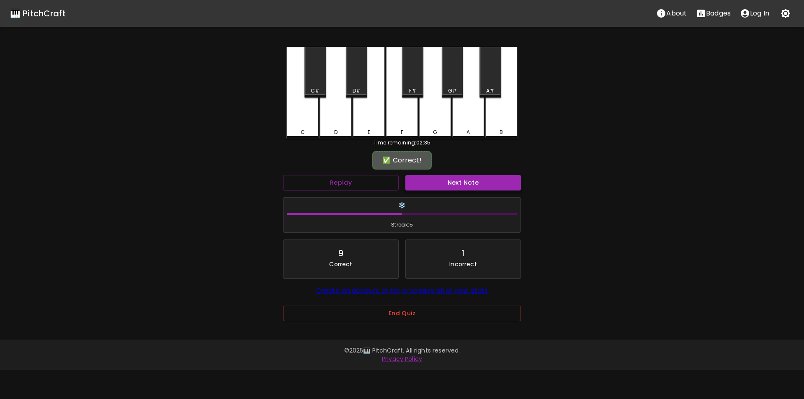
click at [434, 181] on button "Next Note" at bounding box center [463, 182] width 116 height 15
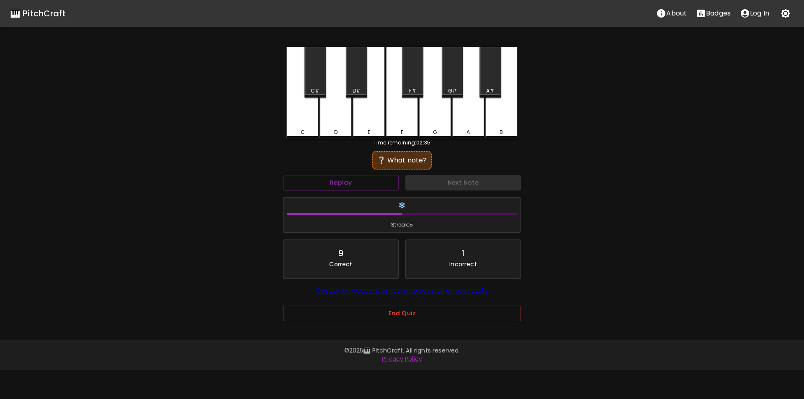
click at [496, 123] on div "B" at bounding box center [501, 93] width 33 height 92
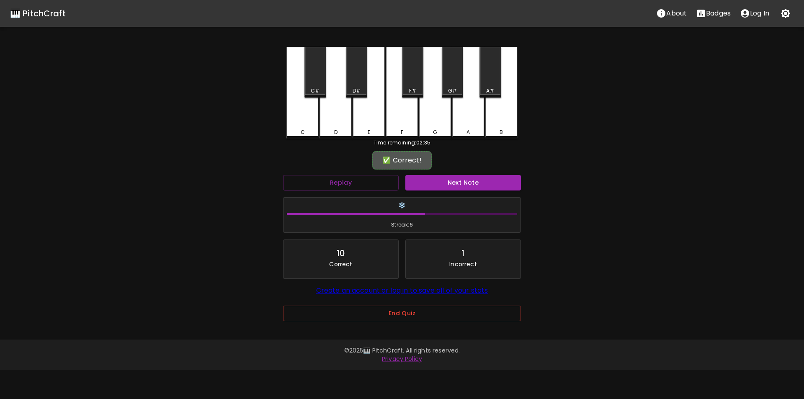
click at [455, 191] on div "Next Note" at bounding box center [463, 183] width 122 height 22
click at [453, 183] on button "Next Note" at bounding box center [463, 182] width 116 height 15
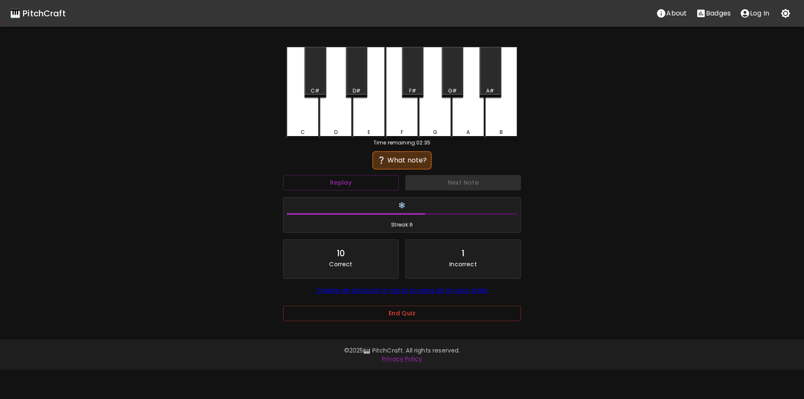
click at [394, 137] on div "F" at bounding box center [401, 93] width 33 height 92
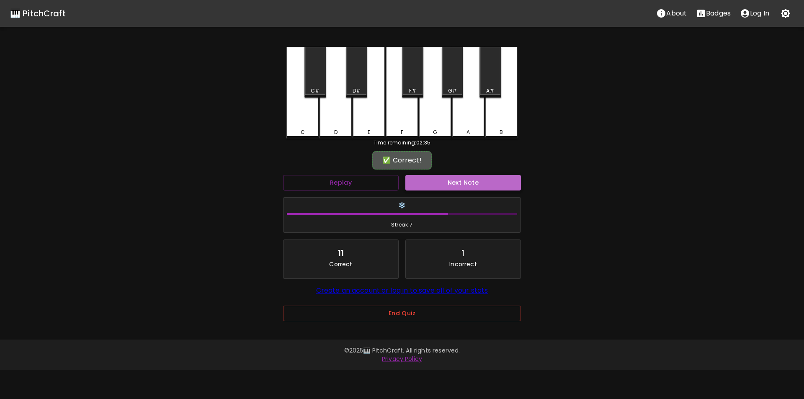
click at [434, 182] on button "Next Note" at bounding box center [463, 182] width 116 height 15
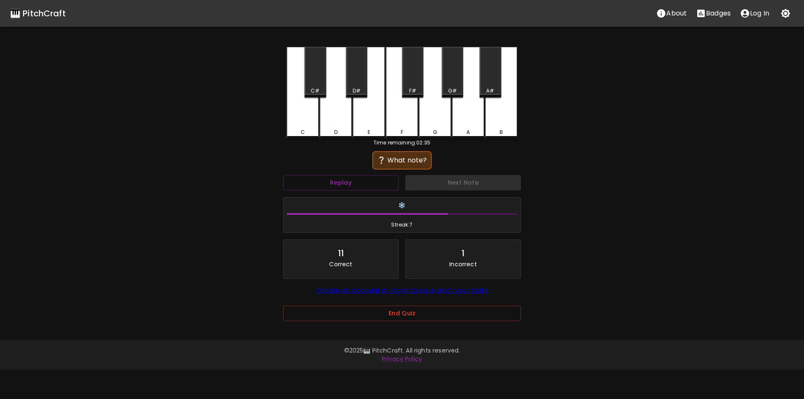
click at [365, 134] on div "E" at bounding box center [368, 132] width 31 height 8
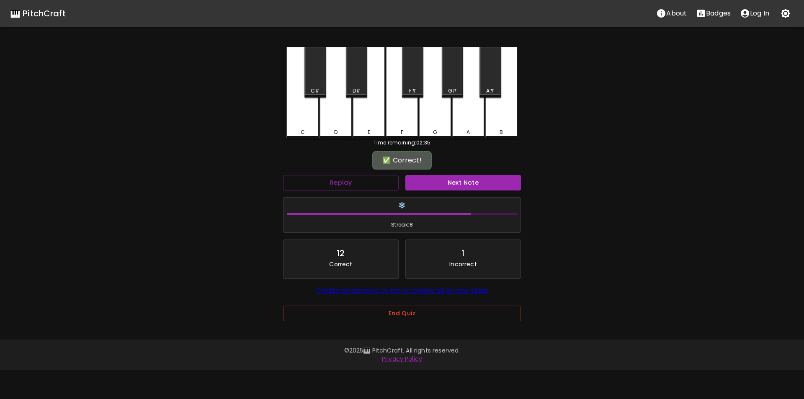
click at [425, 180] on button "Next Note" at bounding box center [463, 182] width 116 height 15
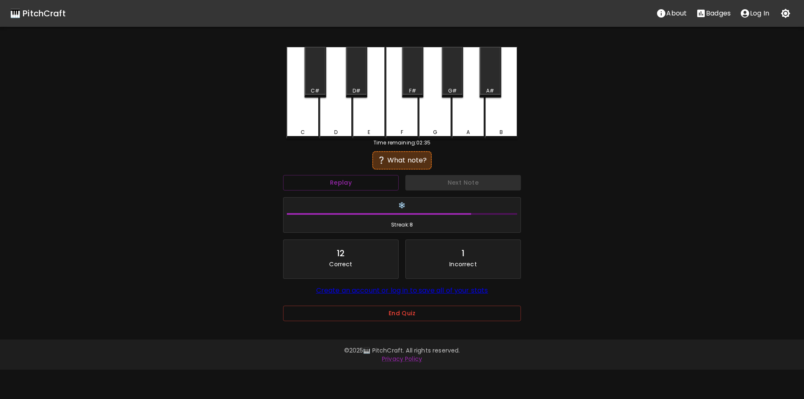
click at [378, 131] on div "E" at bounding box center [368, 132] width 31 height 8
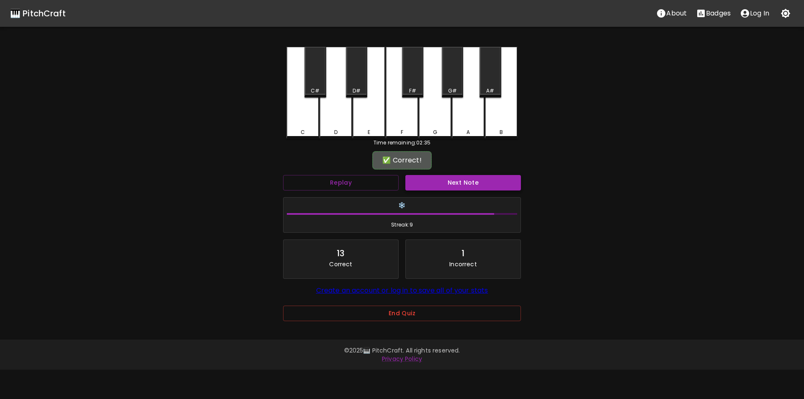
click at [426, 183] on button "Next Note" at bounding box center [463, 182] width 116 height 15
click at [408, 77] on div "F#" at bounding box center [412, 72] width 21 height 51
click at [426, 185] on button "Next Note" at bounding box center [463, 182] width 116 height 15
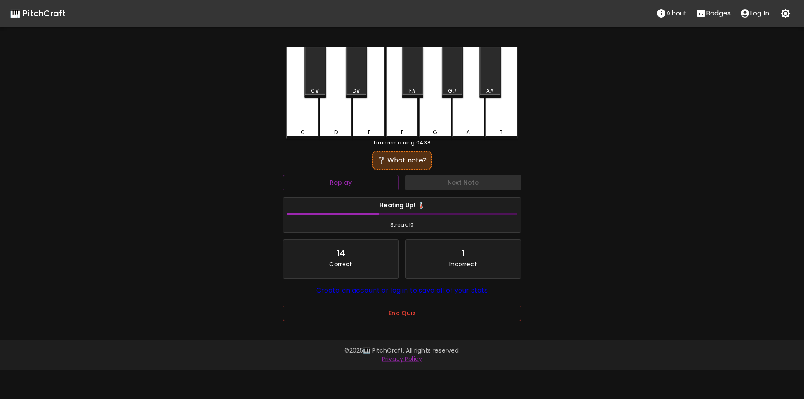
click at [485, 90] on div "A#" at bounding box center [490, 91] width 20 height 8
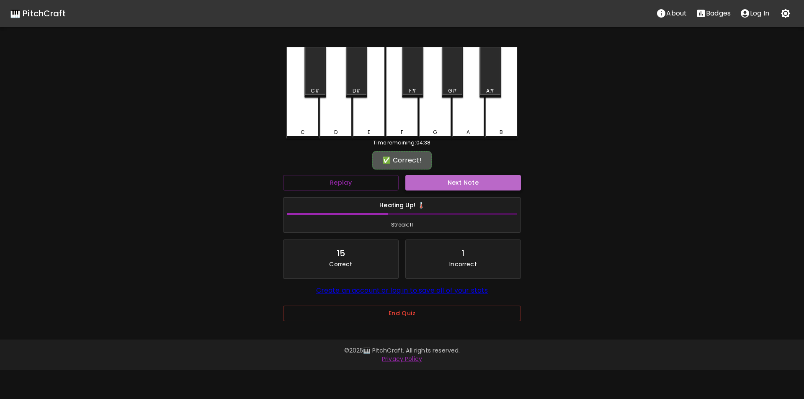
click at [446, 177] on button "Next Note" at bounding box center [463, 182] width 116 height 15
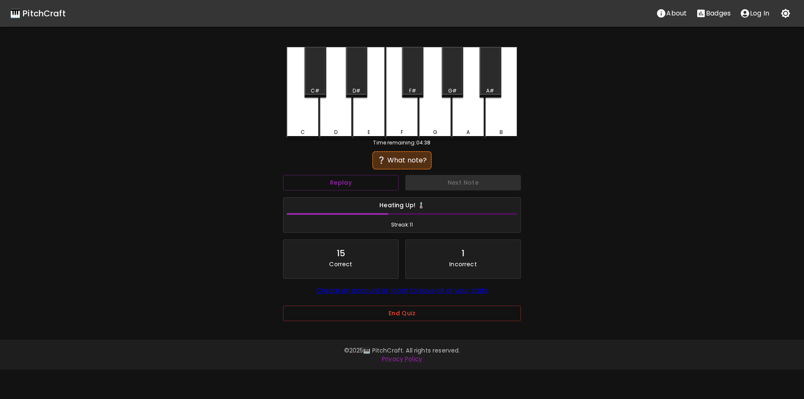
drag, startPoint x: 297, startPoint y: 132, endPoint x: 335, endPoint y: 144, distance: 40.4
click at [297, 131] on div "C" at bounding box center [302, 132] width 31 height 8
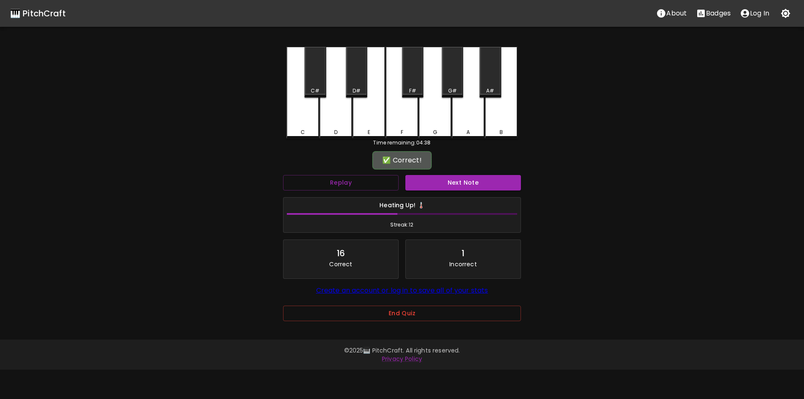
click at [420, 189] on button "Next Note" at bounding box center [463, 182] width 116 height 15
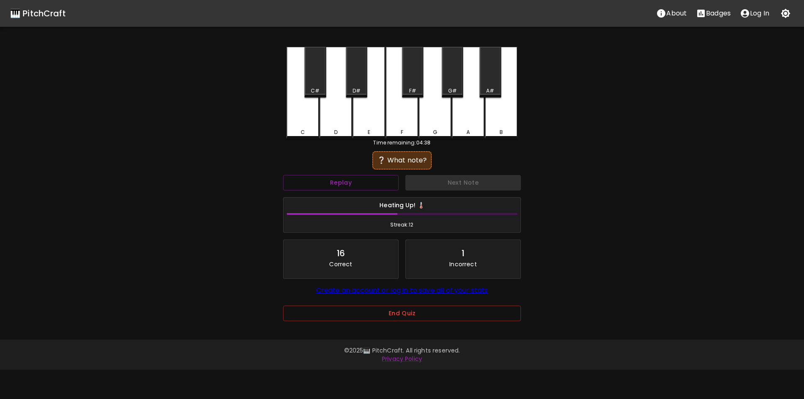
click at [405, 123] on div "F" at bounding box center [401, 93] width 33 height 92
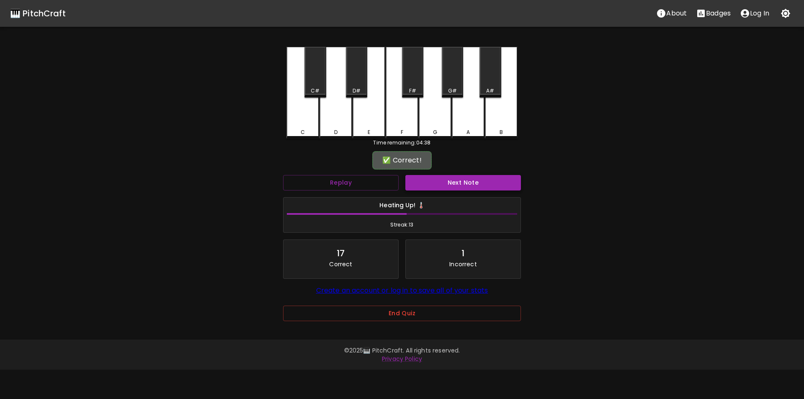
click at [446, 185] on button "Next Note" at bounding box center [463, 182] width 116 height 15
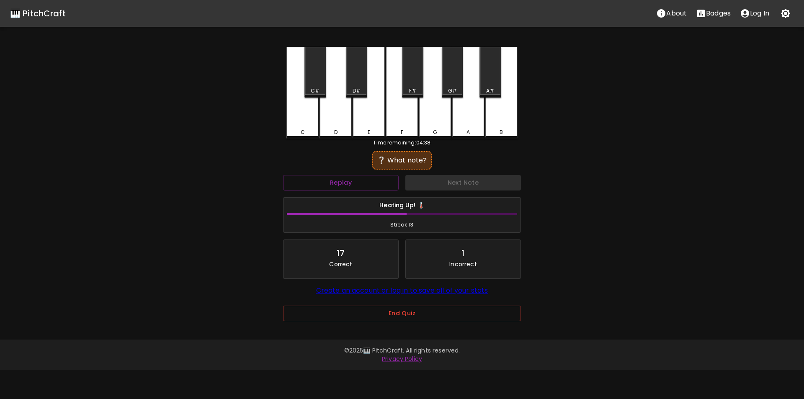
click at [332, 122] on div "D" at bounding box center [335, 93] width 33 height 92
